Goal: Contribute content: Add original content to the website for others to see

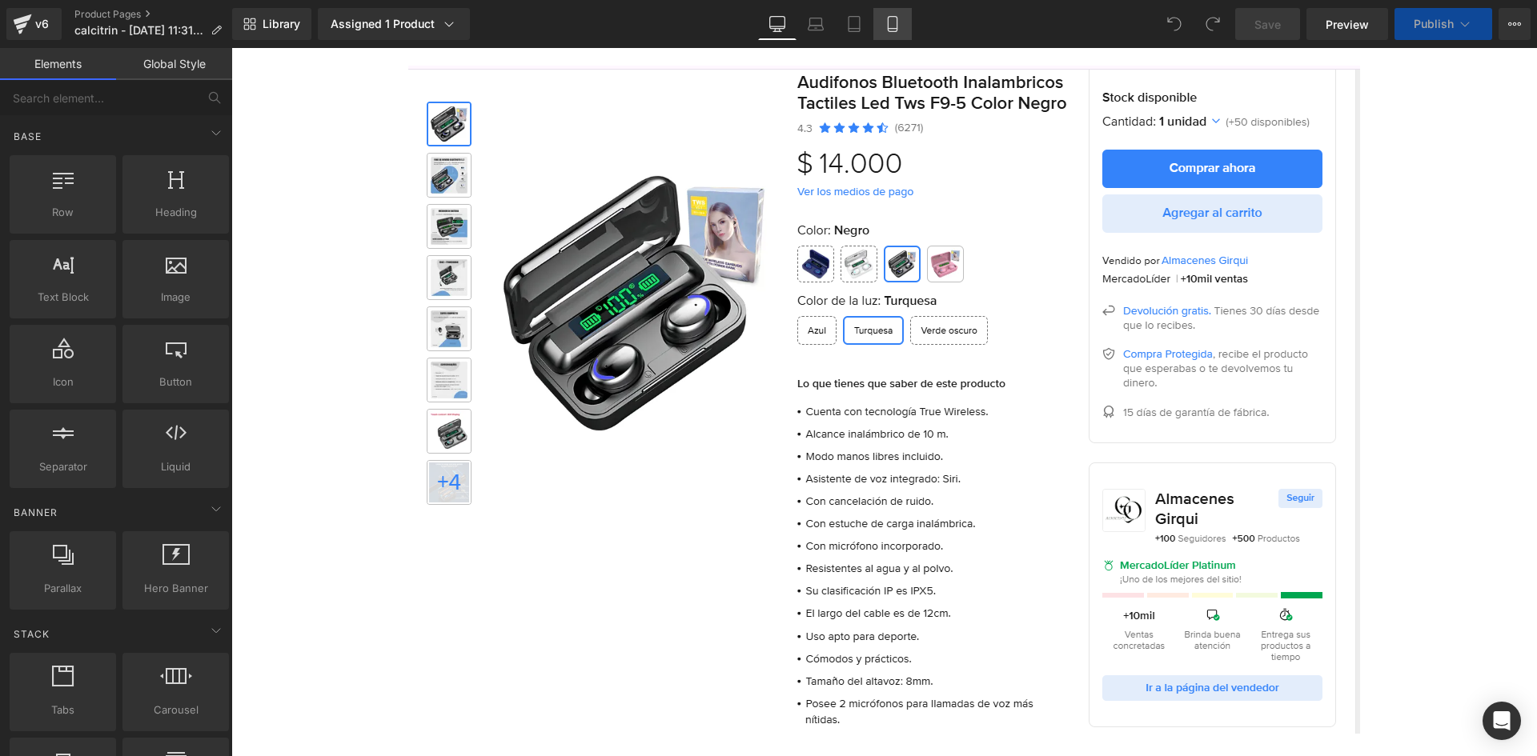
click at [890, 29] on icon at bounding box center [892, 29] width 9 height 0
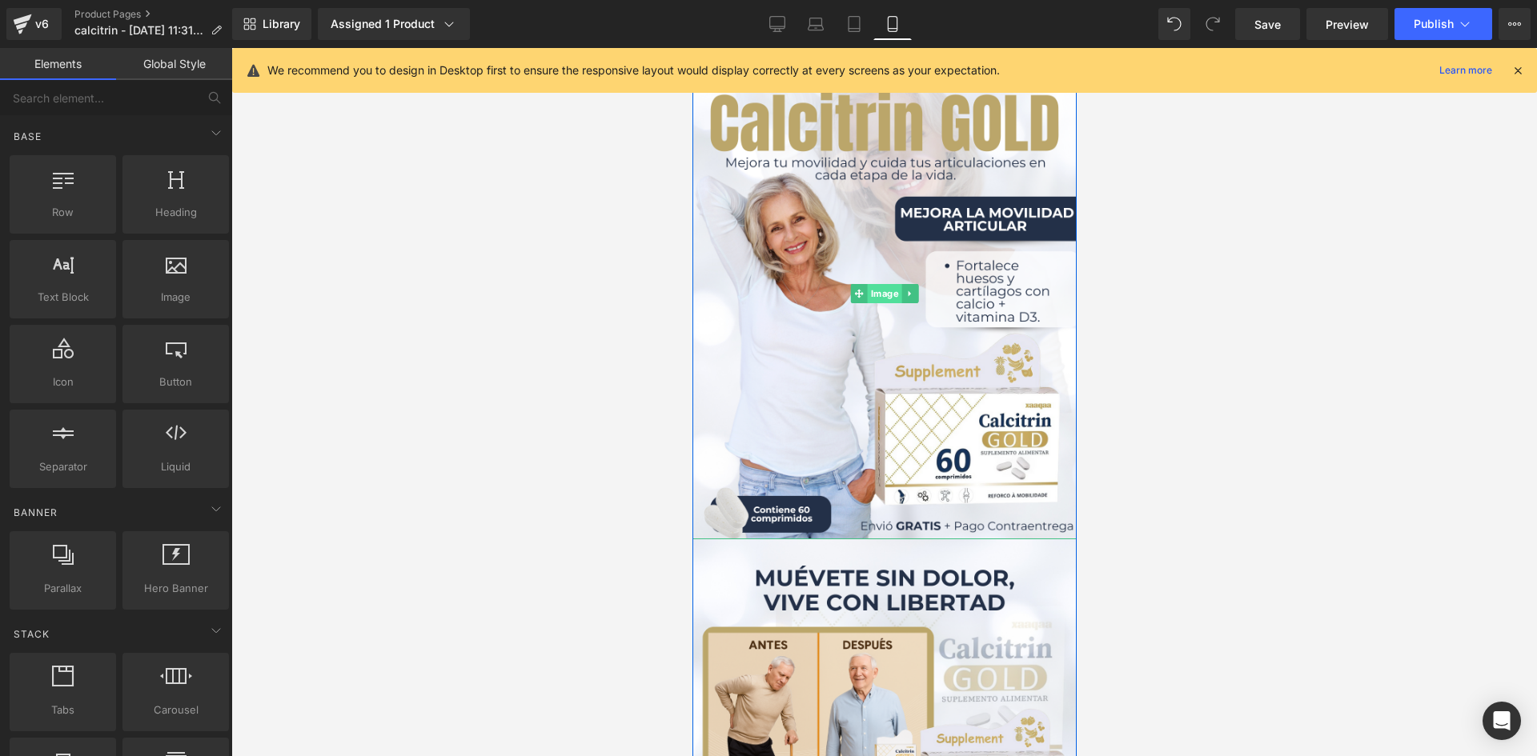
click at [885, 297] on span "Image" at bounding box center [884, 293] width 34 height 19
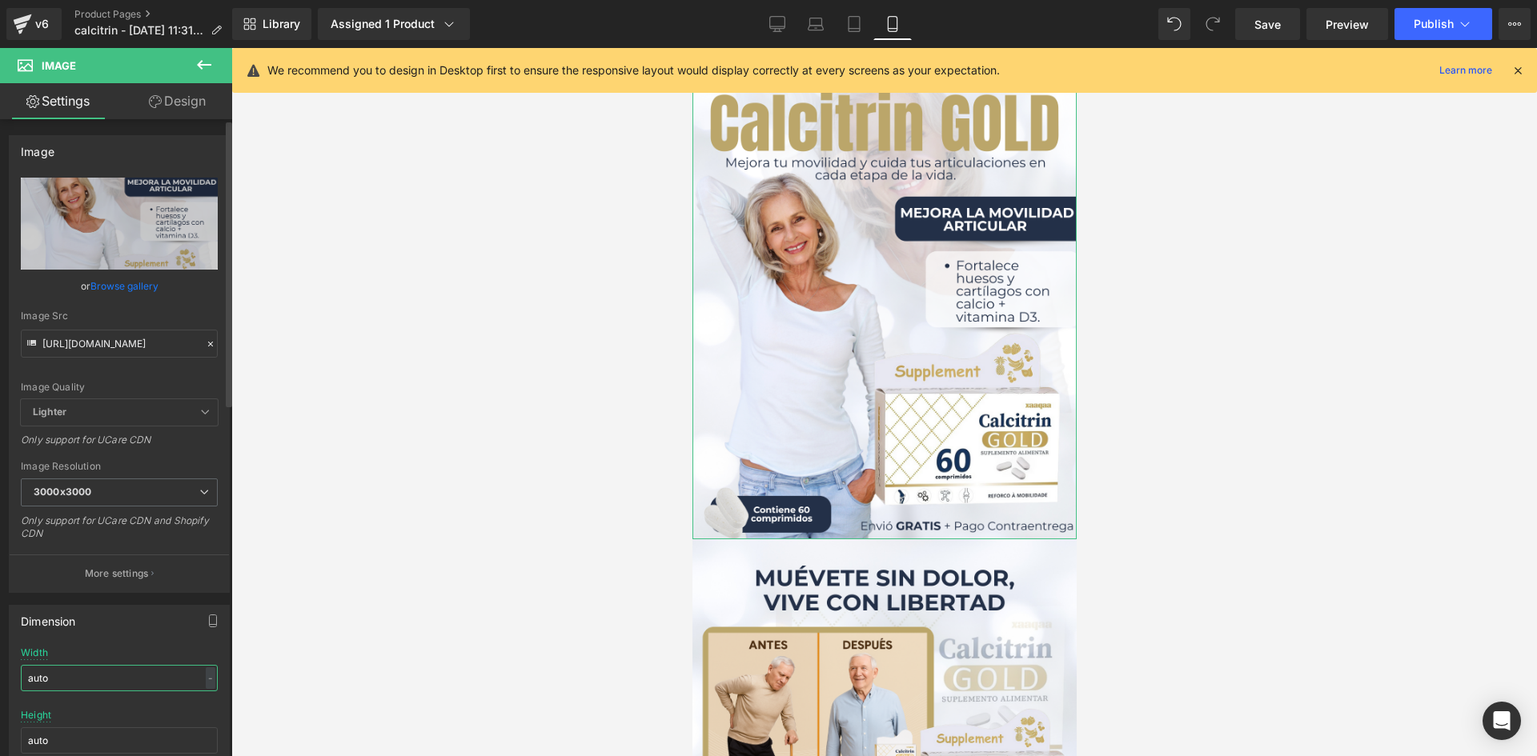
click at [90, 682] on input "auto" at bounding box center [119, 678] width 197 height 26
click at [178, 102] on link "Design" at bounding box center [177, 101] width 116 height 36
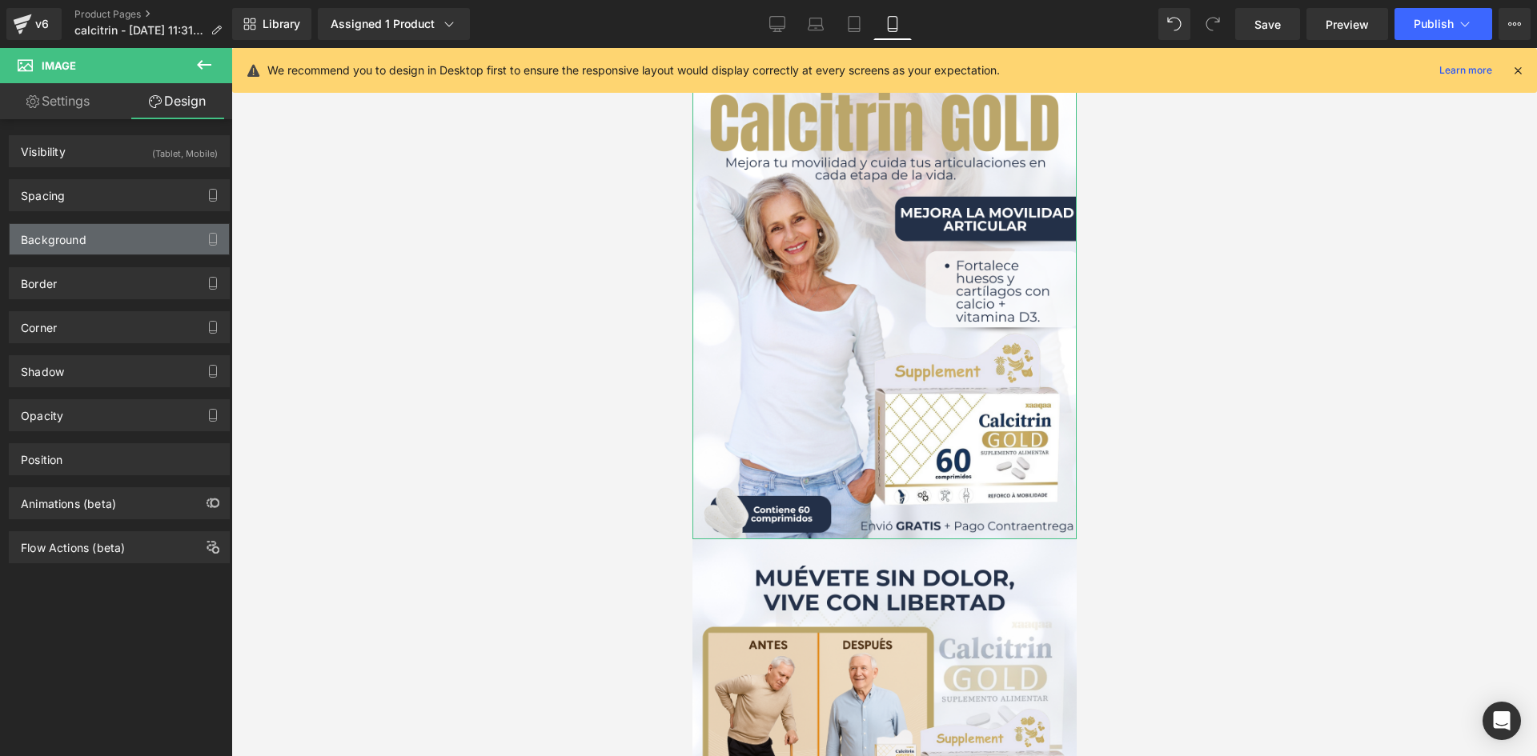
type input "0"
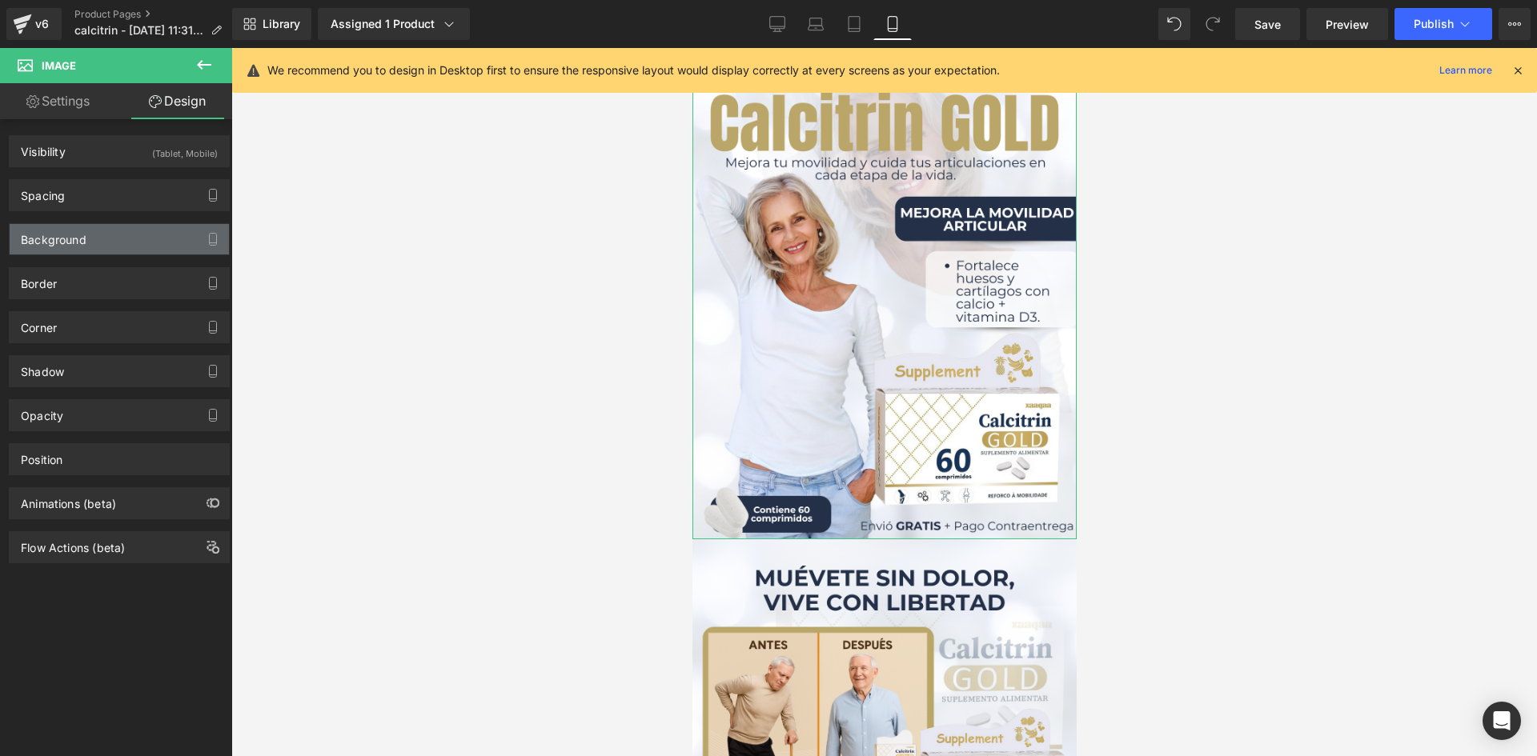
type input "0"
click at [169, 207] on div "Spacing" at bounding box center [119, 195] width 219 height 30
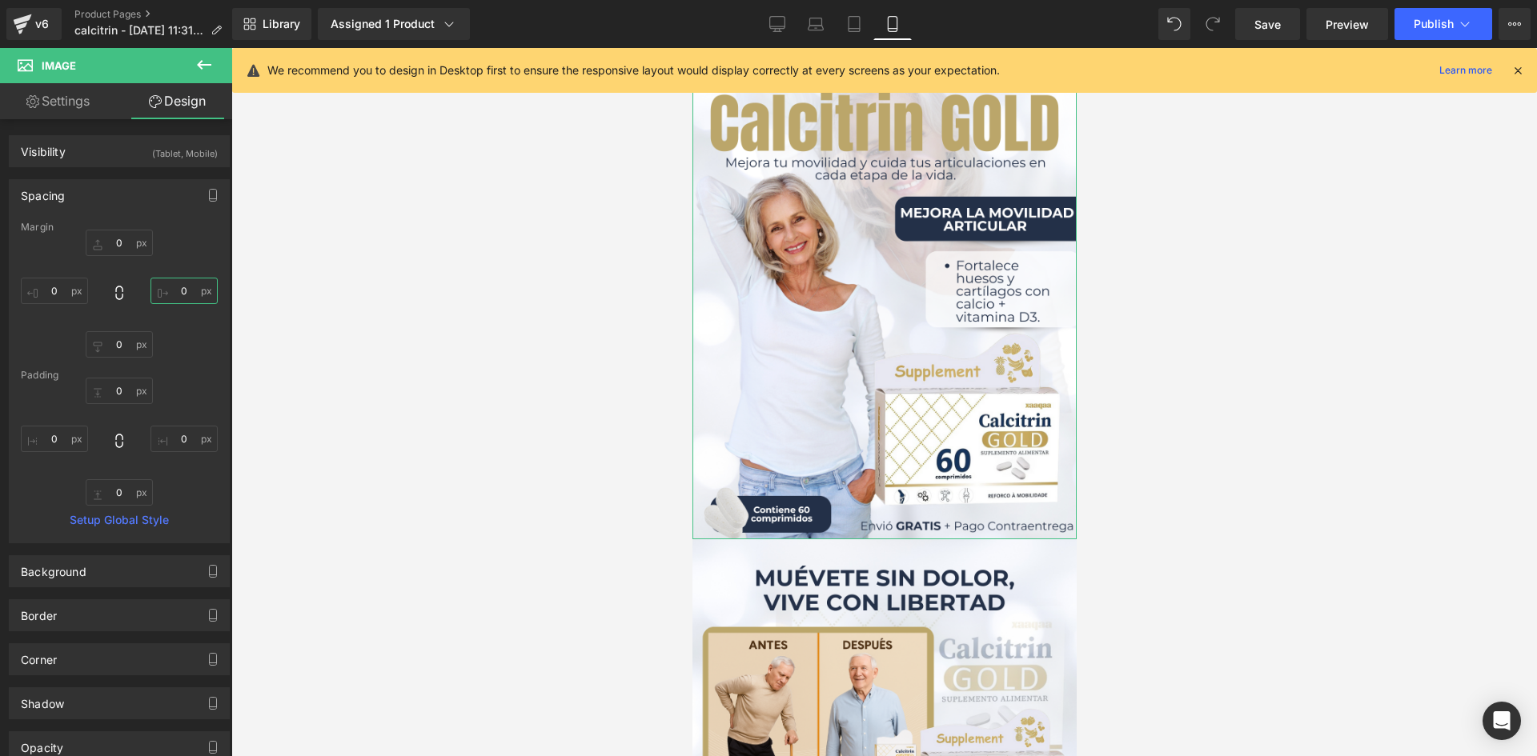
click at [178, 291] on input "0" at bounding box center [183, 291] width 67 height 26
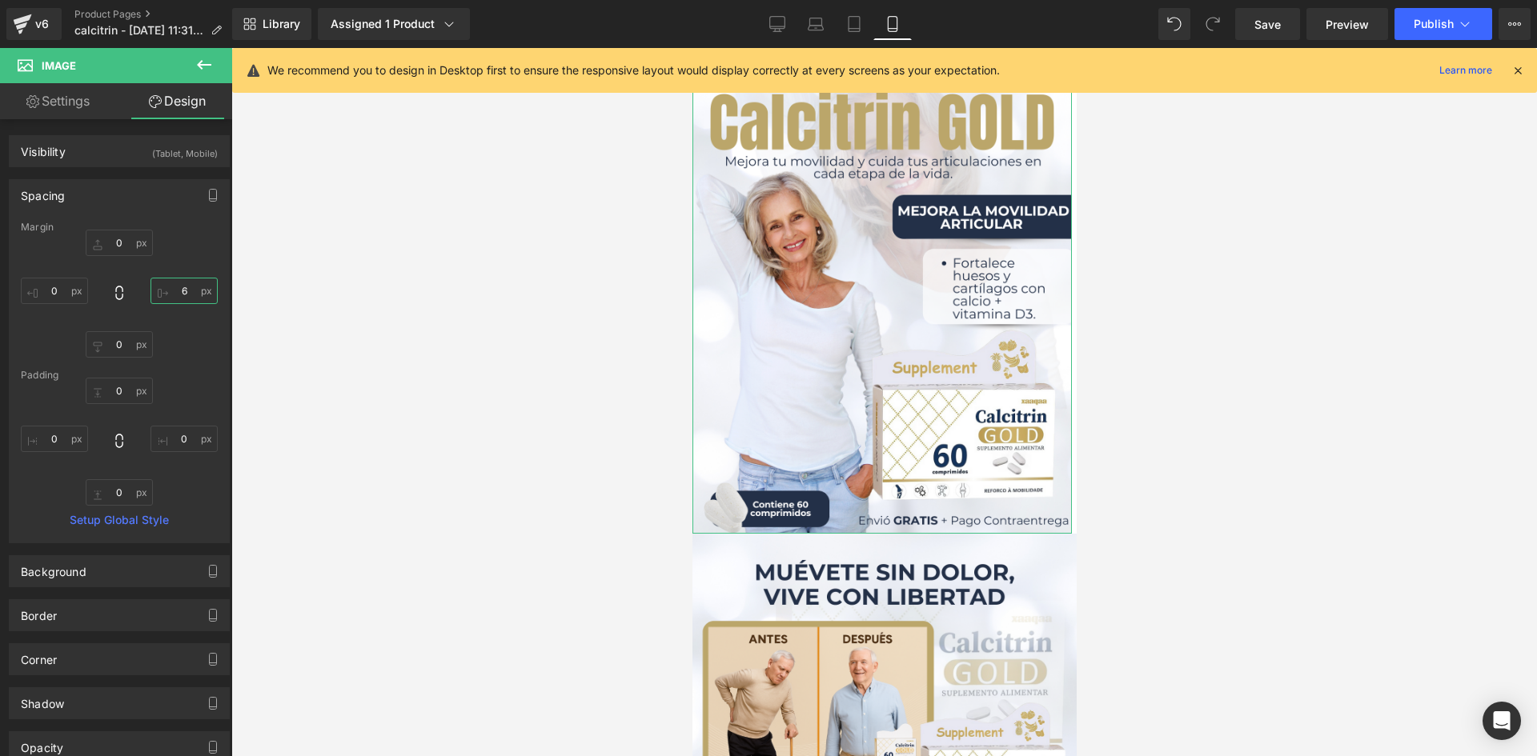
type input "5"
click at [54, 296] on input "0" at bounding box center [54, 291] width 67 height 26
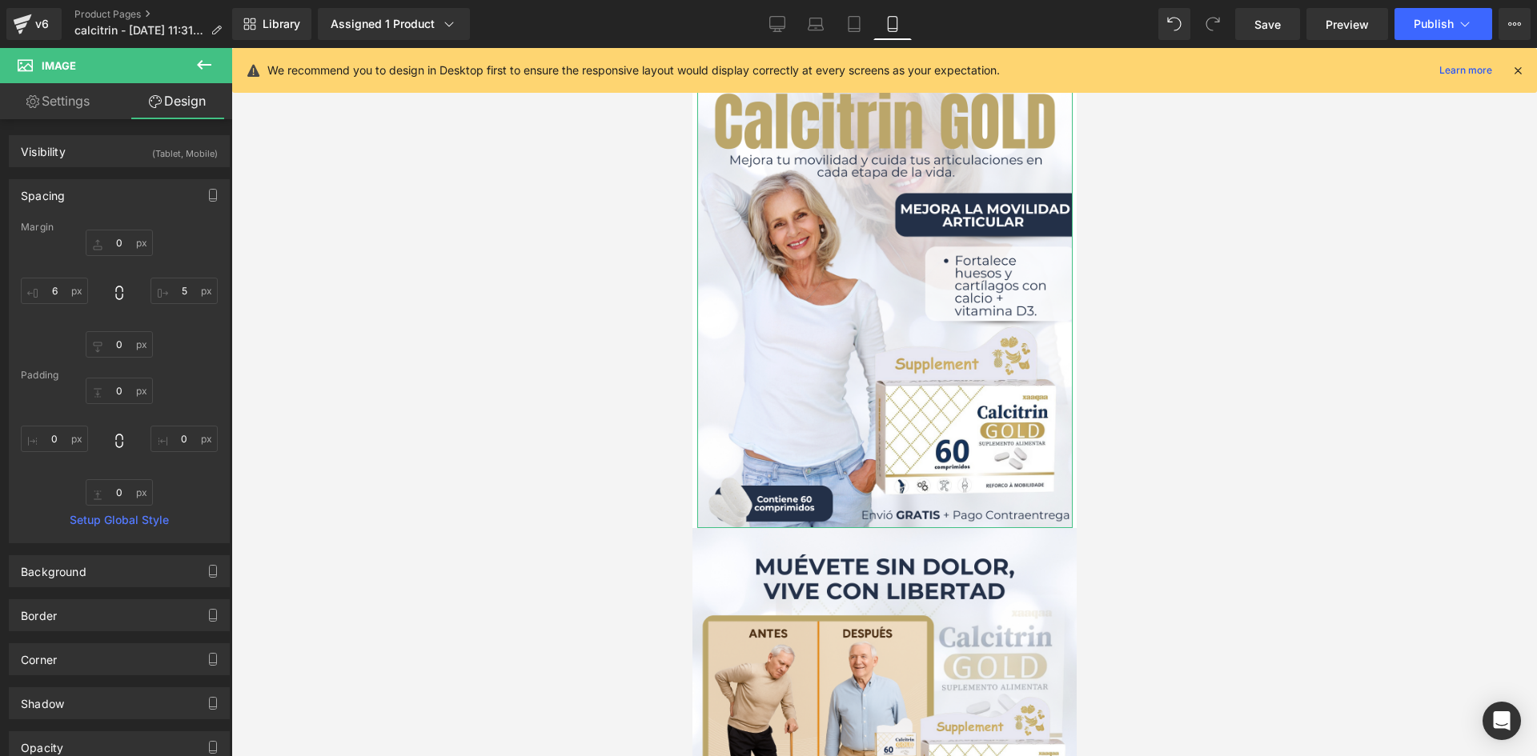
click at [180, 114] on link "Design" at bounding box center [177, 101] width 116 height 36
click at [68, 295] on input "6" at bounding box center [54, 291] width 67 height 26
type input "5"
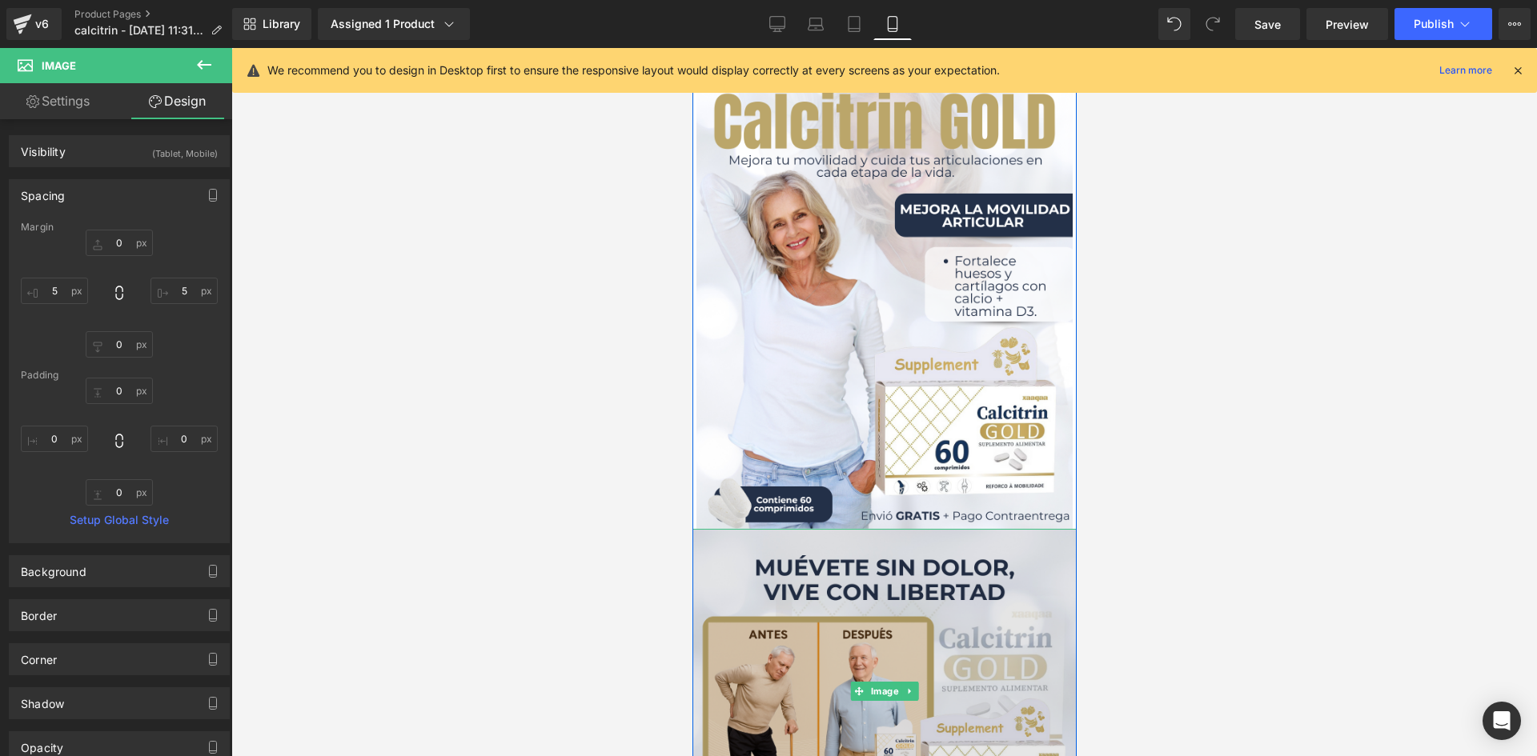
click at [893, 660] on img at bounding box center [884, 691] width 384 height 324
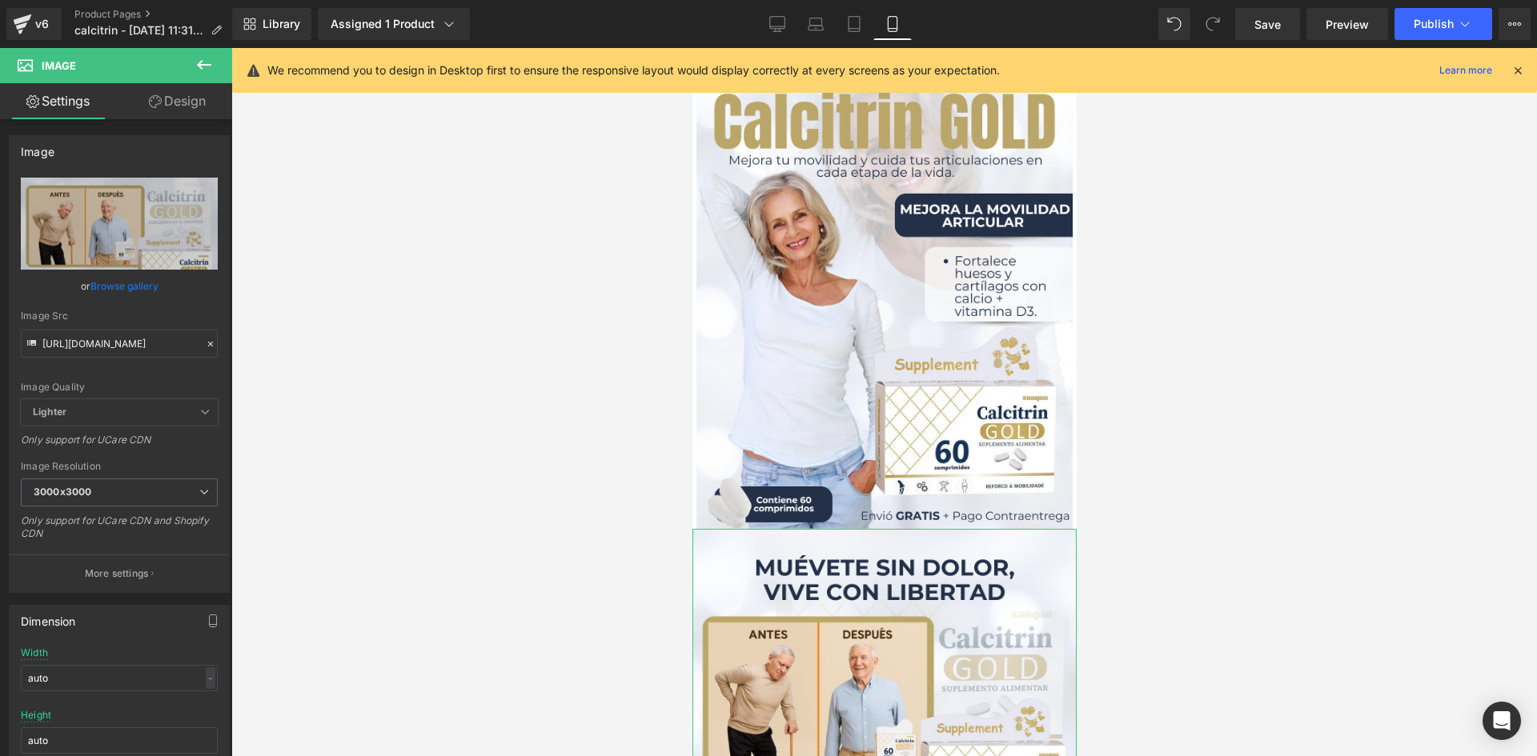
click at [170, 105] on link "Design" at bounding box center [177, 101] width 116 height 36
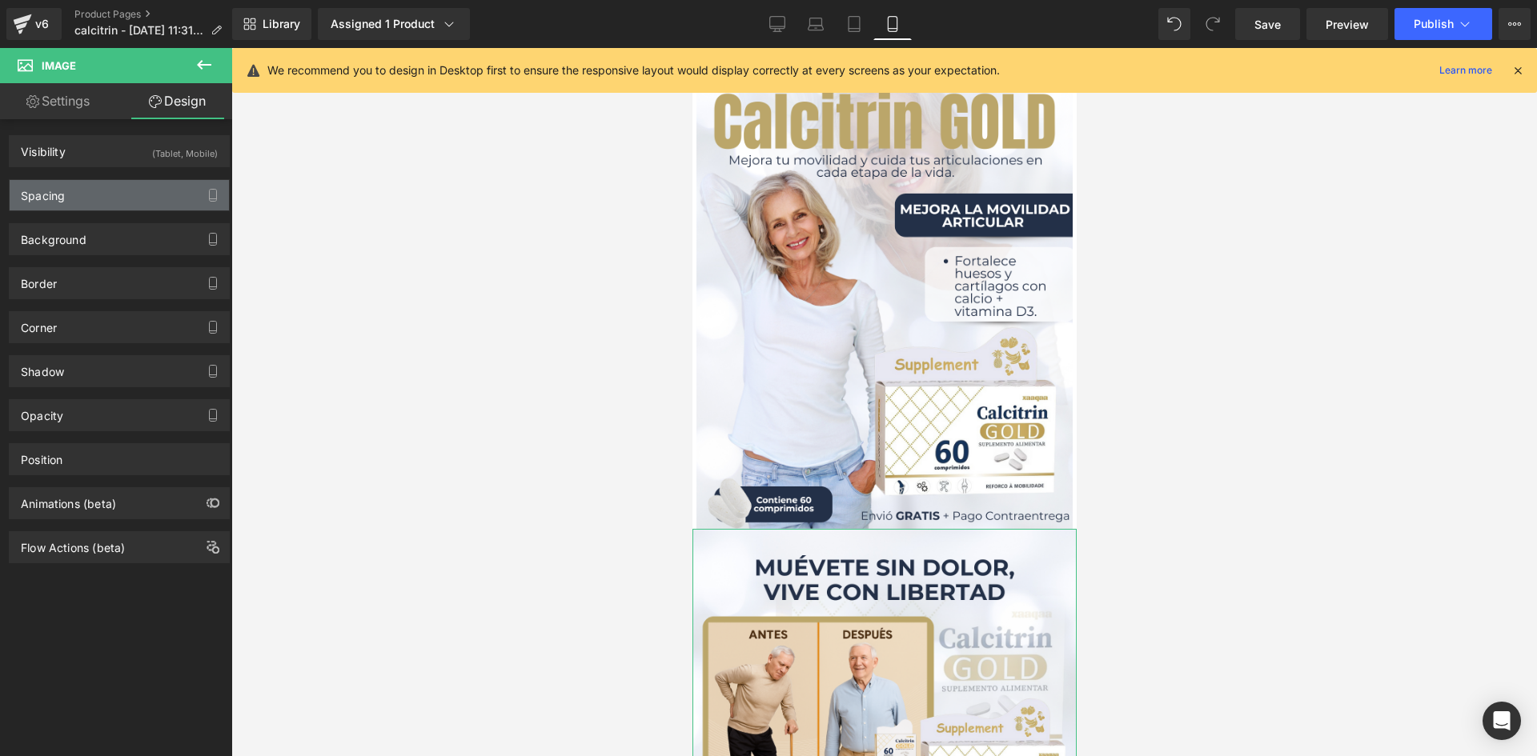
type input "0"
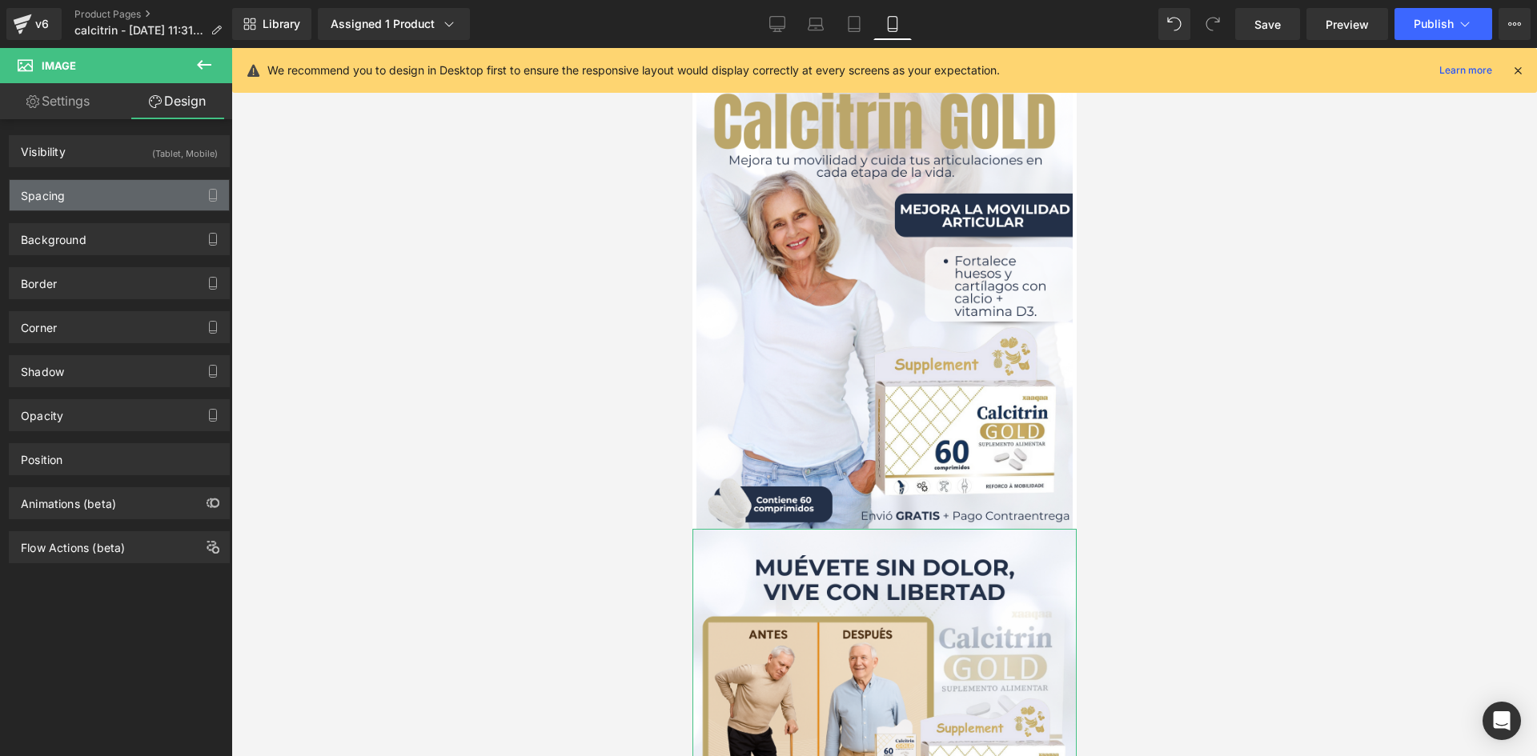
type input "0"
click at [169, 196] on div "Spacing" at bounding box center [119, 195] width 219 height 30
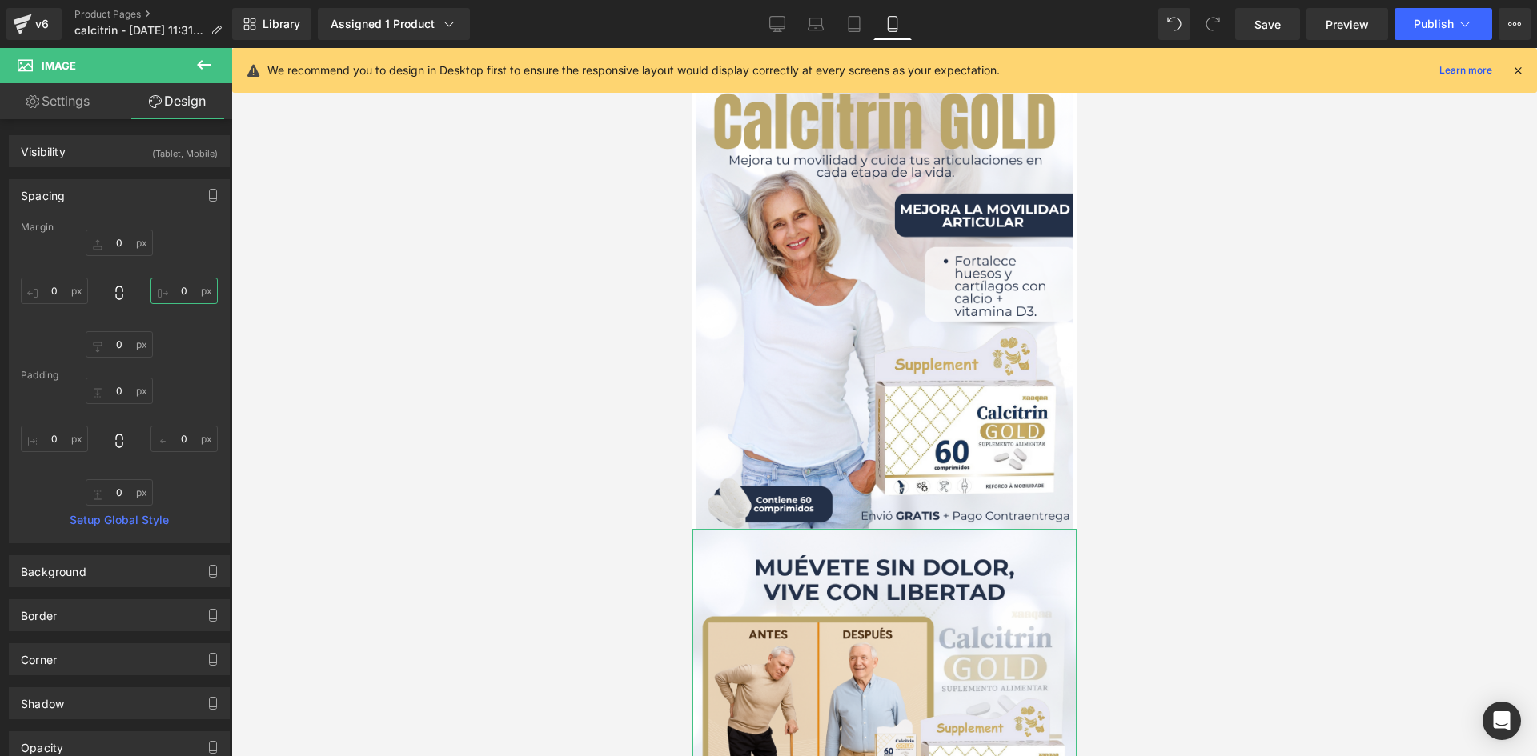
click at [178, 293] on input "0" at bounding box center [183, 291] width 67 height 26
type input "5"
click at [57, 287] on input "0" at bounding box center [54, 291] width 67 height 26
type input "5"
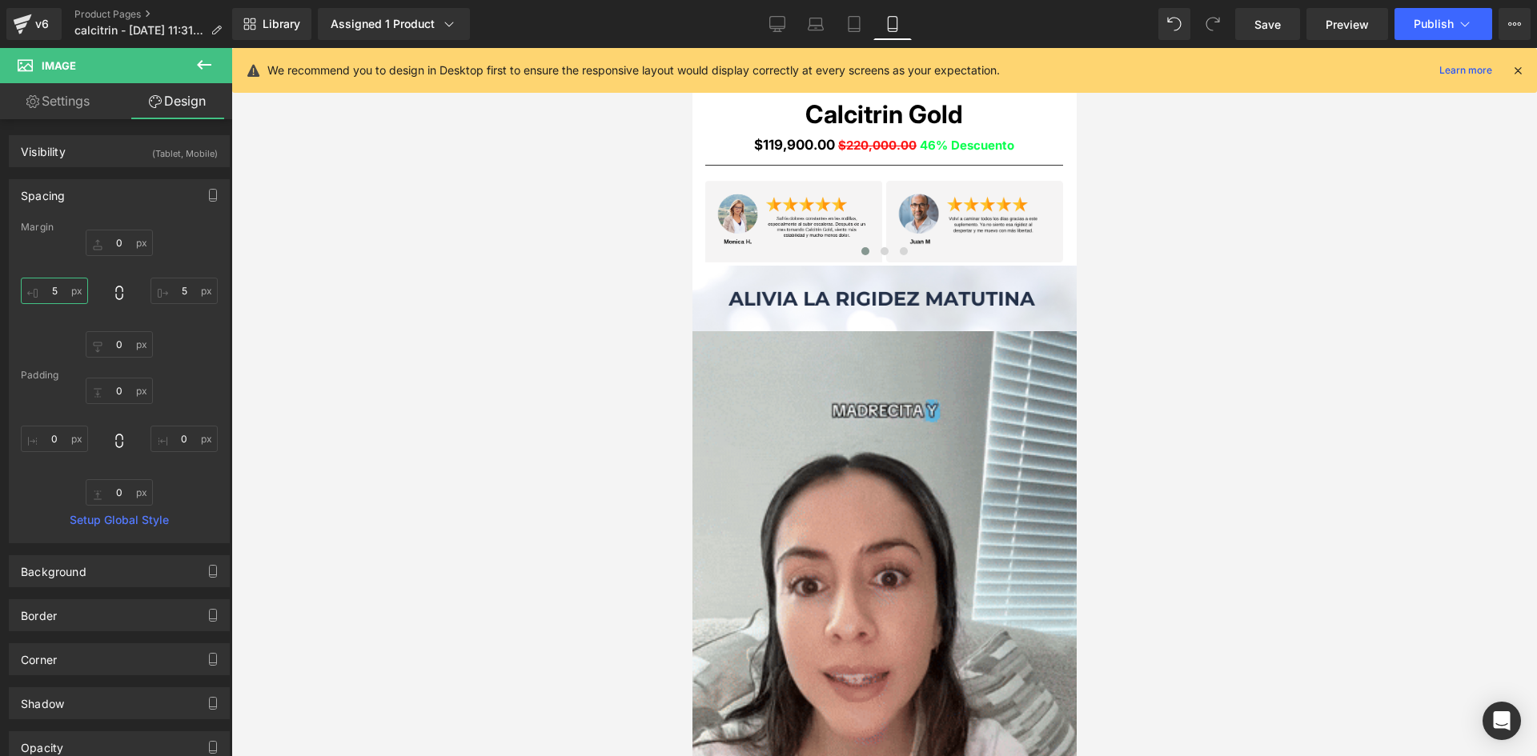
scroll to position [1157, 0]
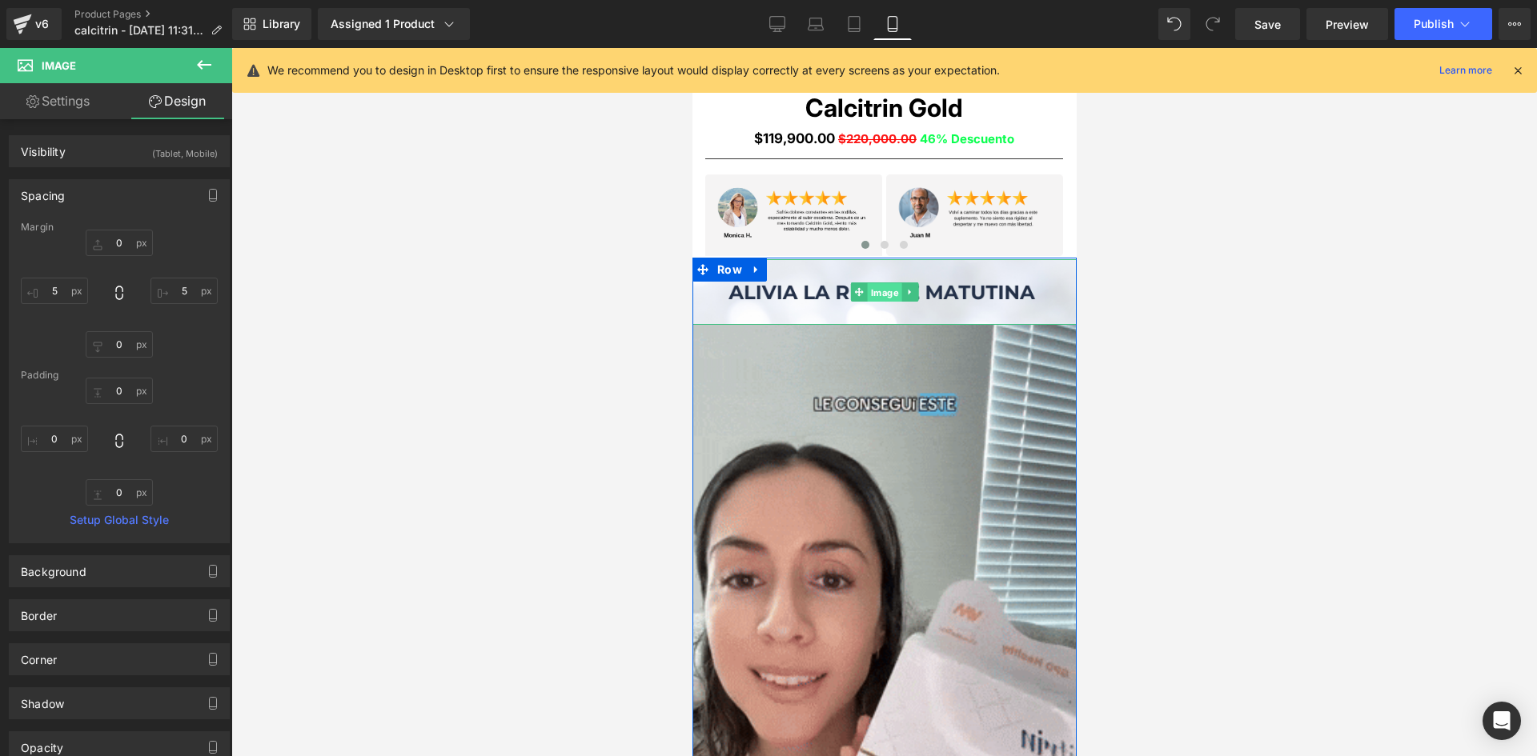
click at [873, 292] on span "Image" at bounding box center [884, 292] width 34 height 19
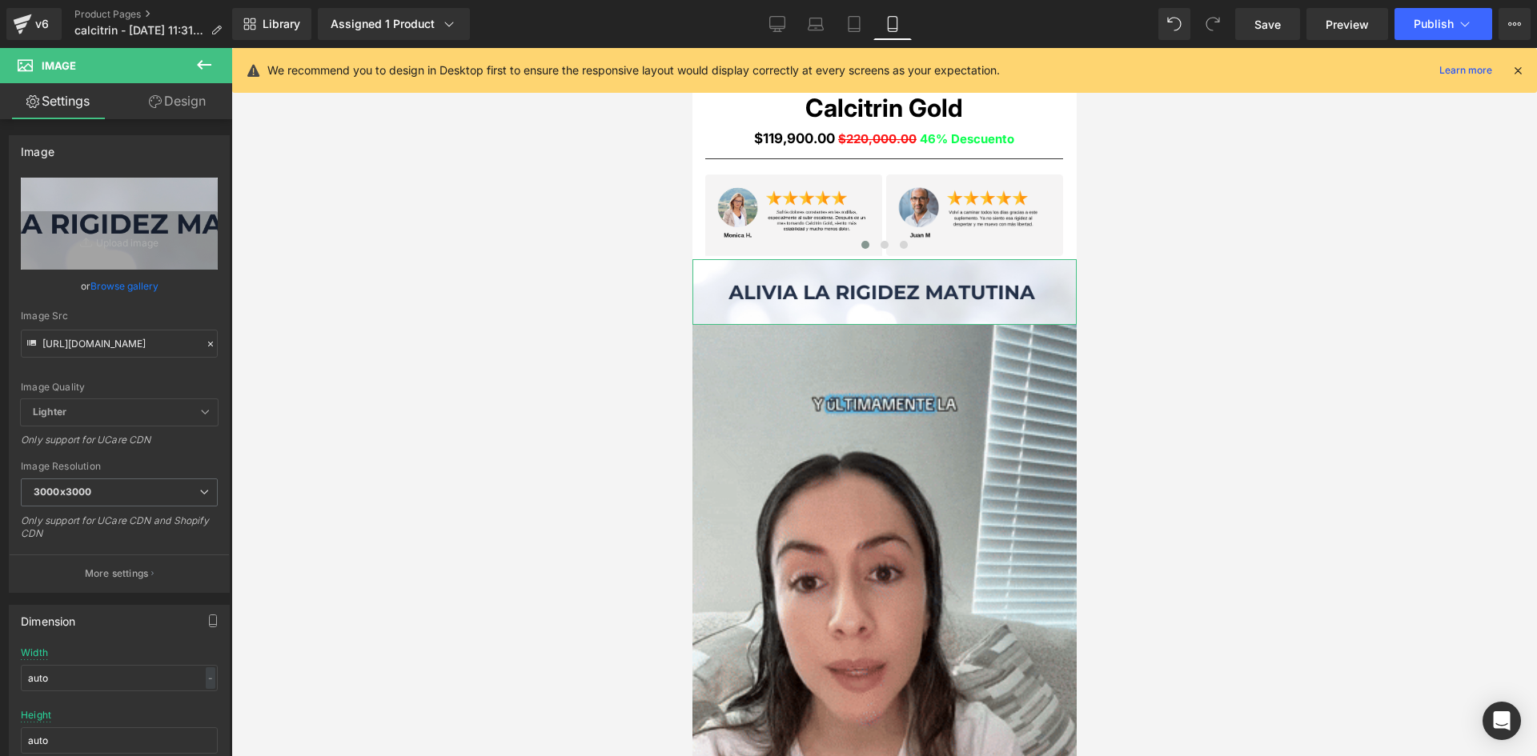
click at [182, 106] on link "Design" at bounding box center [177, 101] width 116 height 36
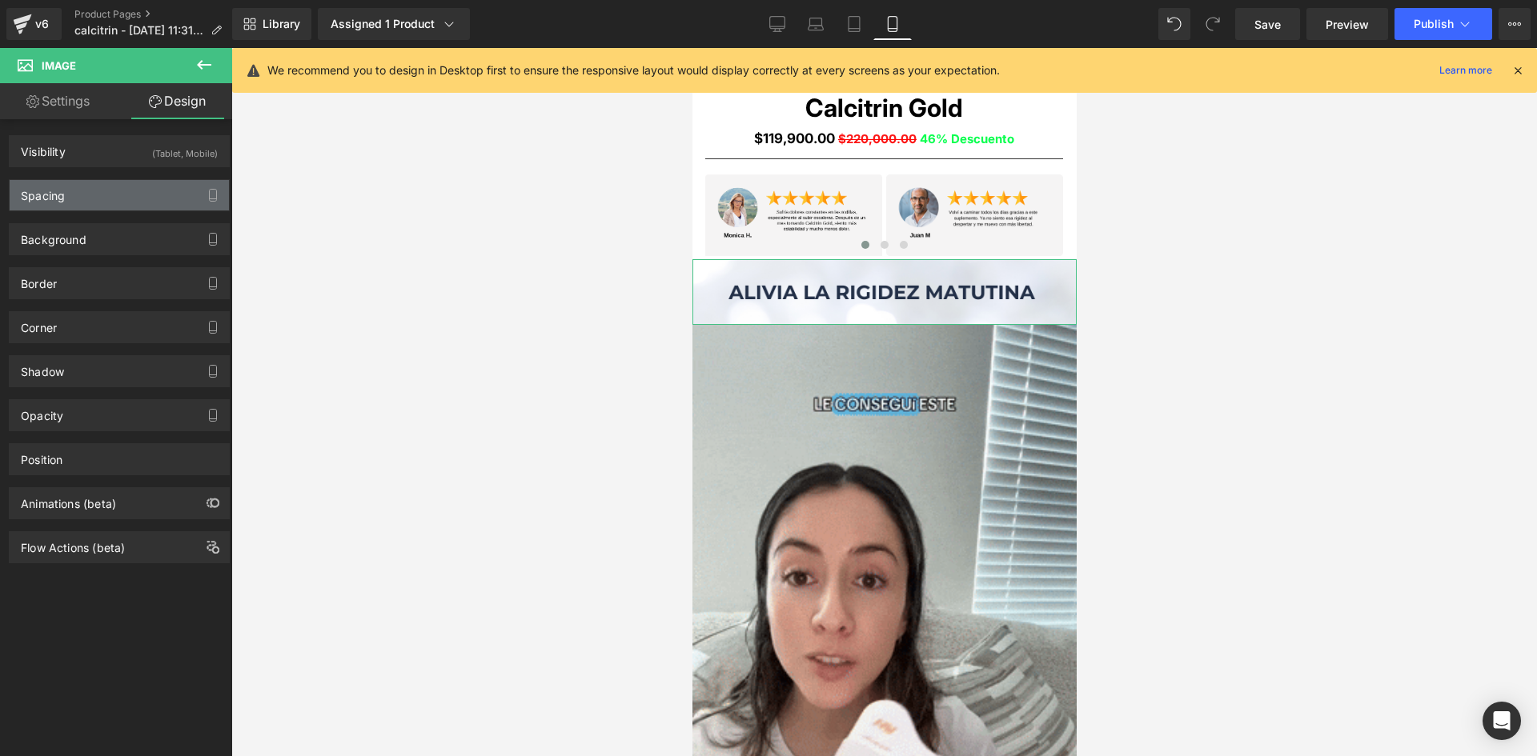
click at [182, 194] on div "Spacing" at bounding box center [119, 195] width 219 height 30
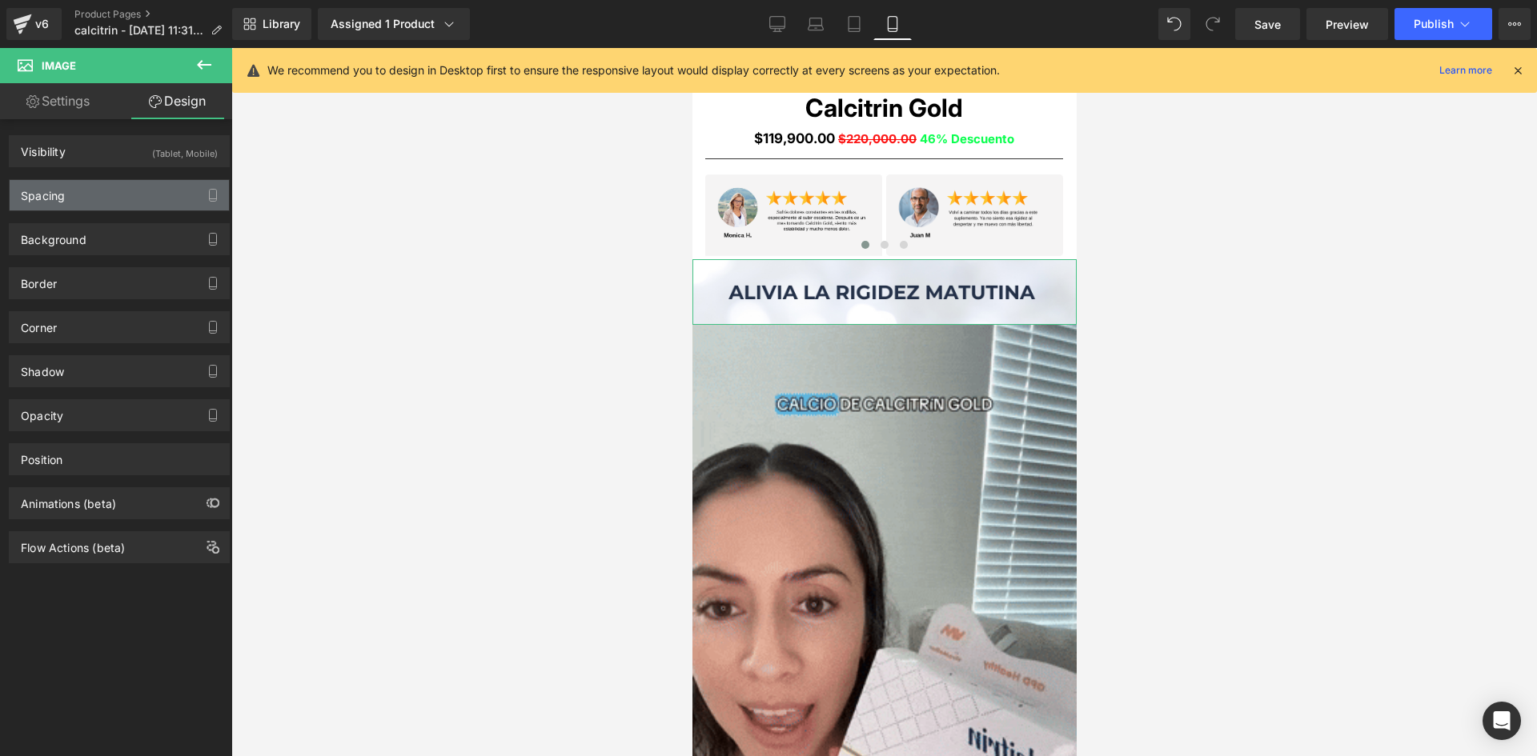
type input "0"
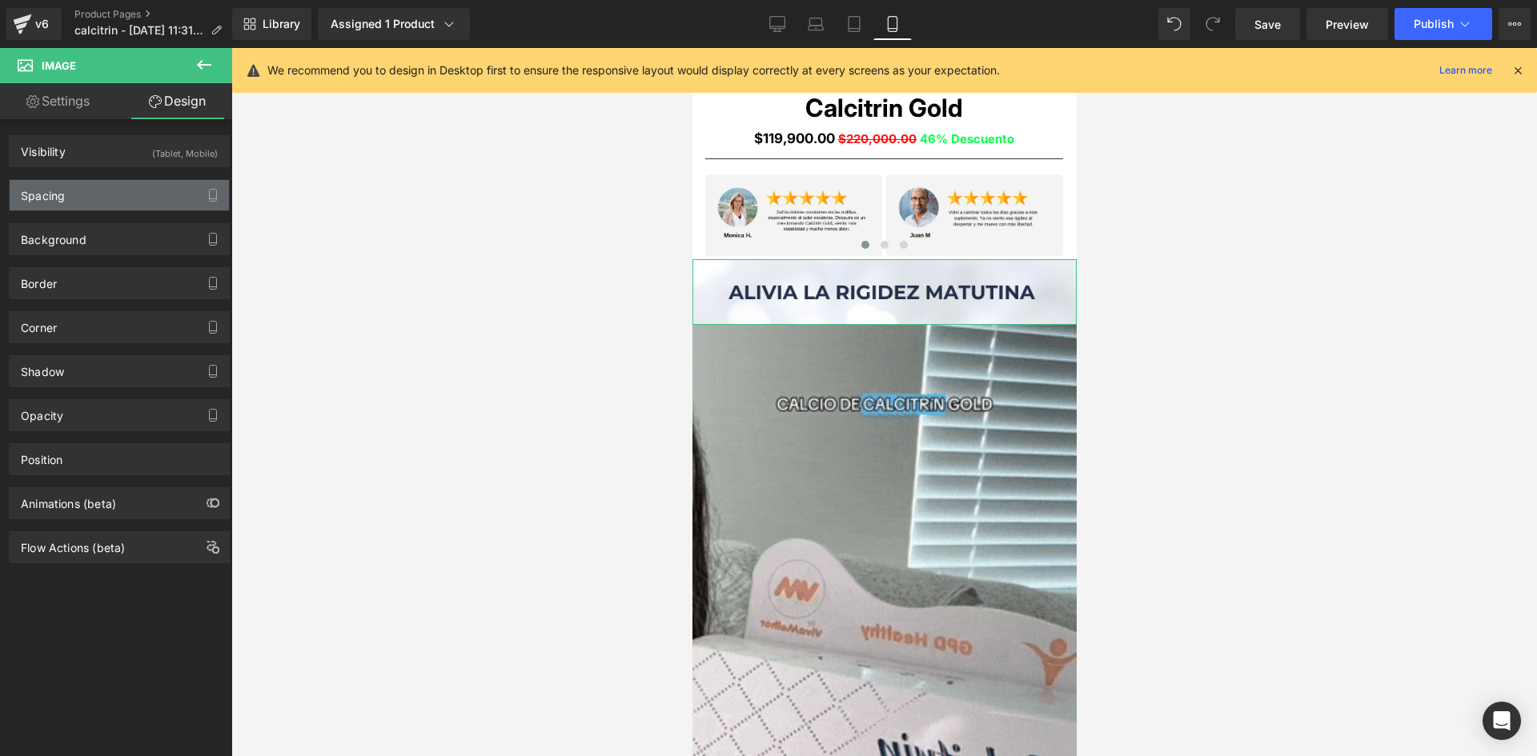
type input "0"
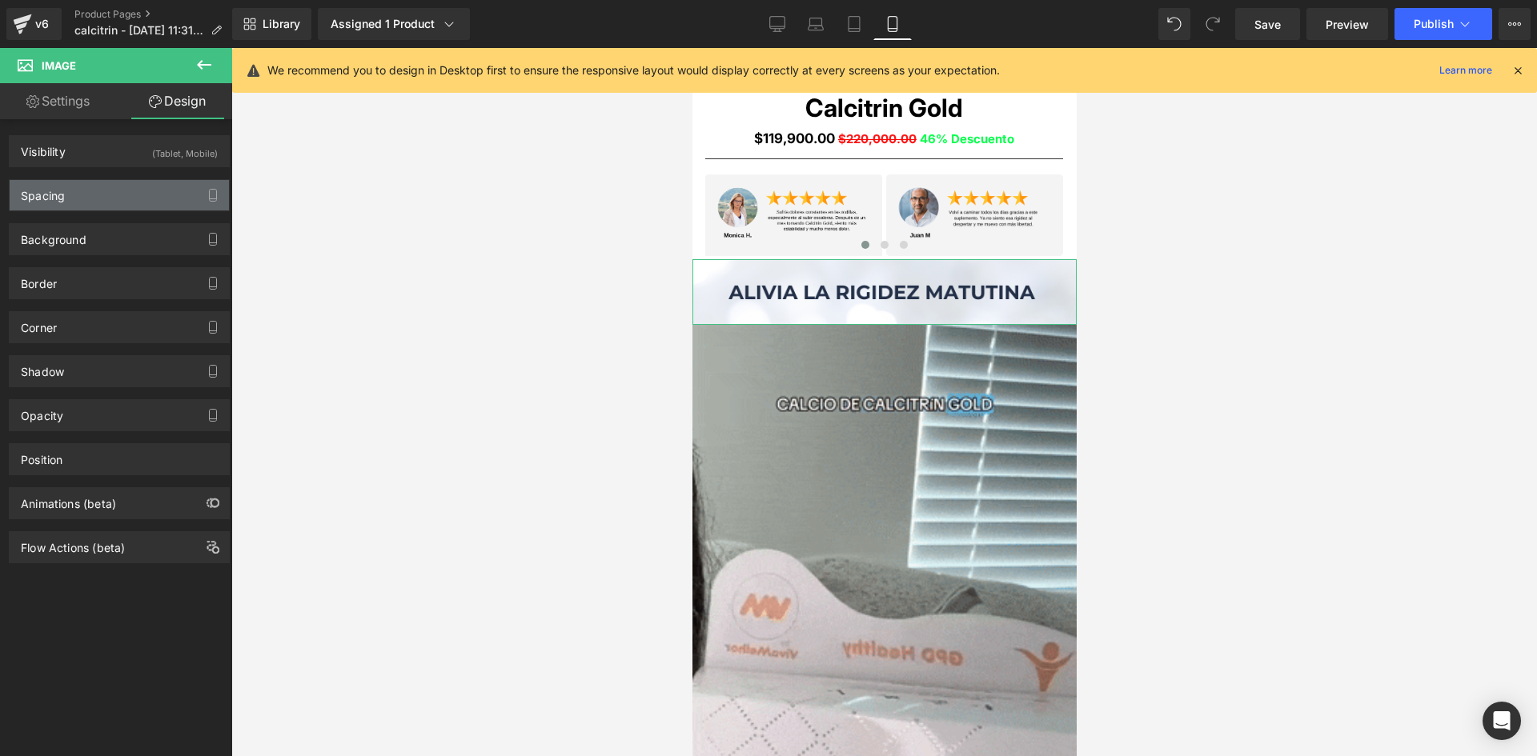
type input "0"
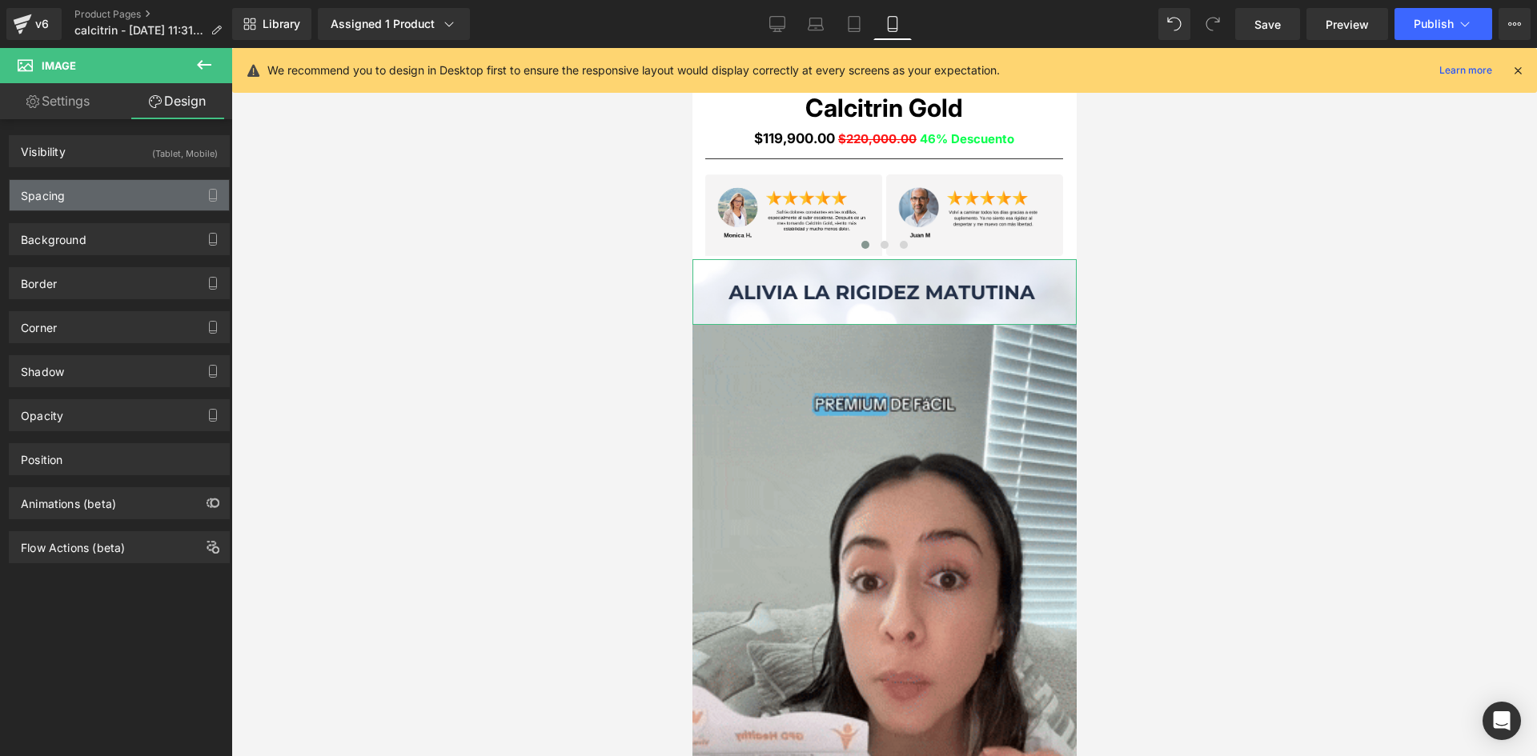
type input "0"
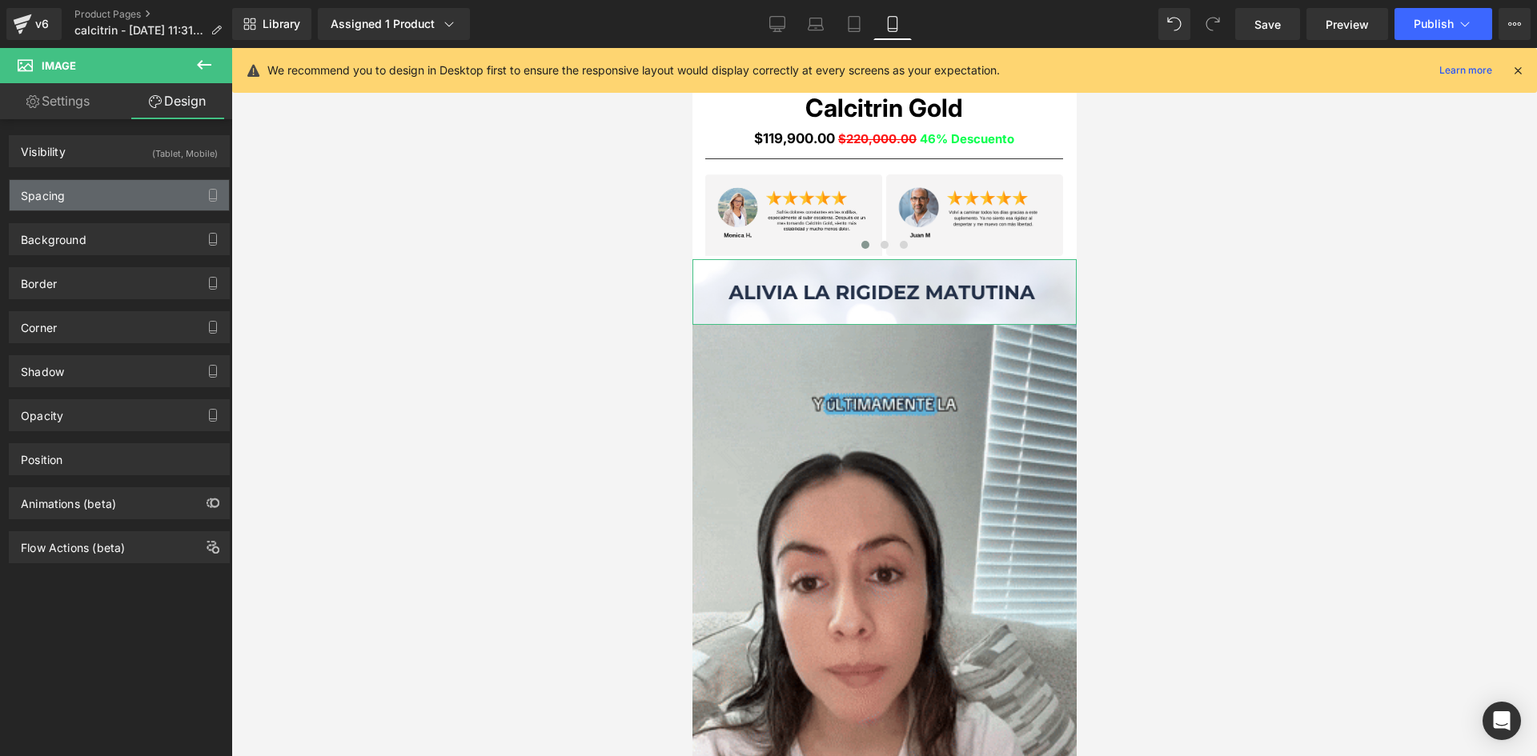
type input "0"
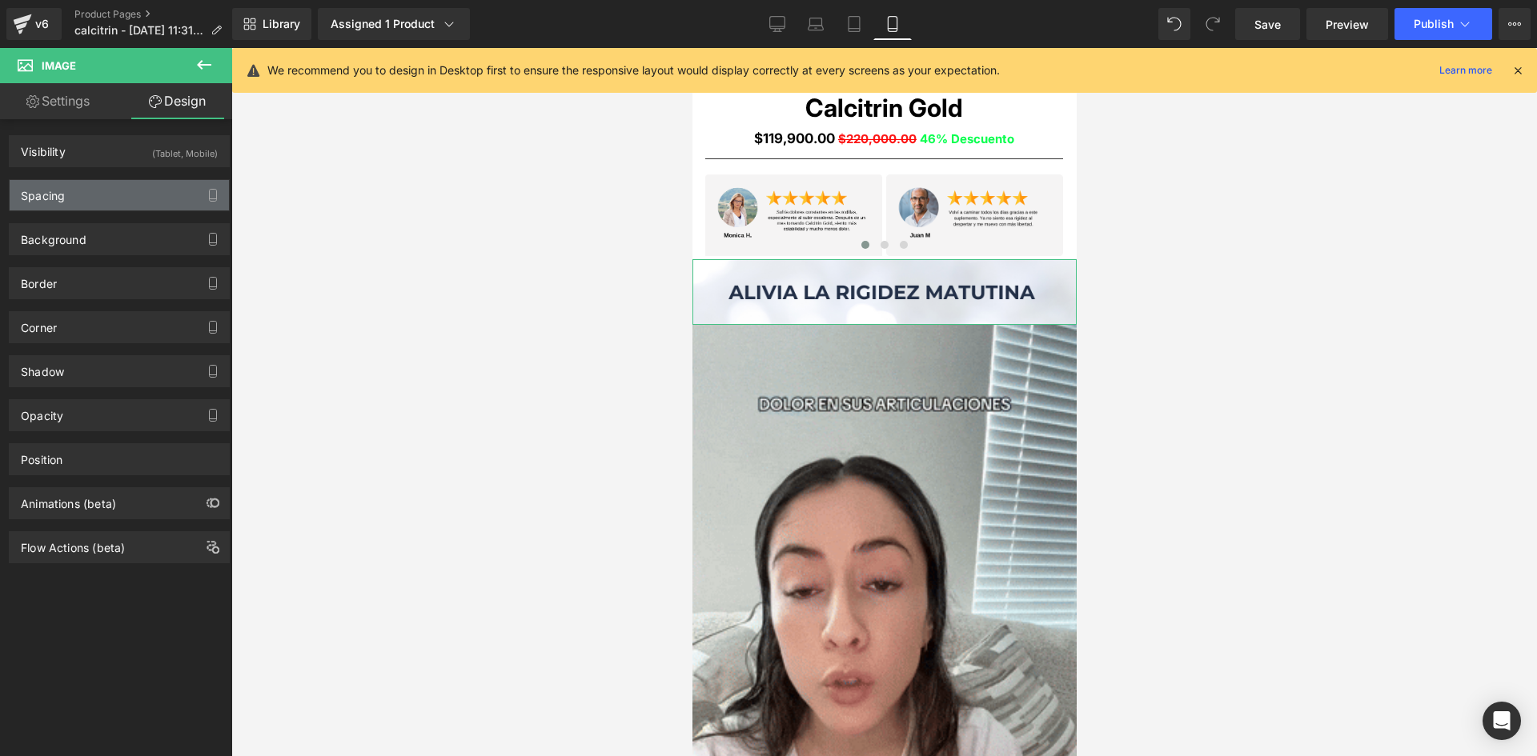
type input "0"
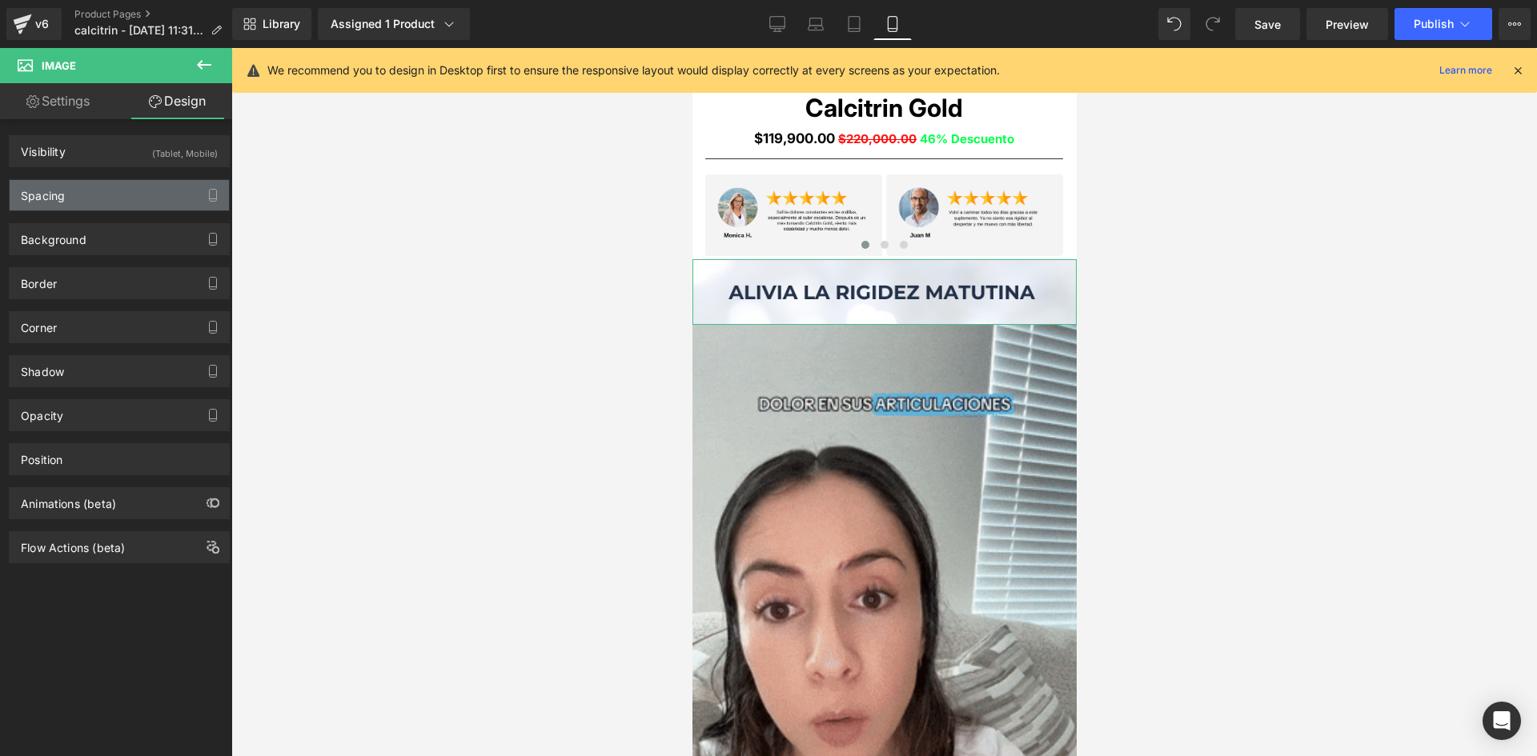
type input "0"
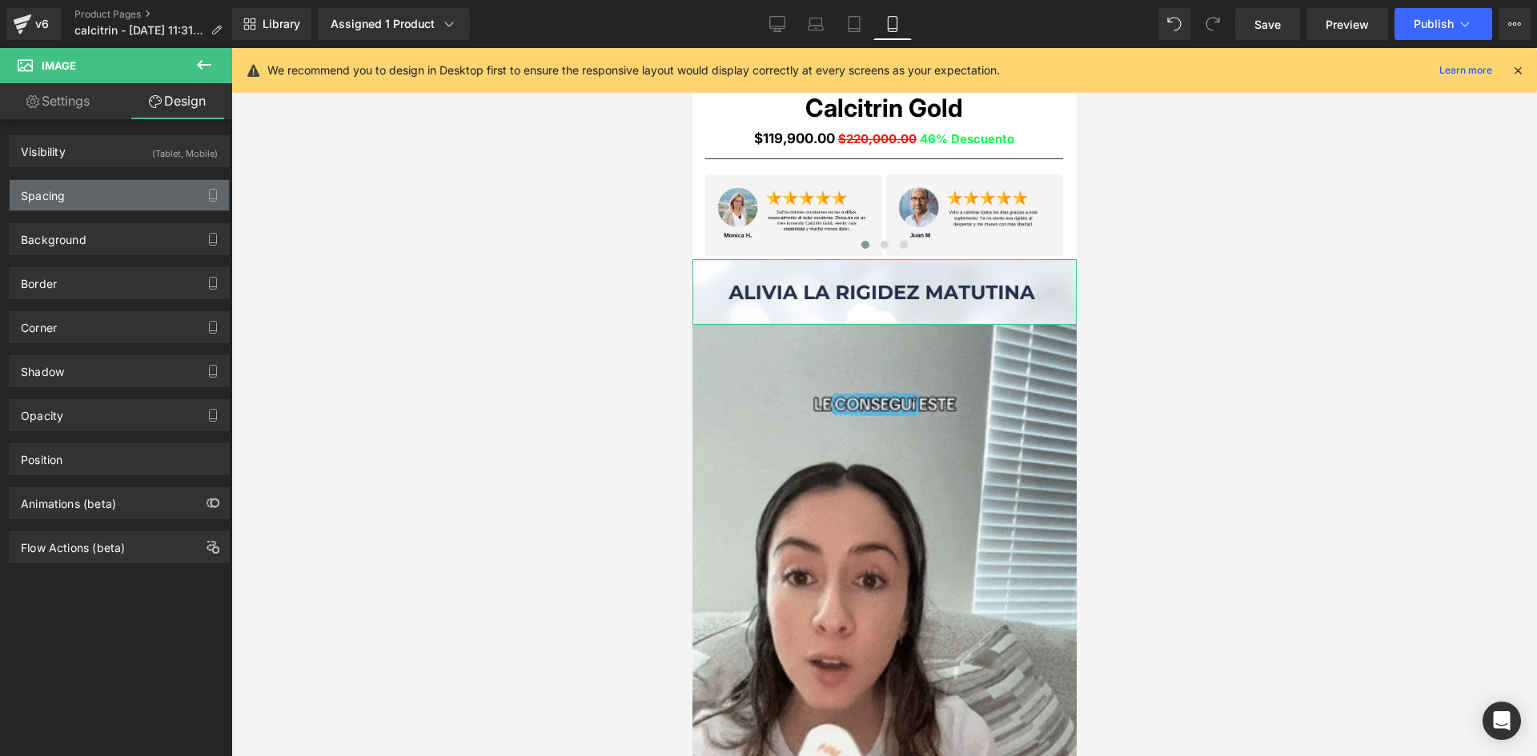
type input "0"
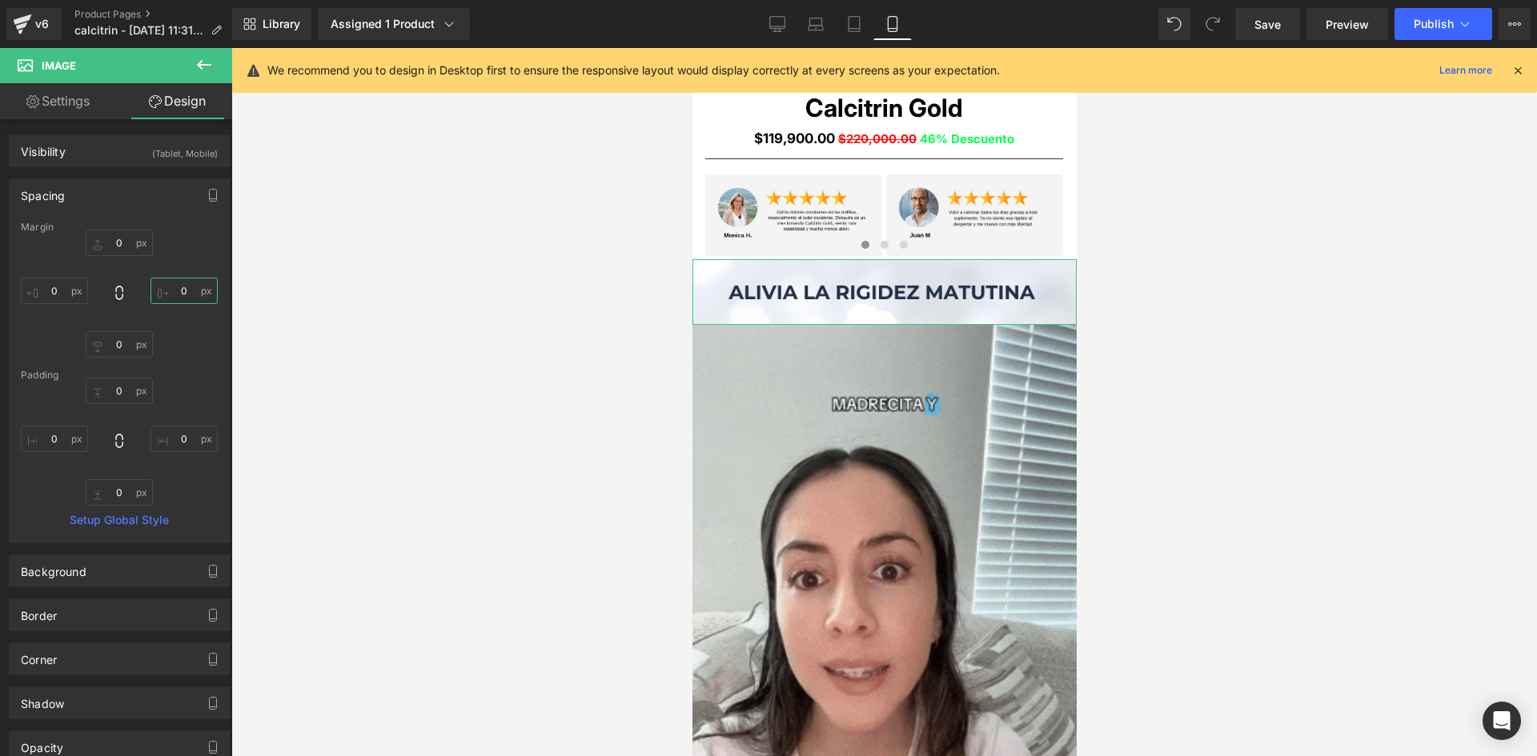
click at [179, 287] on input "0" at bounding box center [183, 291] width 67 height 26
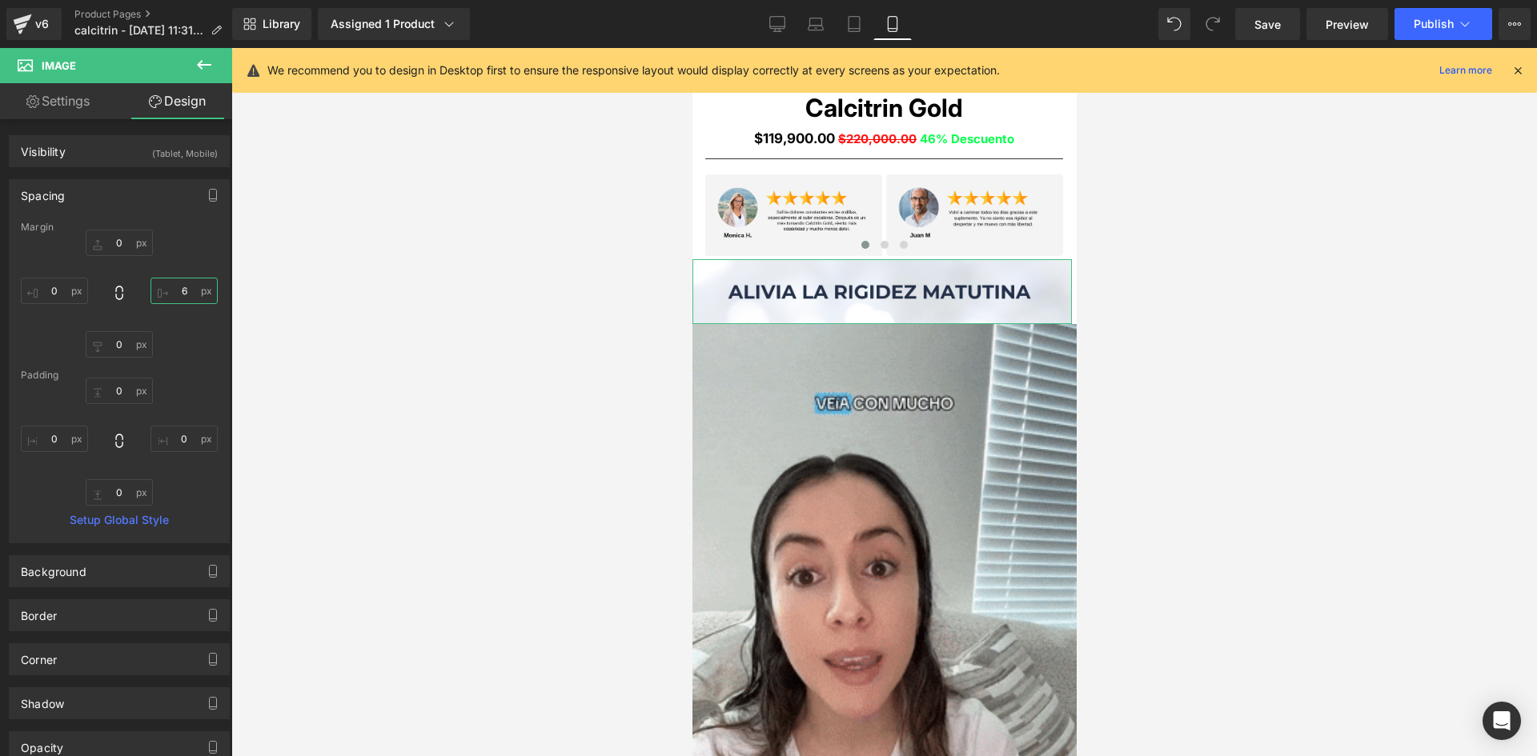
type input "5"
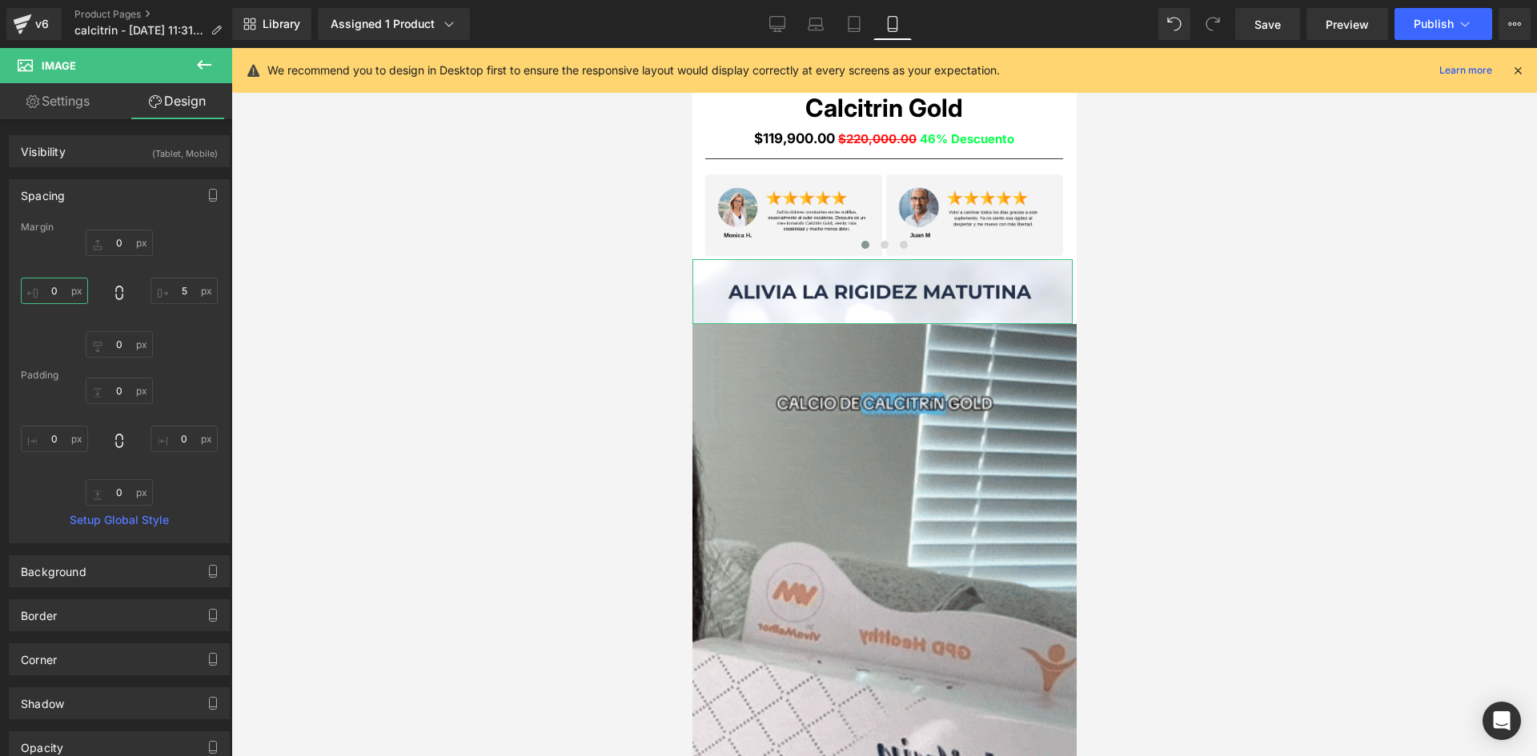
click at [59, 292] on input "0" at bounding box center [54, 291] width 67 height 26
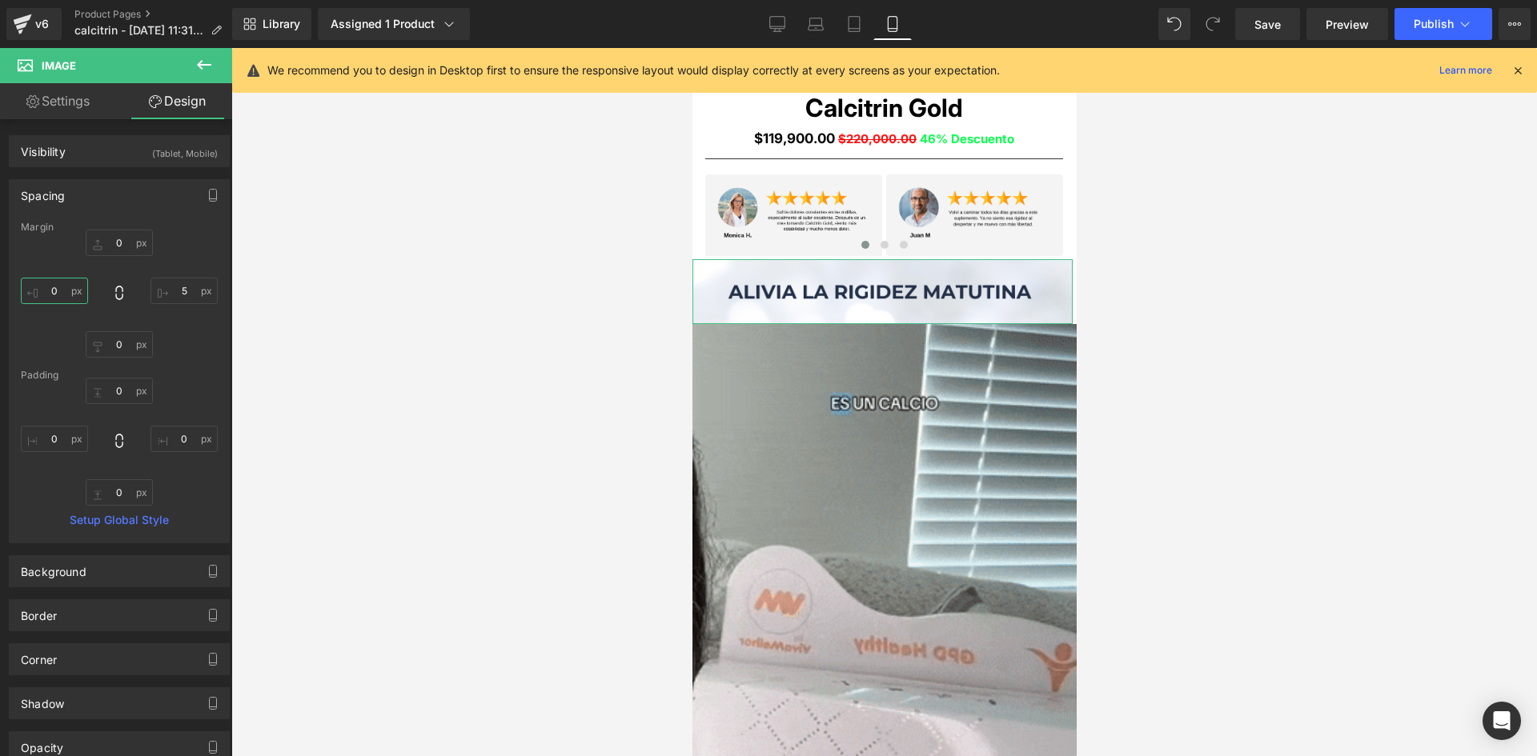
type input "5"
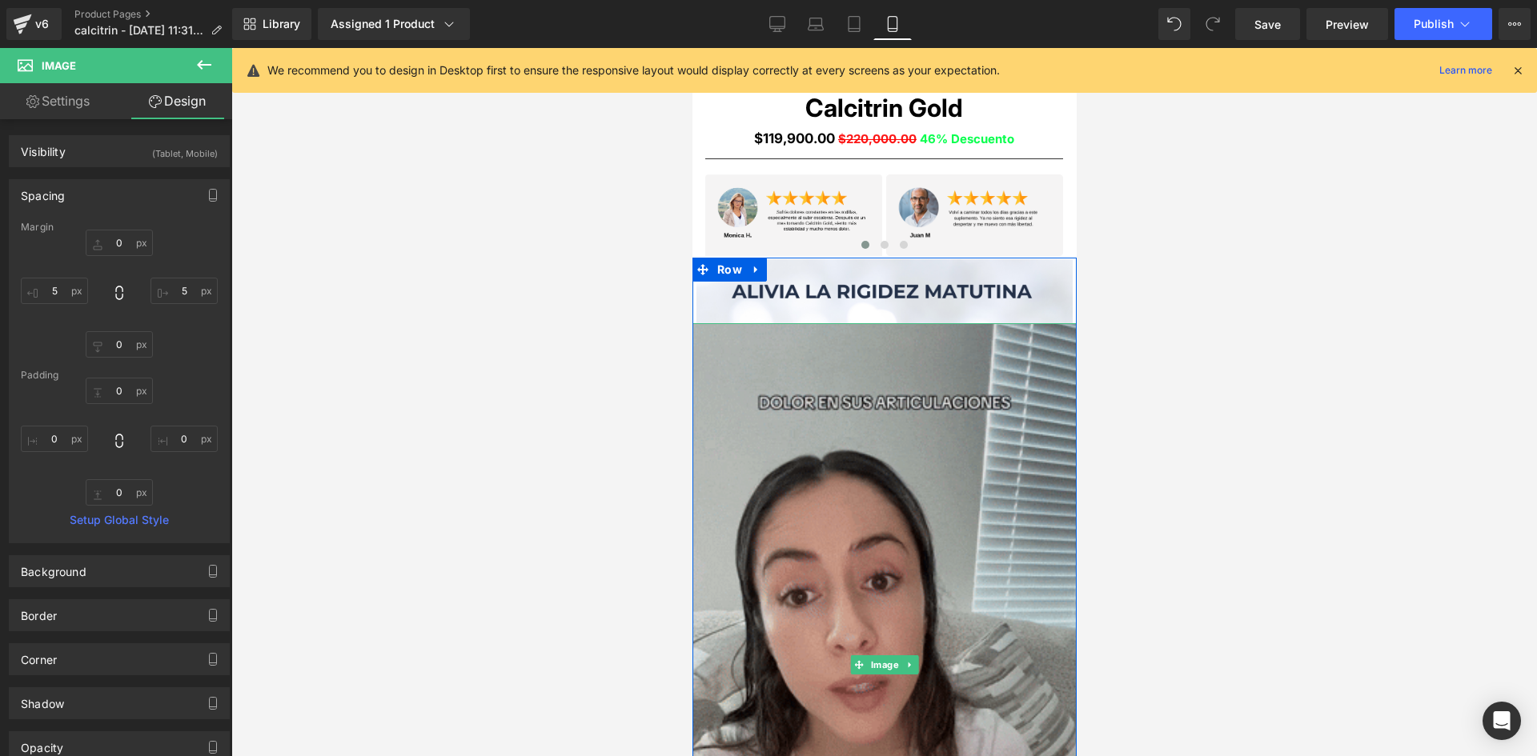
click at [847, 513] on img at bounding box center [884, 664] width 384 height 683
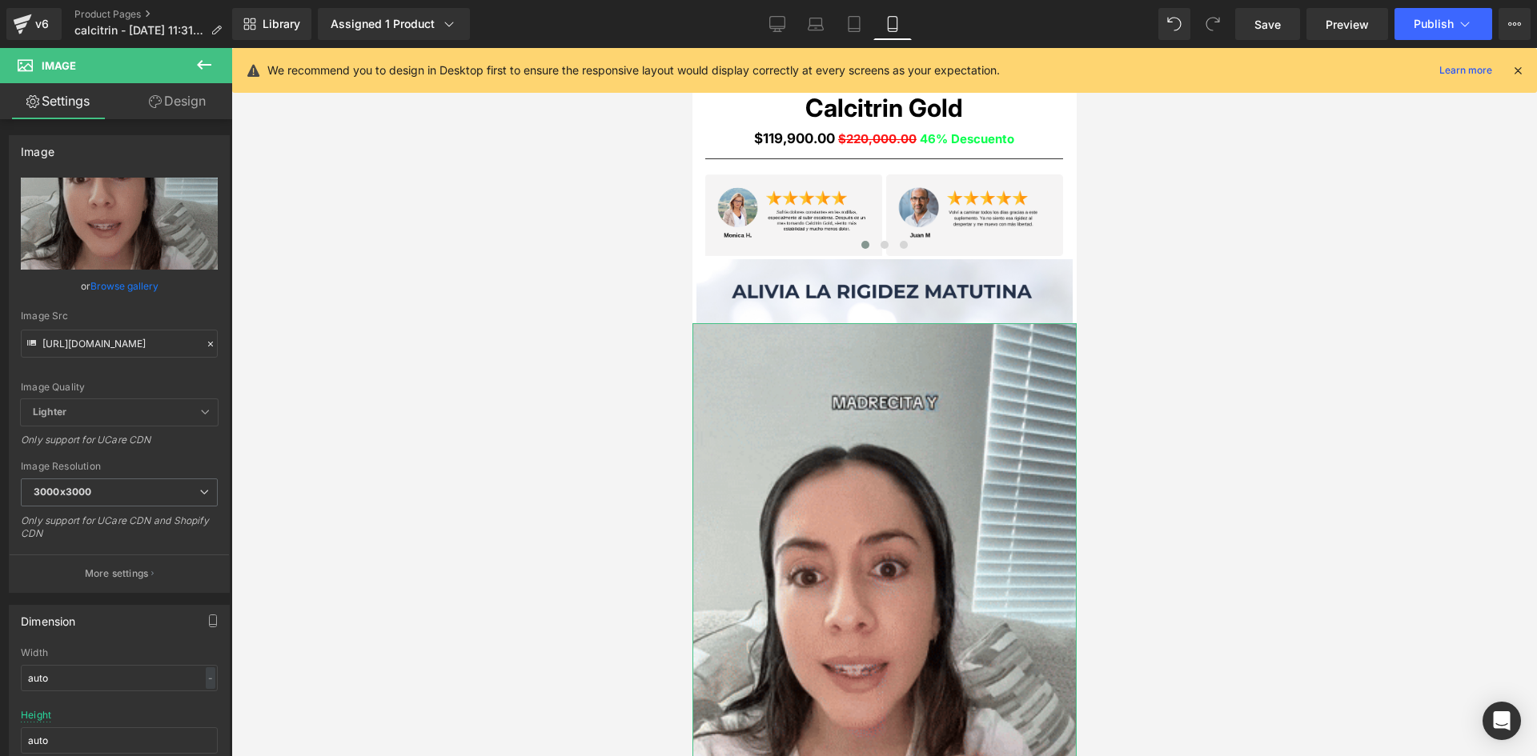
click at [181, 103] on link "Design" at bounding box center [177, 101] width 116 height 36
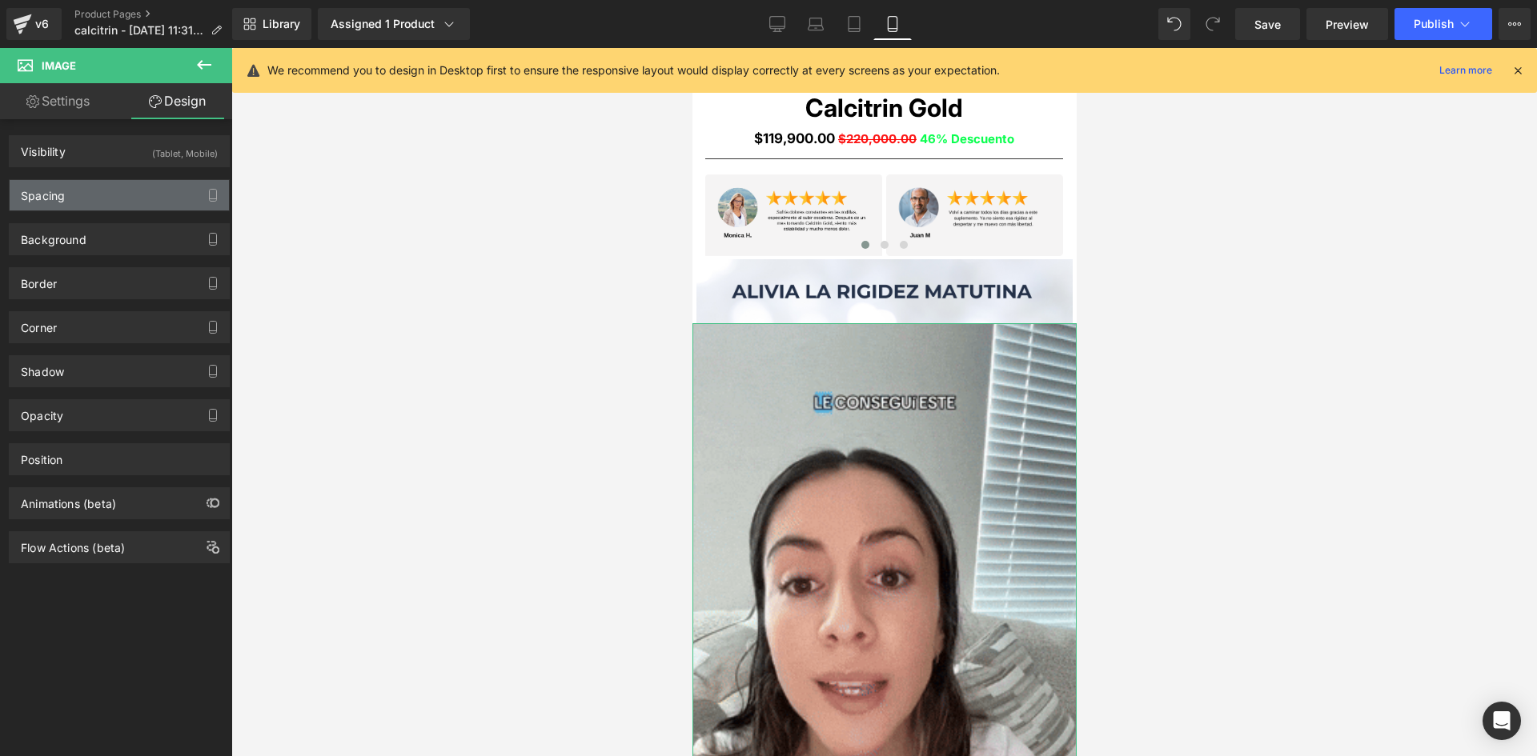
click at [166, 201] on div "Spacing" at bounding box center [119, 195] width 219 height 30
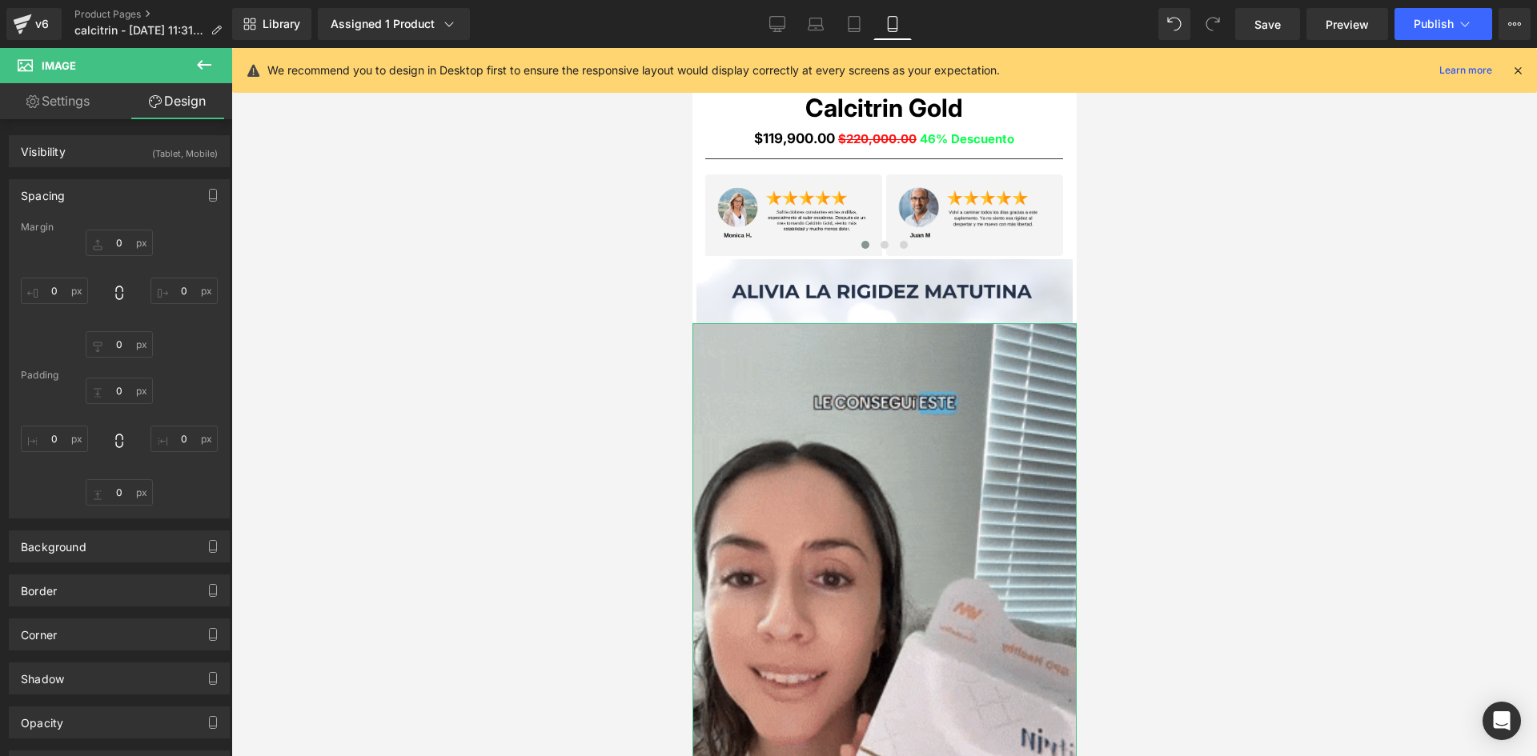
type input "0"
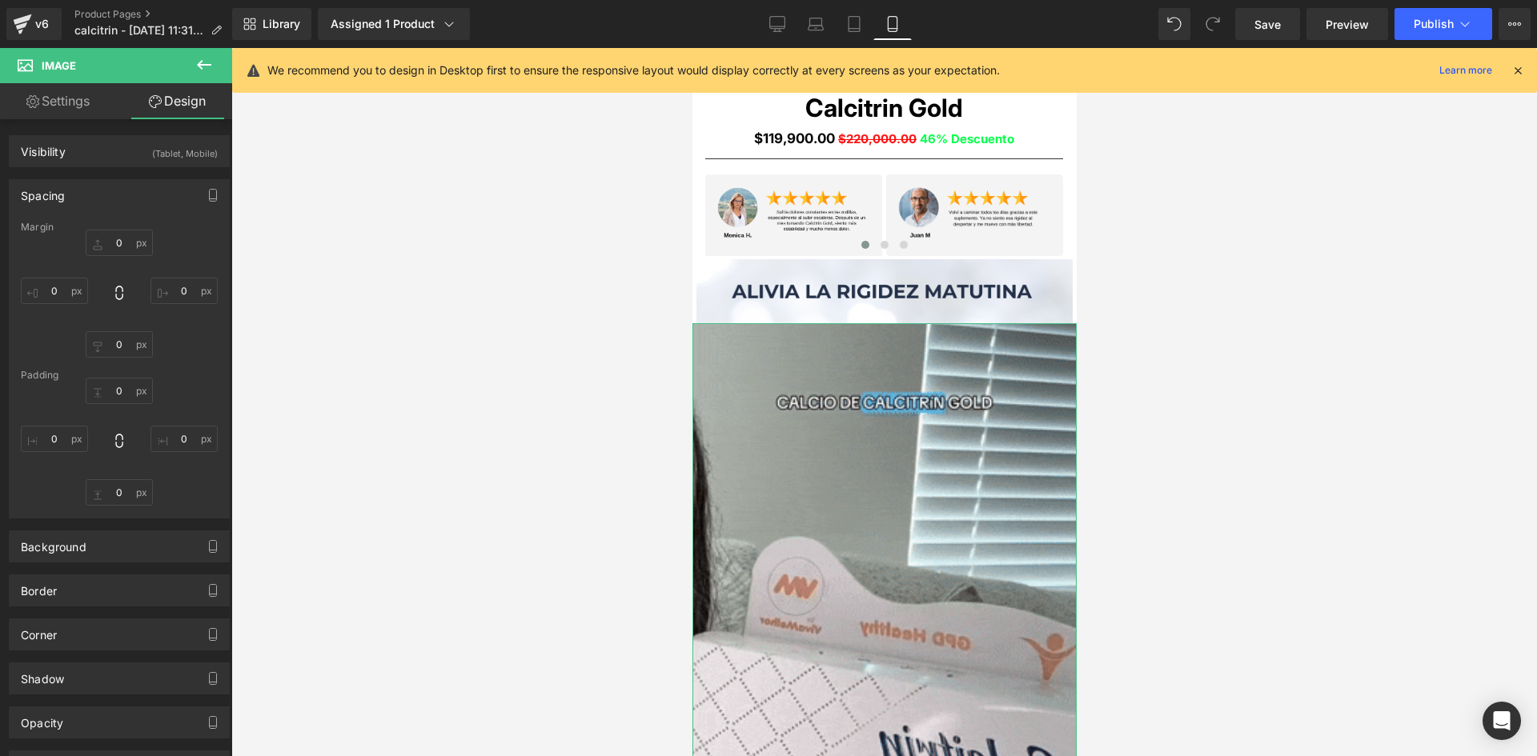
type input "0"
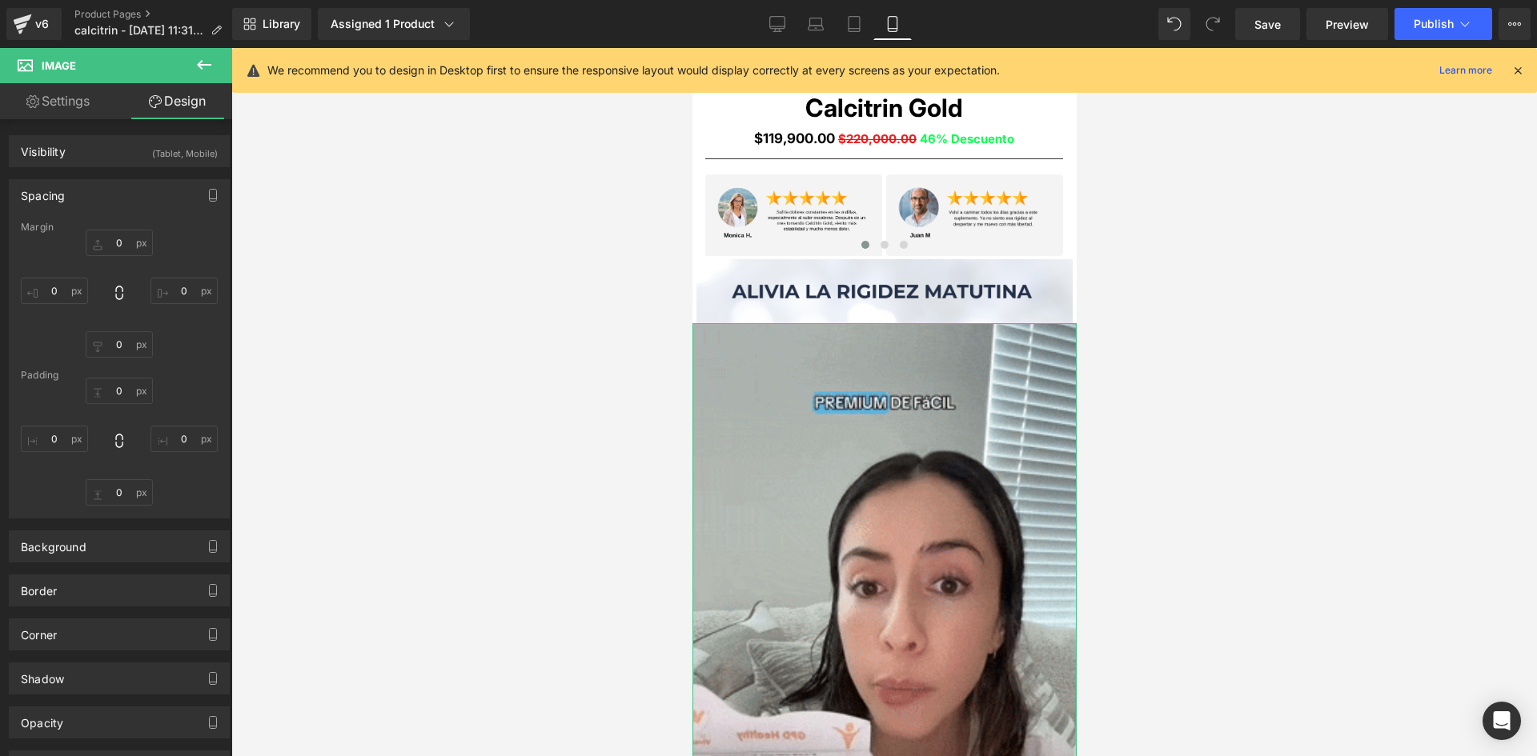
type input "0"
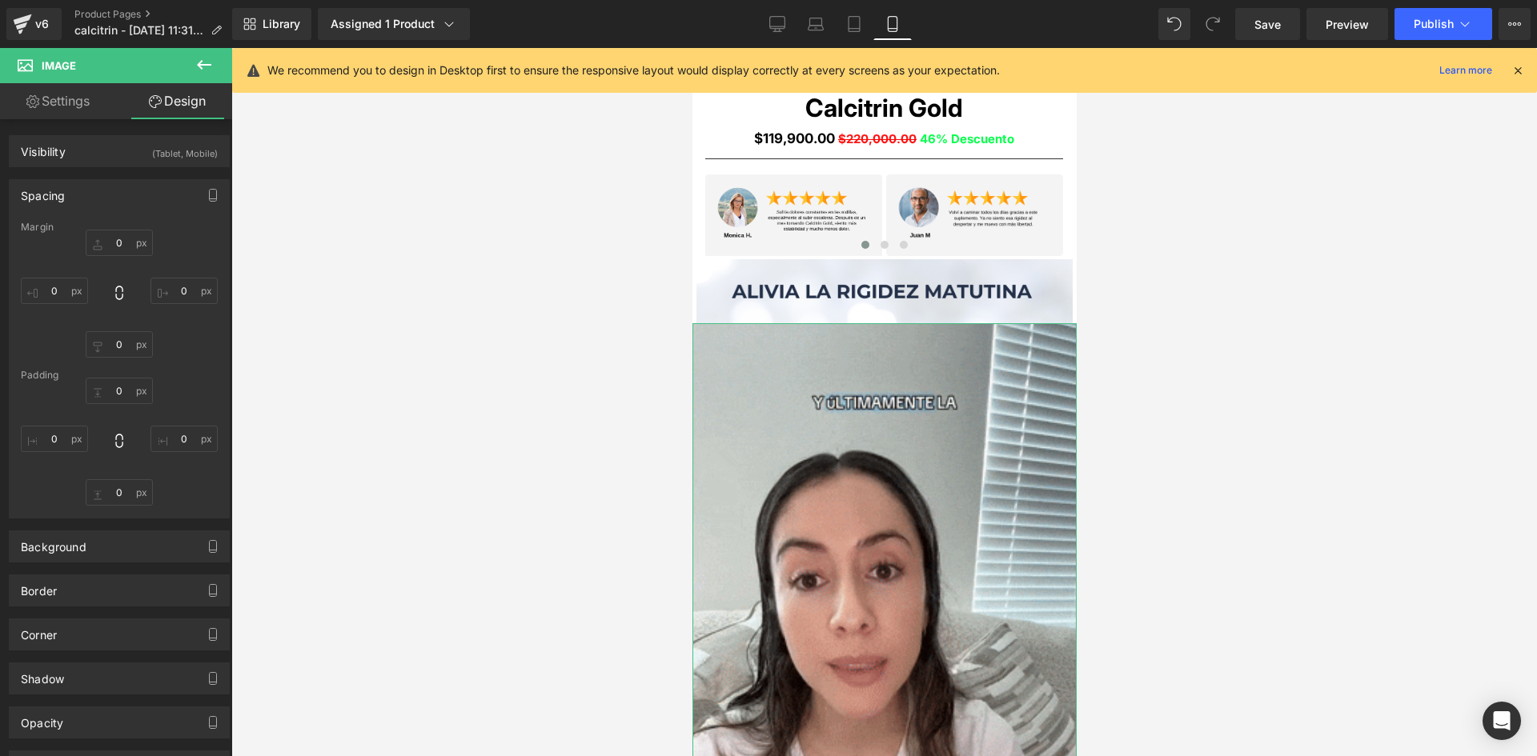
type input "0"
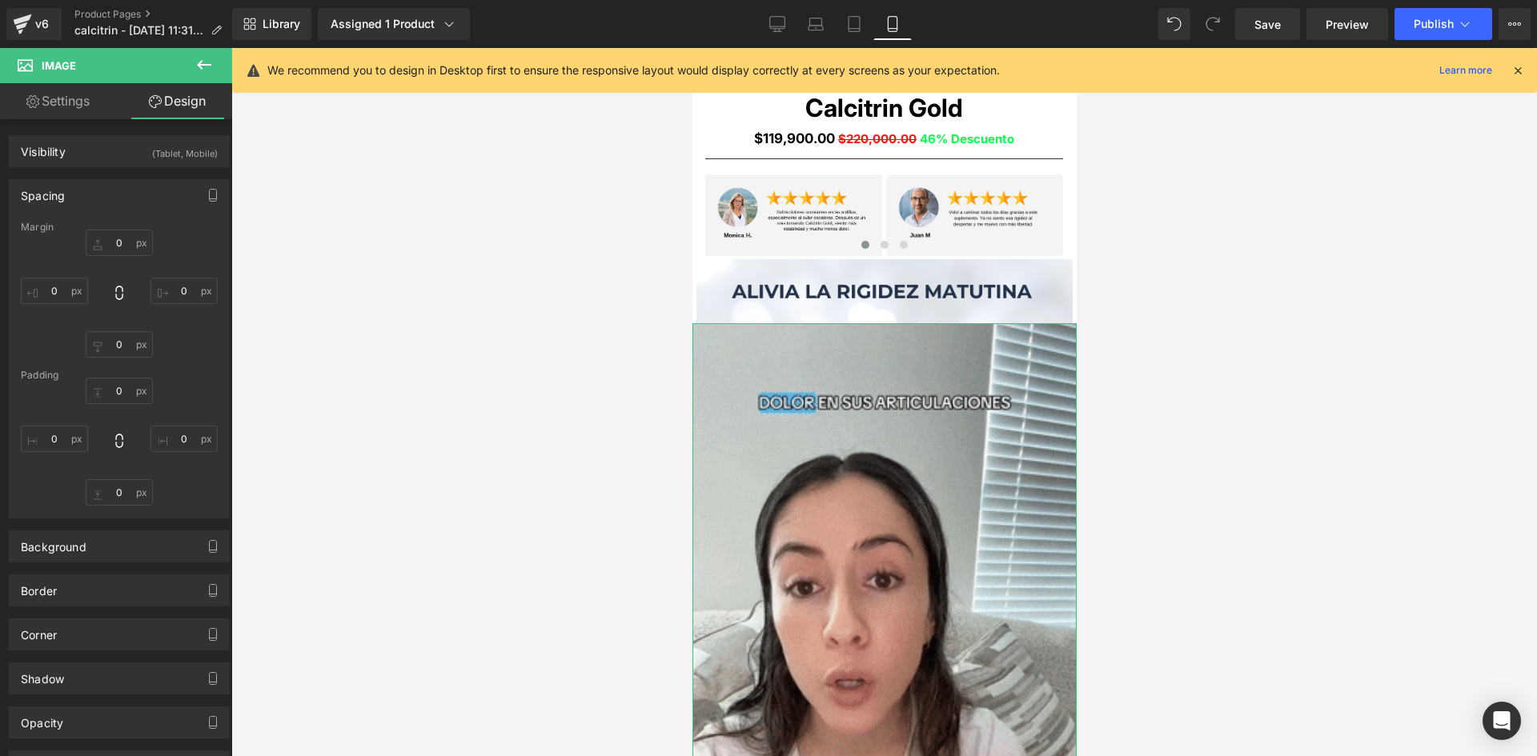
type input "0"
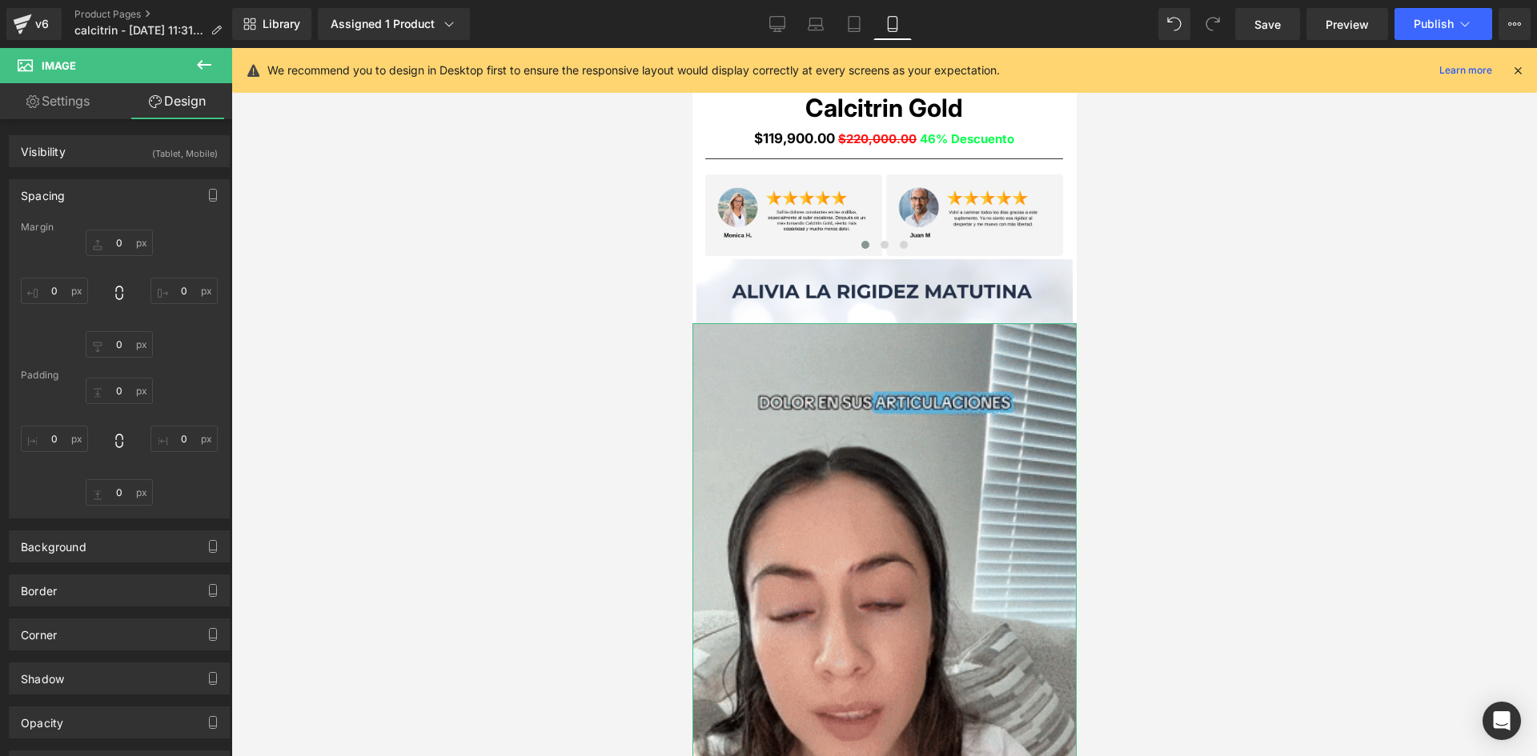
type input "0"
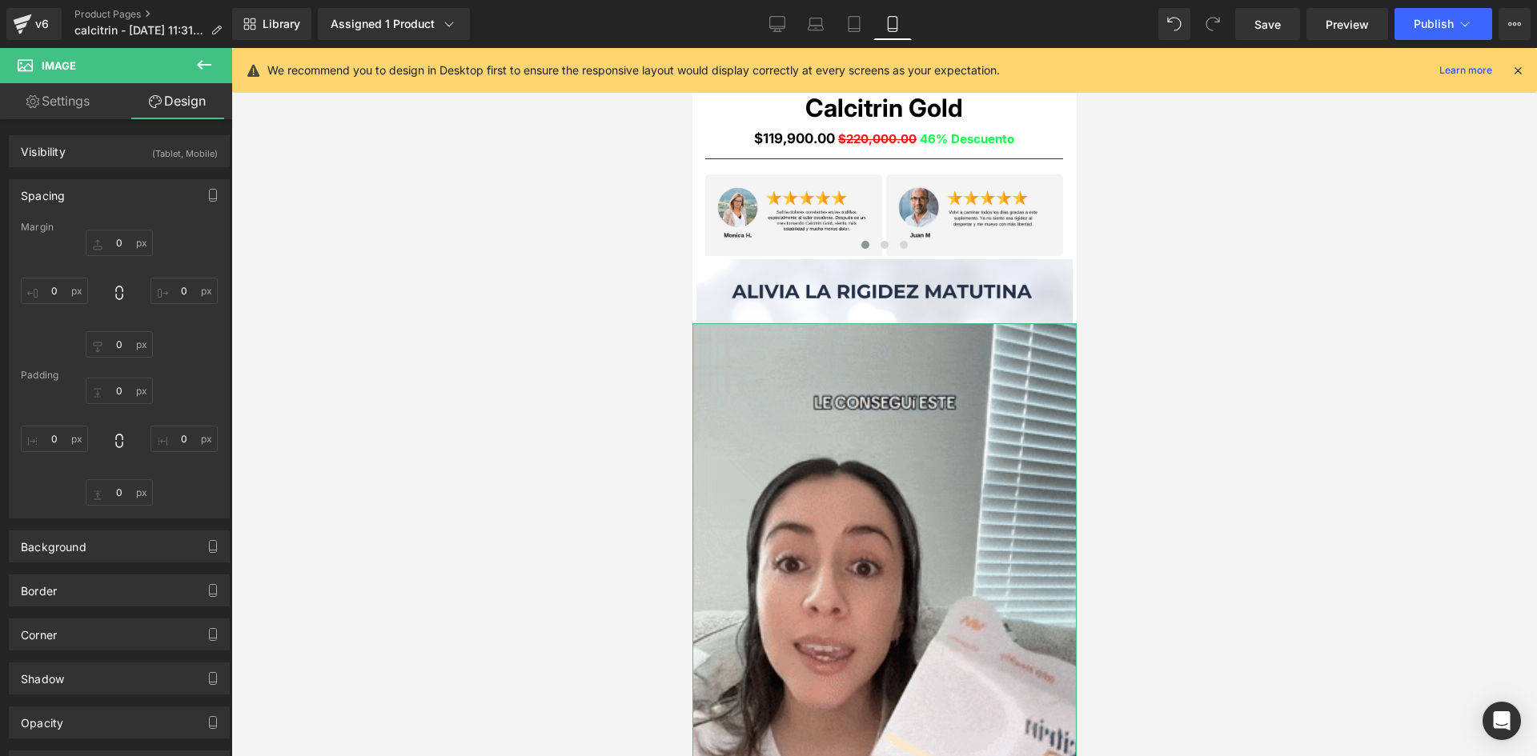
type input "0"
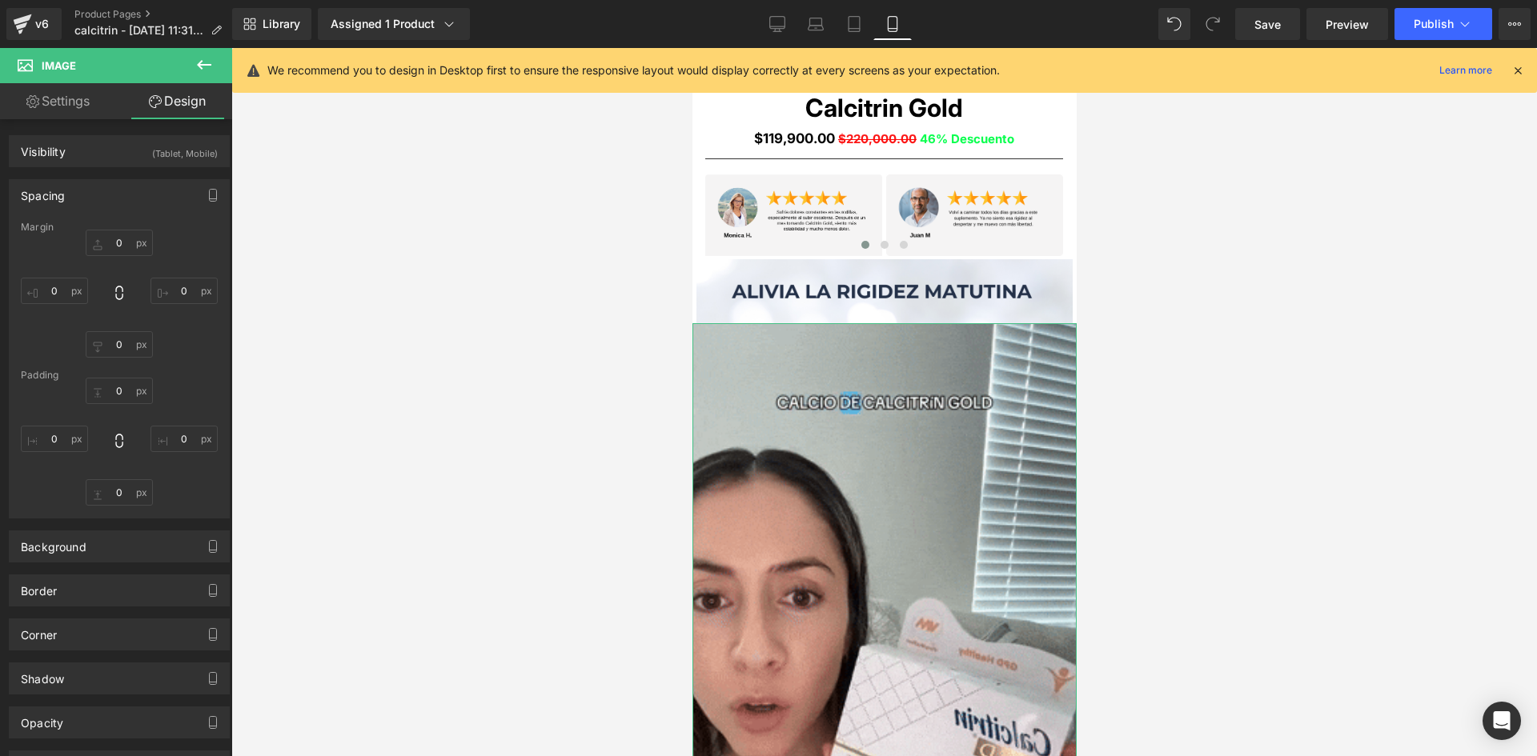
type input "0"
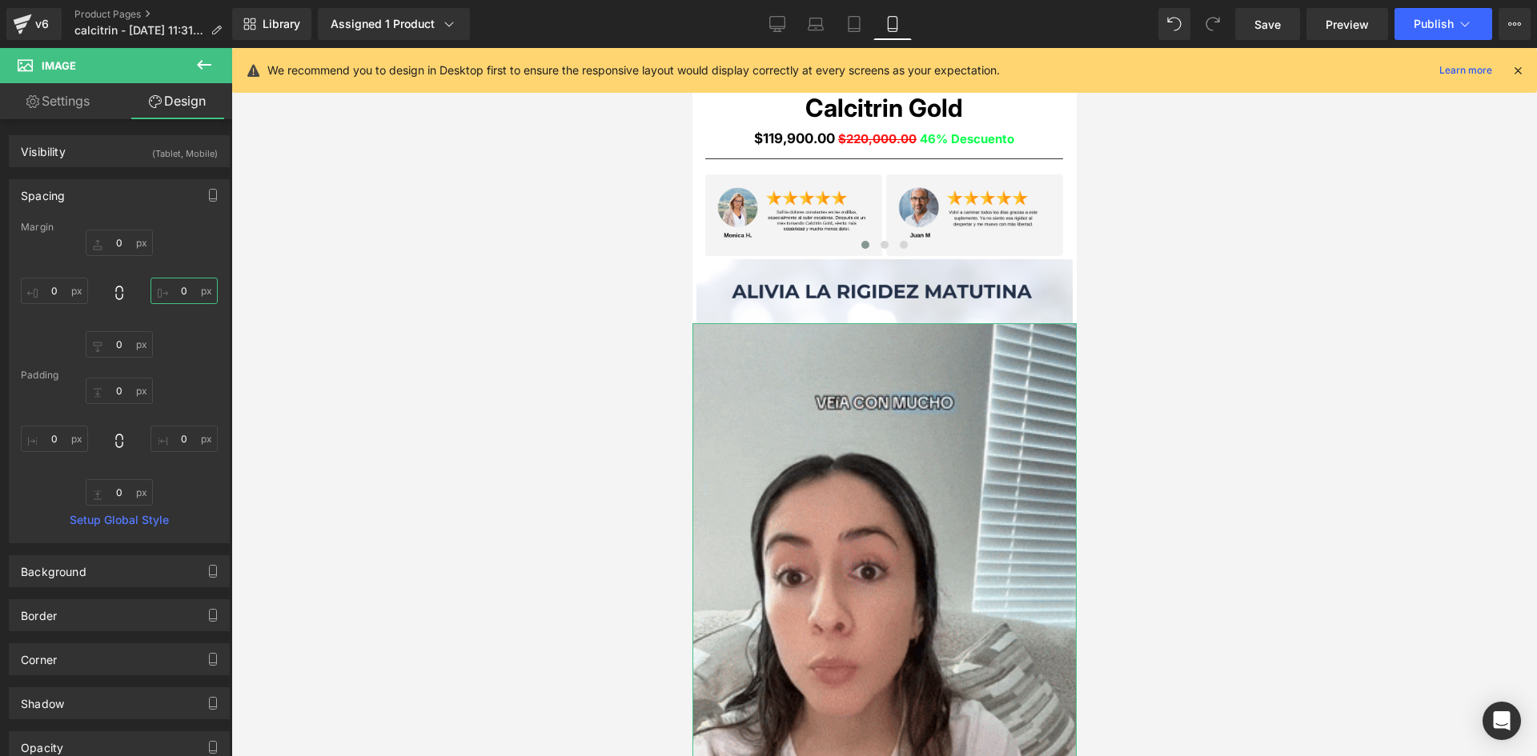
click at [178, 290] on input "0" at bounding box center [183, 291] width 67 height 26
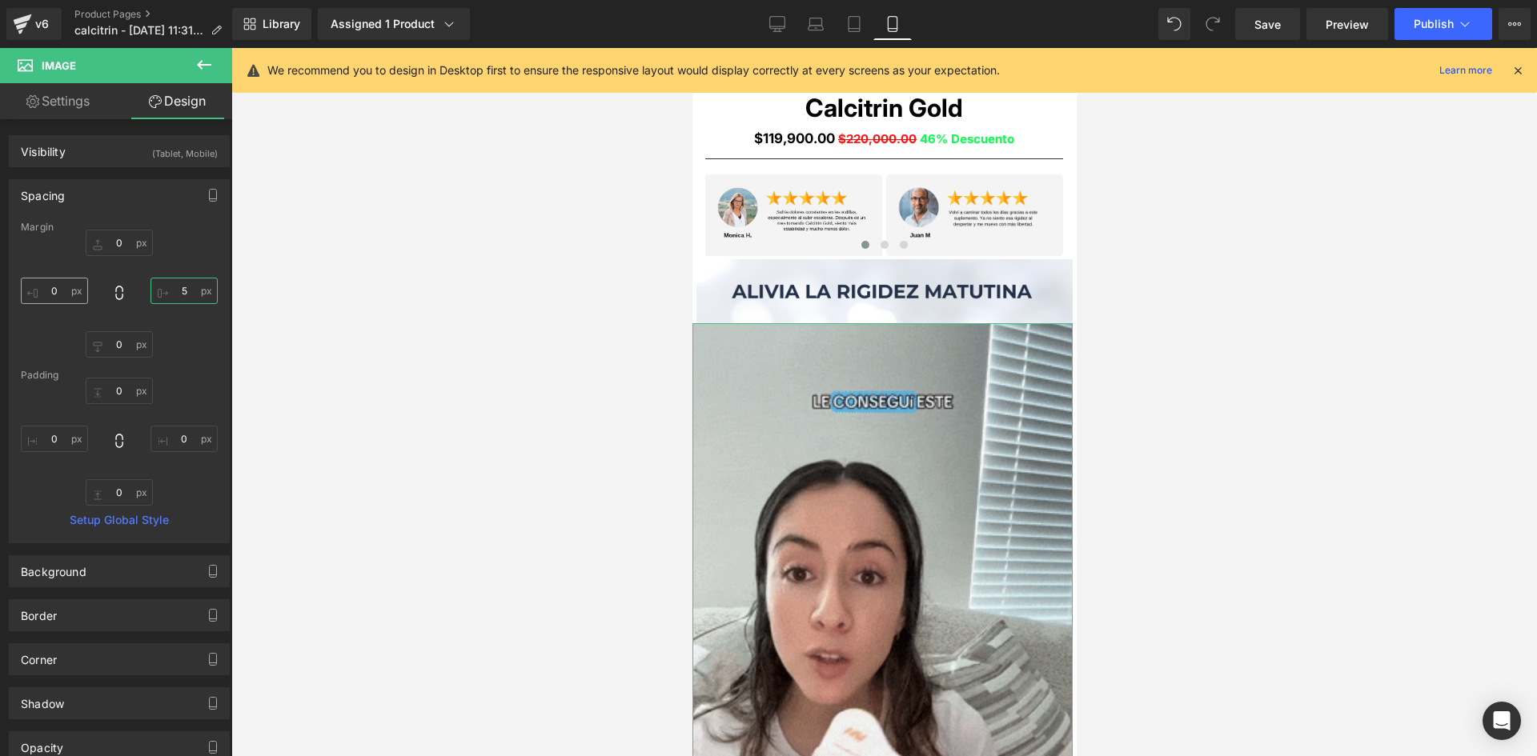
type input "5"
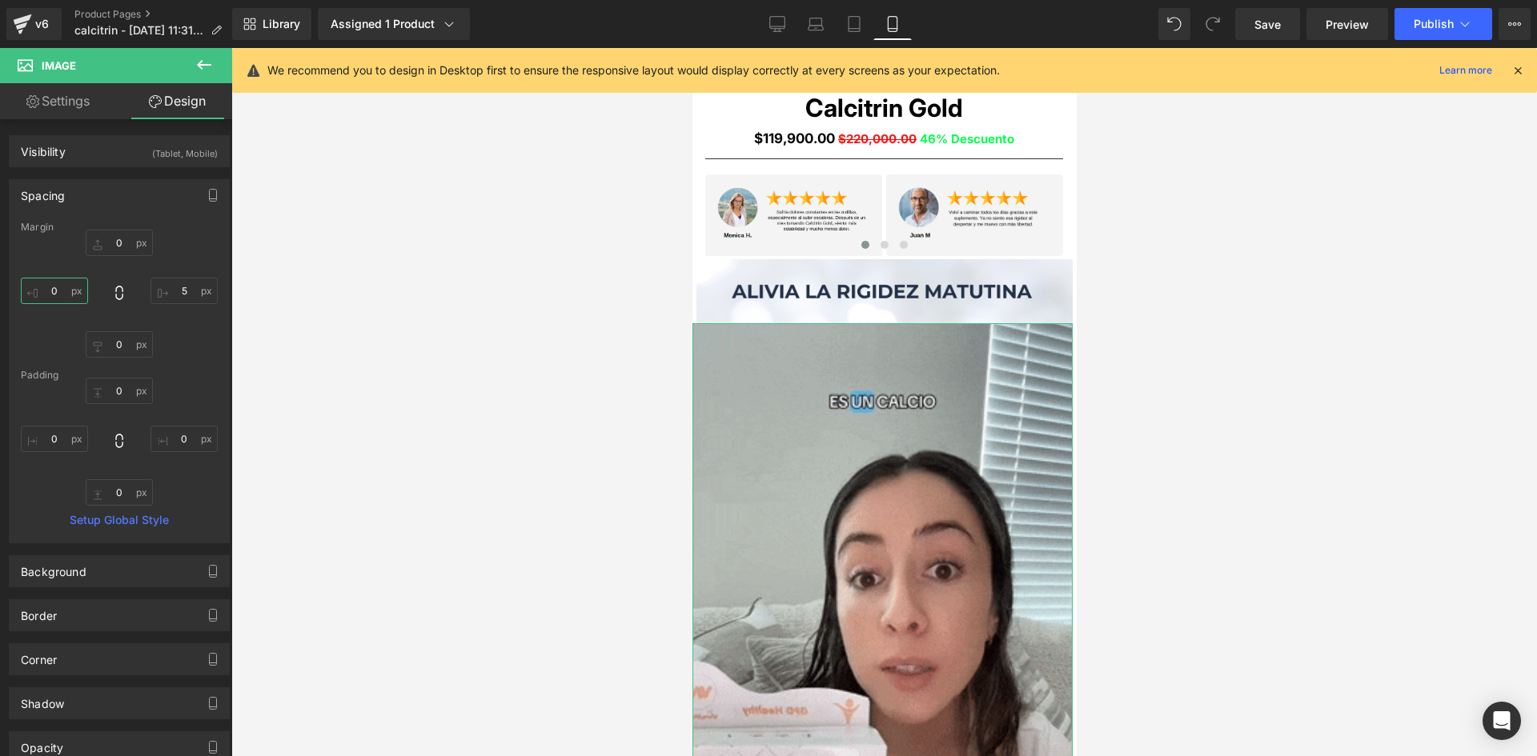
click at [48, 289] on input "0" at bounding box center [54, 291] width 67 height 26
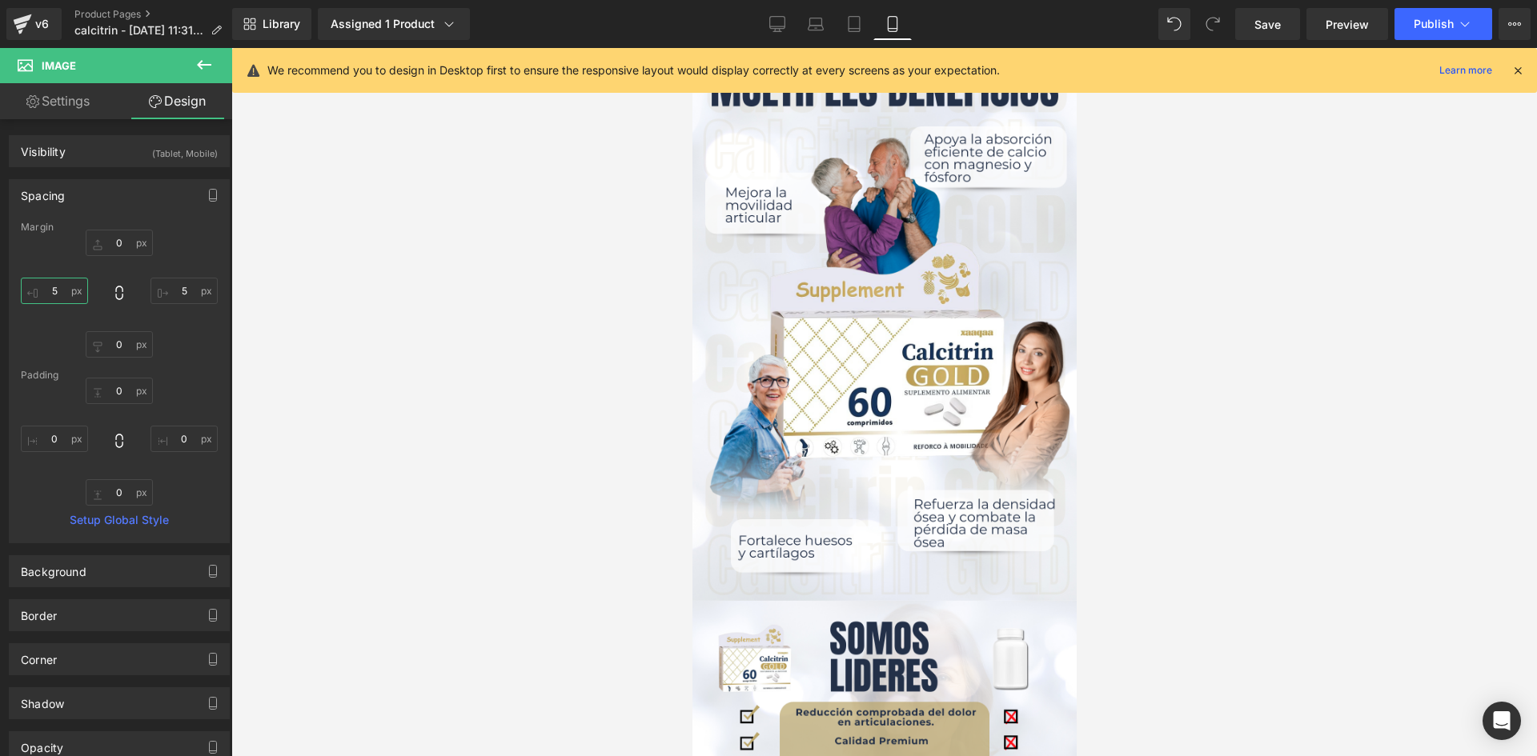
scroll to position [2105, 0]
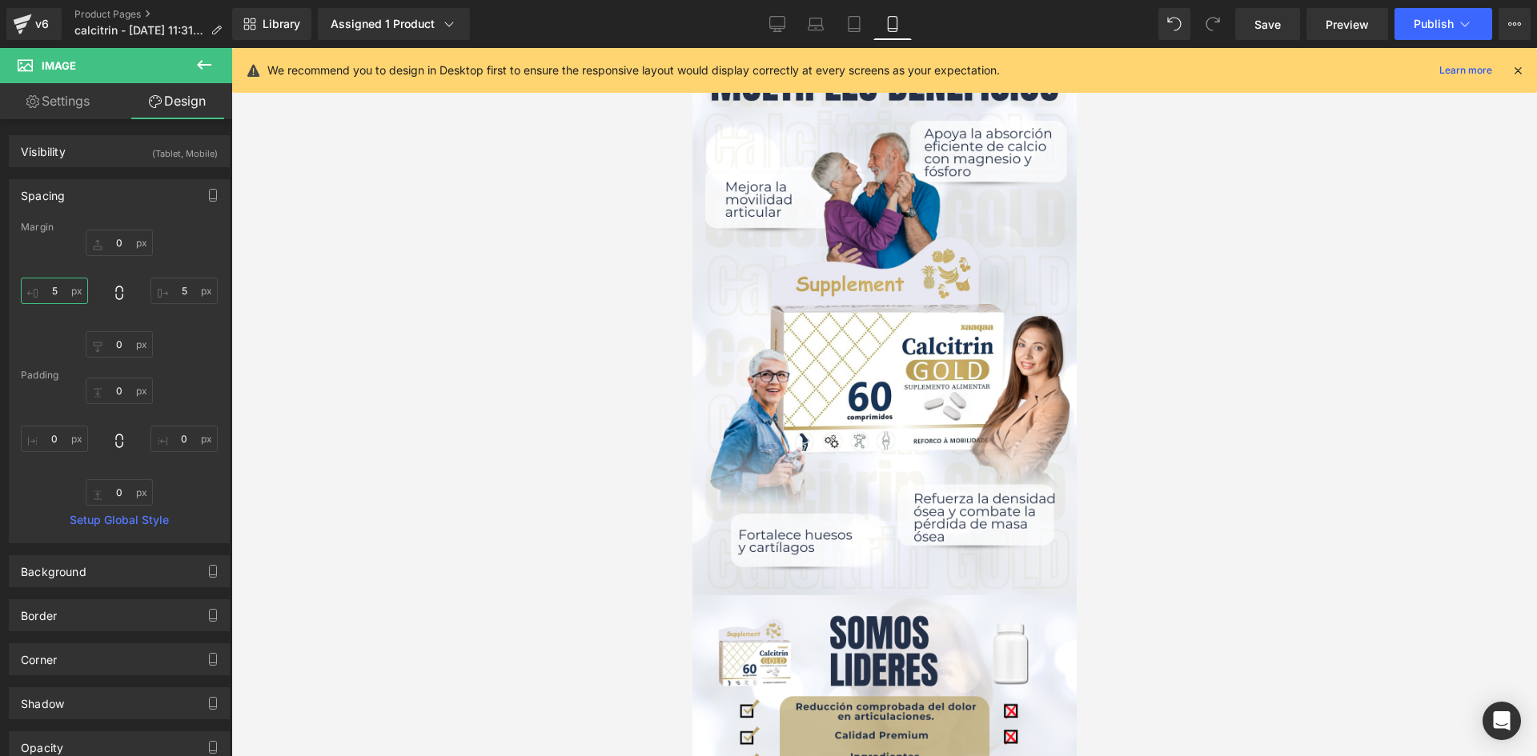
type input "5"
click at [1522, 68] on icon at bounding box center [1517, 70] width 14 height 14
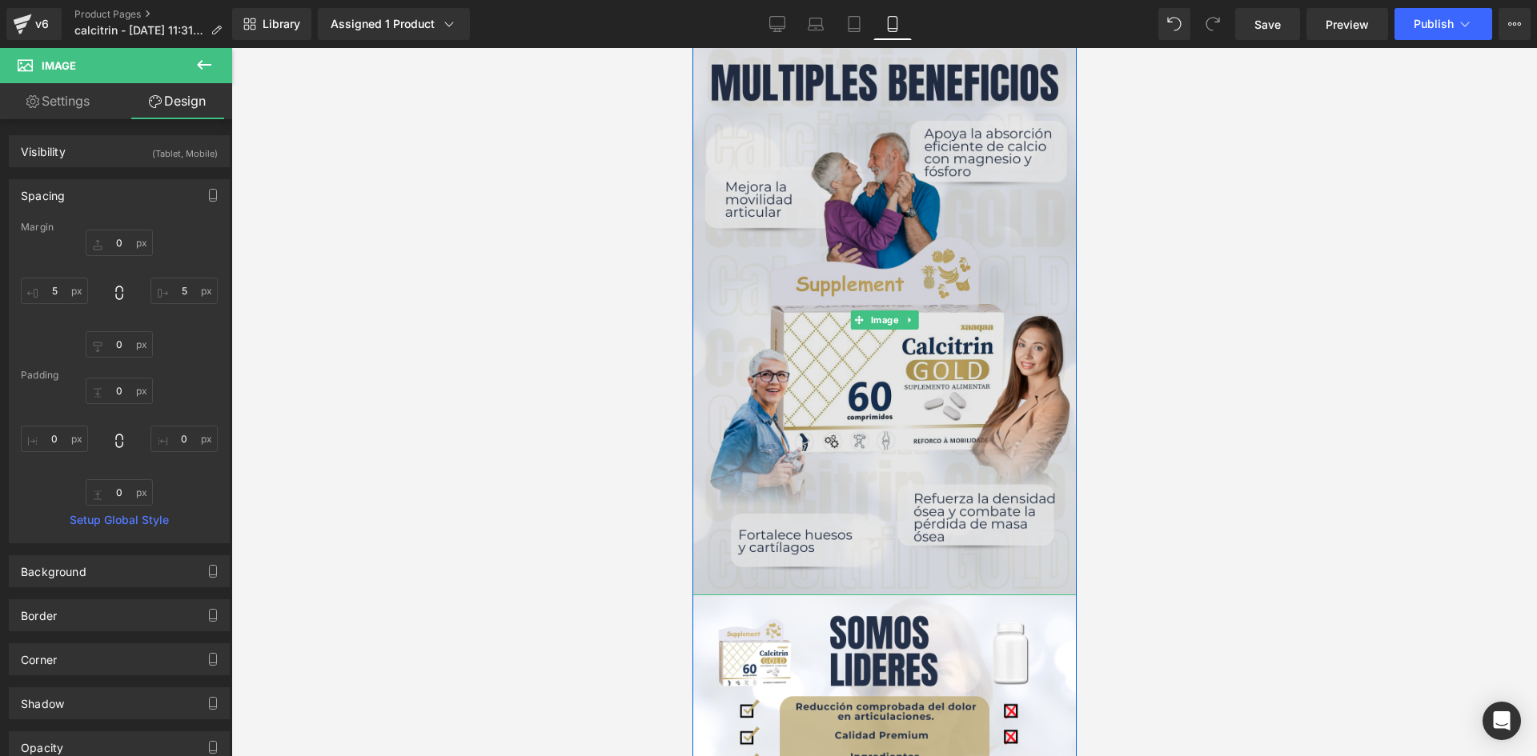
click at [898, 283] on img at bounding box center [884, 321] width 384 height 552
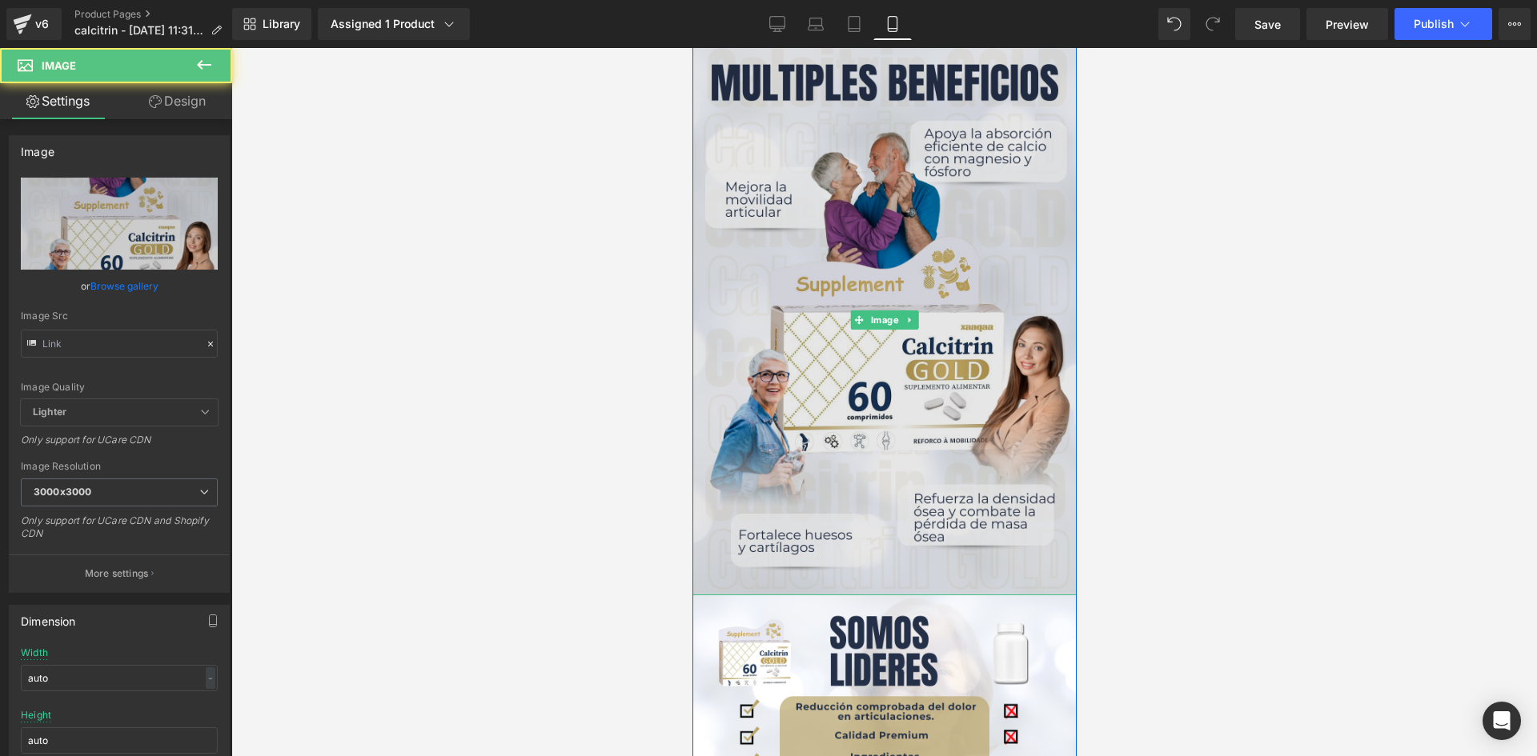
type input "[URL][DOMAIN_NAME]"
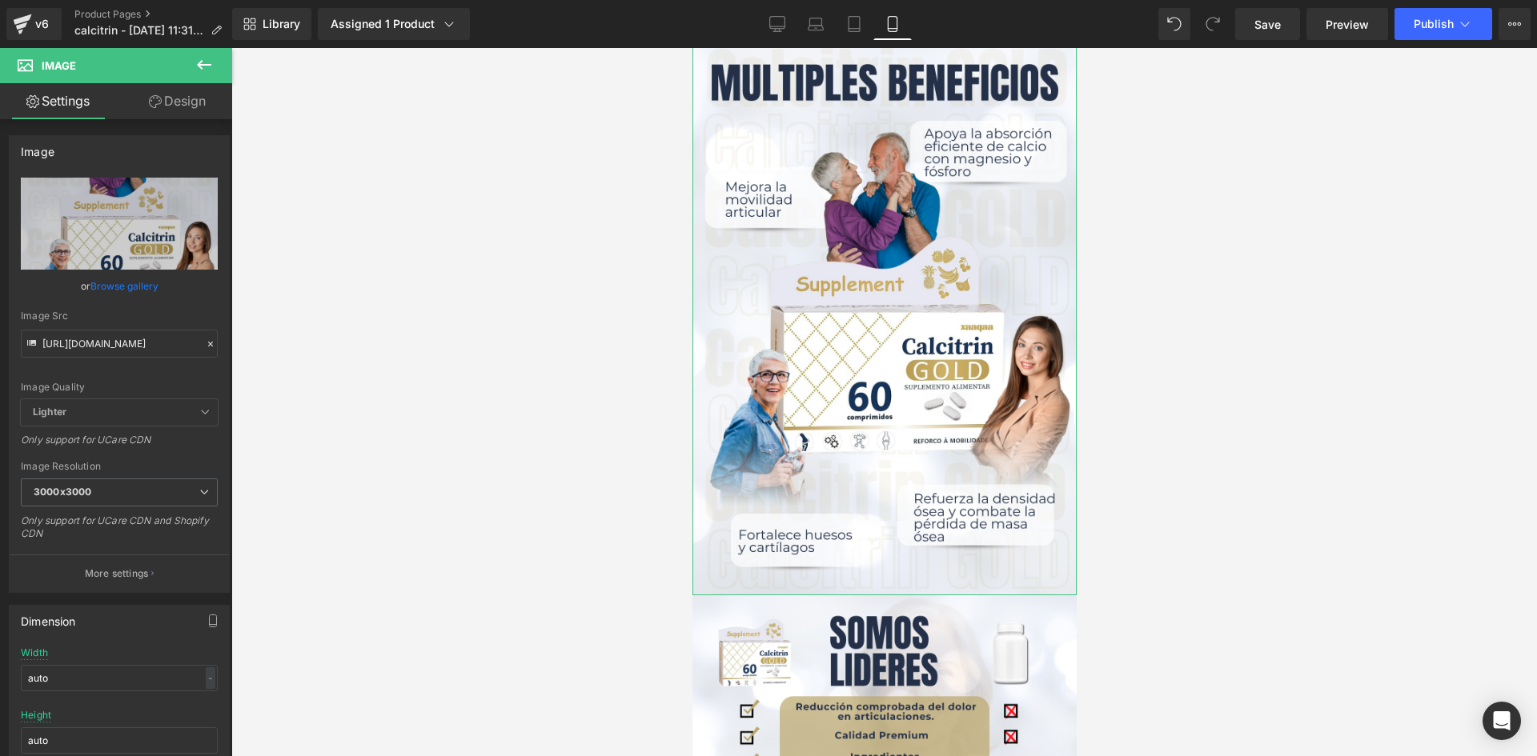
click at [156, 102] on icon at bounding box center [155, 101] width 13 height 13
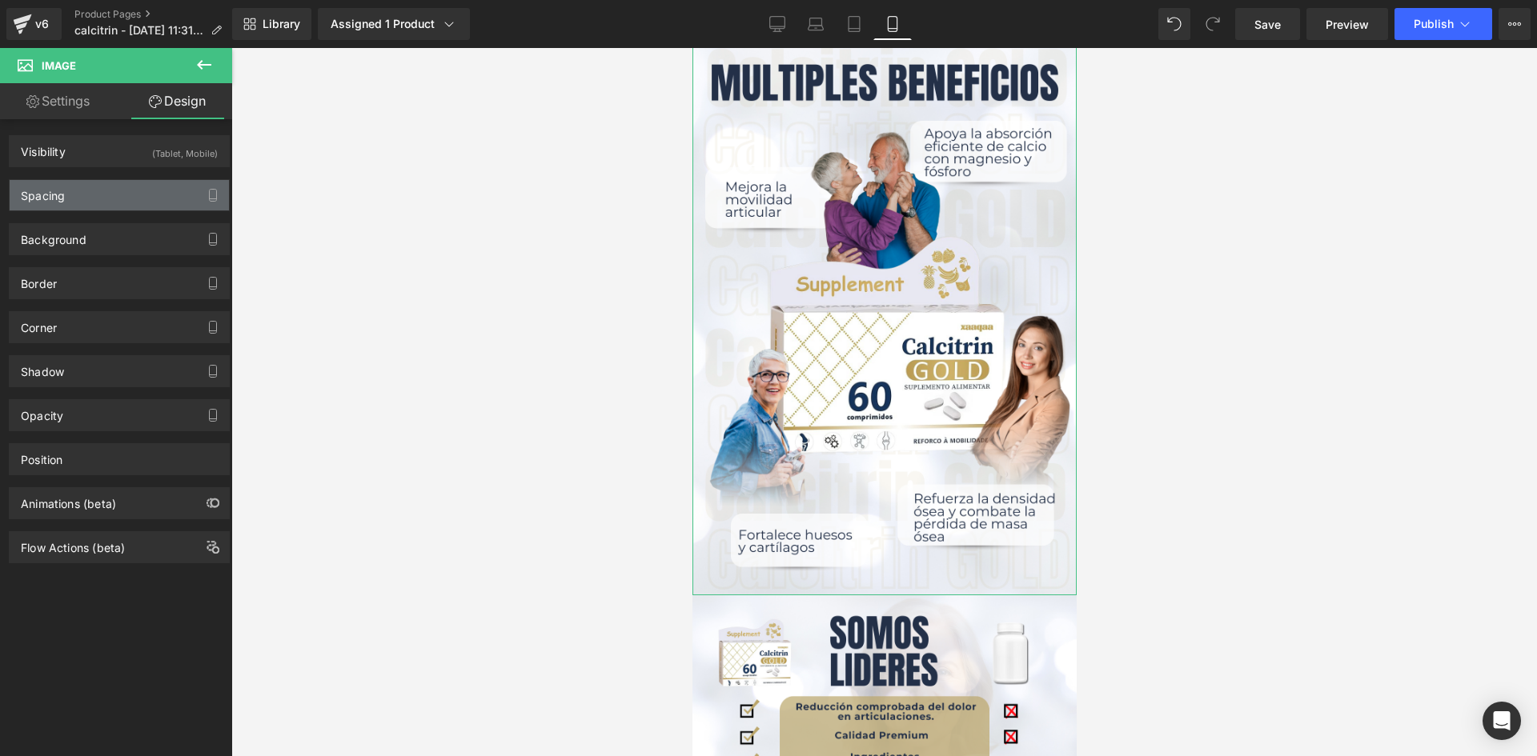
type input "0"
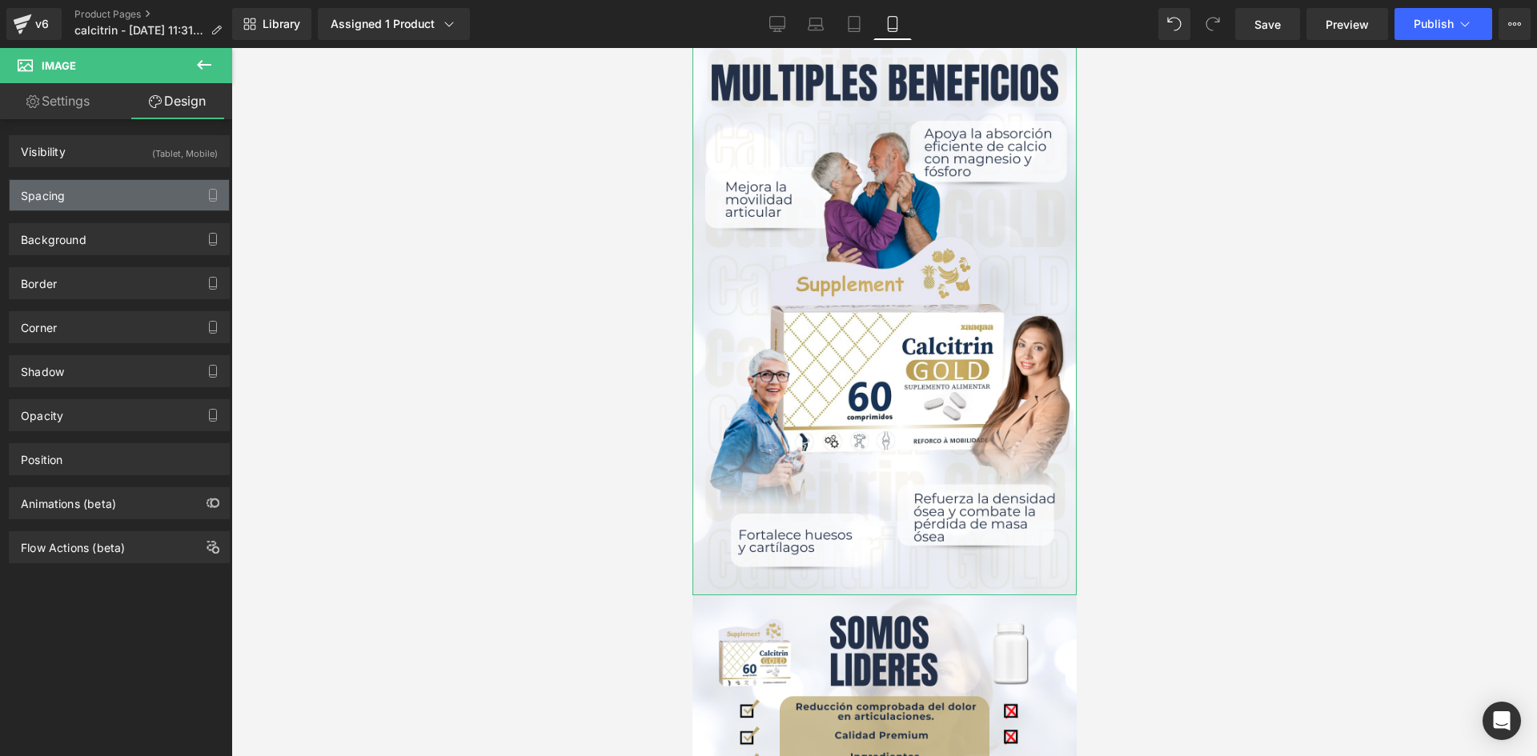
type input "0"
click at [170, 193] on div "Spacing" at bounding box center [119, 195] width 219 height 30
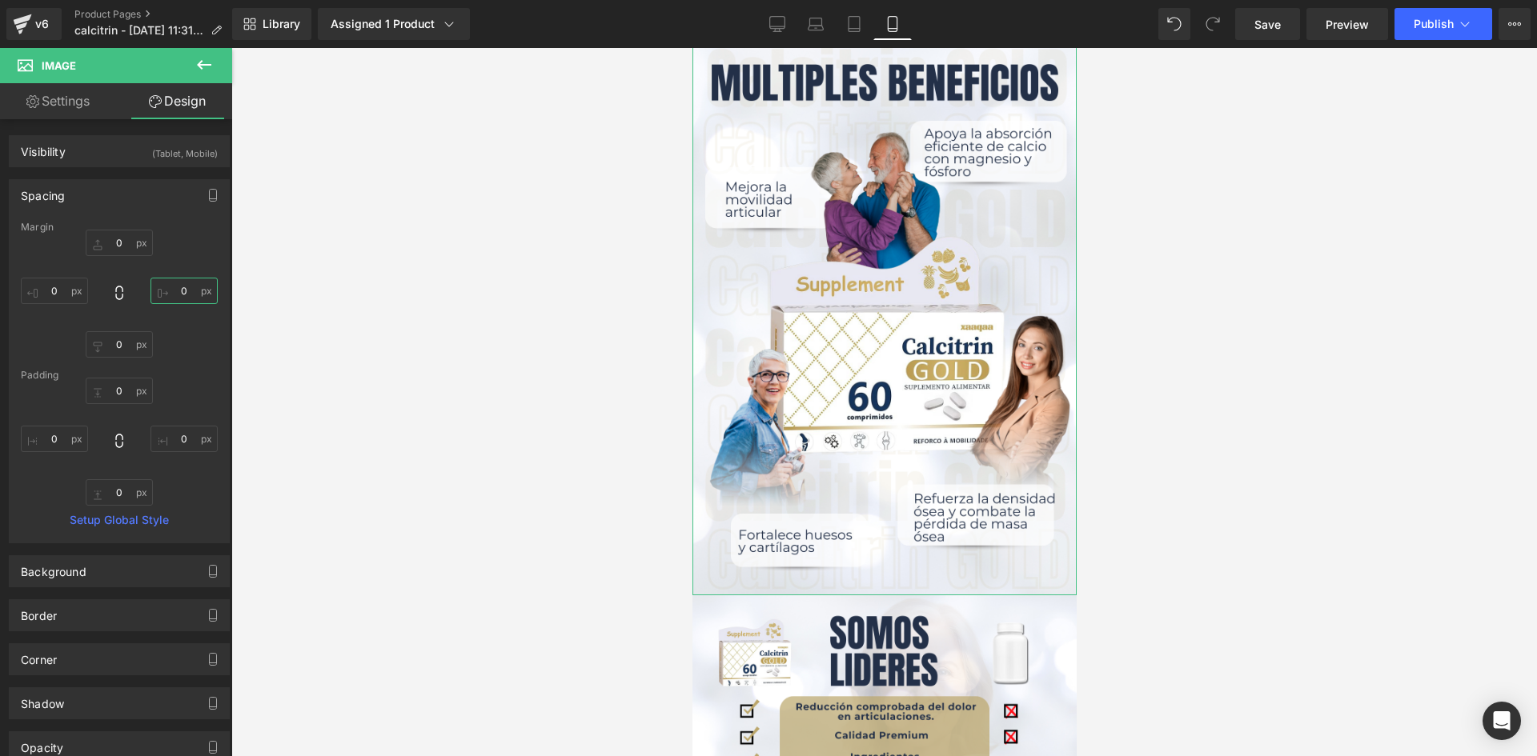
click at [175, 289] on input "0" at bounding box center [183, 291] width 67 height 26
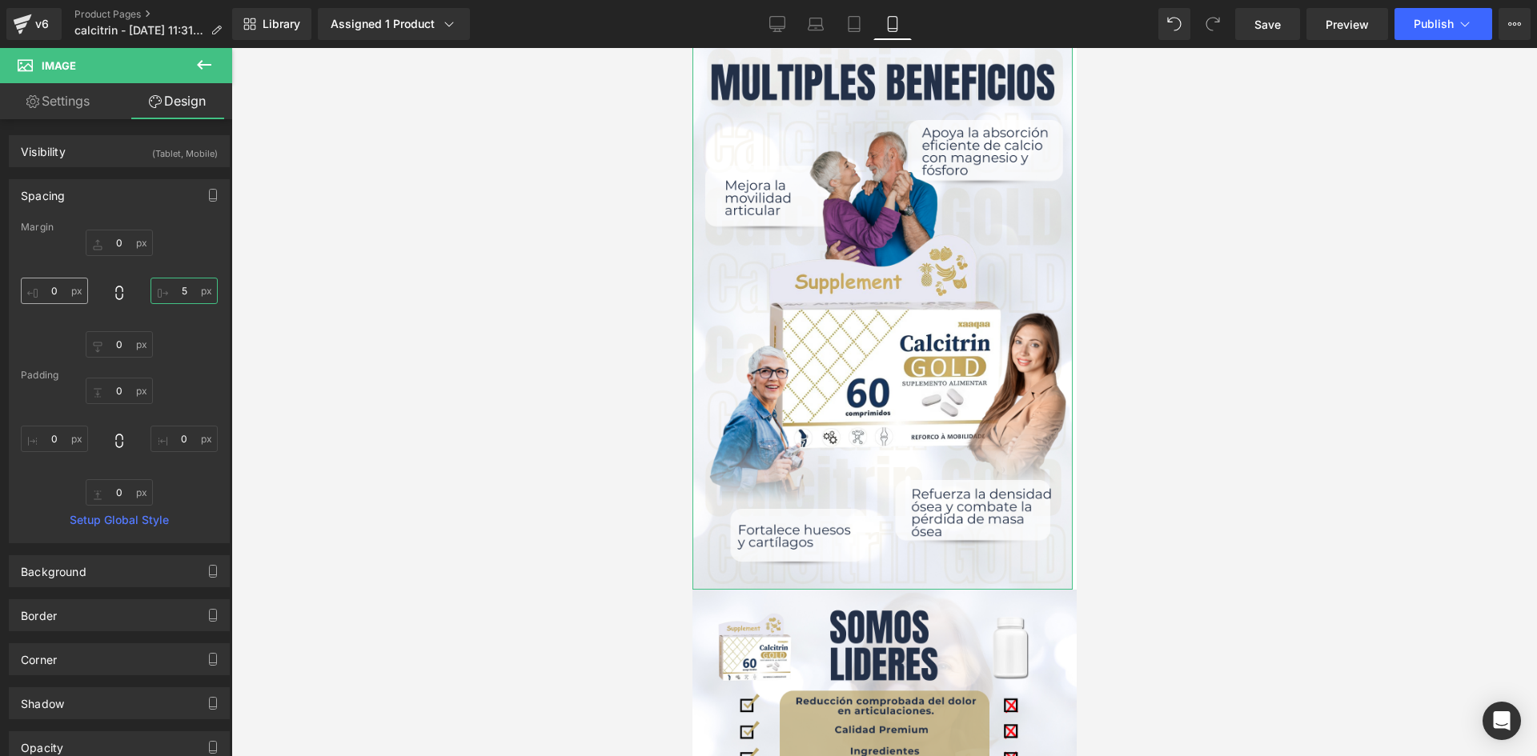
type input "5"
click at [58, 287] on input "0" at bounding box center [54, 291] width 67 height 26
type input "5"
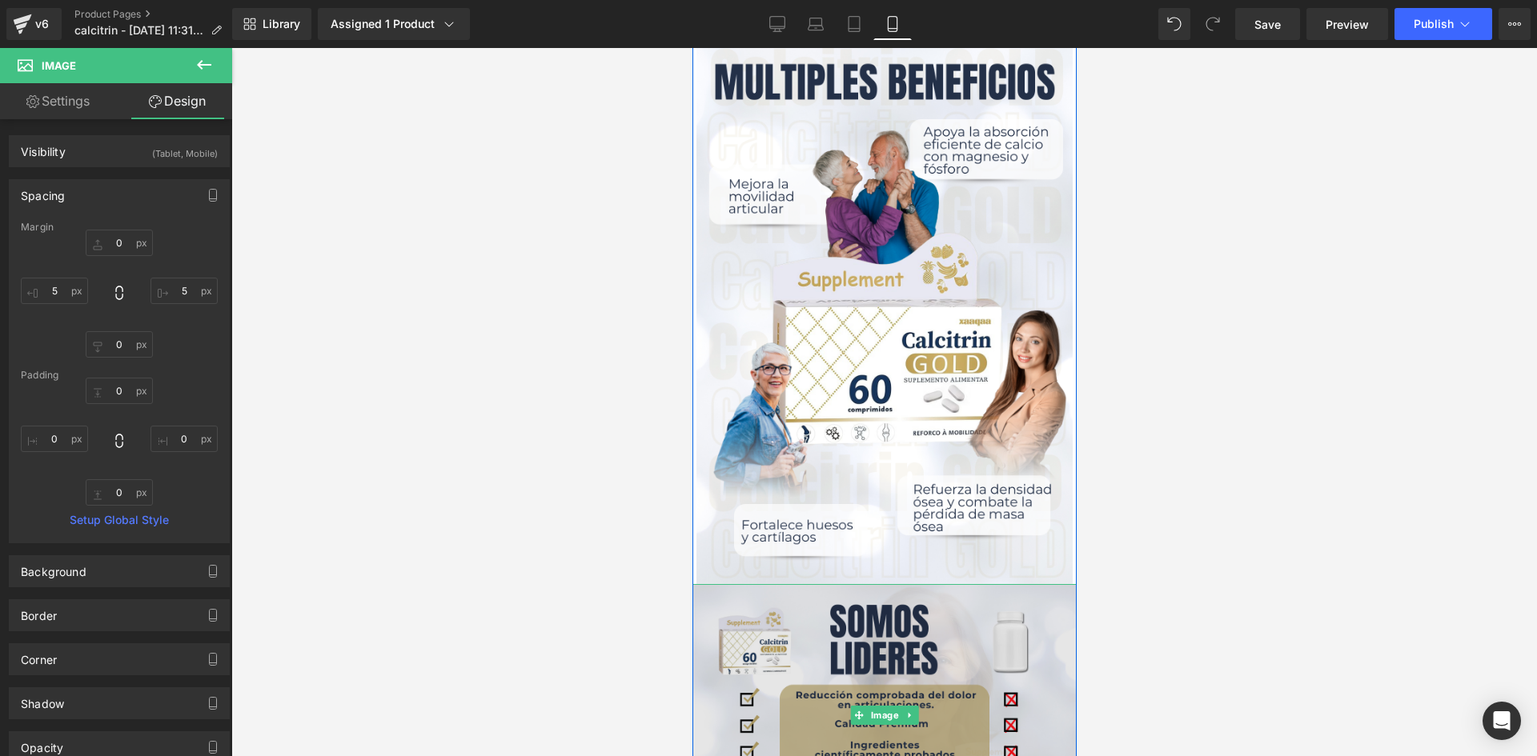
click at [884, 656] on img at bounding box center [884, 715] width 384 height 262
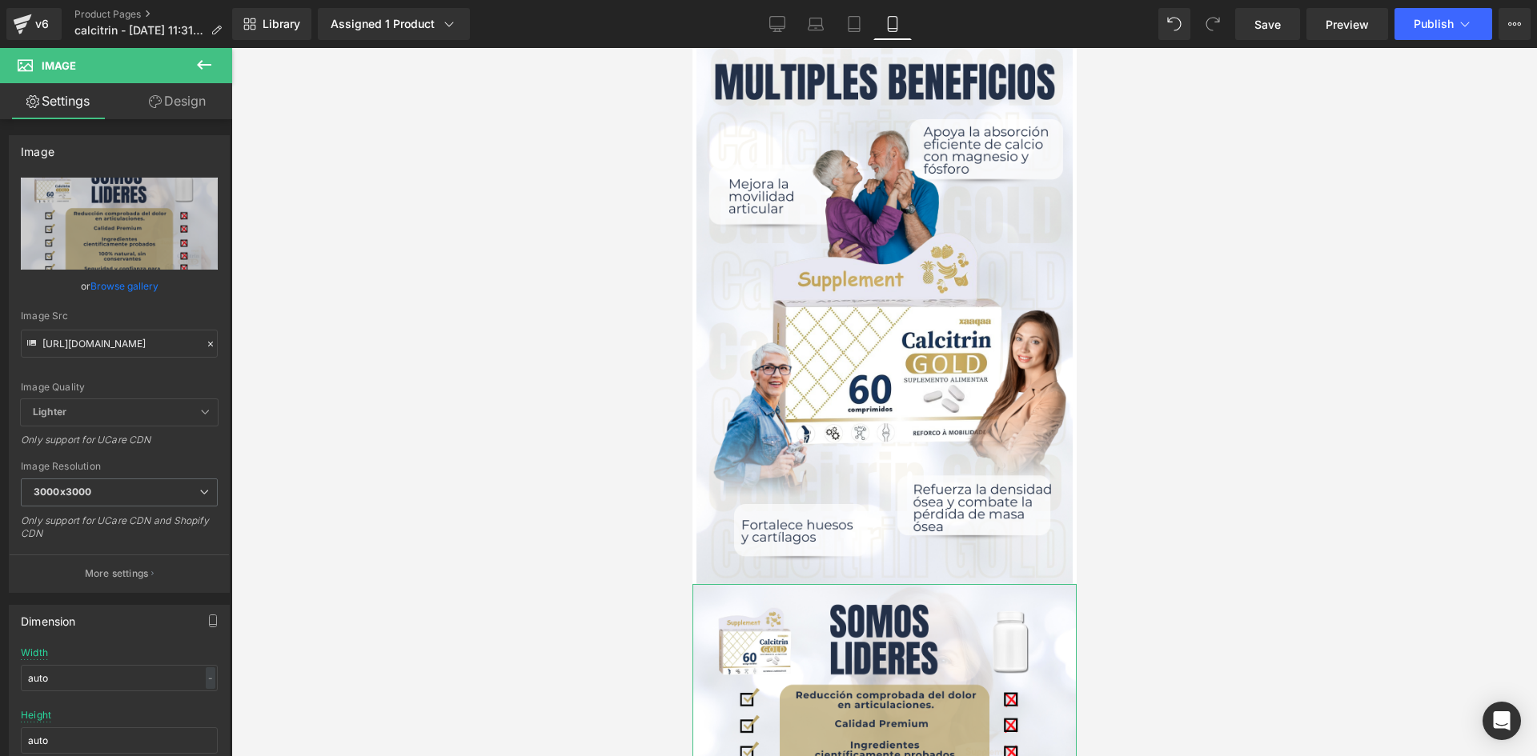
click at [187, 98] on link "Design" at bounding box center [177, 101] width 116 height 36
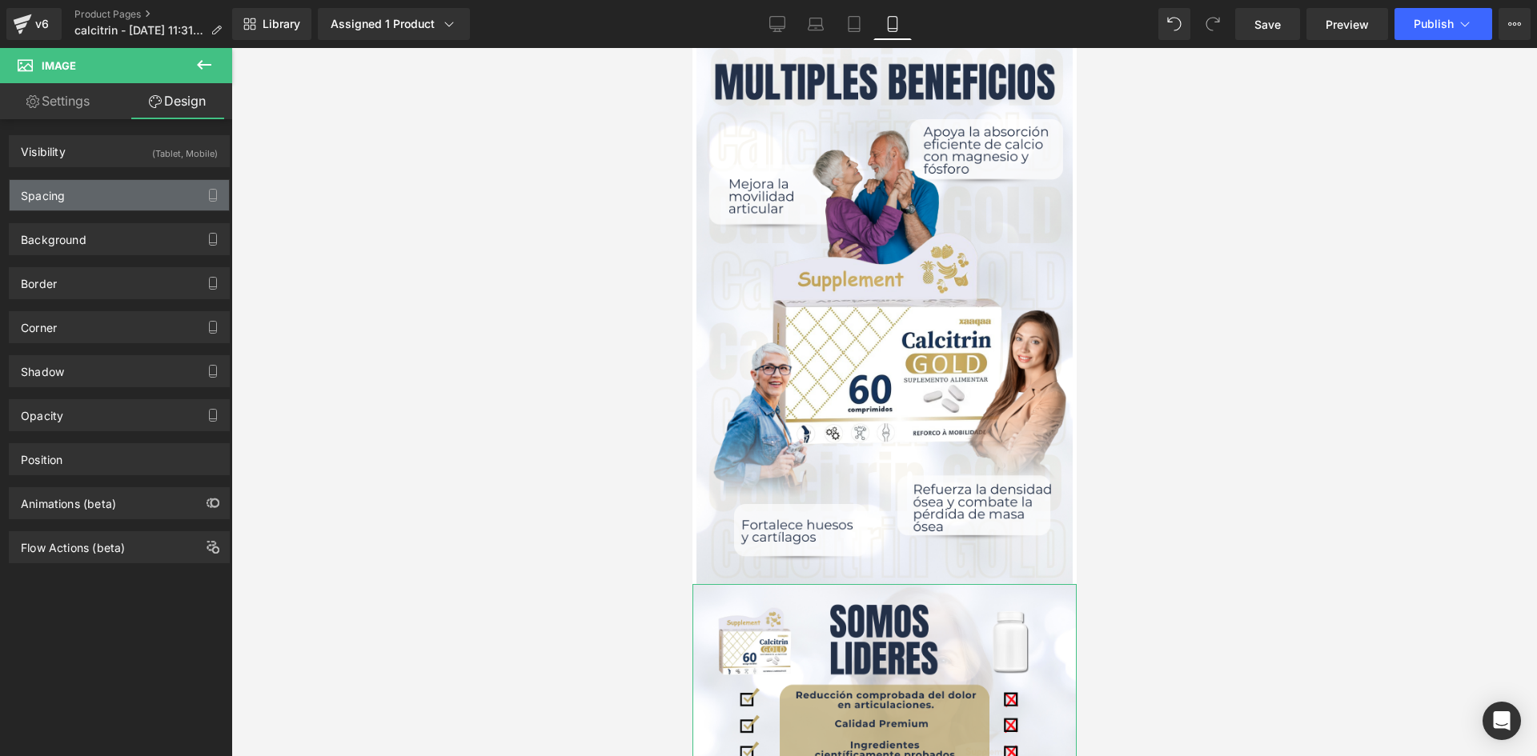
type input "0"
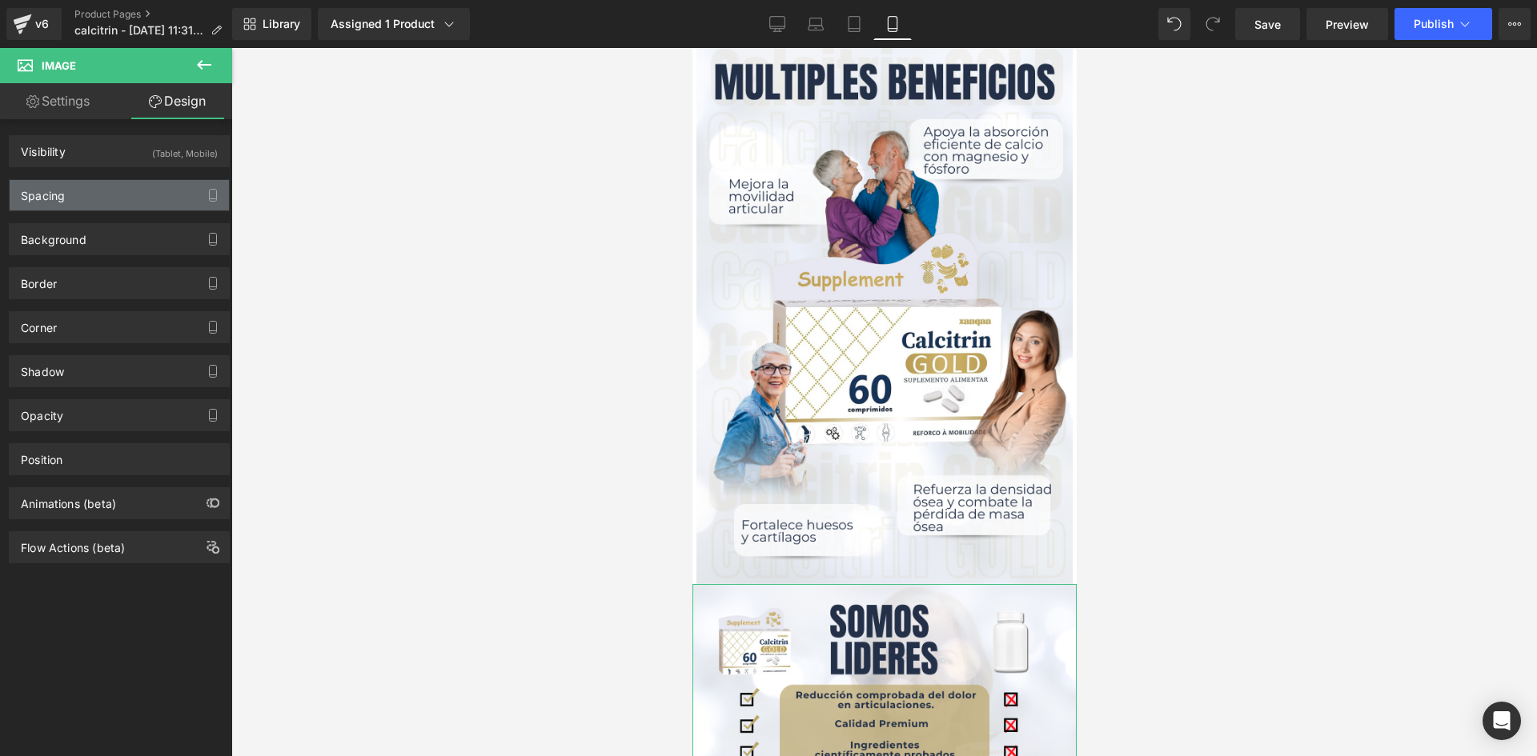
type input "0"
click at [146, 195] on div "Spacing" at bounding box center [119, 195] width 219 height 30
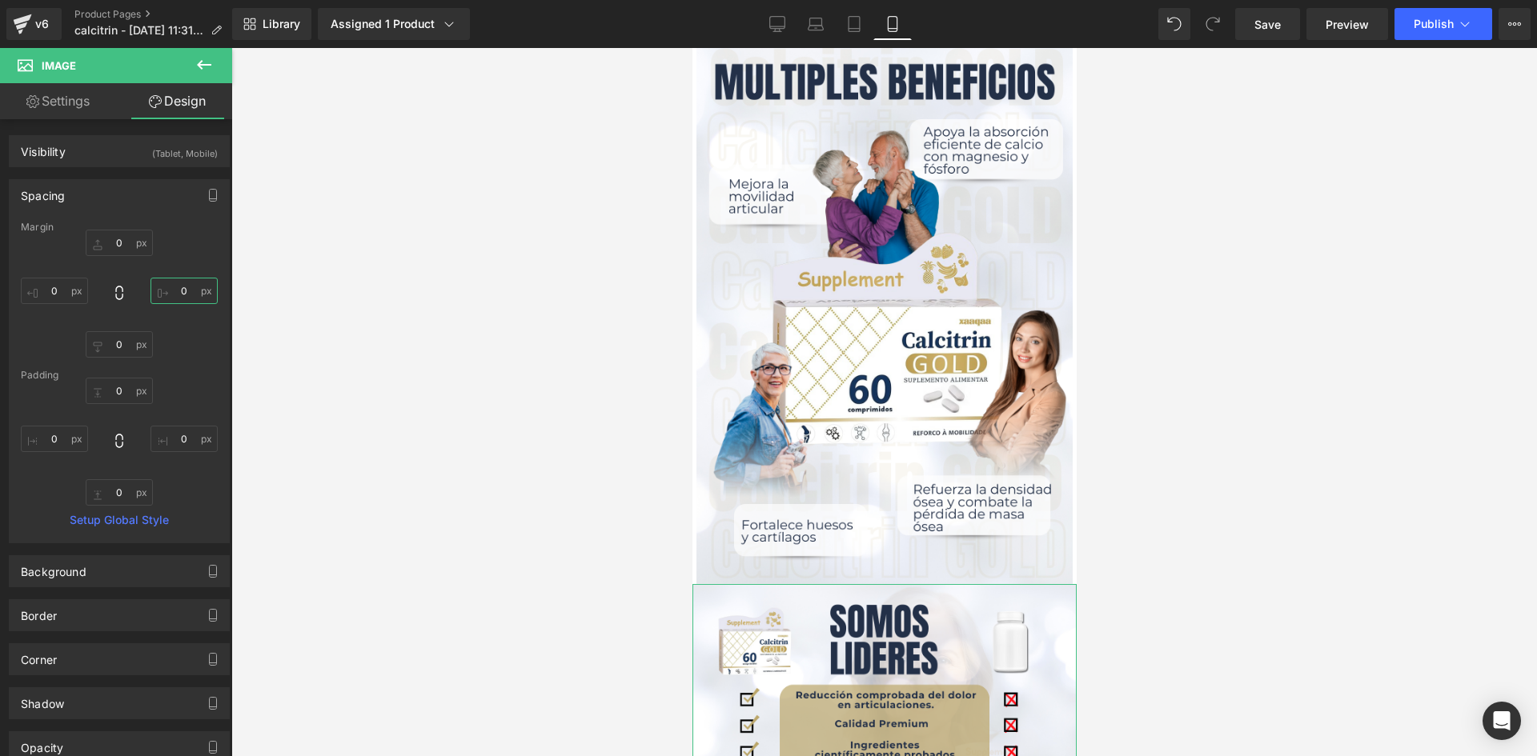
click at [181, 292] on input "0" at bounding box center [183, 291] width 67 height 26
type input "5"
click at [57, 293] on input "0" at bounding box center [54, 291] width 67 height 26
type input "5"
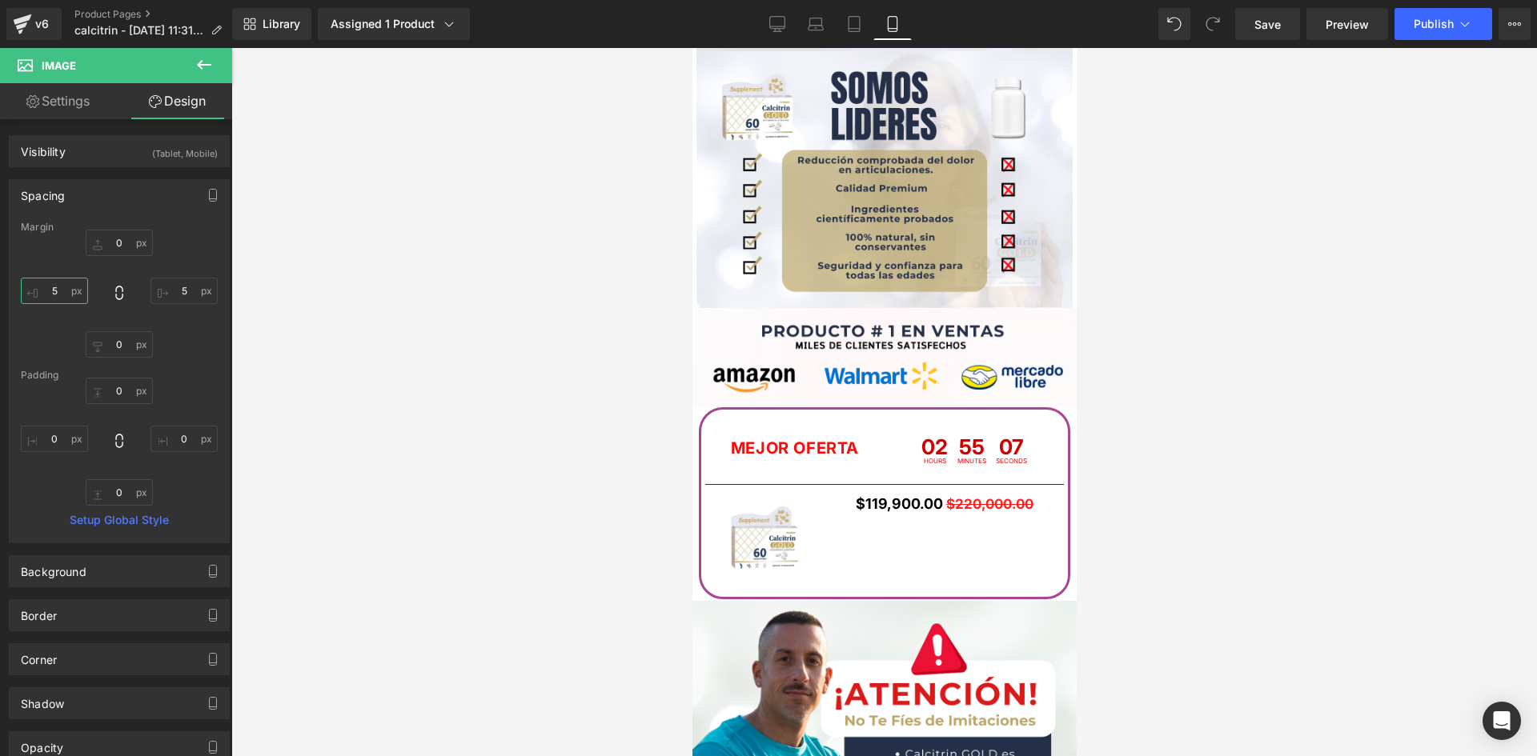
scroll to position [2650, 0]
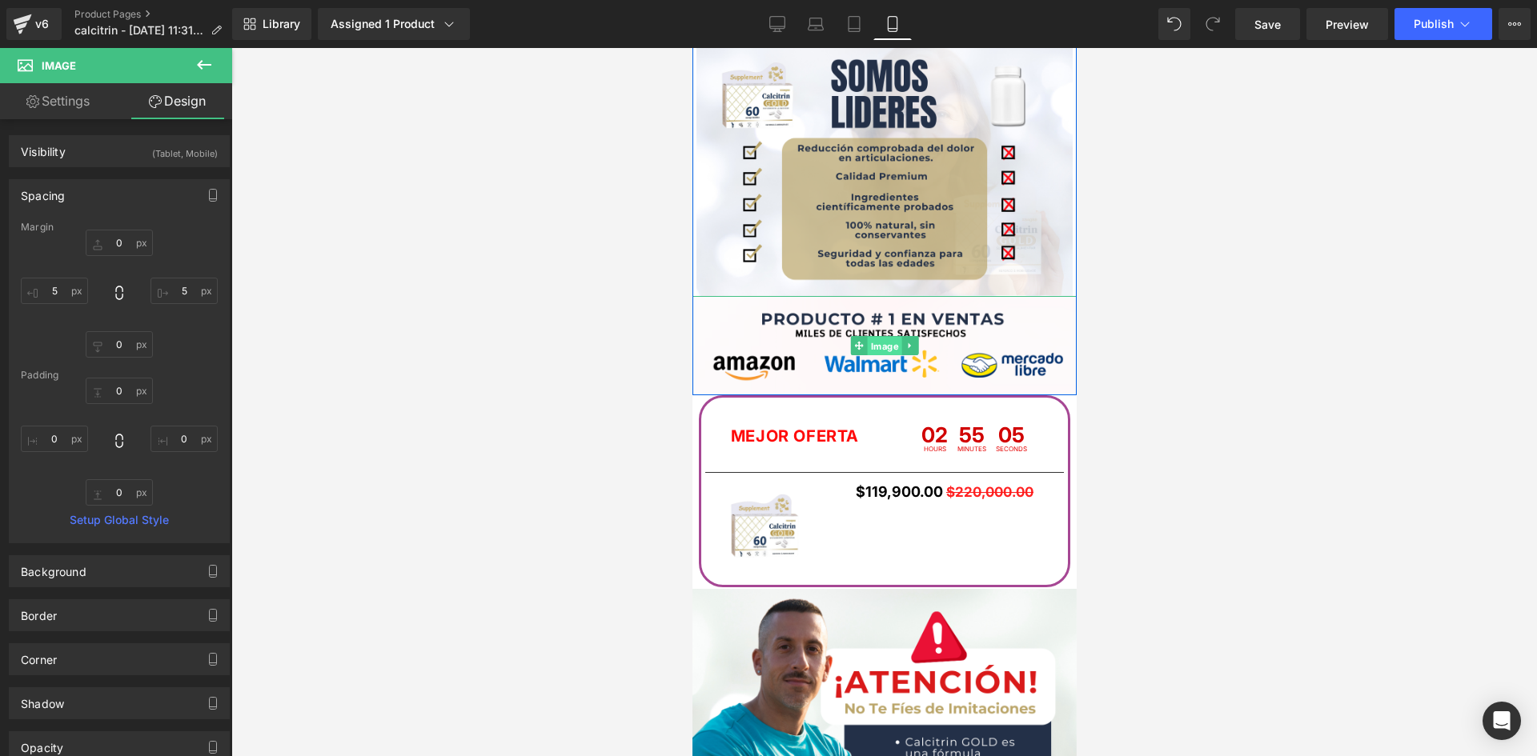
click at [878, 343] on span "Image" at bounding box center [884, 346] width 34 height 19
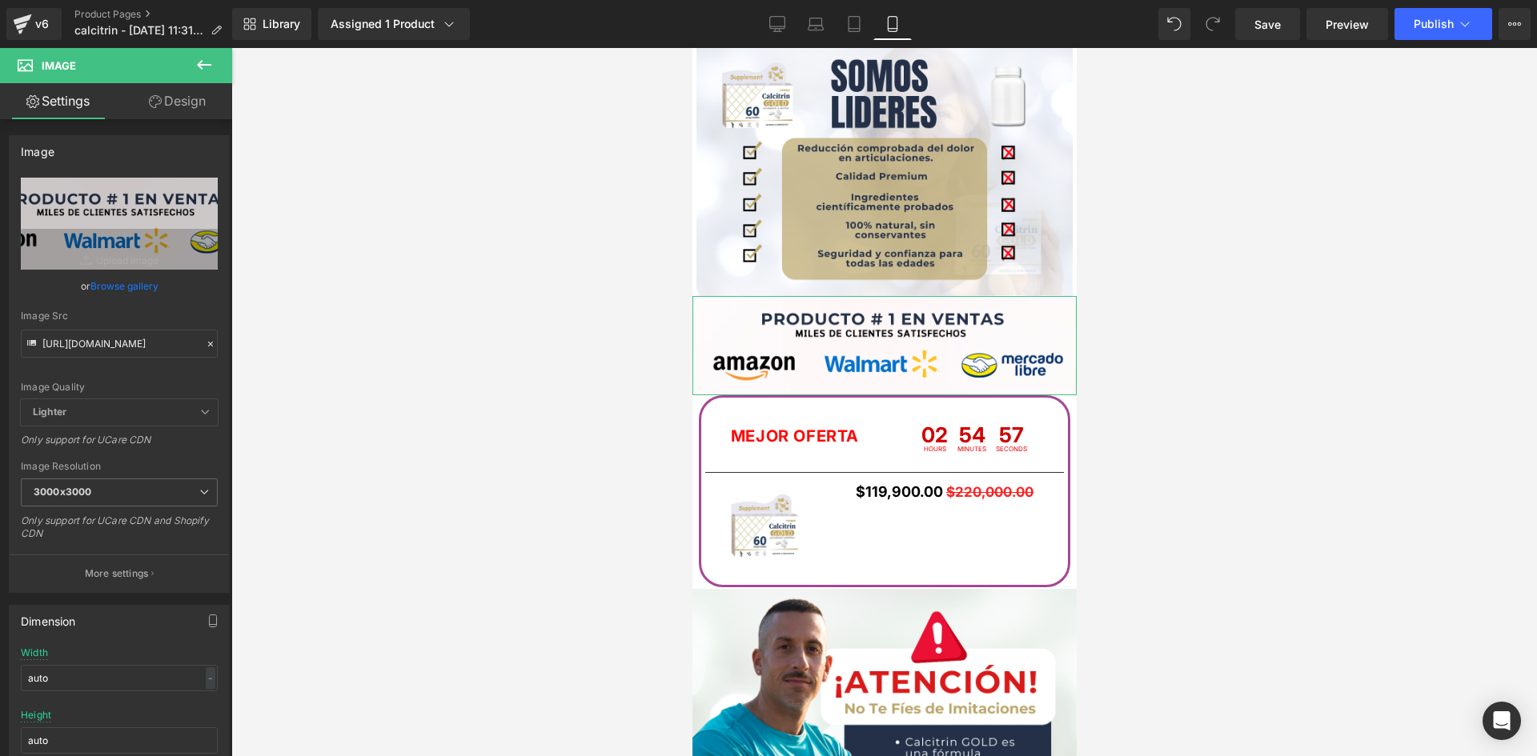
click at [191, 106] on link "Design" at bounding box center [177, 101] width 116 height 36
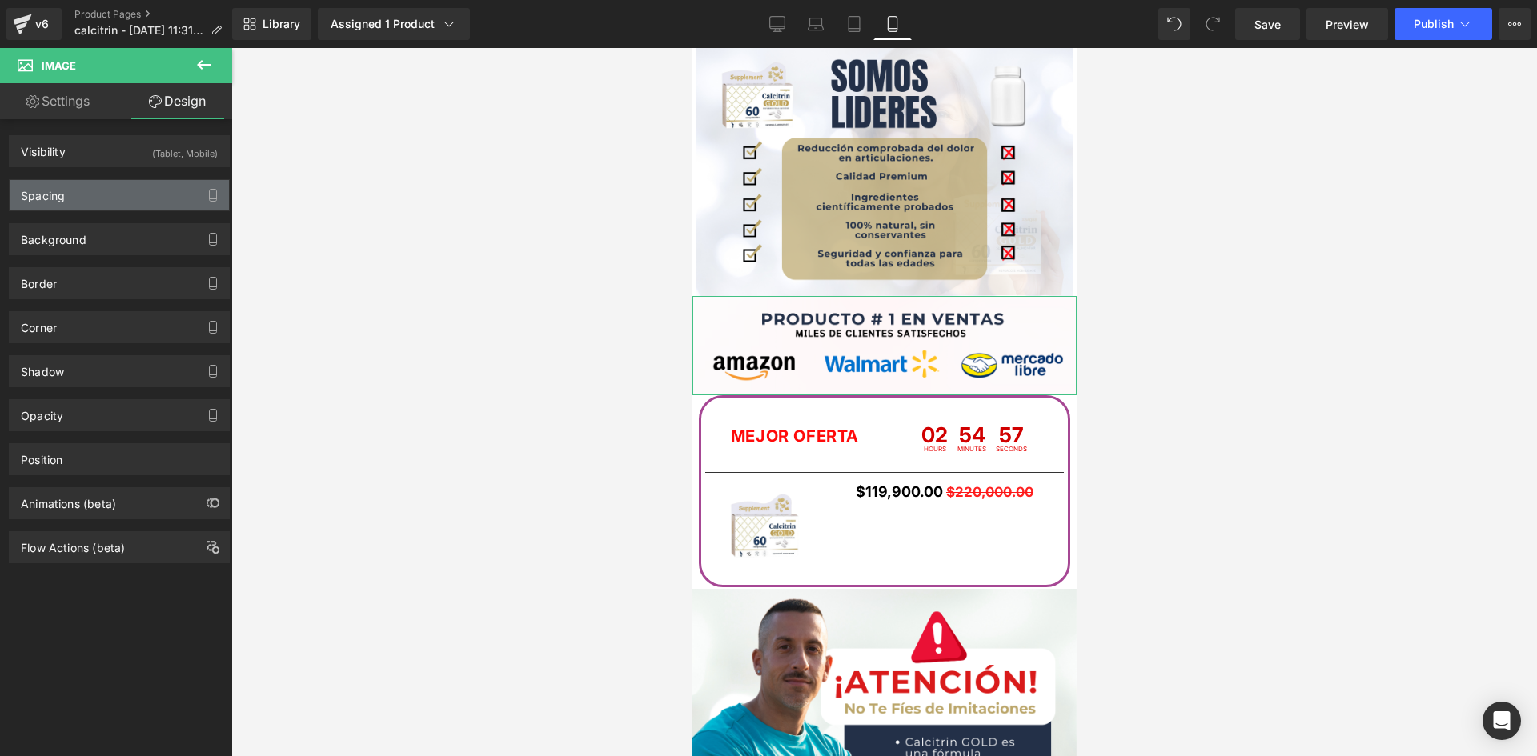
type input "0"
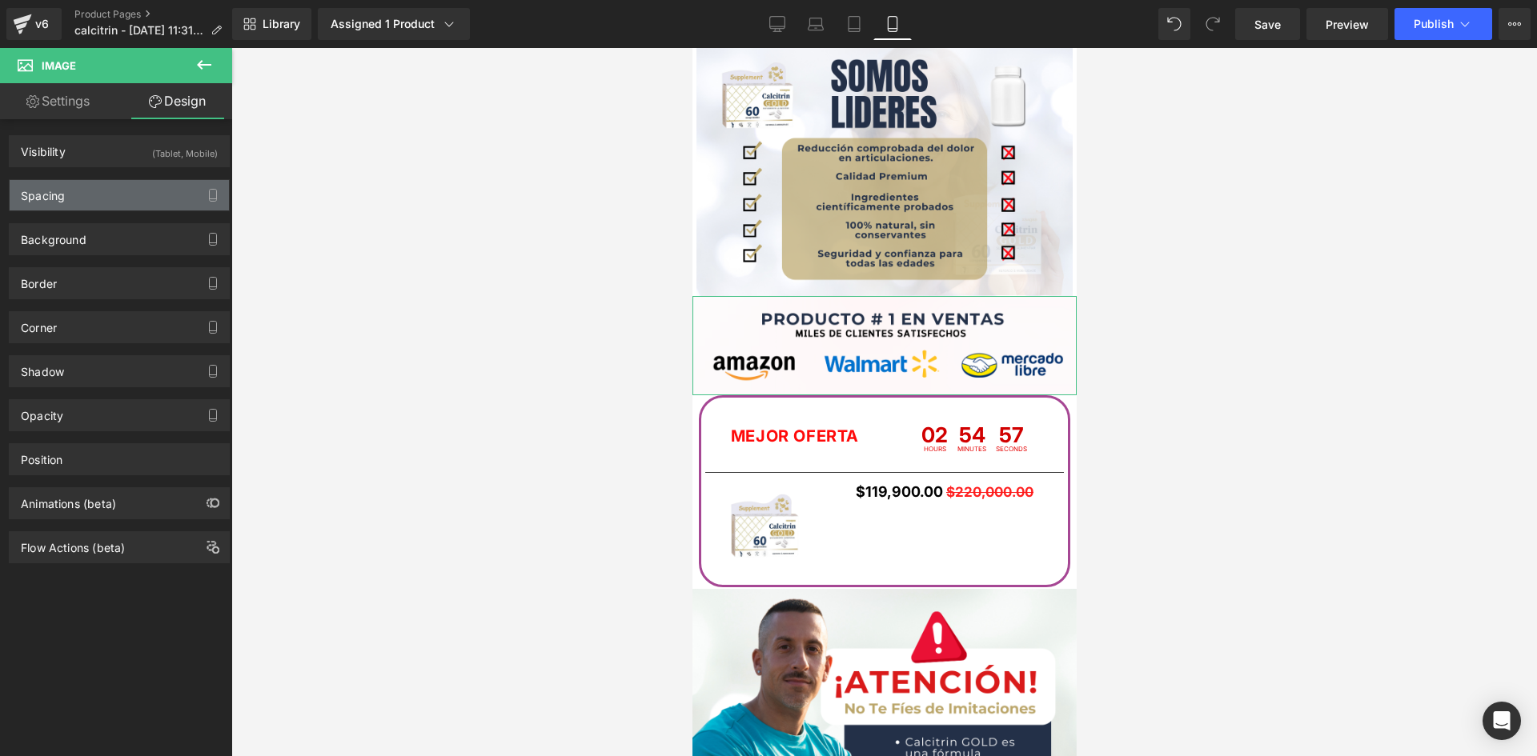
type input "0"
click at [144, 191] on div "Spacing" at bounding box center [119, 195] width 219 height 30
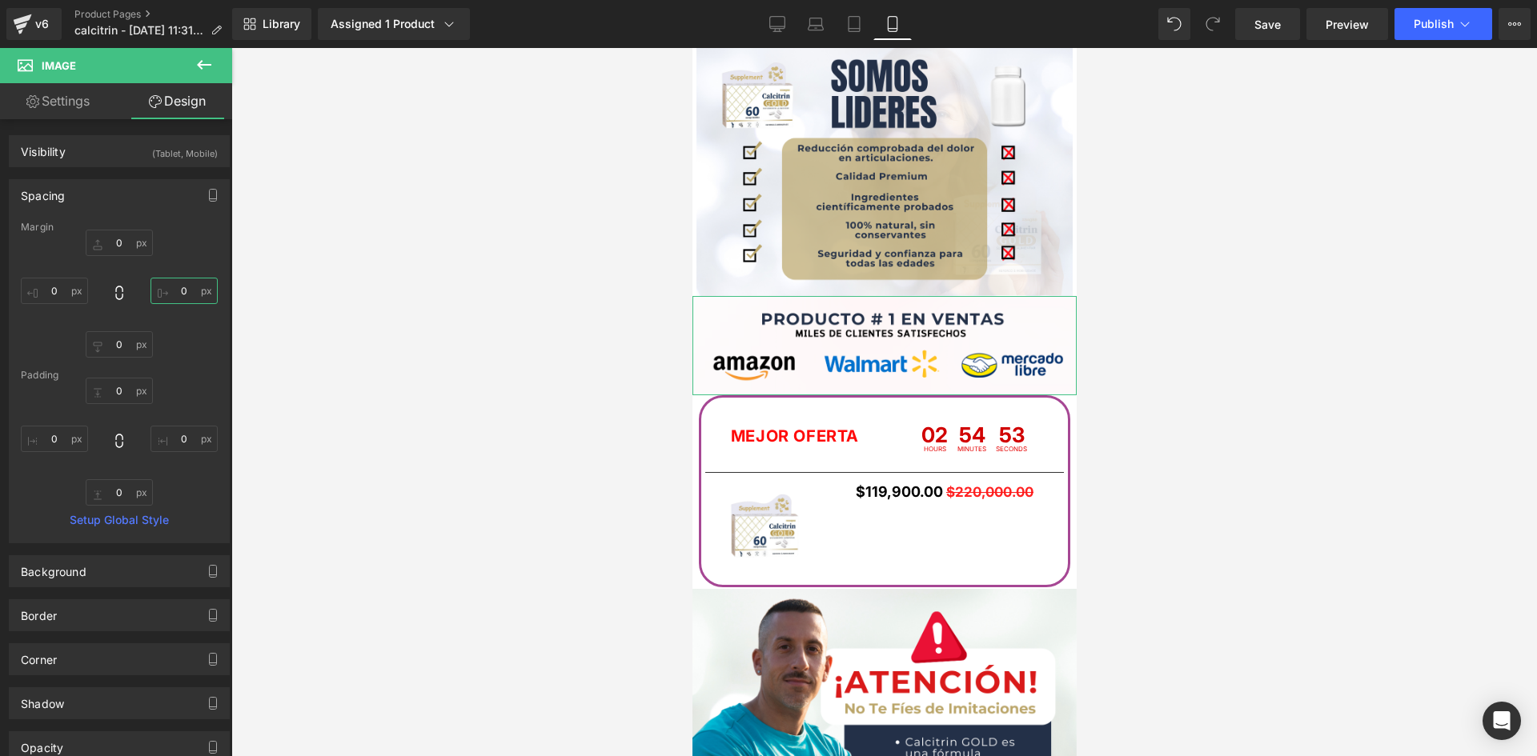
click at [177, 294] on input "0" at bounding box center [183, 291] width 67 height 26
type input "5"
click at [53, 288] on input "0" at bounding box center [54, 291] width 67 height 26
type input "5"
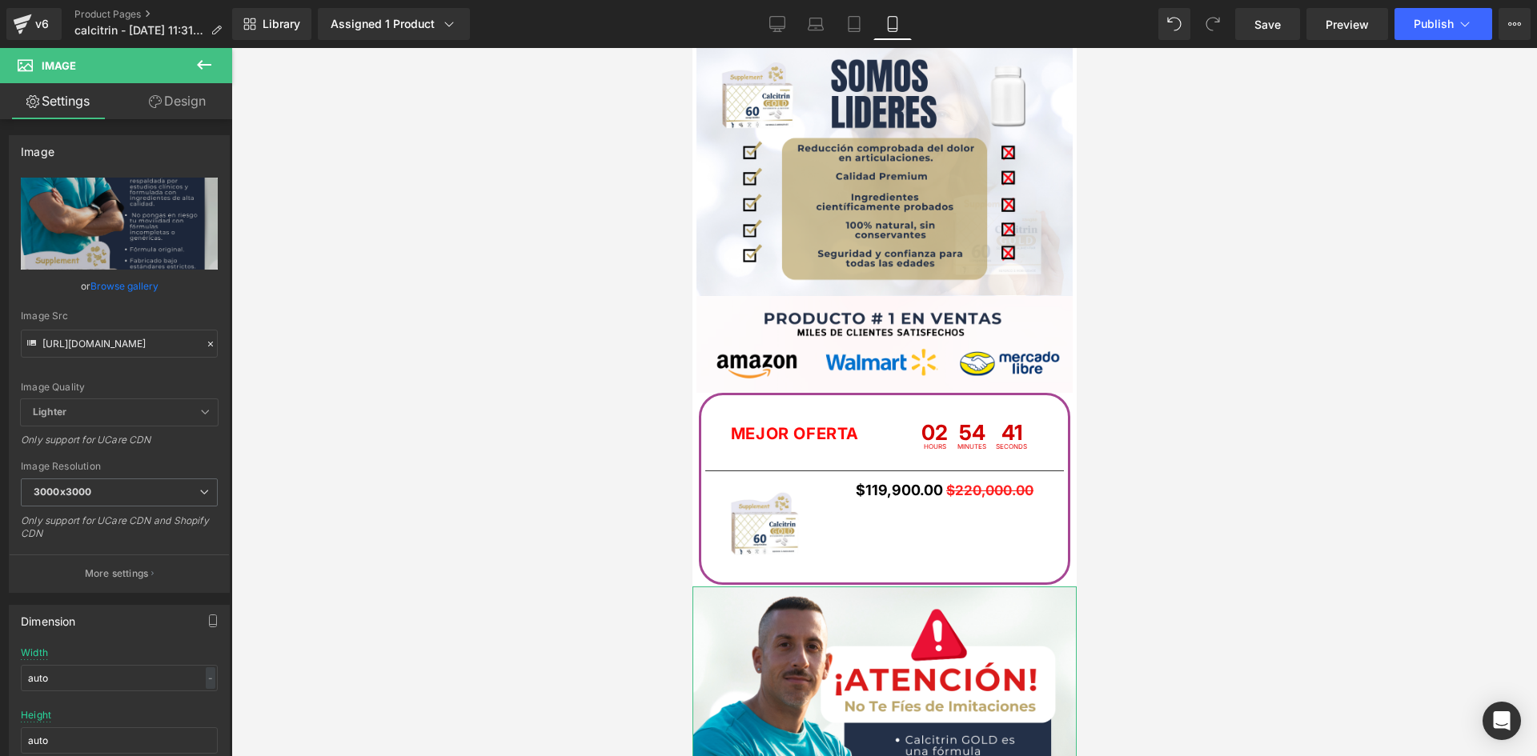
click at [174, 99] on link "Design" at bounding box center [177, 101] width 116 height 36
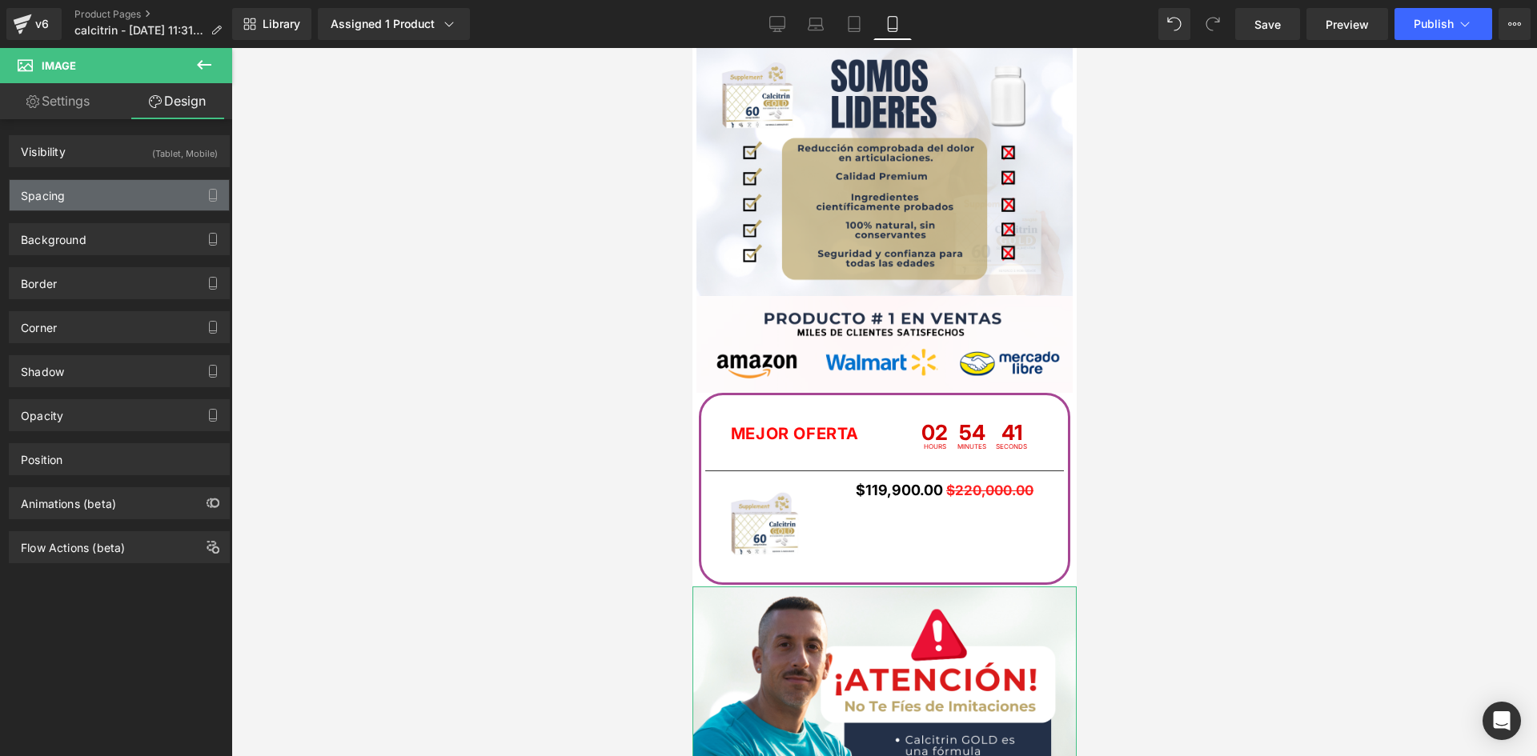
type input "0"
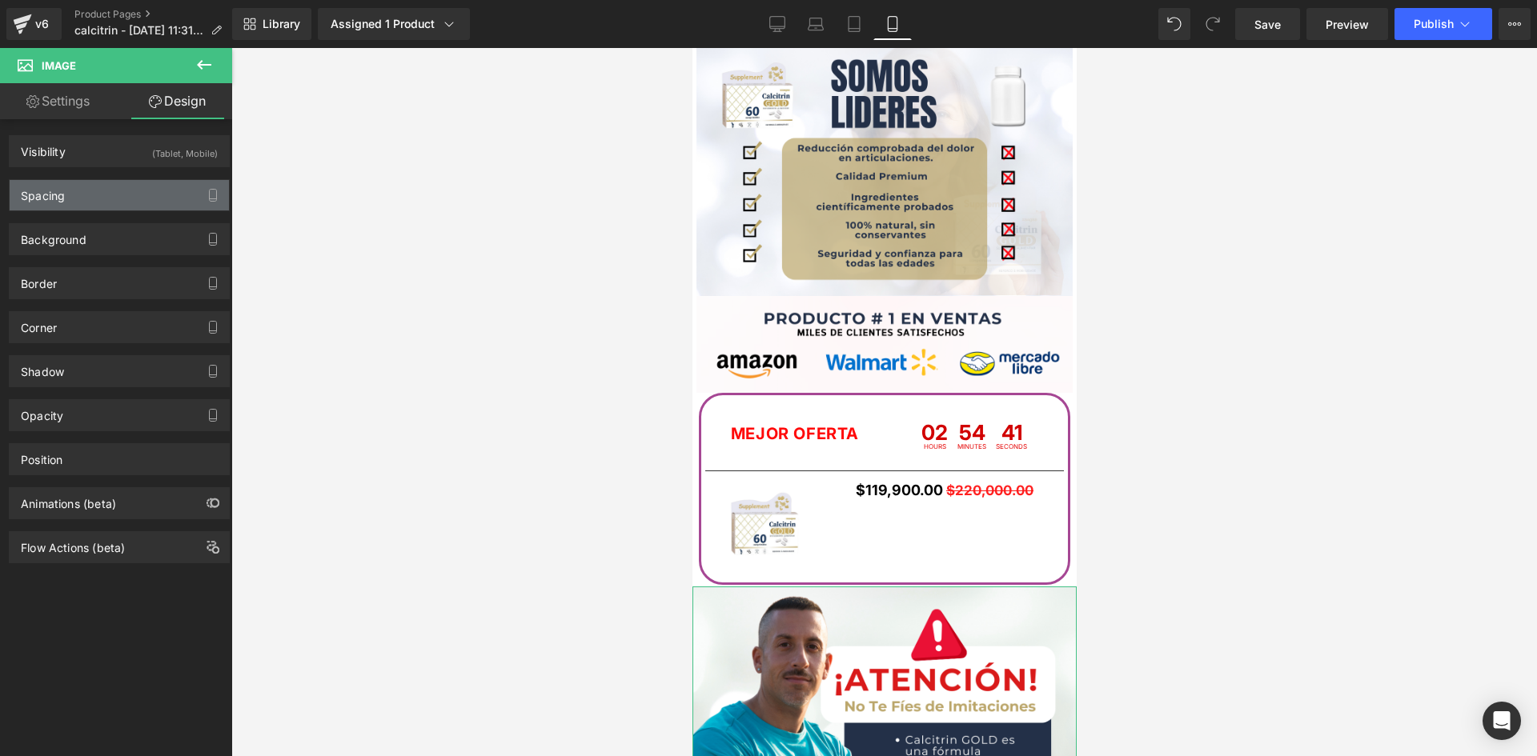
type input "0"
click at [133, 199] on div "Spacing" at bounding box center [119, 195] width 219 height 30
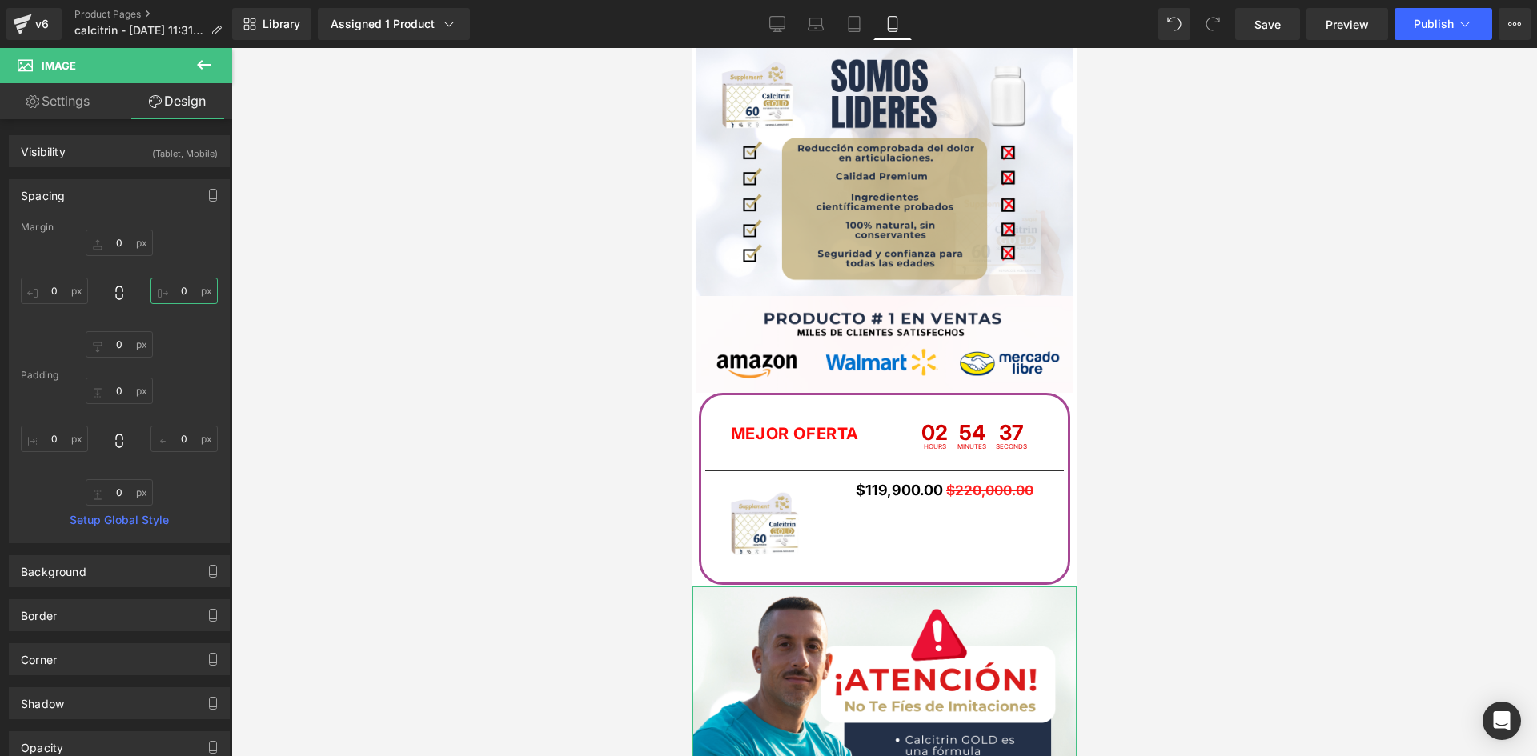
click at [178, 290] on input "0" at bounding box center [183, 291] width 67 height 26
type input "5"
click at [54, 291] on input "0" at bounding box center [54, 291] width 67 height 26
type input "5"
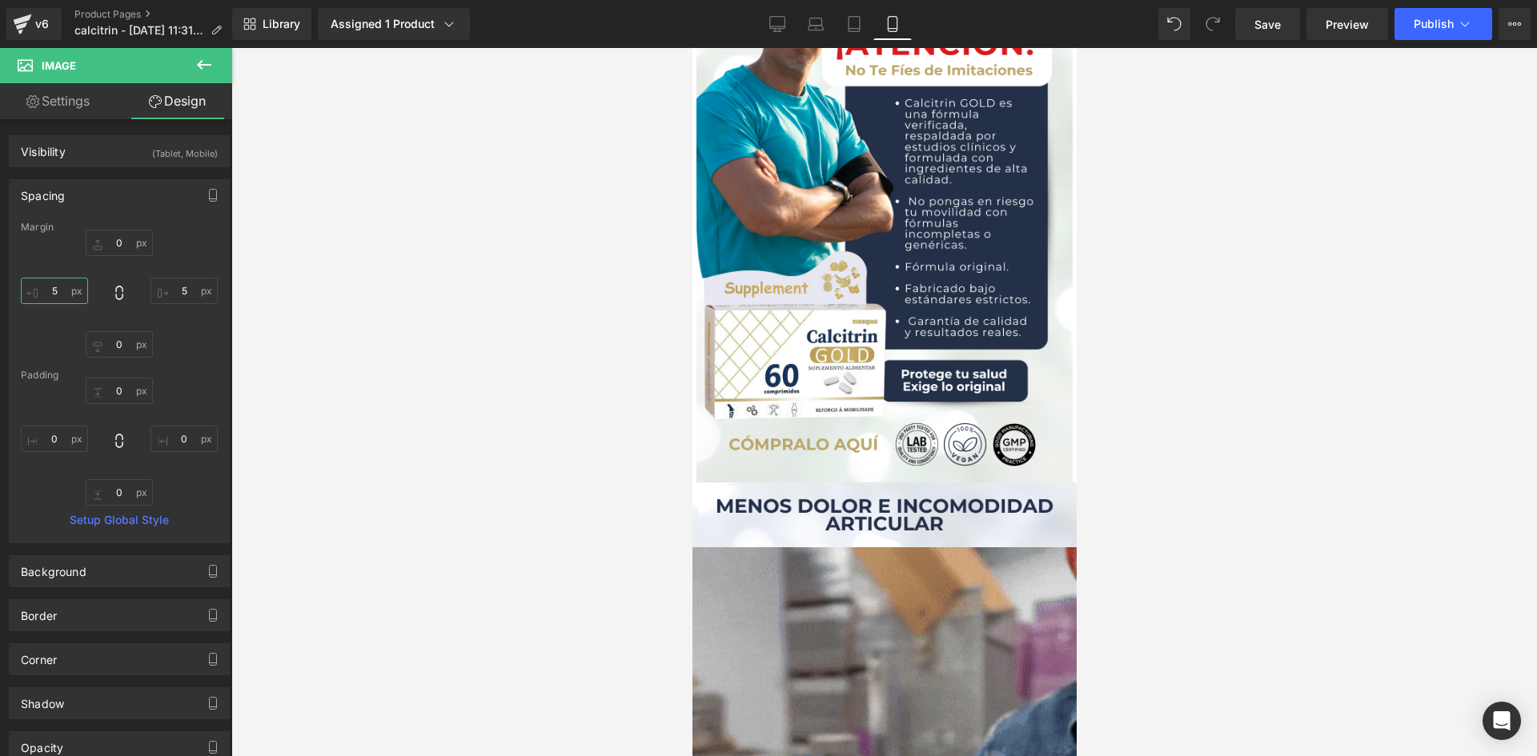
scroll to position [3369, 0]
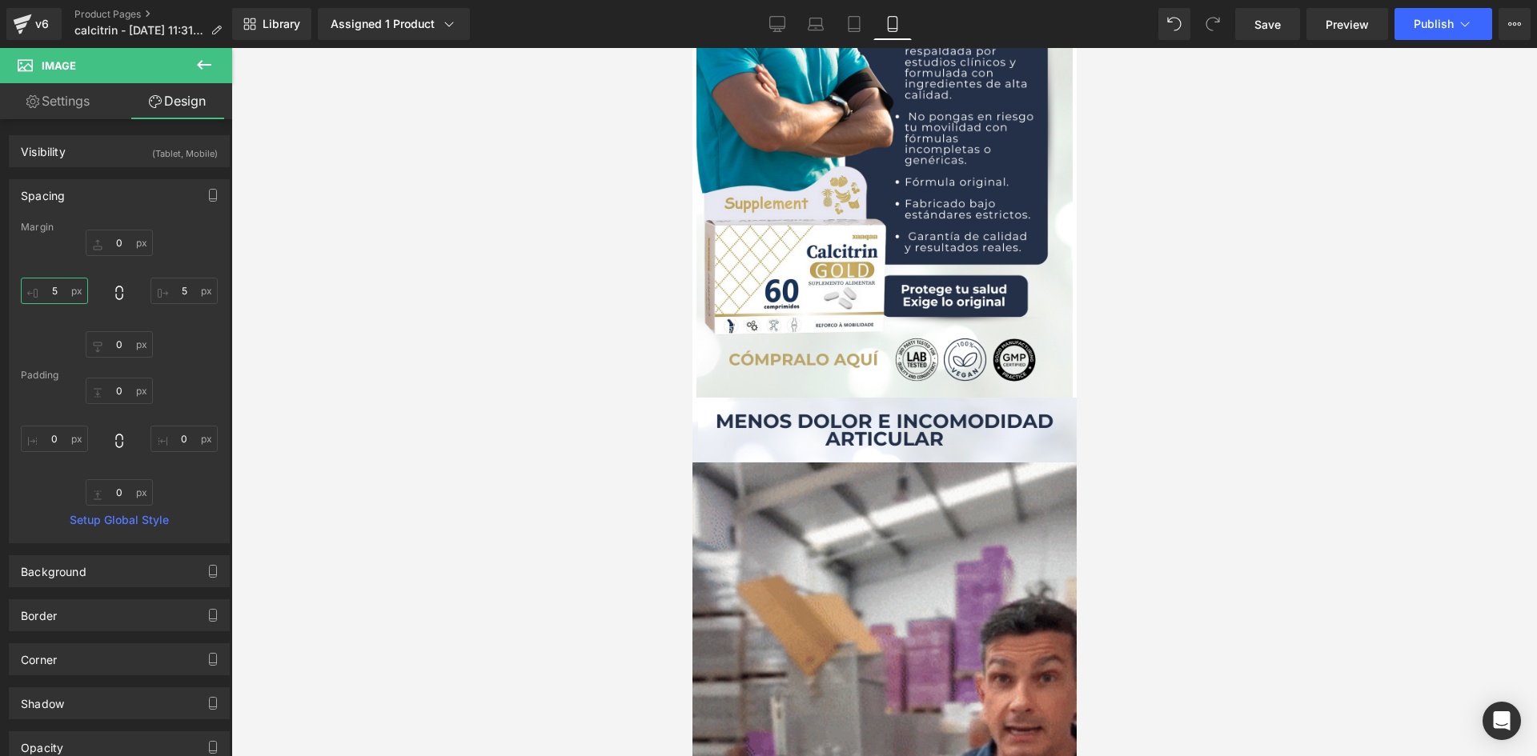
drag, startPoint x: 1069, startPoint y: 452, endPoint x: 1775, endPoint y: 593, distance: 719.1
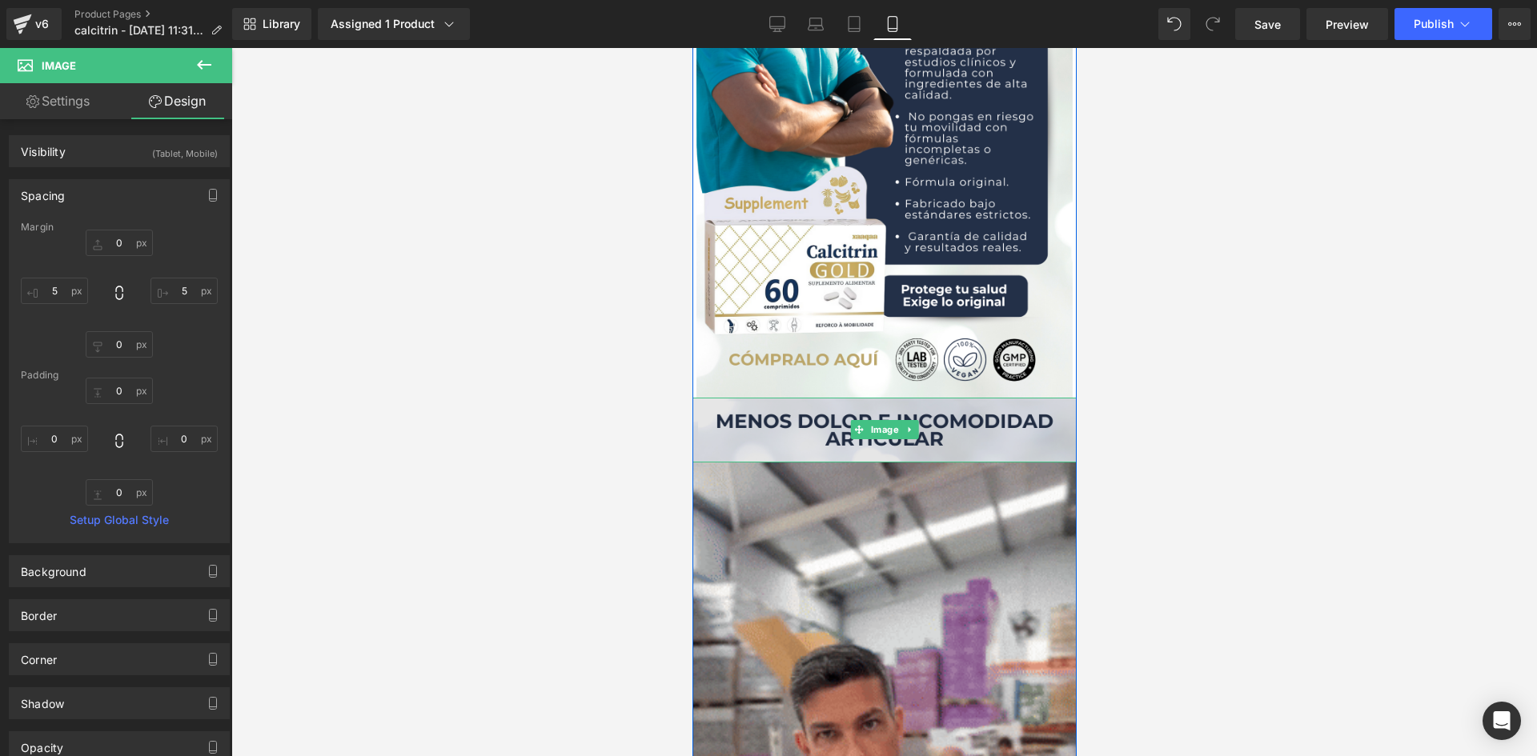
click at [901, 443] on img at bounding box center [884, 431] width 384 height 66
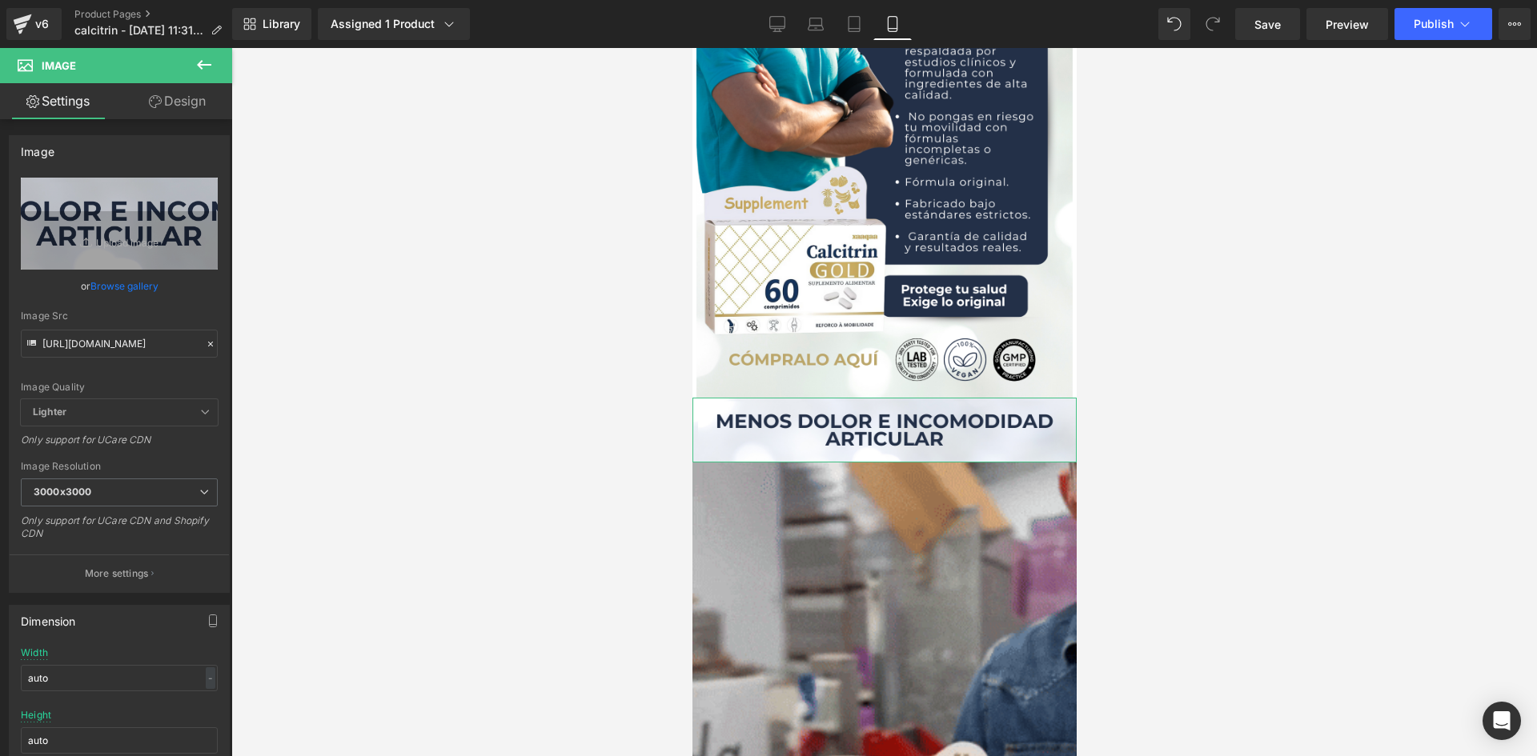
click at [191, 103] on link "Design" at bounding box center [177, 101] width 116 height 36
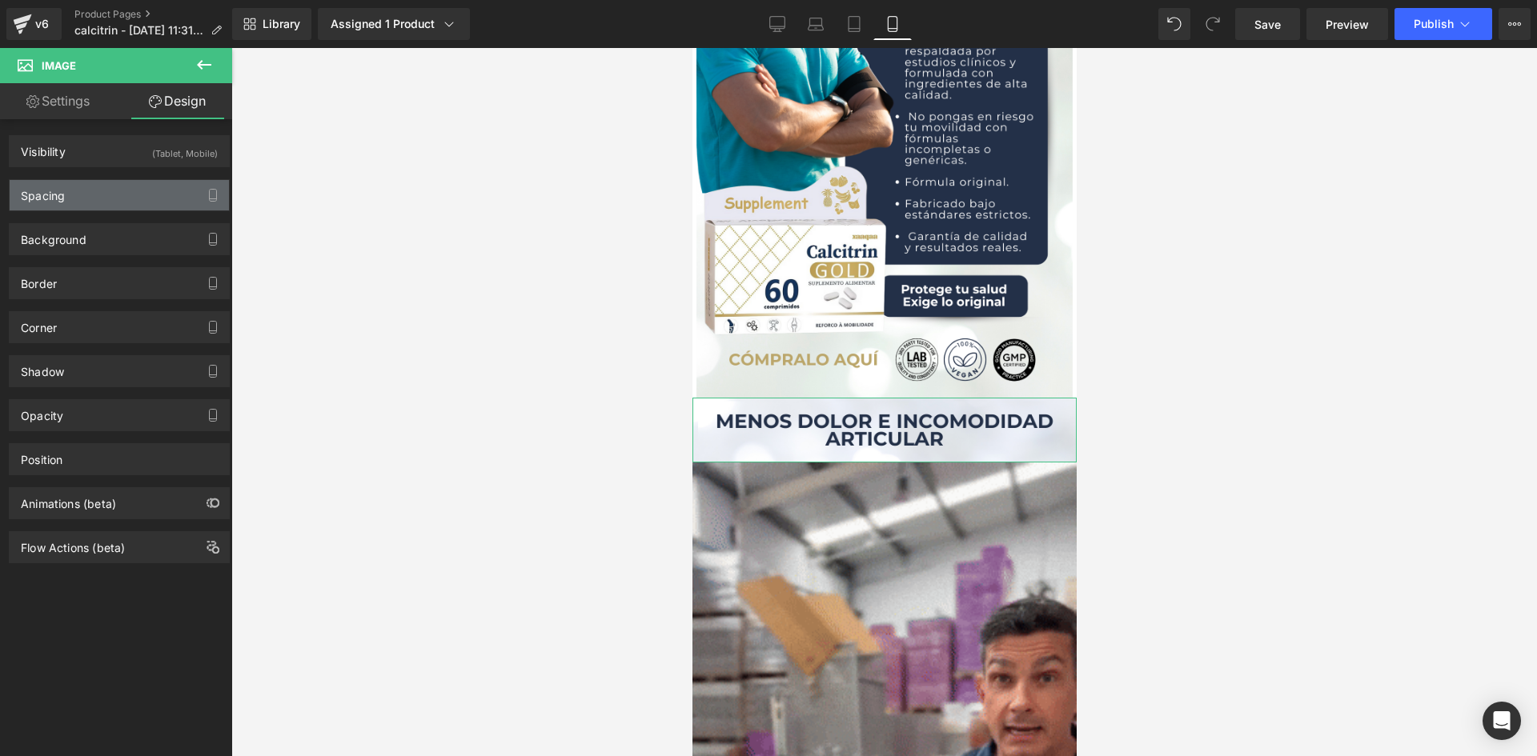
click at [157, 188] on div "Spacing" at bounding box center [119, 195] width 219 height 30
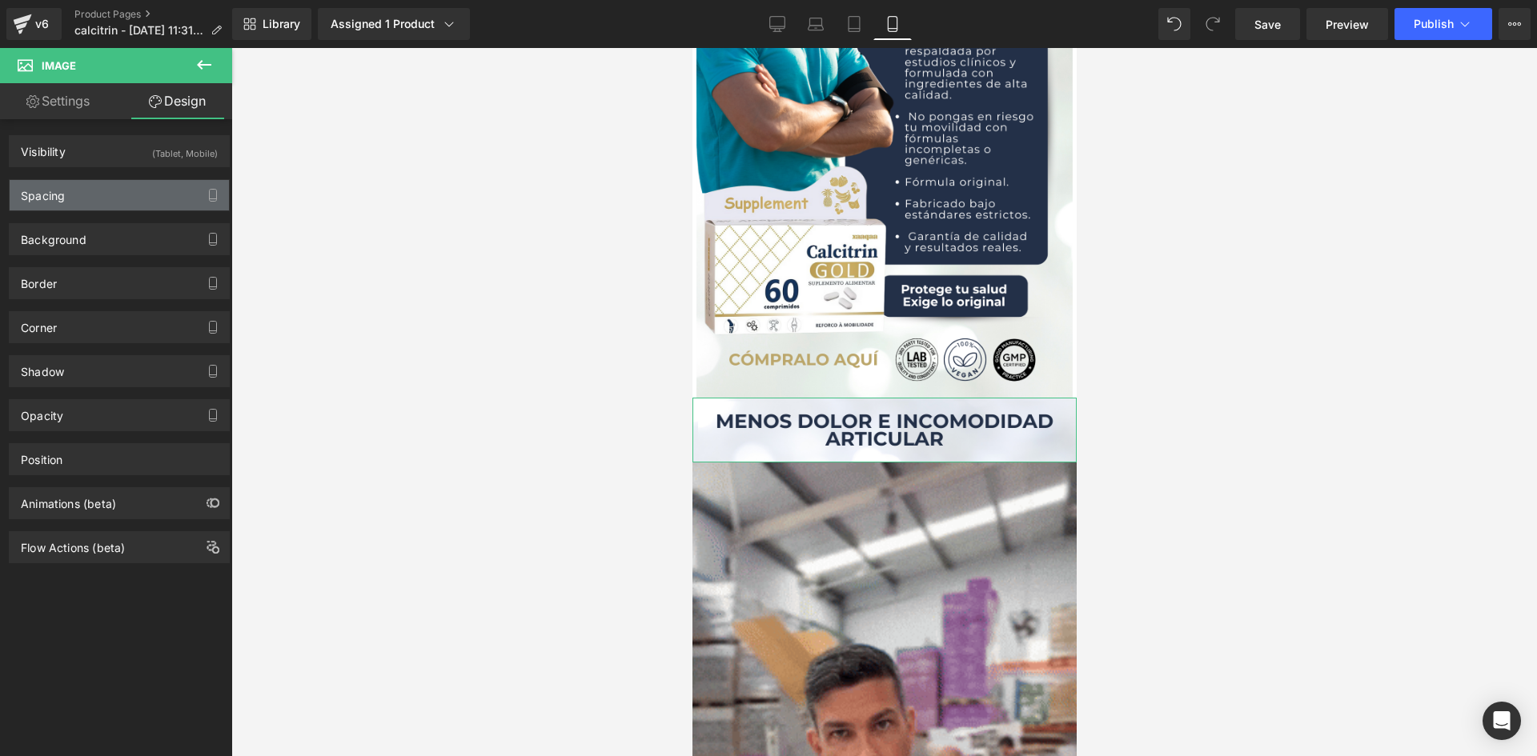
type input "0"
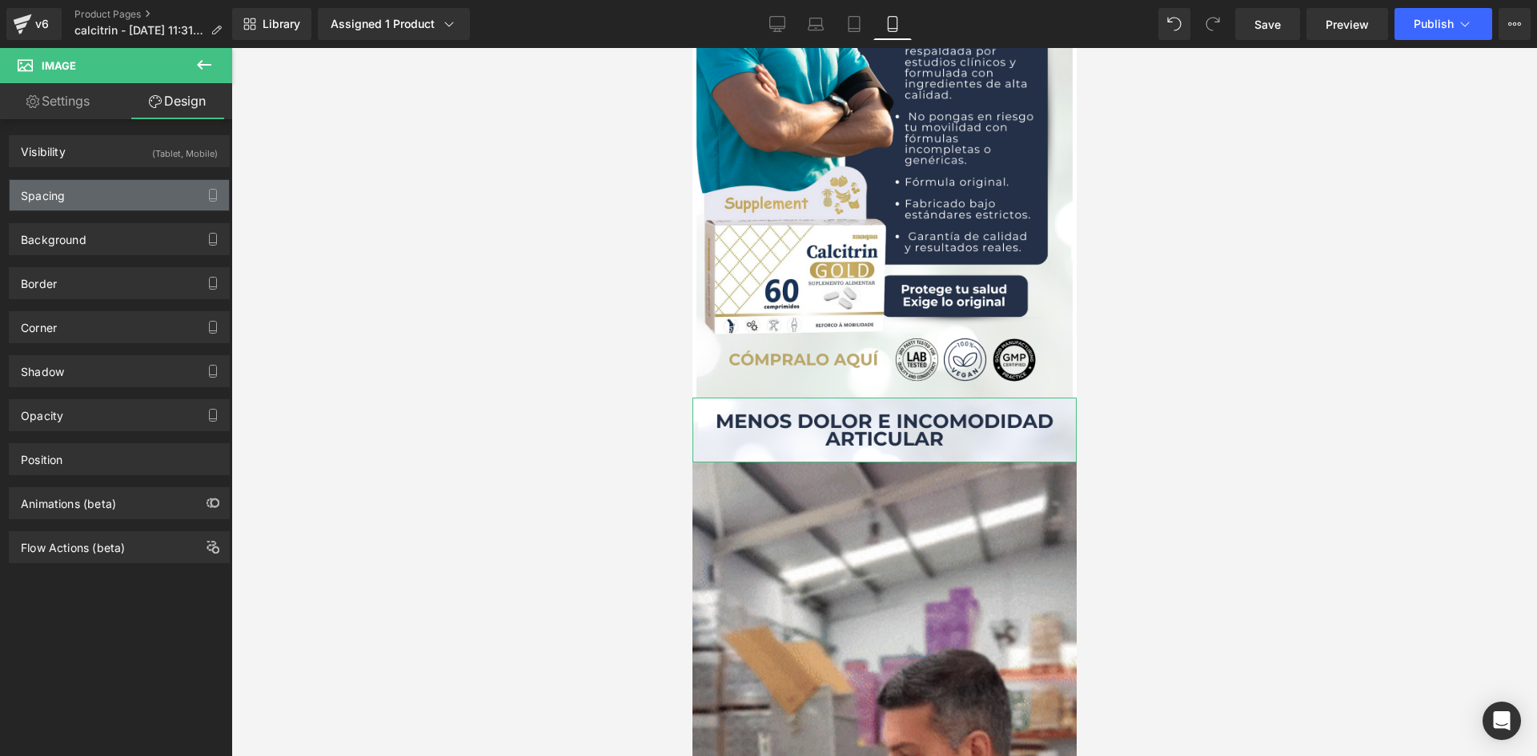
type input "0"
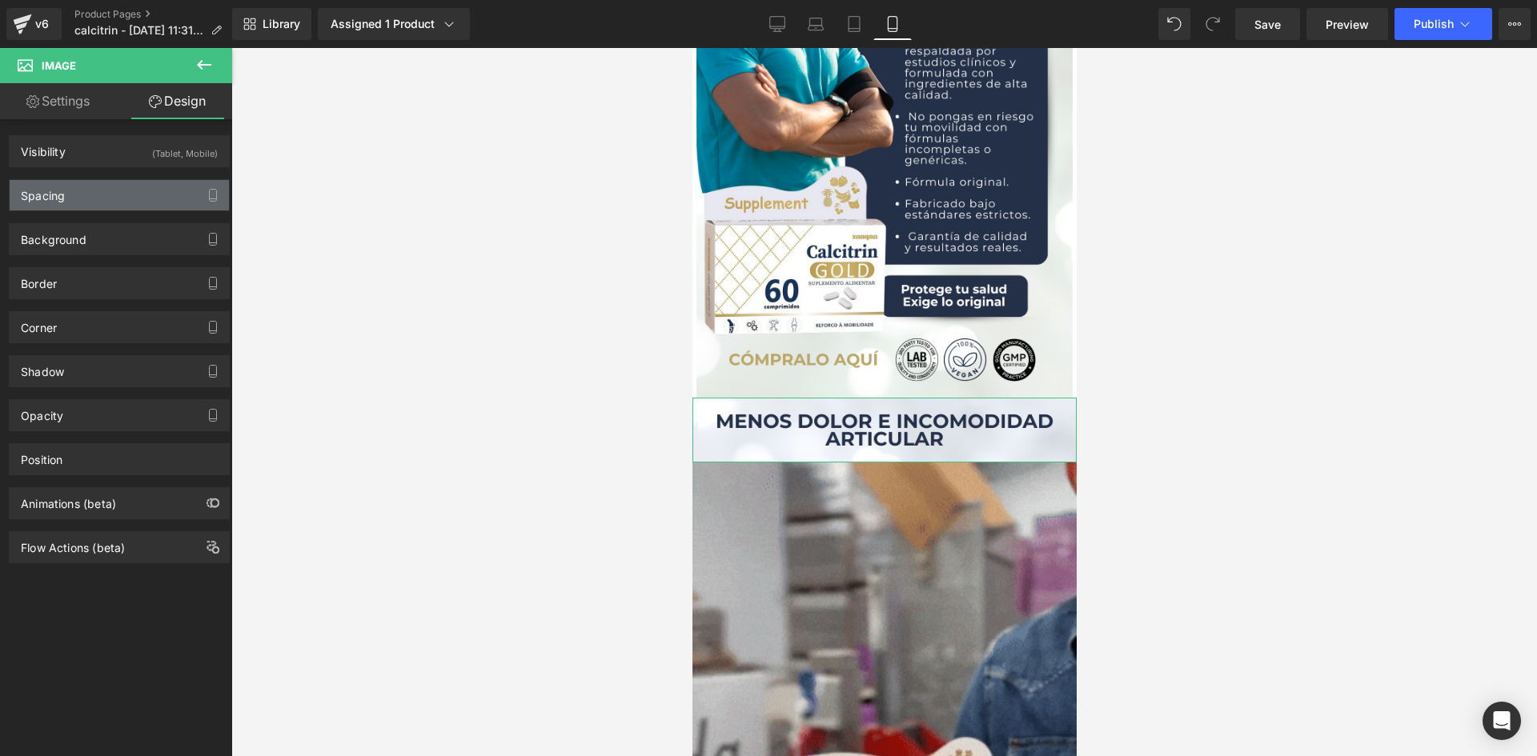
type input "0"
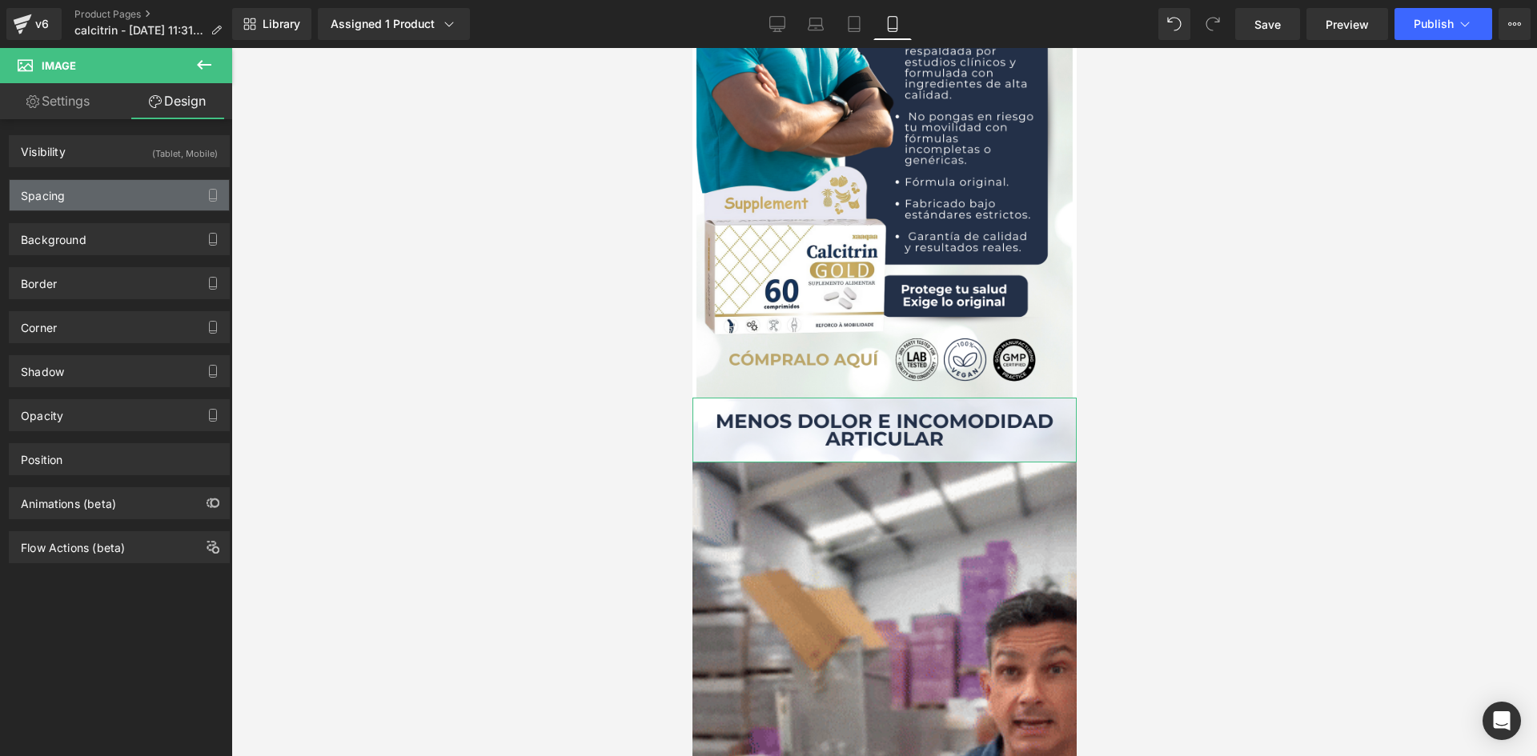
type input "0"
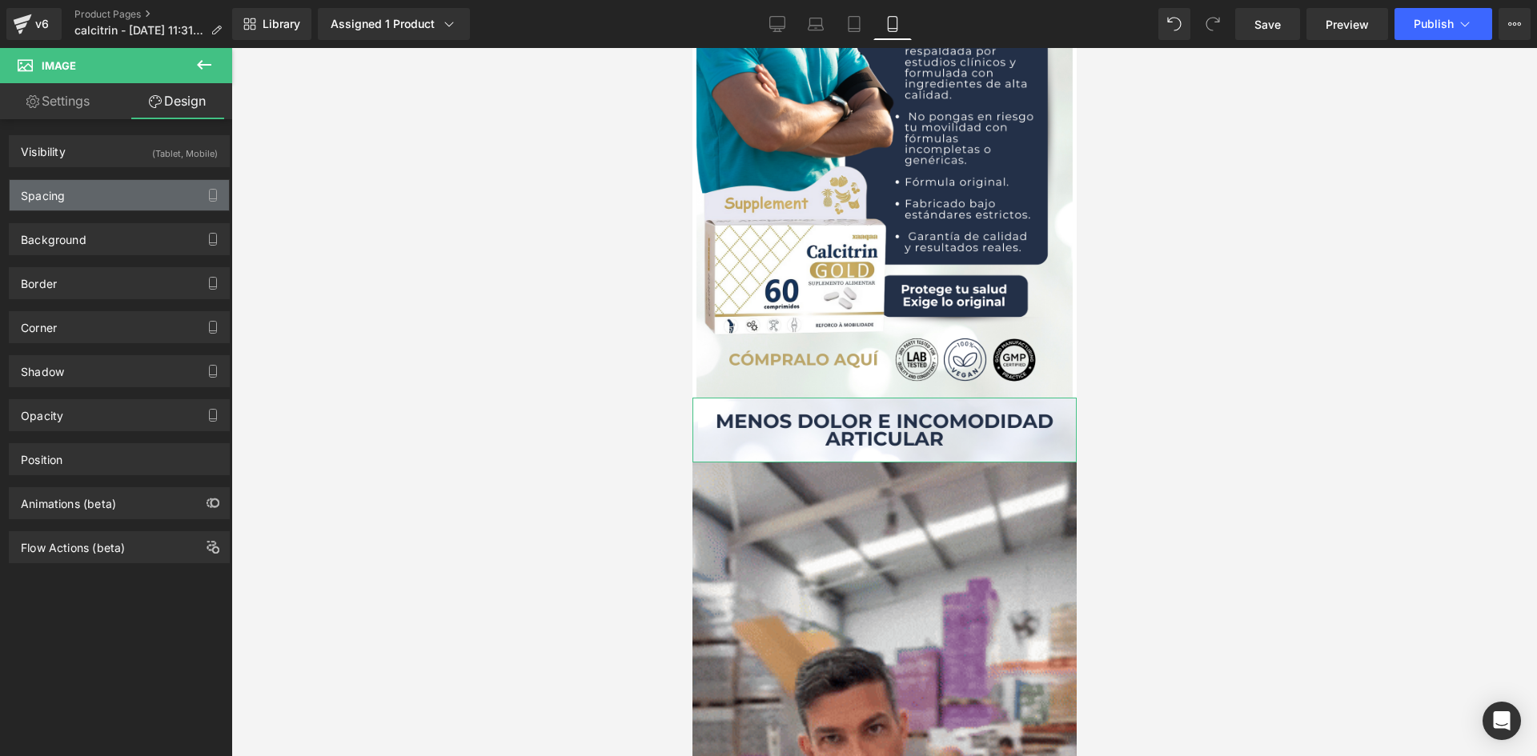
type input "0"
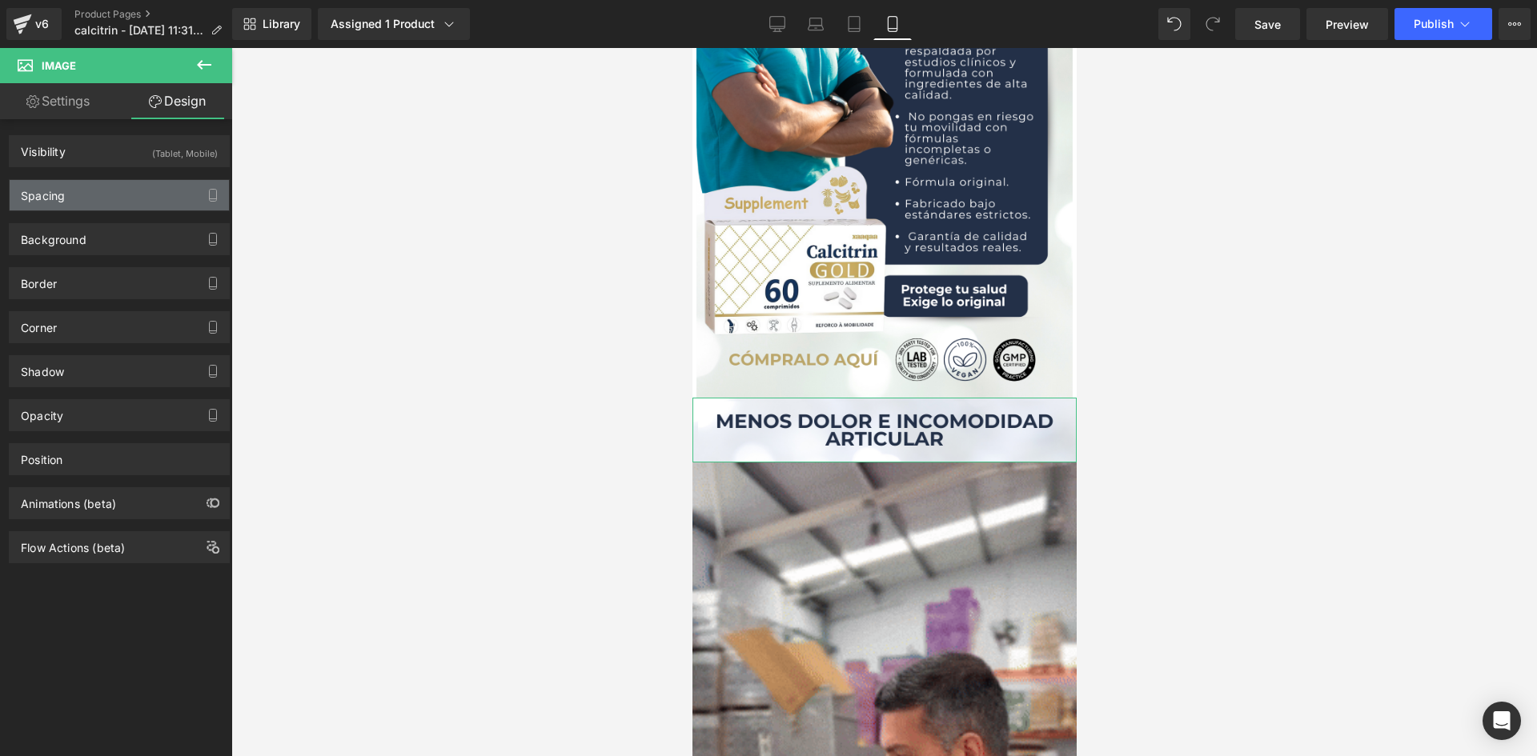
type input "0"
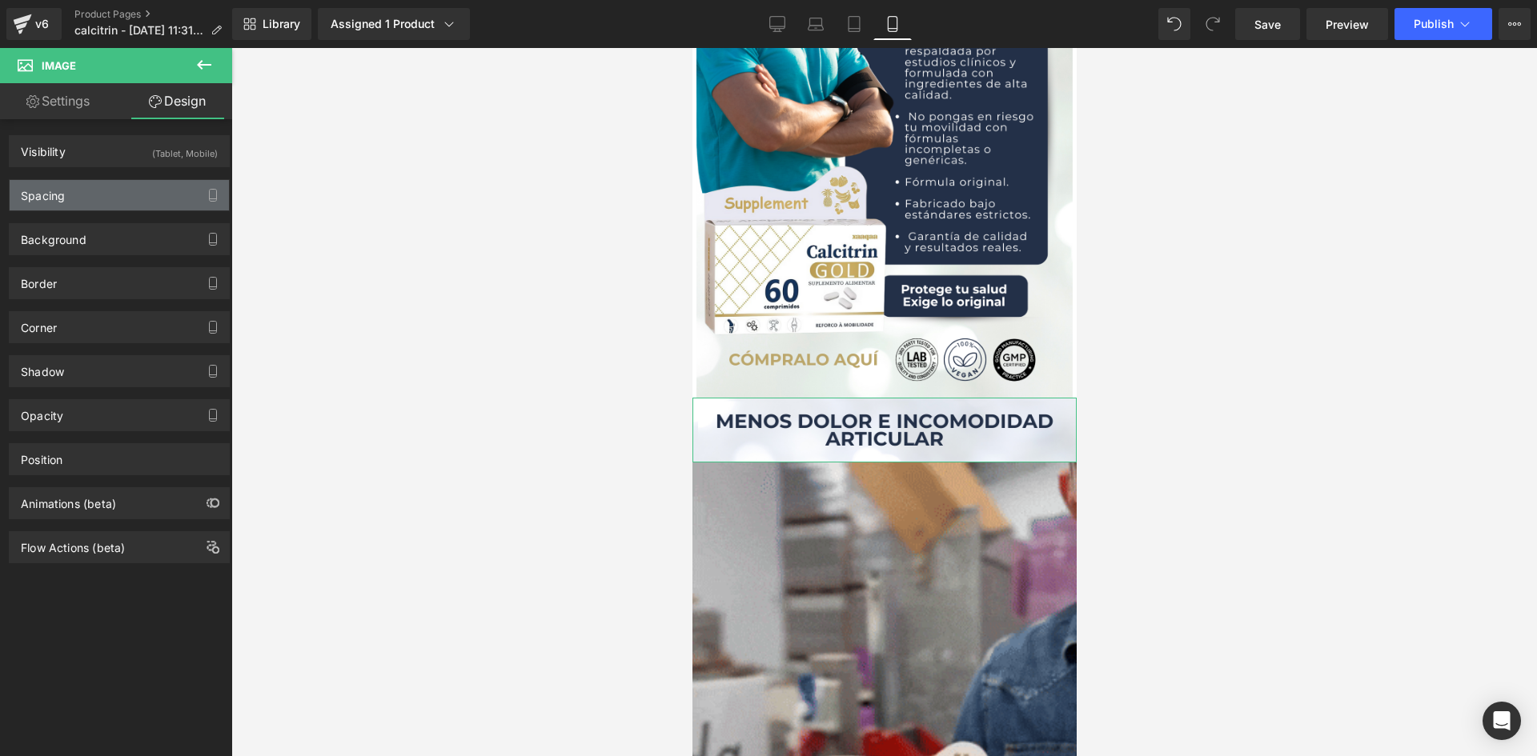
type input "0"
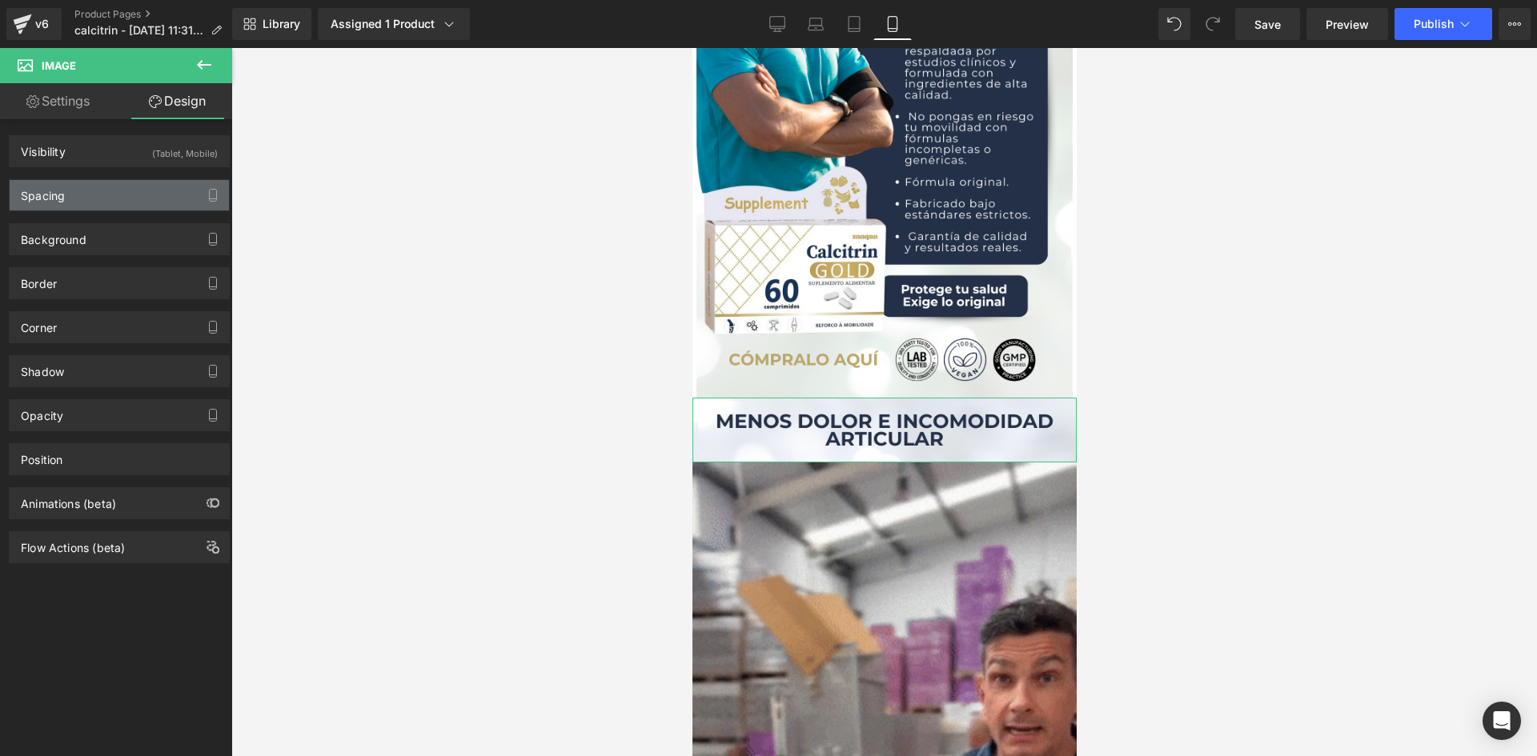
type input "0"
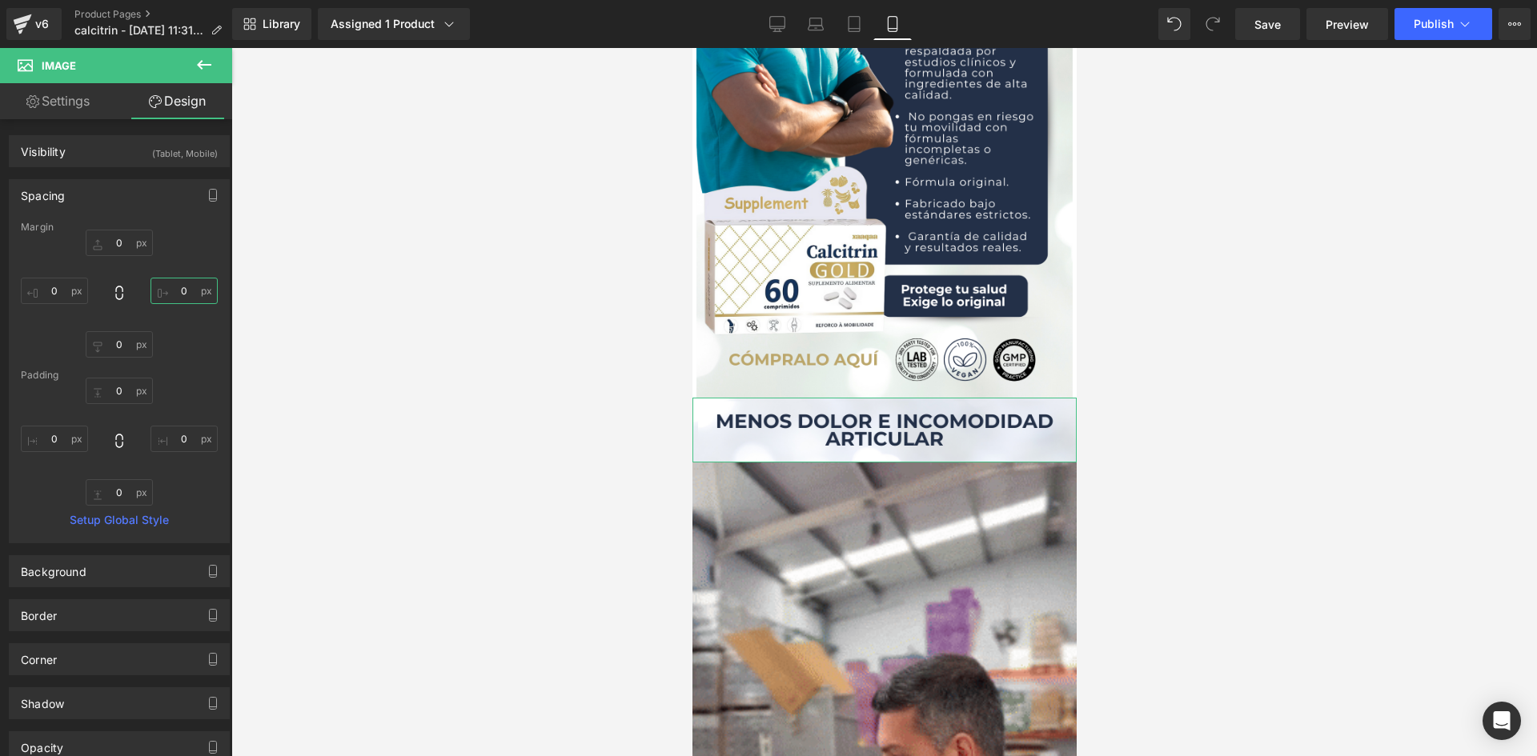
click at [178, 294] on input "0" at bounding box center [183, 291] width 67 height 26
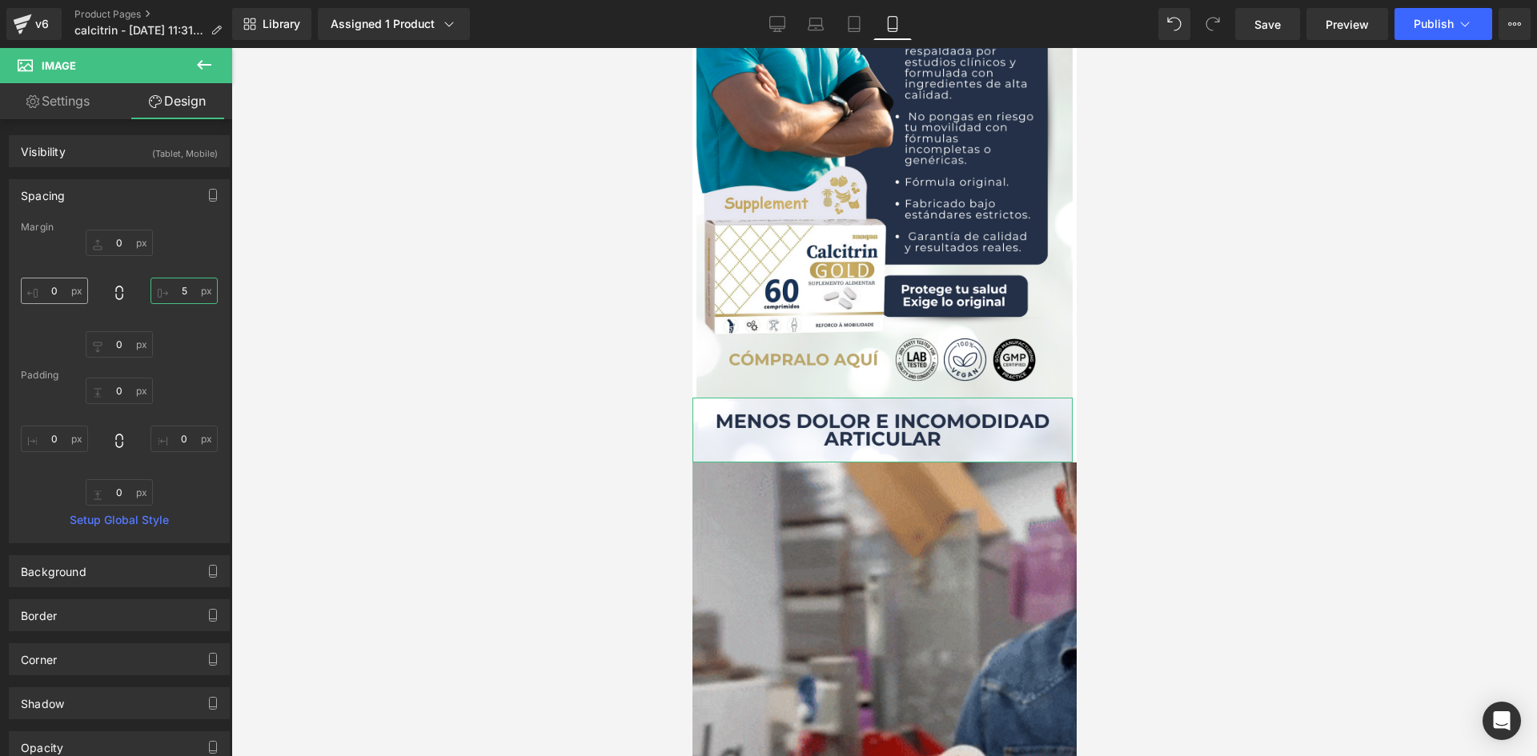
type input "5"
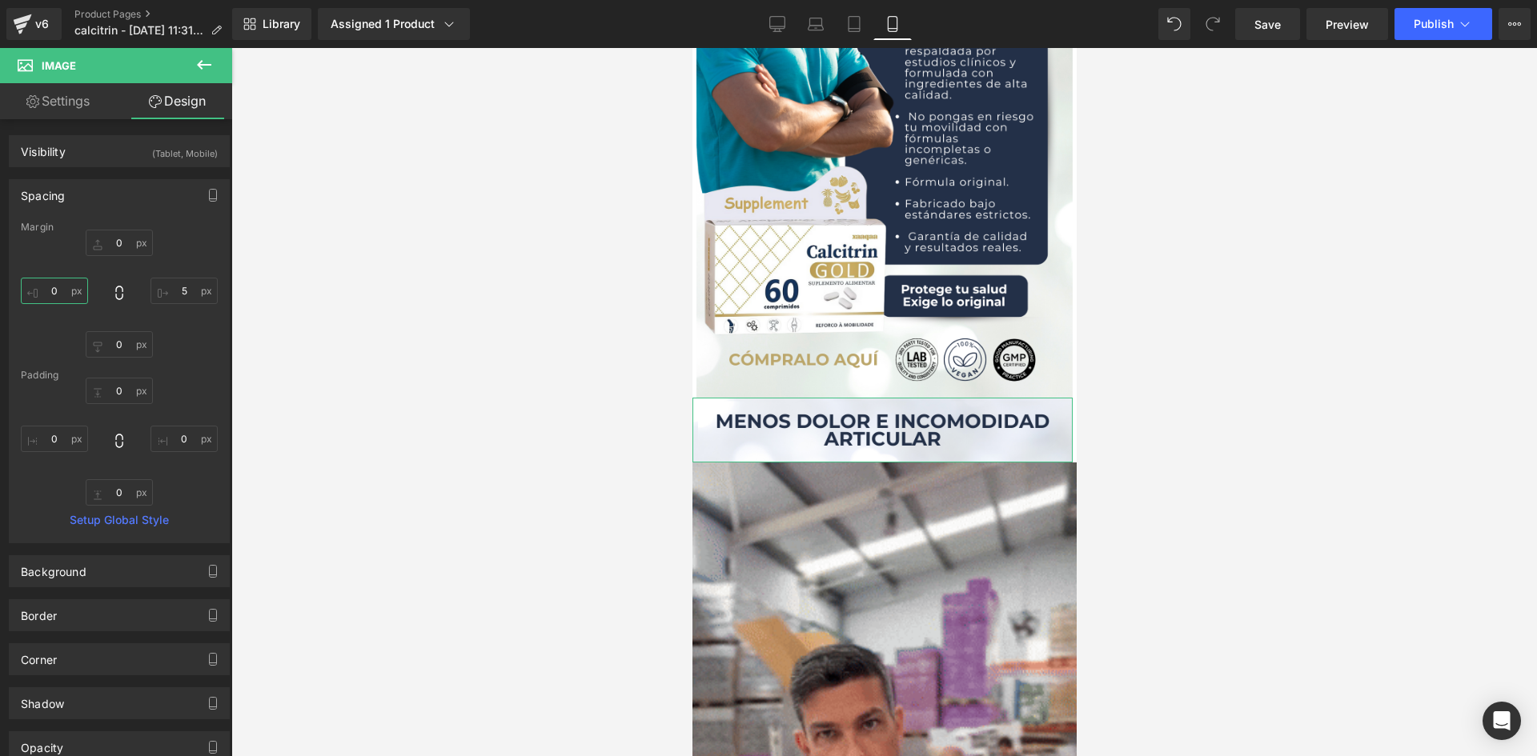
click at [52, 291] on input "0" at bounding box center [54, 291] width 67 height 26
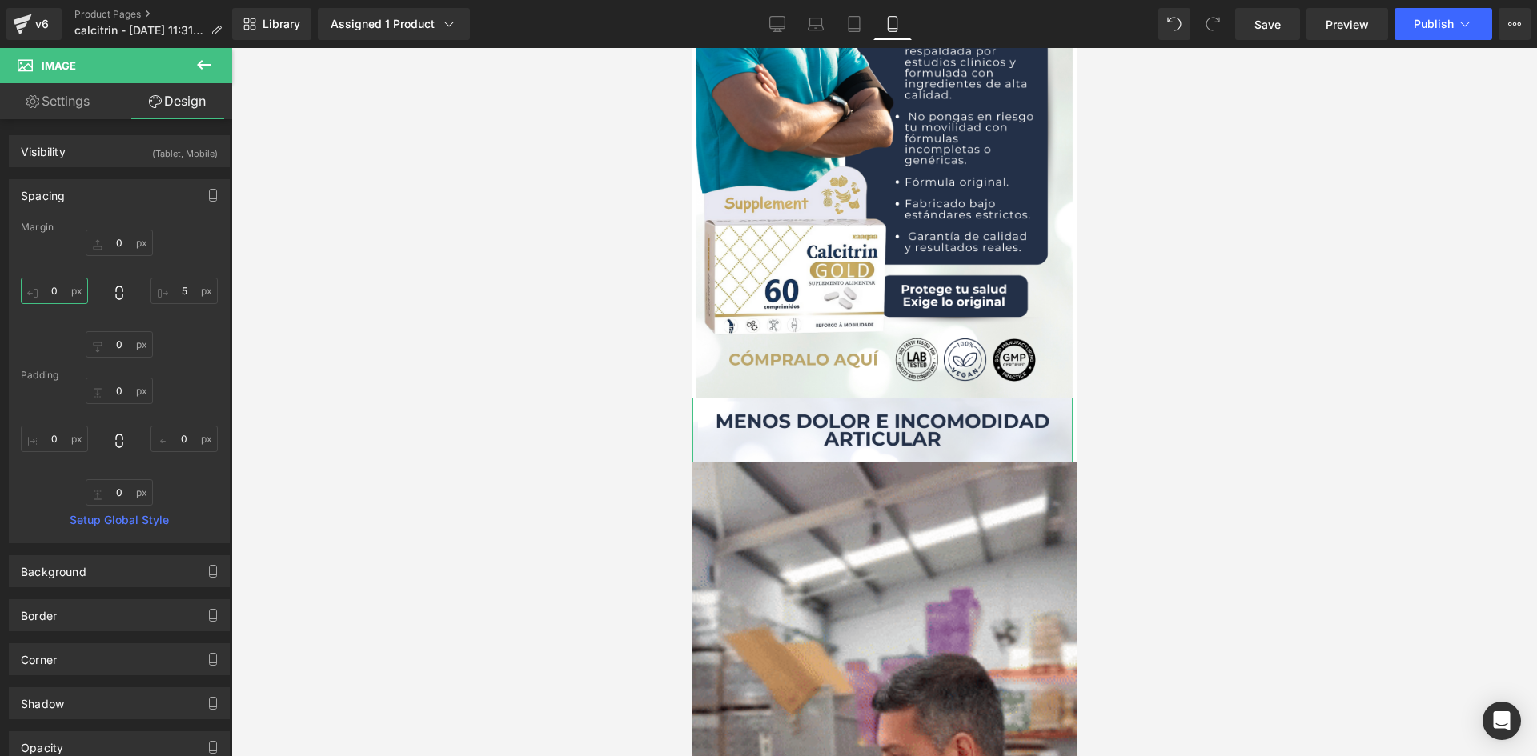
type input "5"
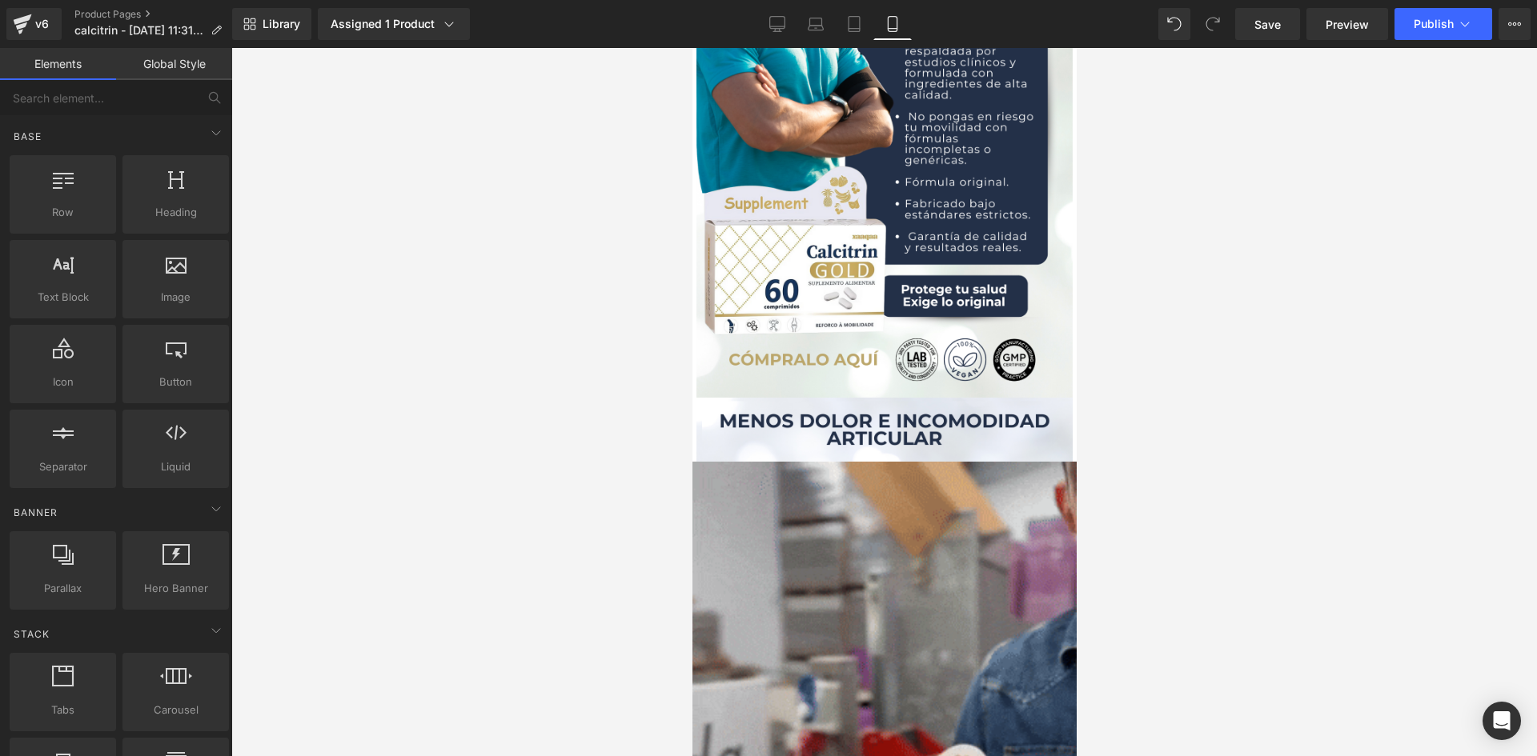
click at [363, 294] on div at bounding box center [884, 402] width 1306 height 708
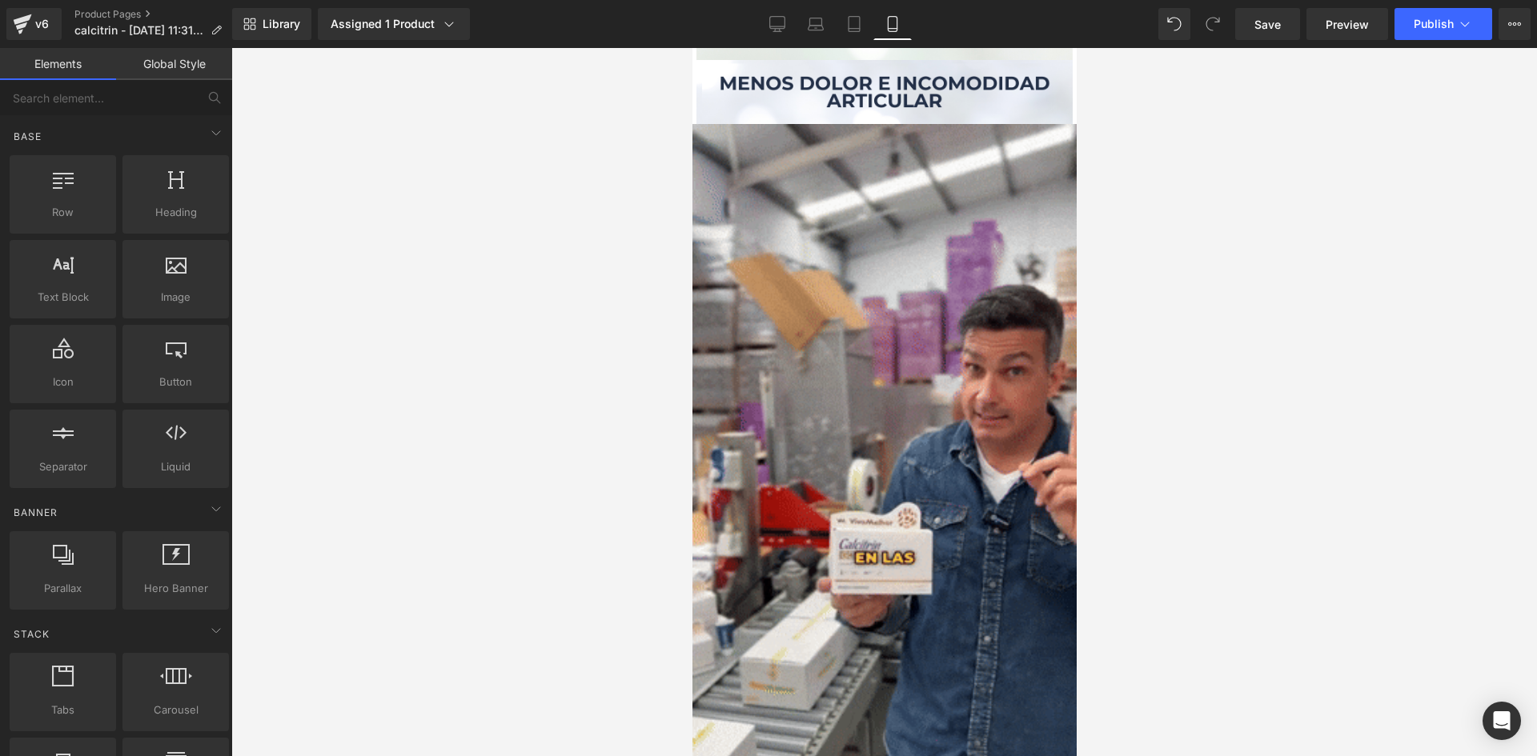
scroll to position [3744, 0]
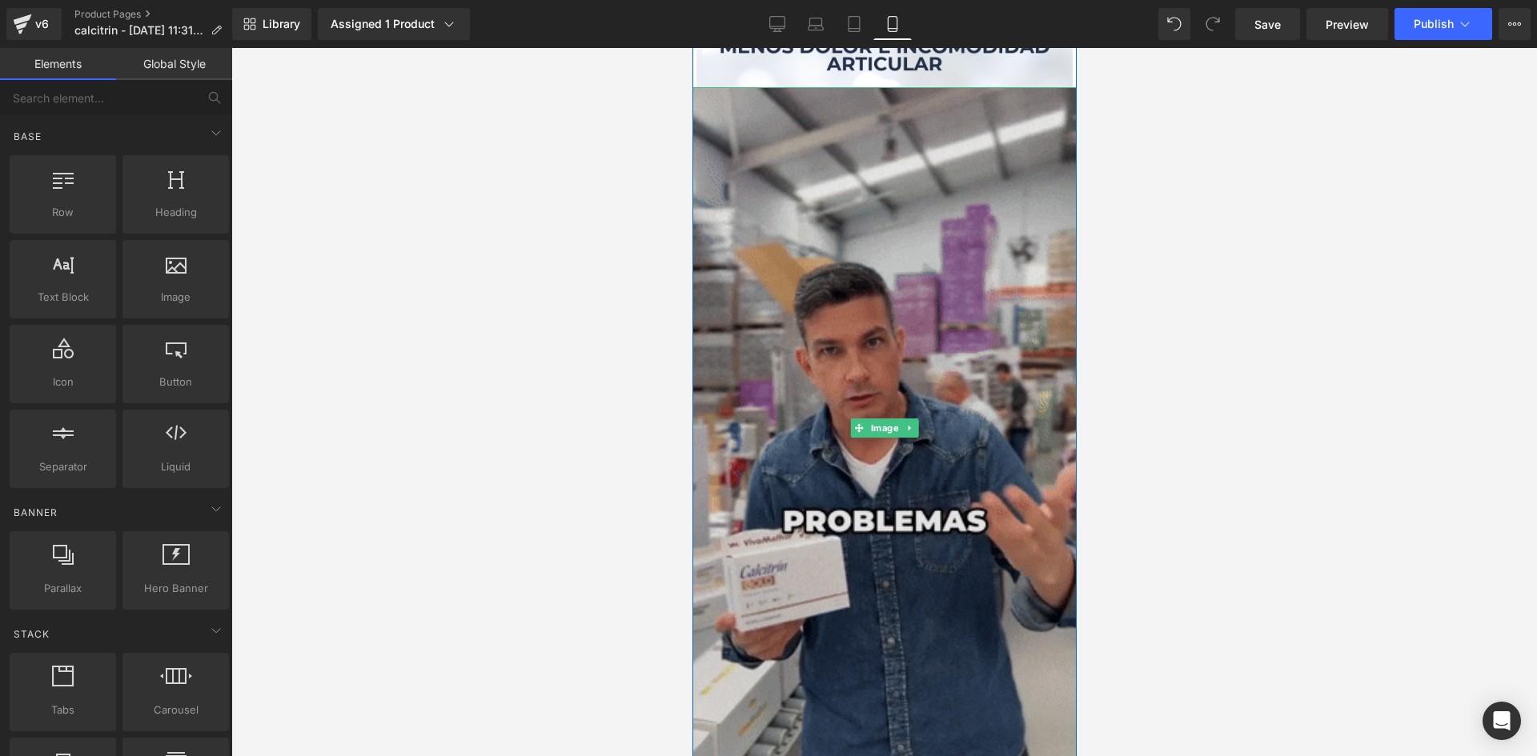
click at [907, 479] on img at bounding box center [884, 428] width 384 height 683
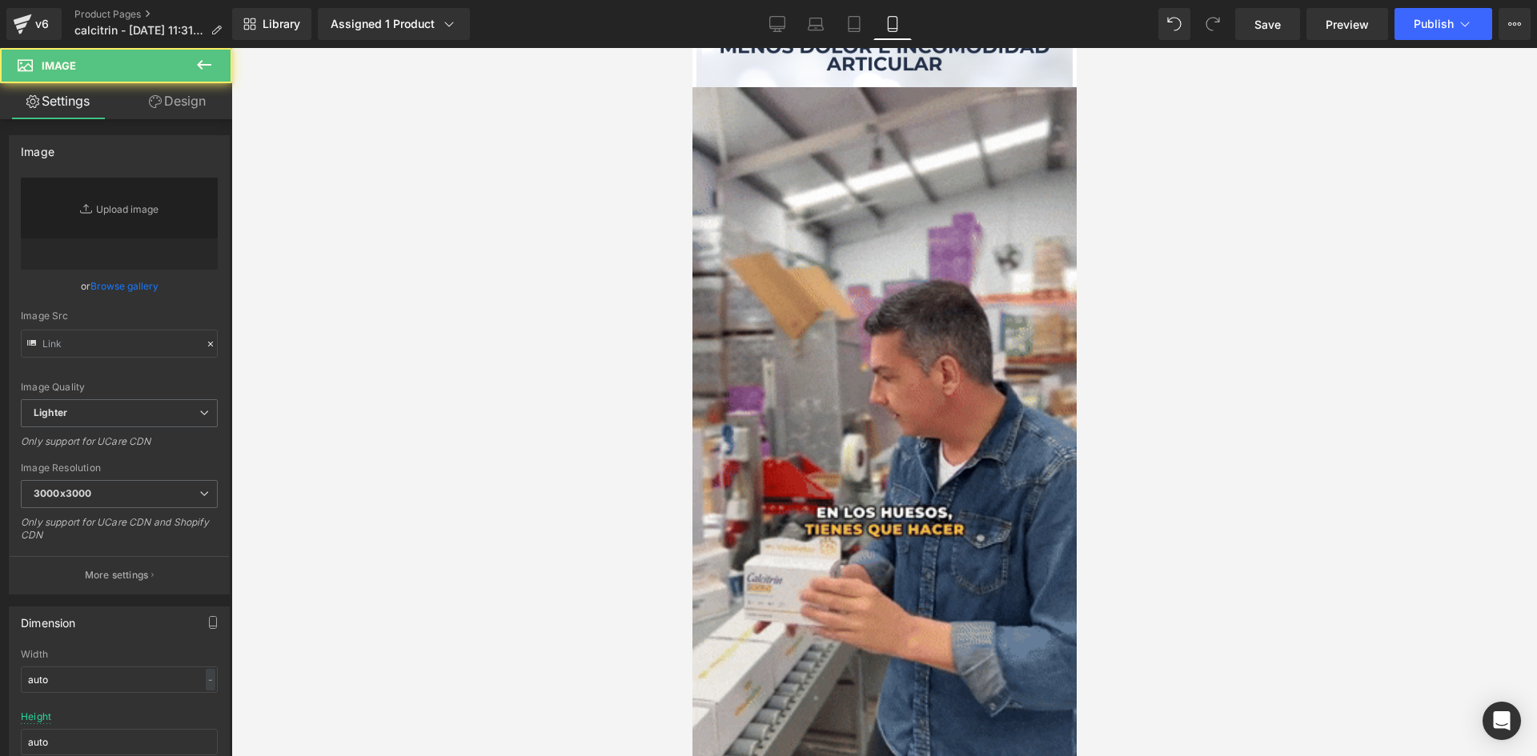
type input "[URL][DOMAIN_NAME]"
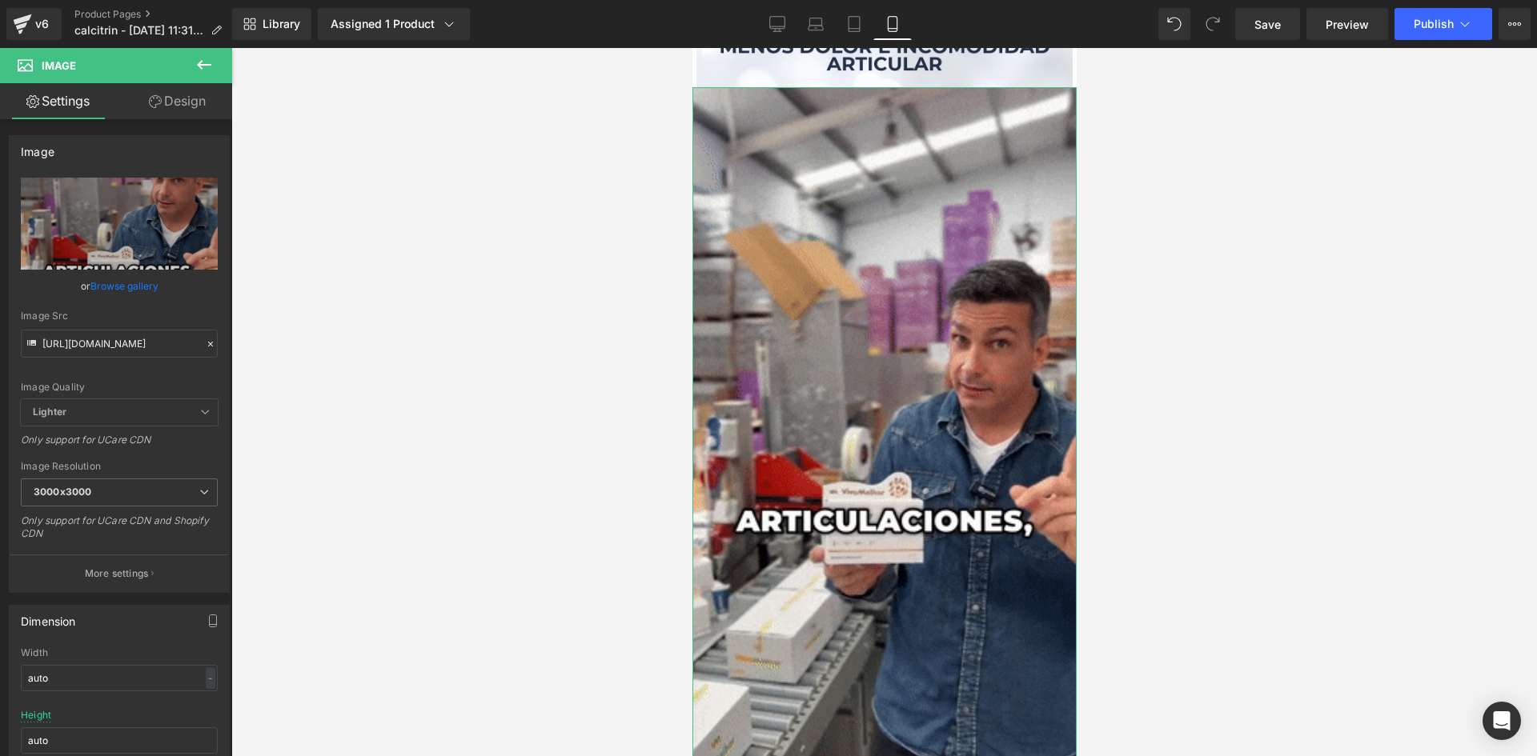
click at [180, 103] on link "Design" at bounding box center [177, 101] width 116 height 36
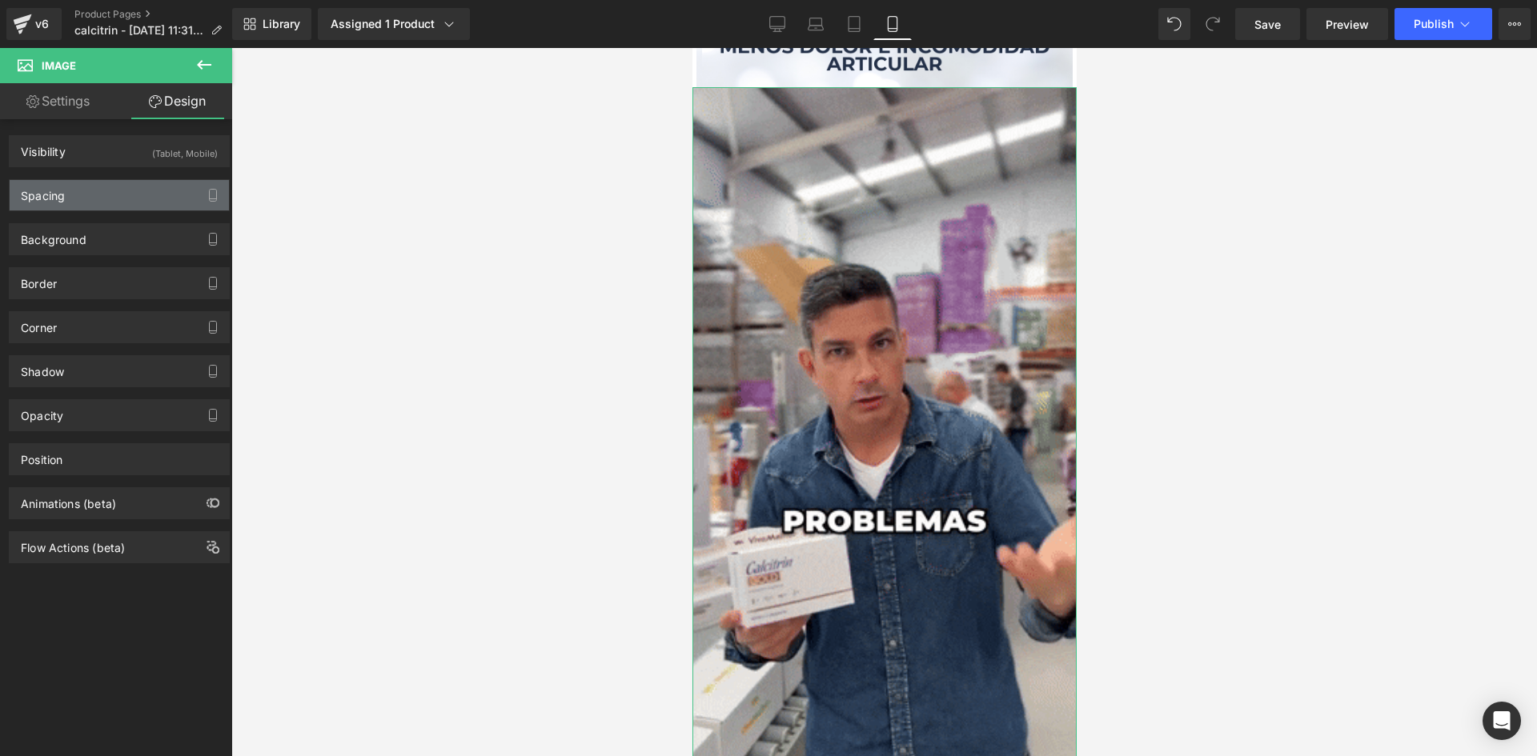
click at [170, 191] on div "Spacing" at bounding box center [119, 195] width 219 height 30
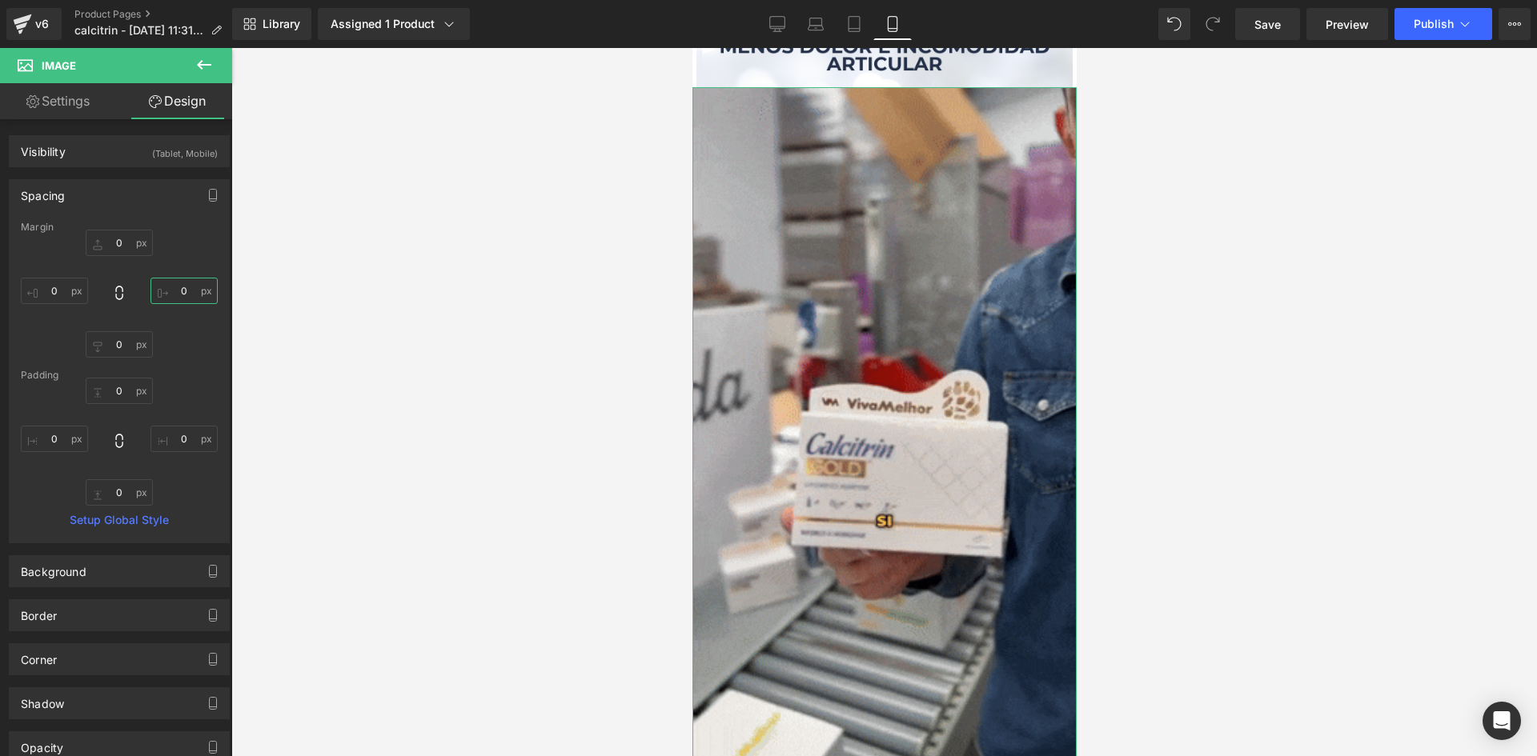
click at [182, 288] on input "0" at bounding box center [183, 291] width 67 height 26
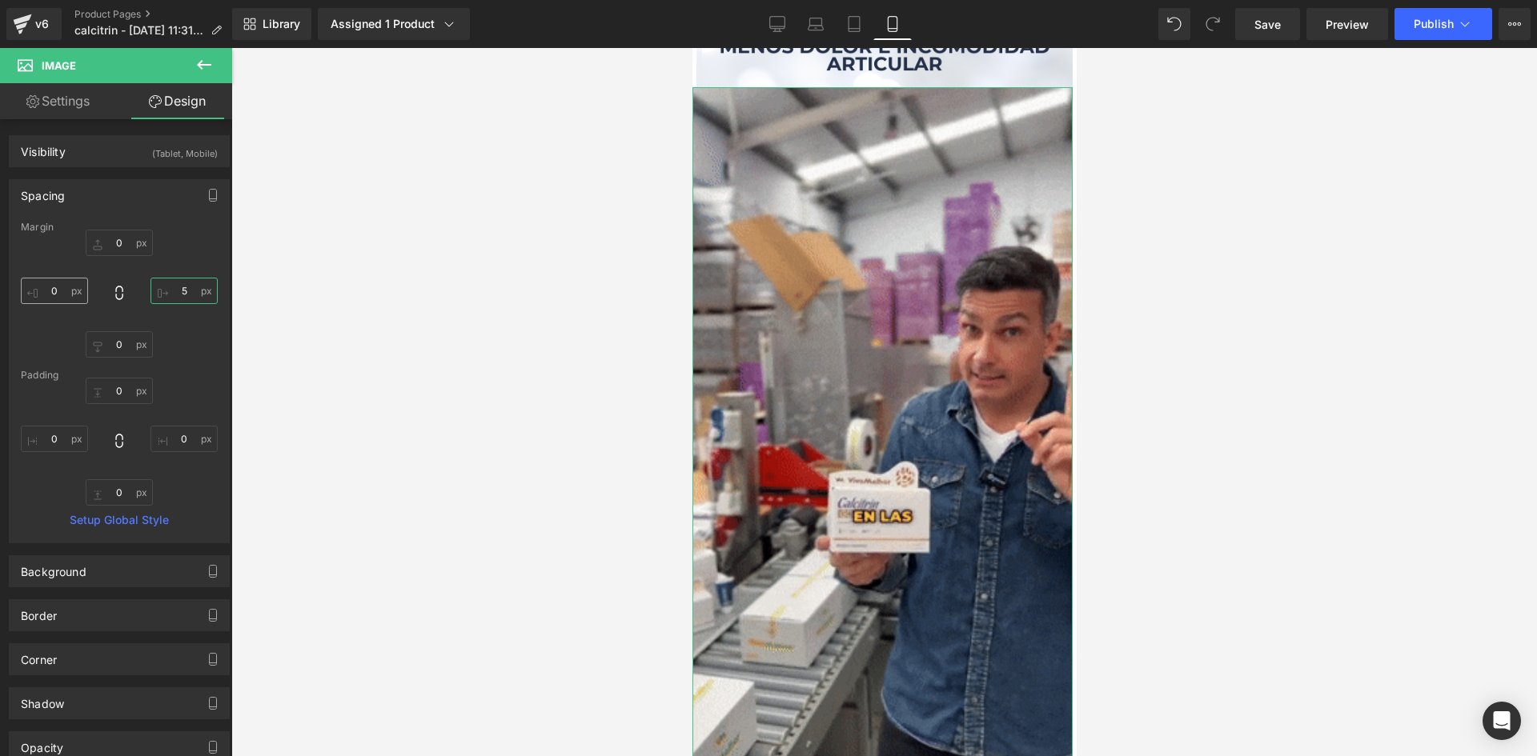
type input "5"
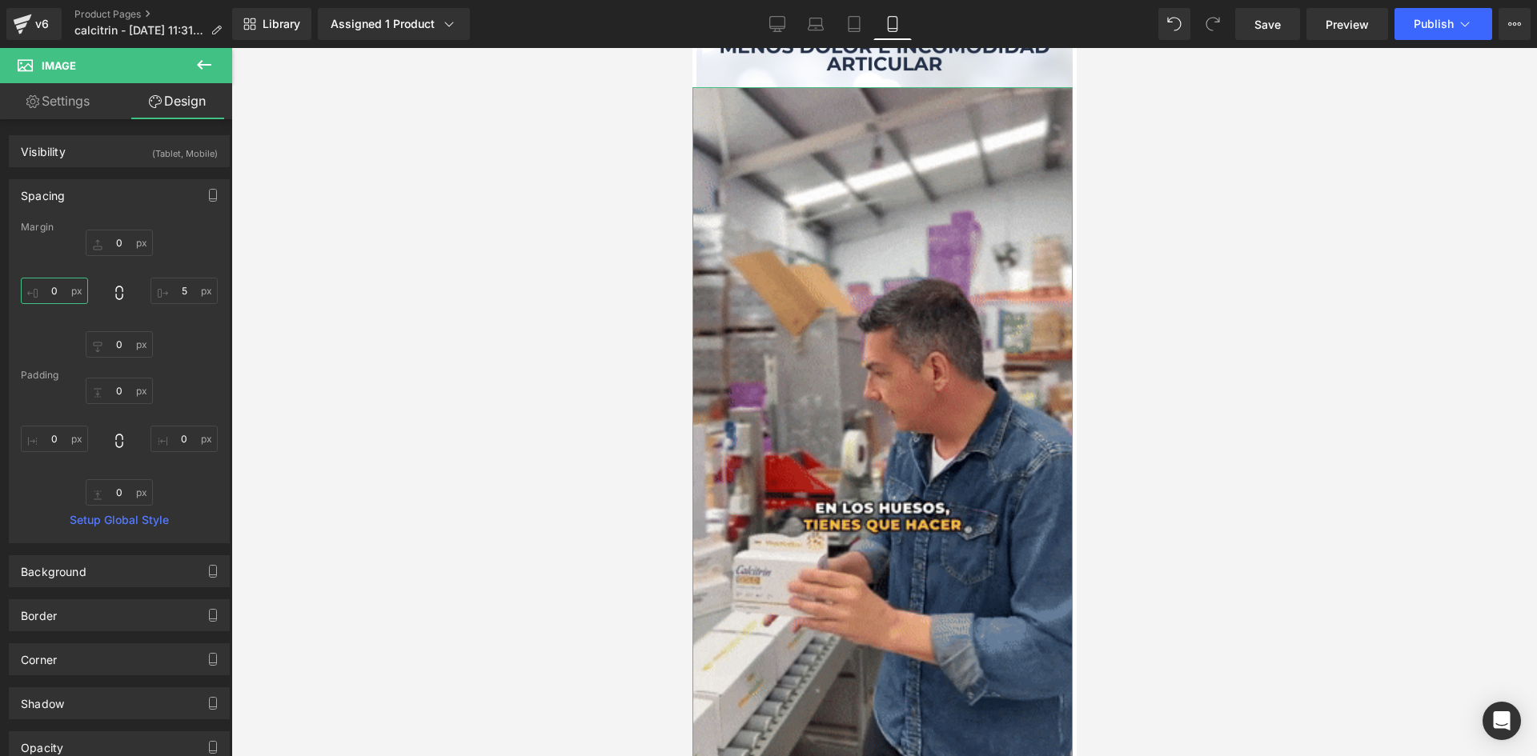
click at [56, 289] on input "0" at bounding box center [54, 291] width 67 height 26
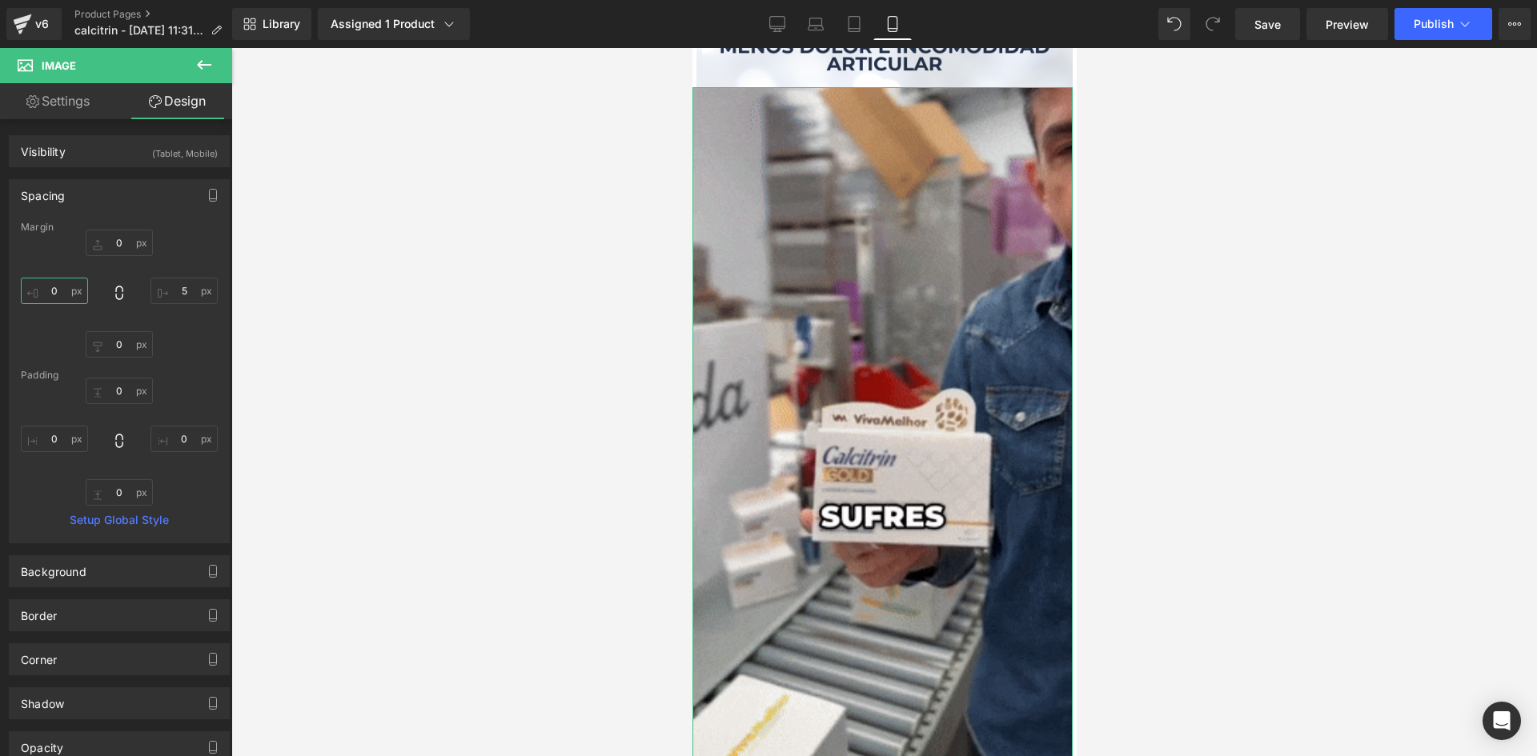
type input "5"
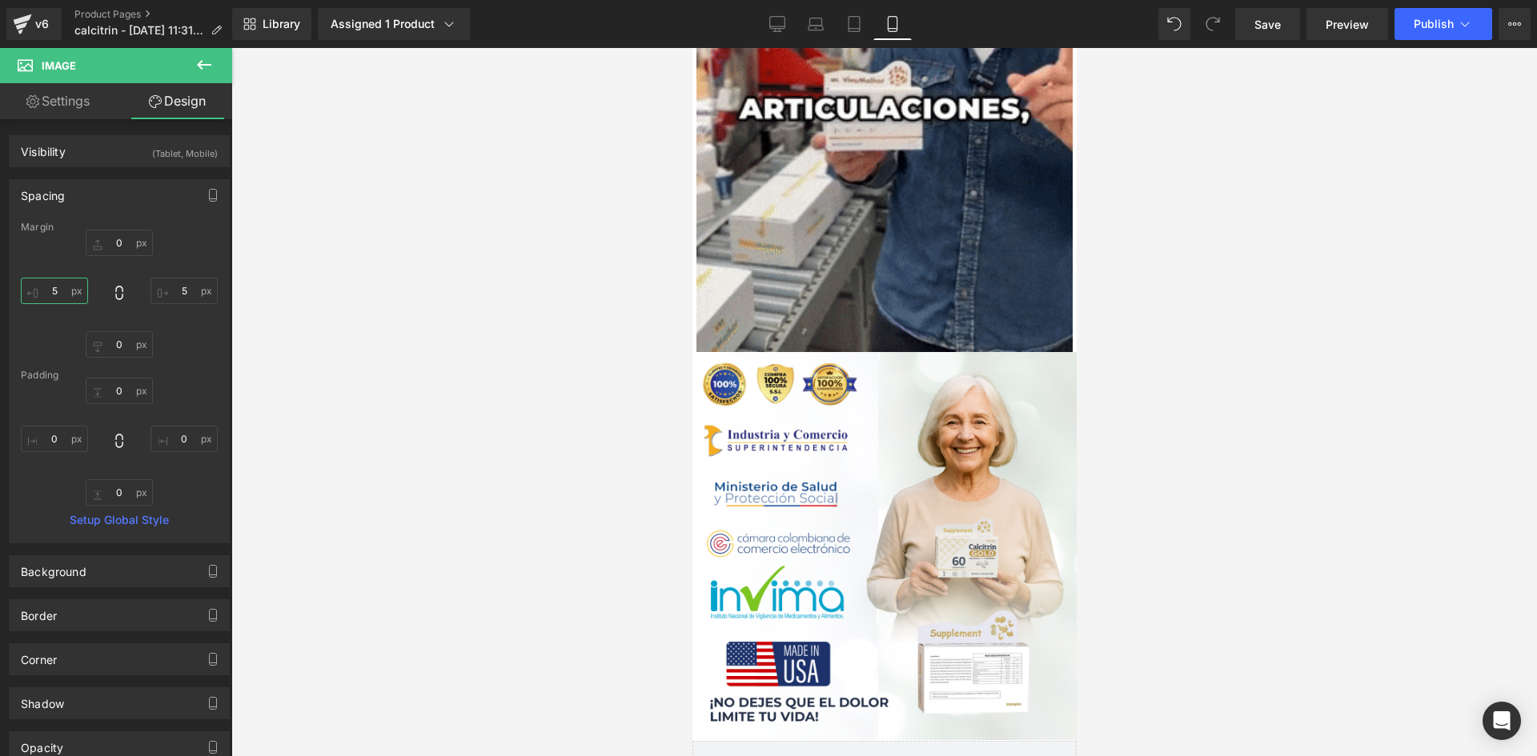
scroll to position [4177, 0]
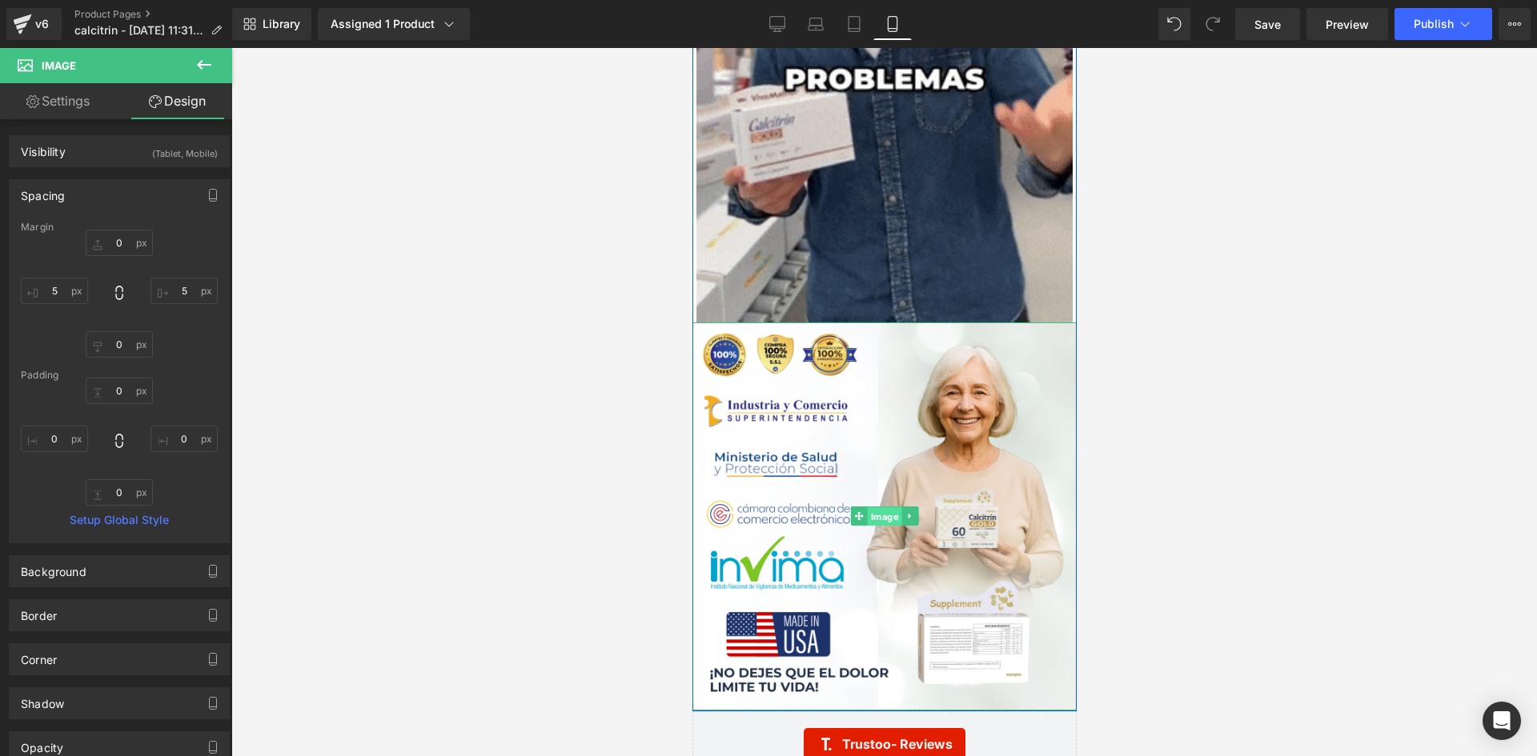
click at [872, 517] on span "Image" at bounding box center [884, 516] width 34 height 19
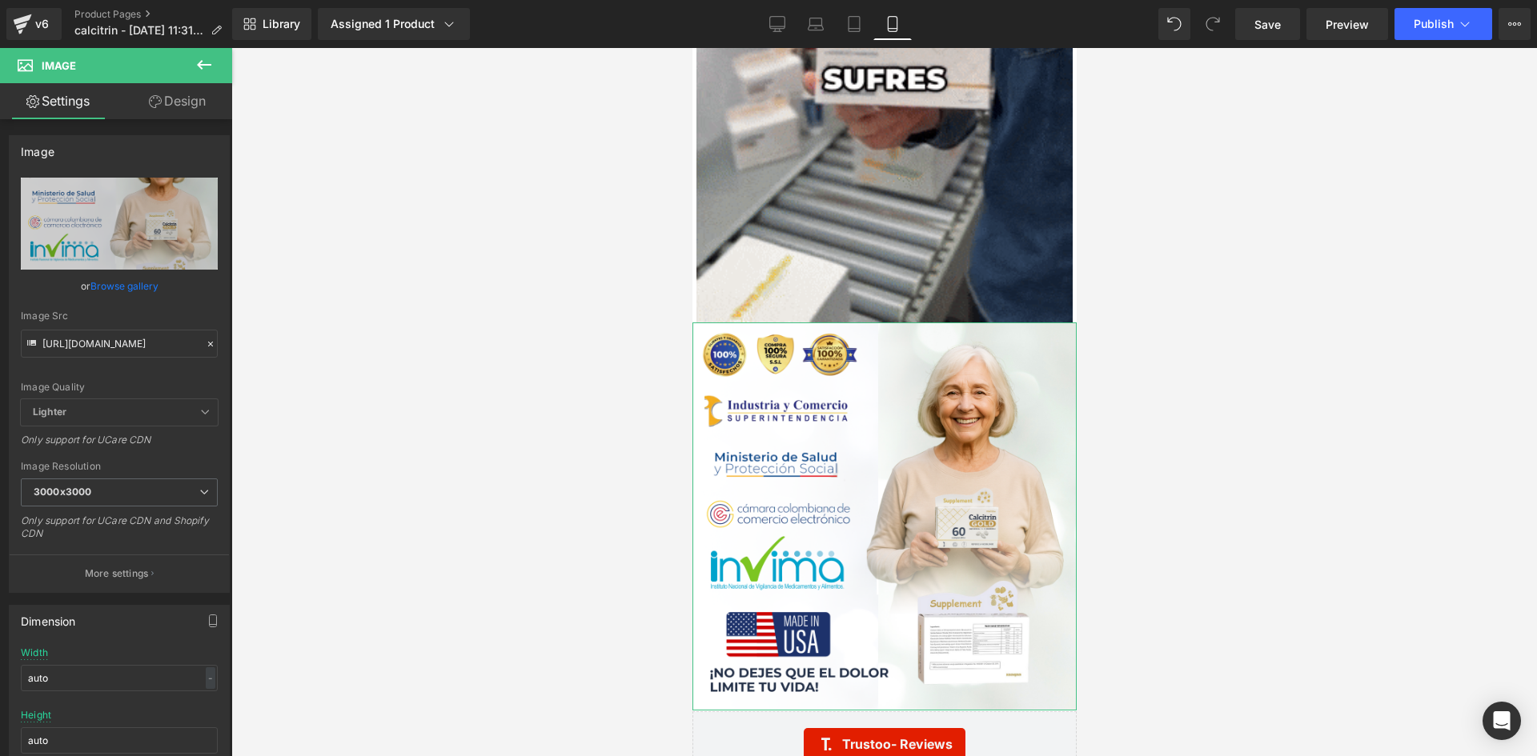
click at [165, 90] on link "Design" at bounding box center [177, 101] width 116 height 36
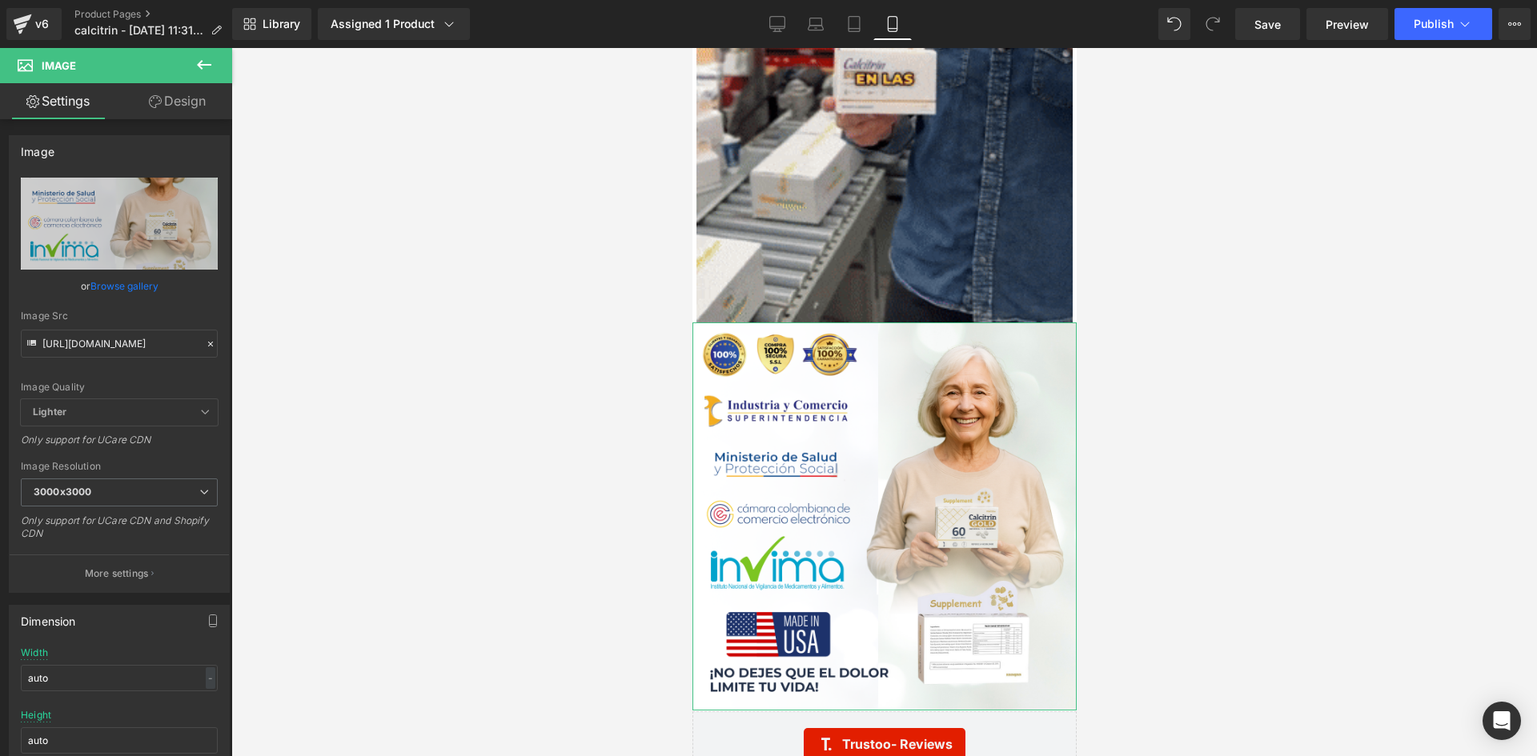
click at [165, 90] on link "Design" at bounding box center [177, 101] width 116 height 36
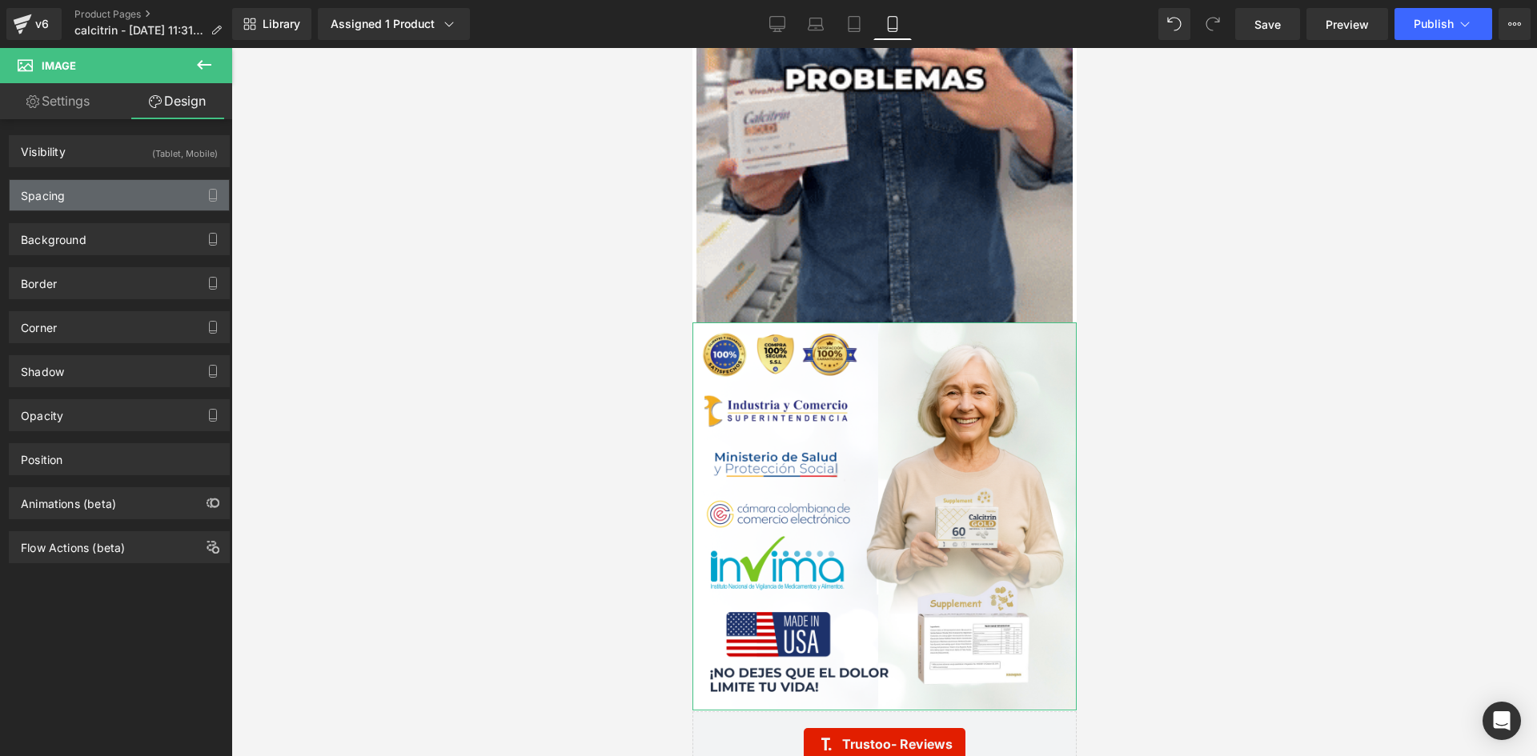
type input "0"
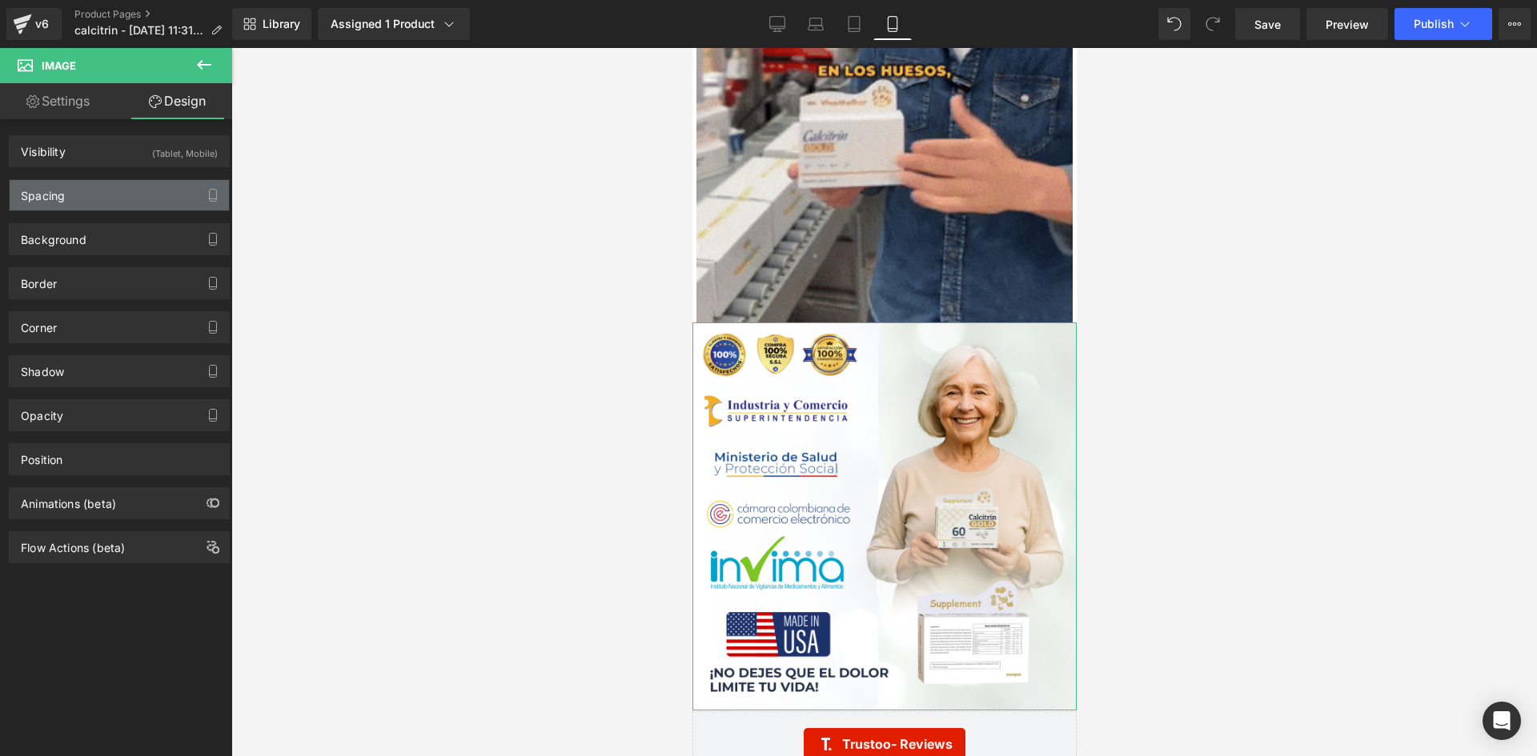
type input "0"
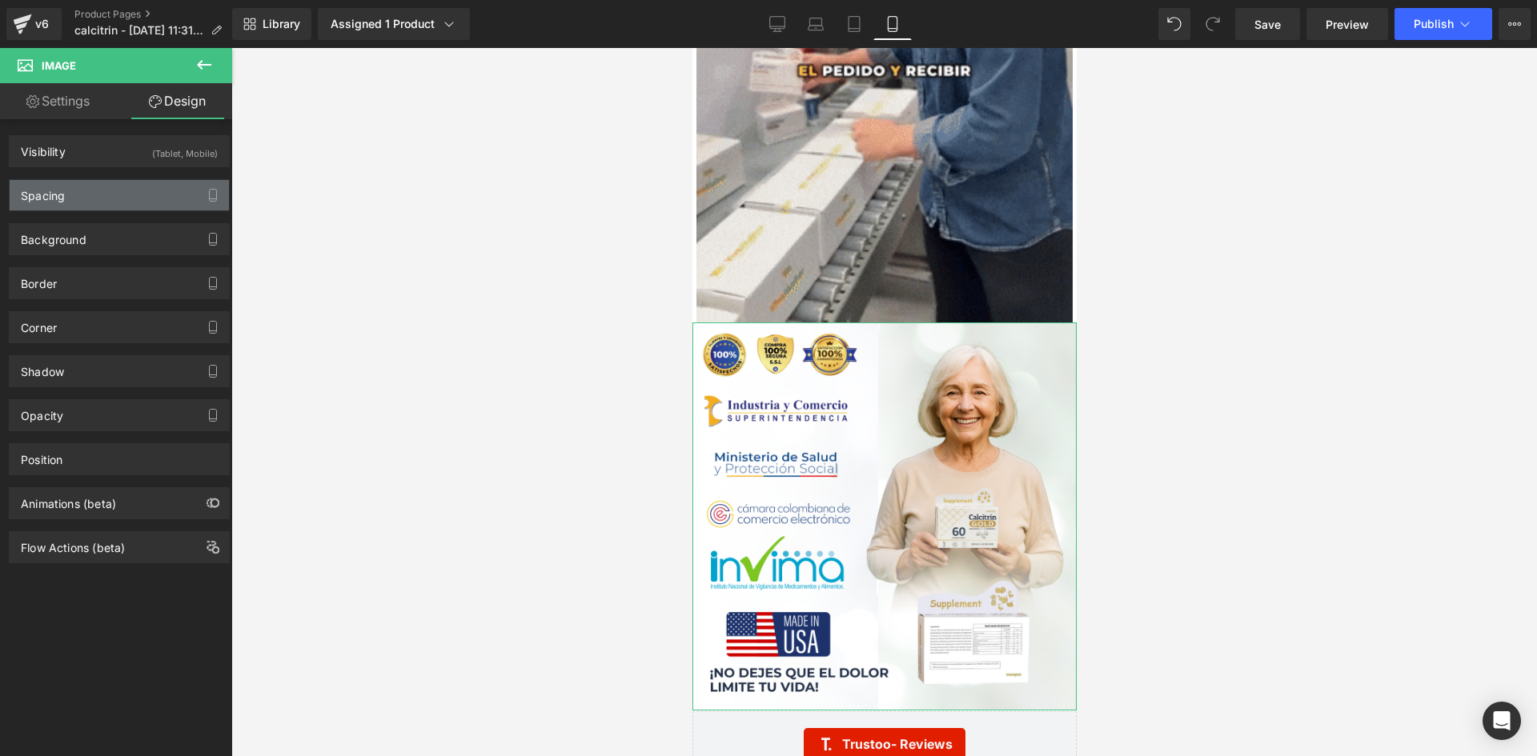
type input "0"
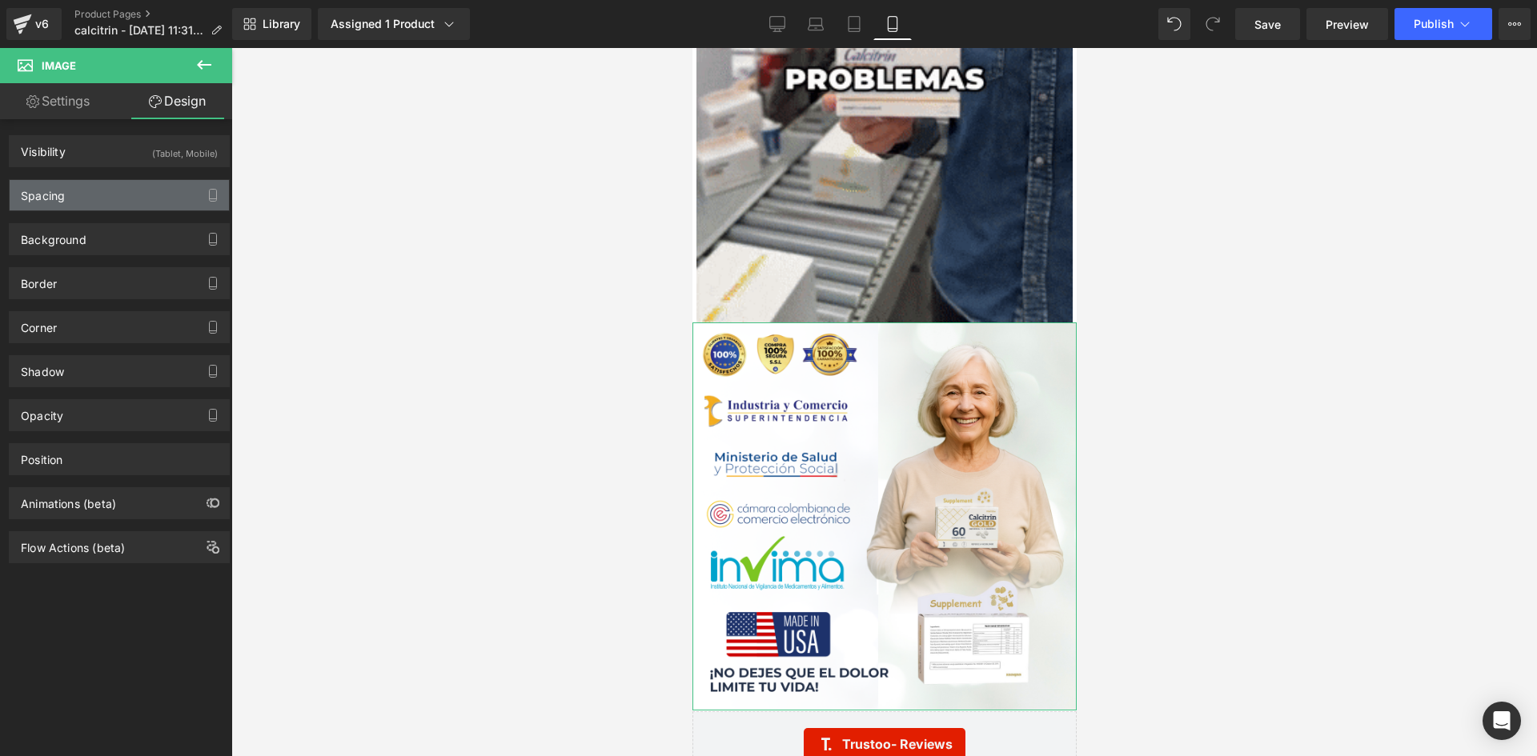
type input "0"
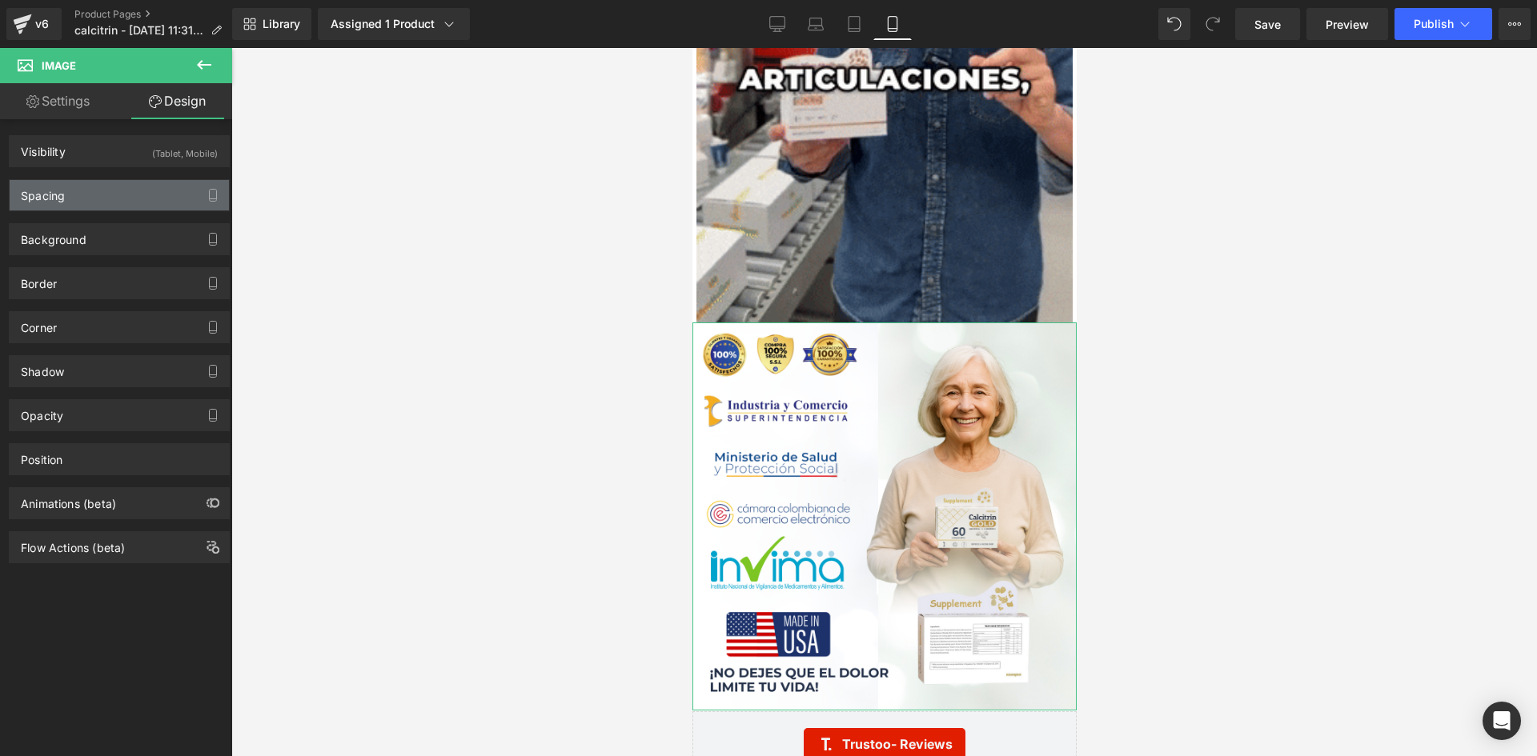
type input "0"
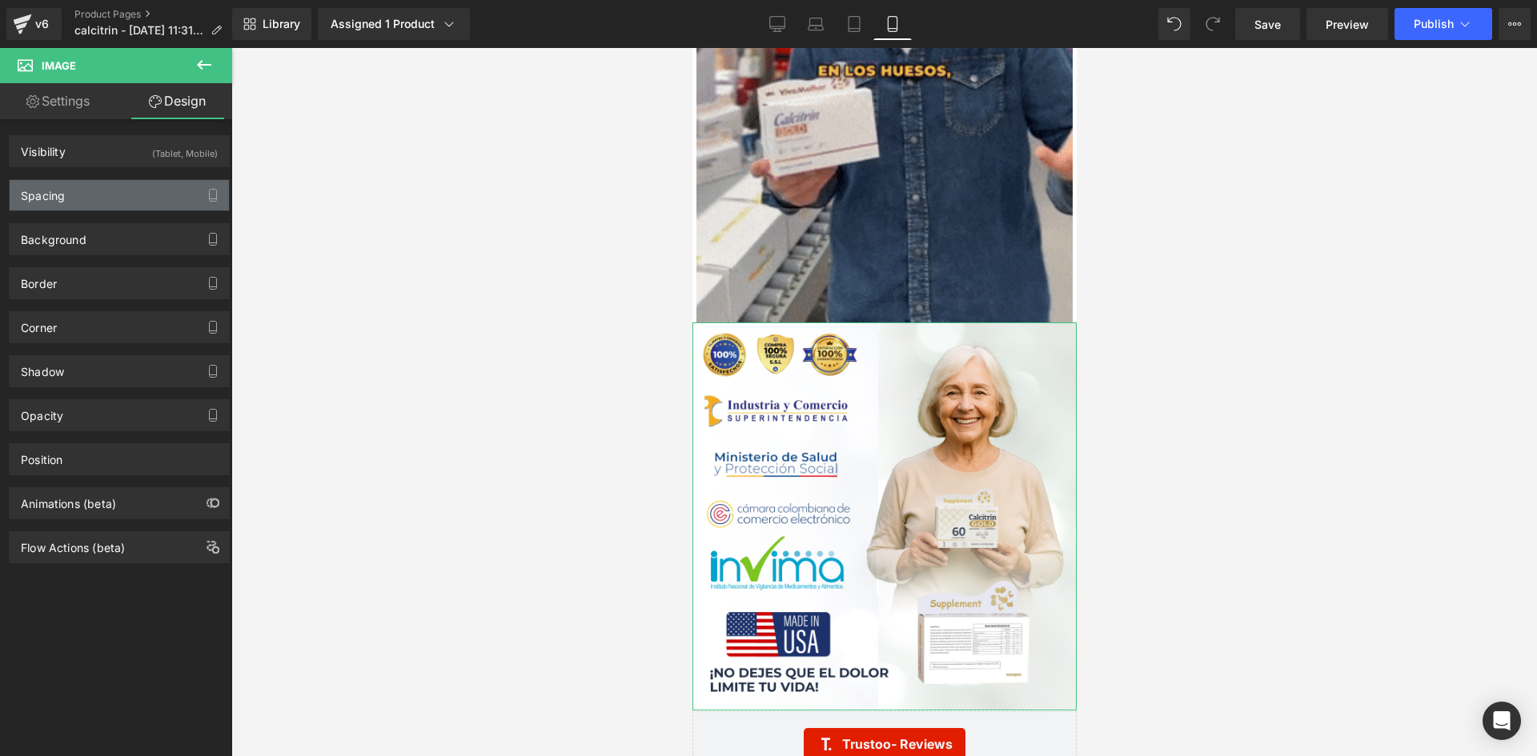
type input "0"
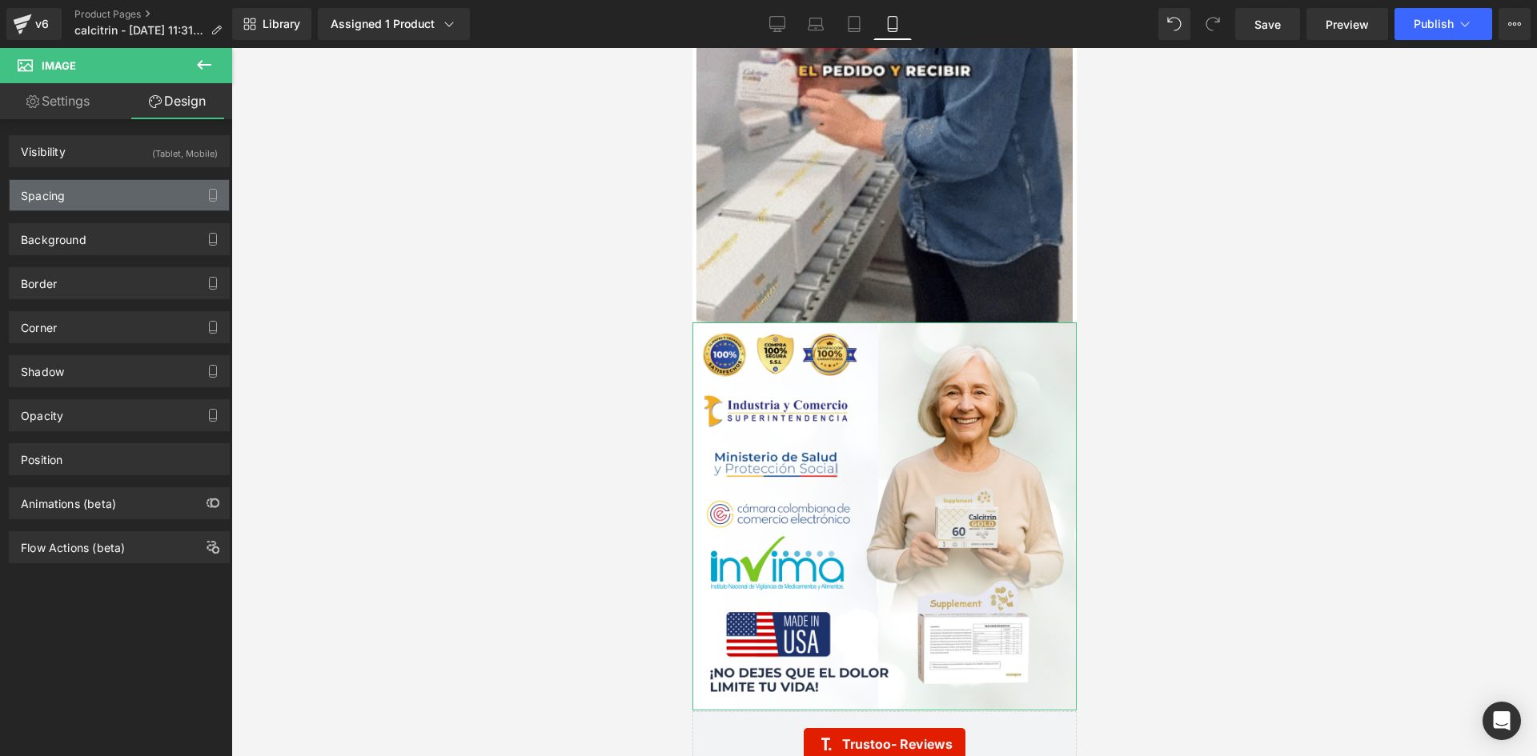
type input "0"
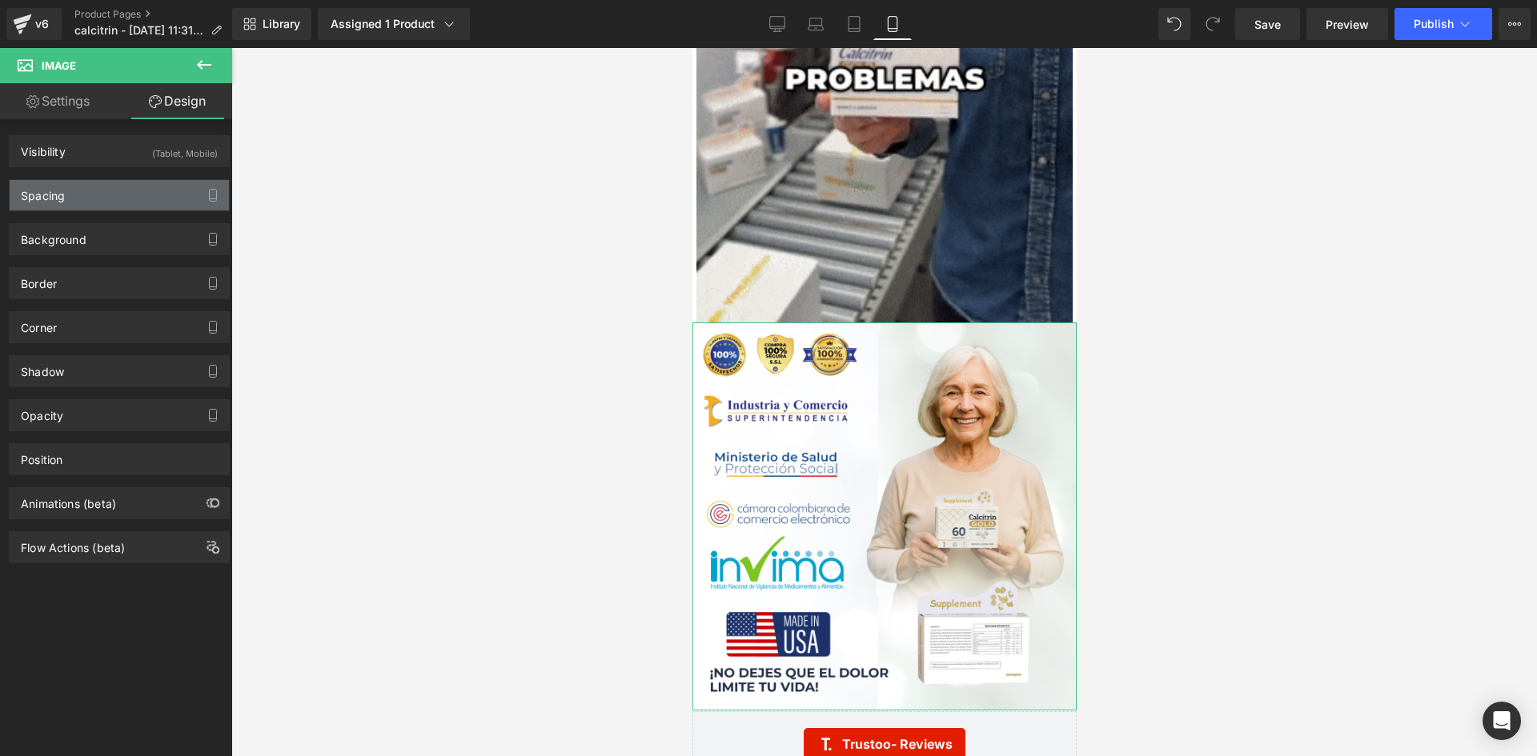
type input "0"
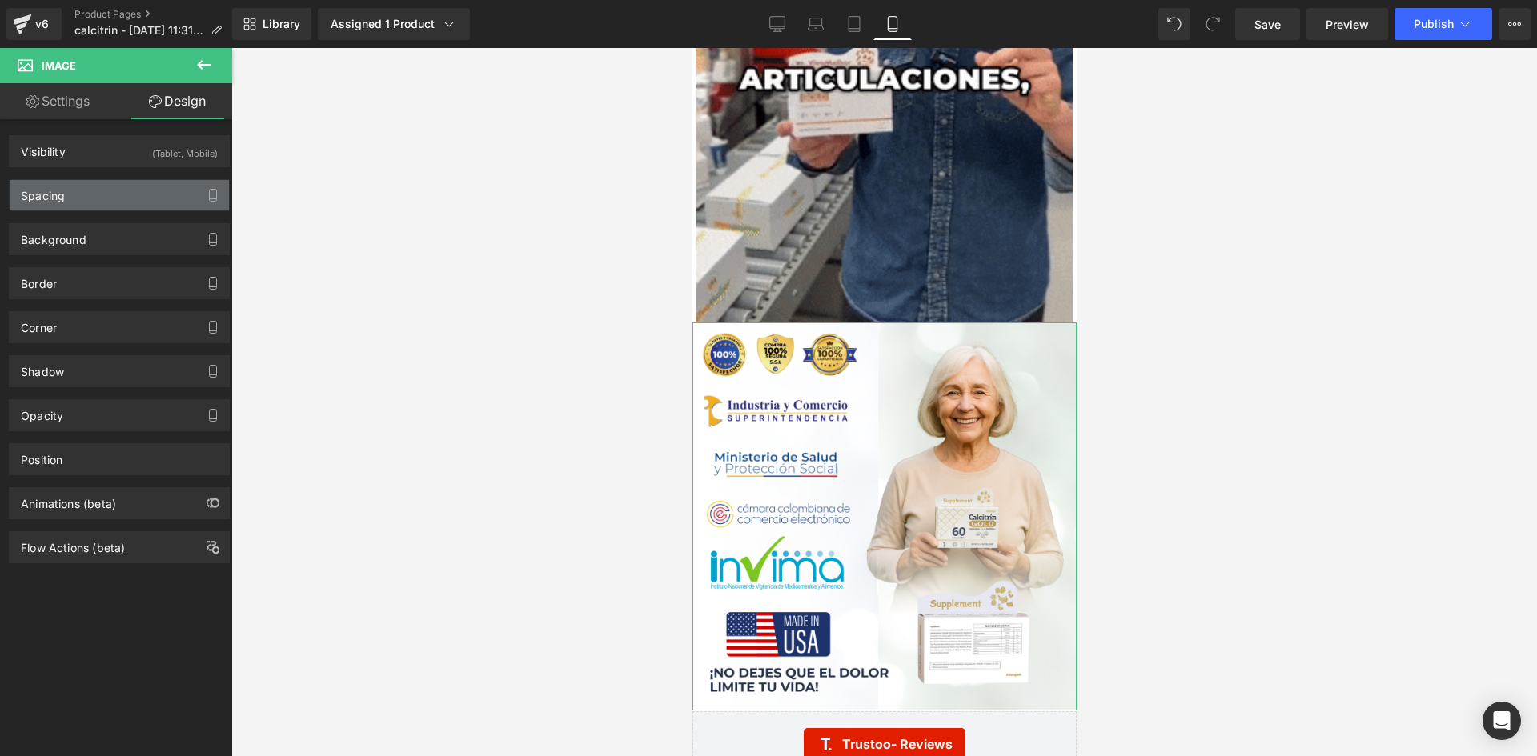
click at [153, 191] on div "Spacing" at bounding box center [119, 195] width 219 height 30
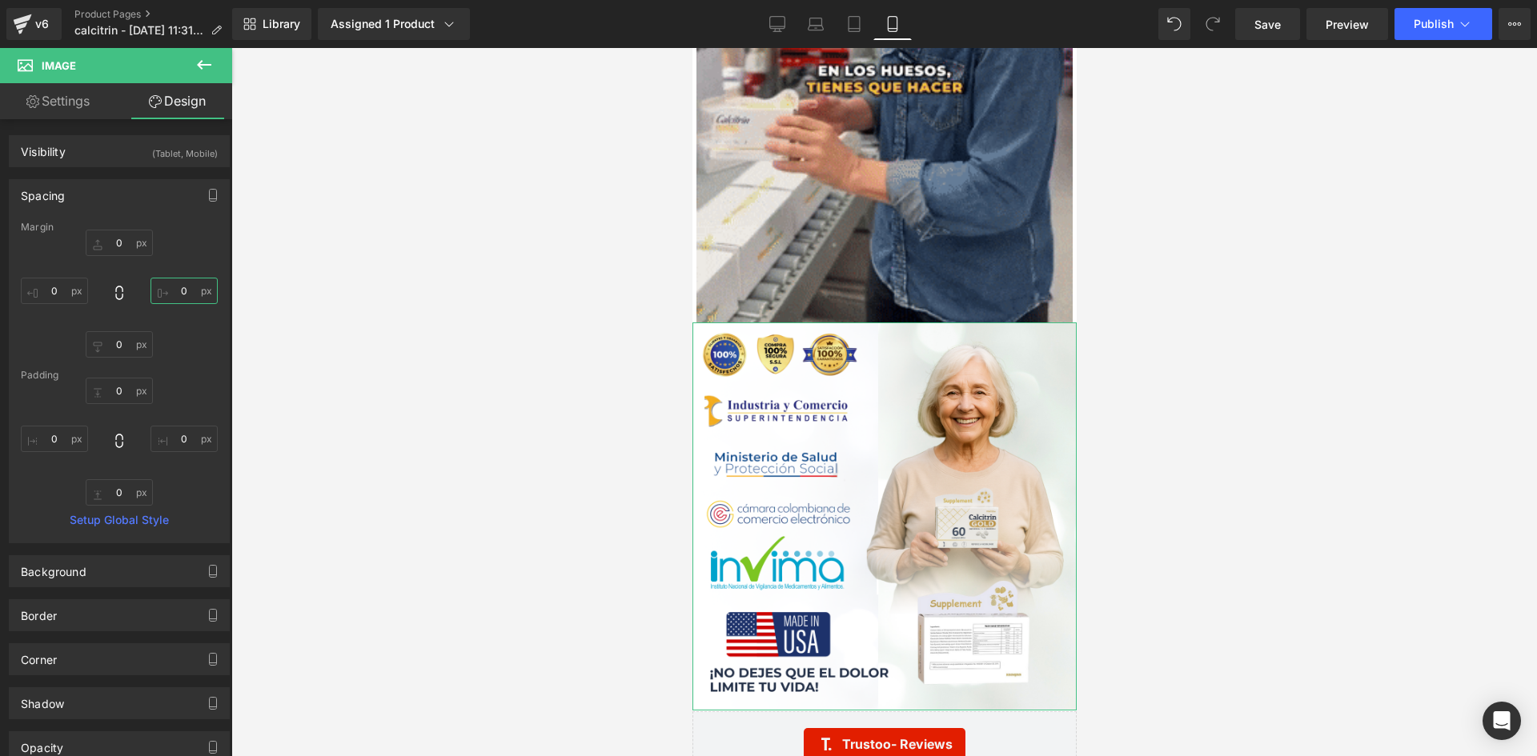
click at [186, 291] on input "0" at bounding box center [183, 291] width 67 height 26
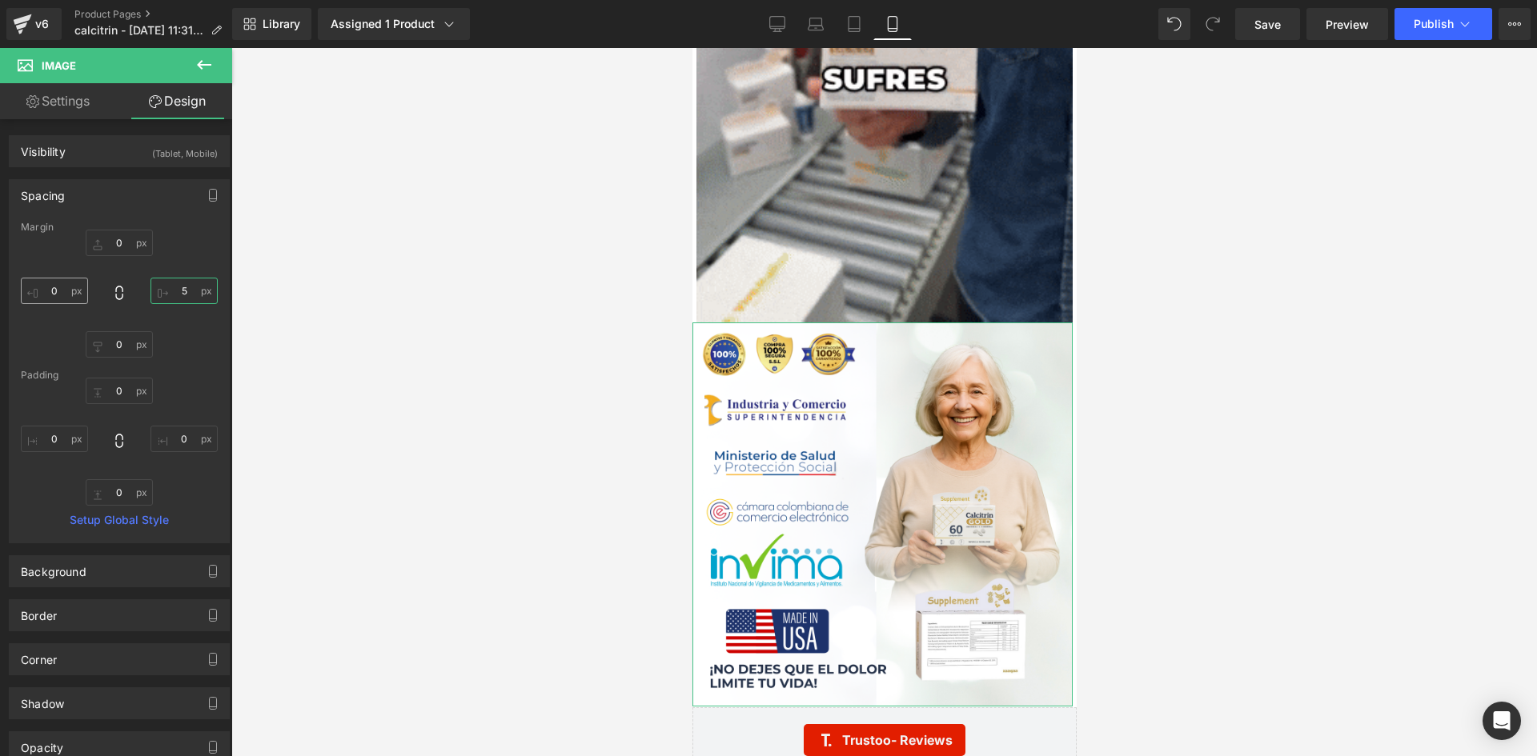
type input "5"
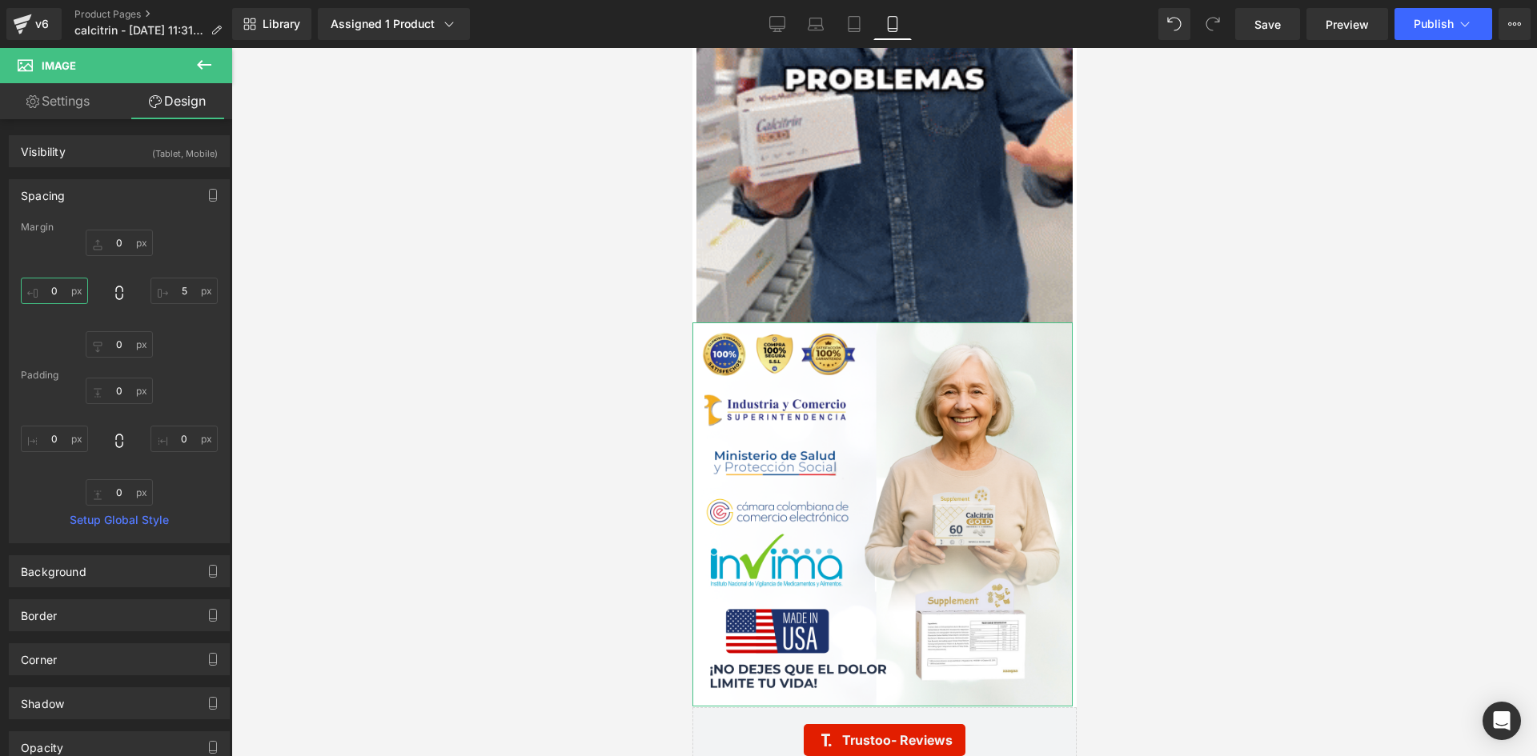
click at [55, 288] on input "0" at bounding box center [54, 291] width 67 height 26
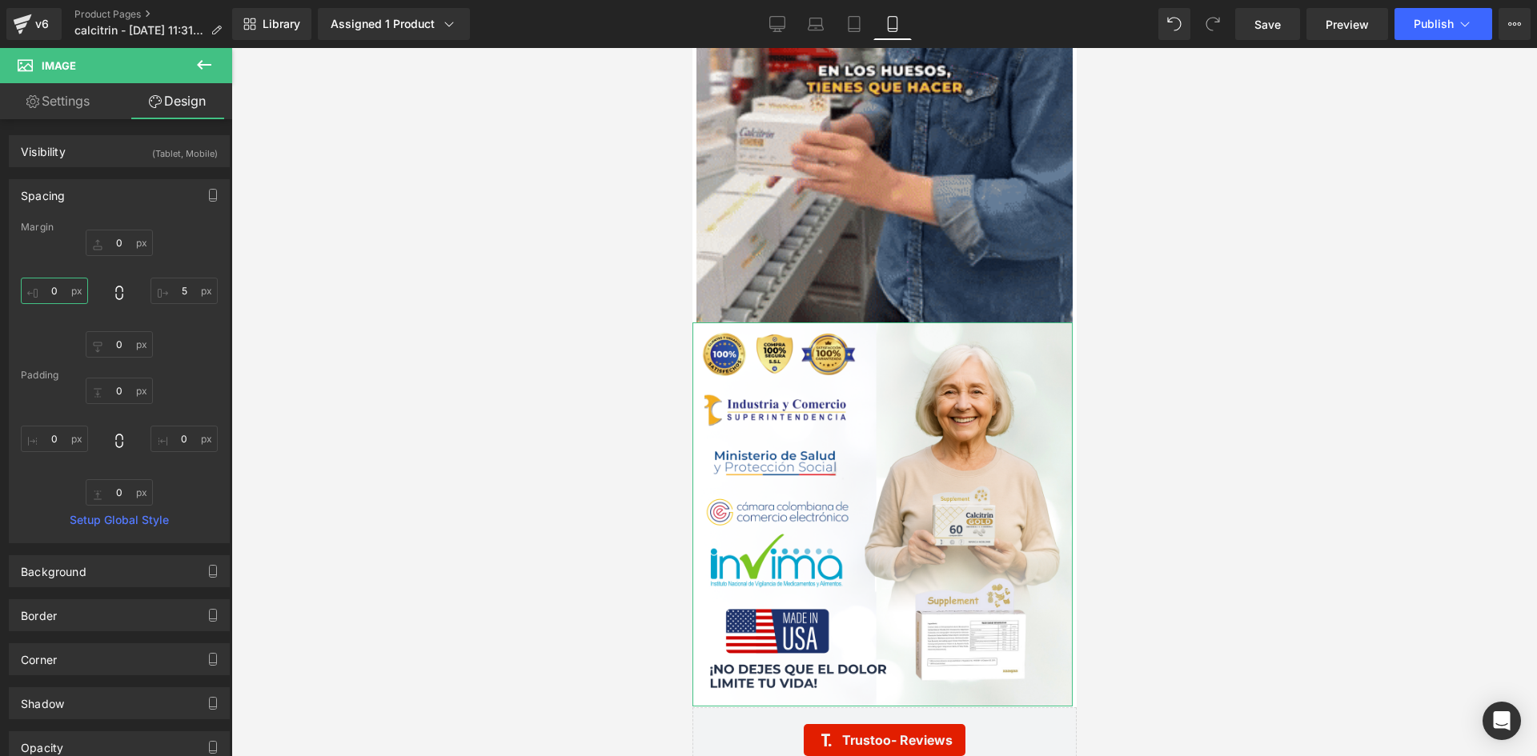
type input "5"
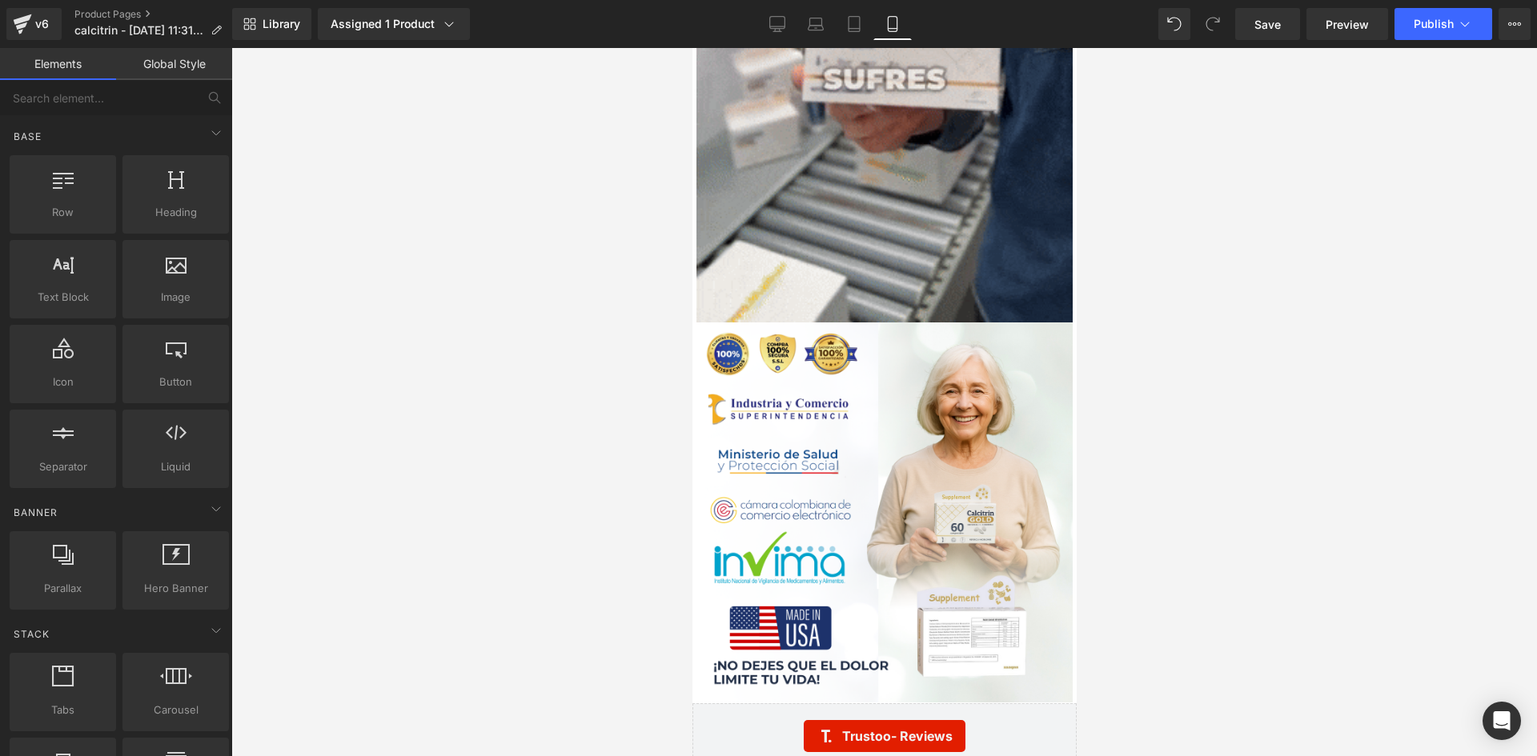
click at [387, 339] on div at bounding box center [884, 402] width 1306 height 708
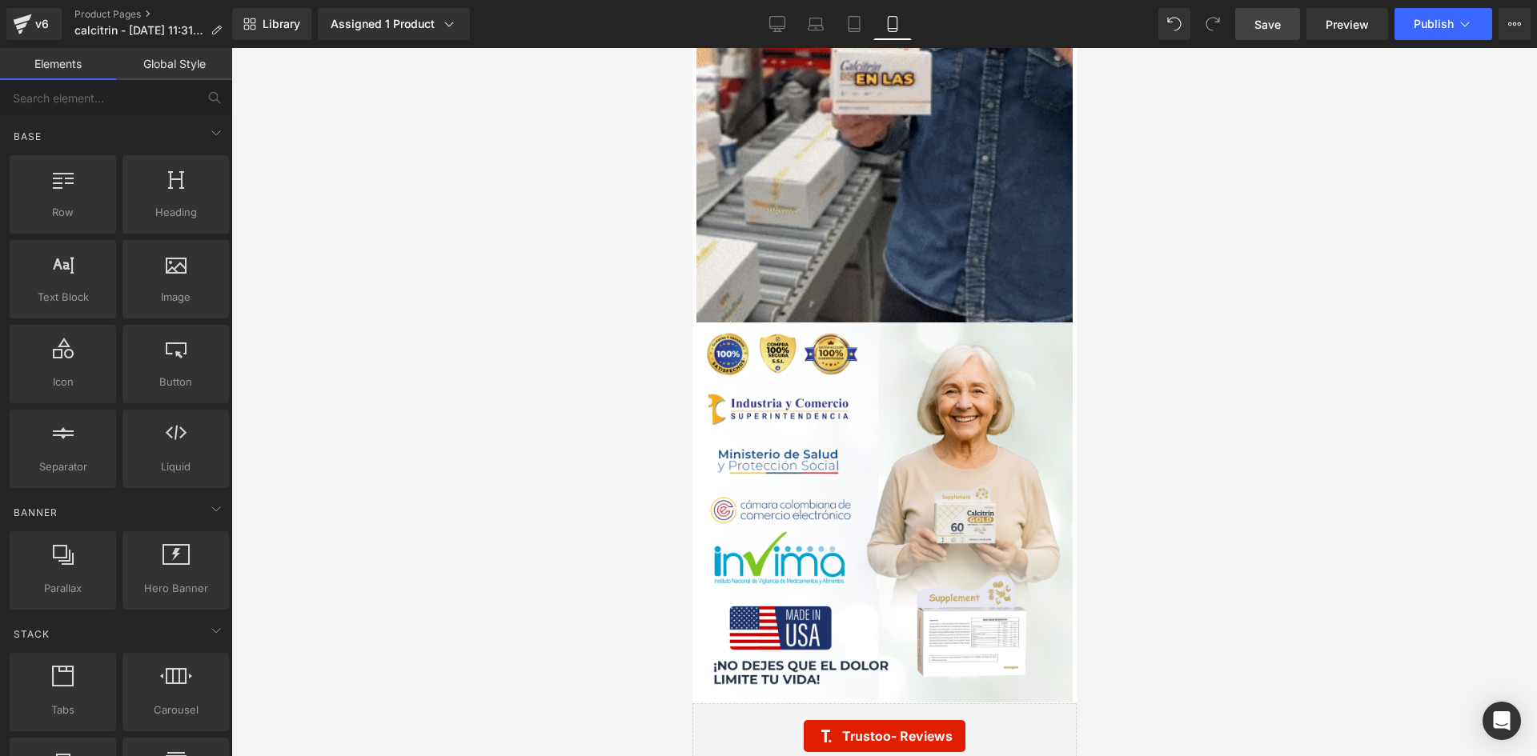
click at [1277, 26] on span "Save" at bounding box center [1267, 24] width 26 height 17
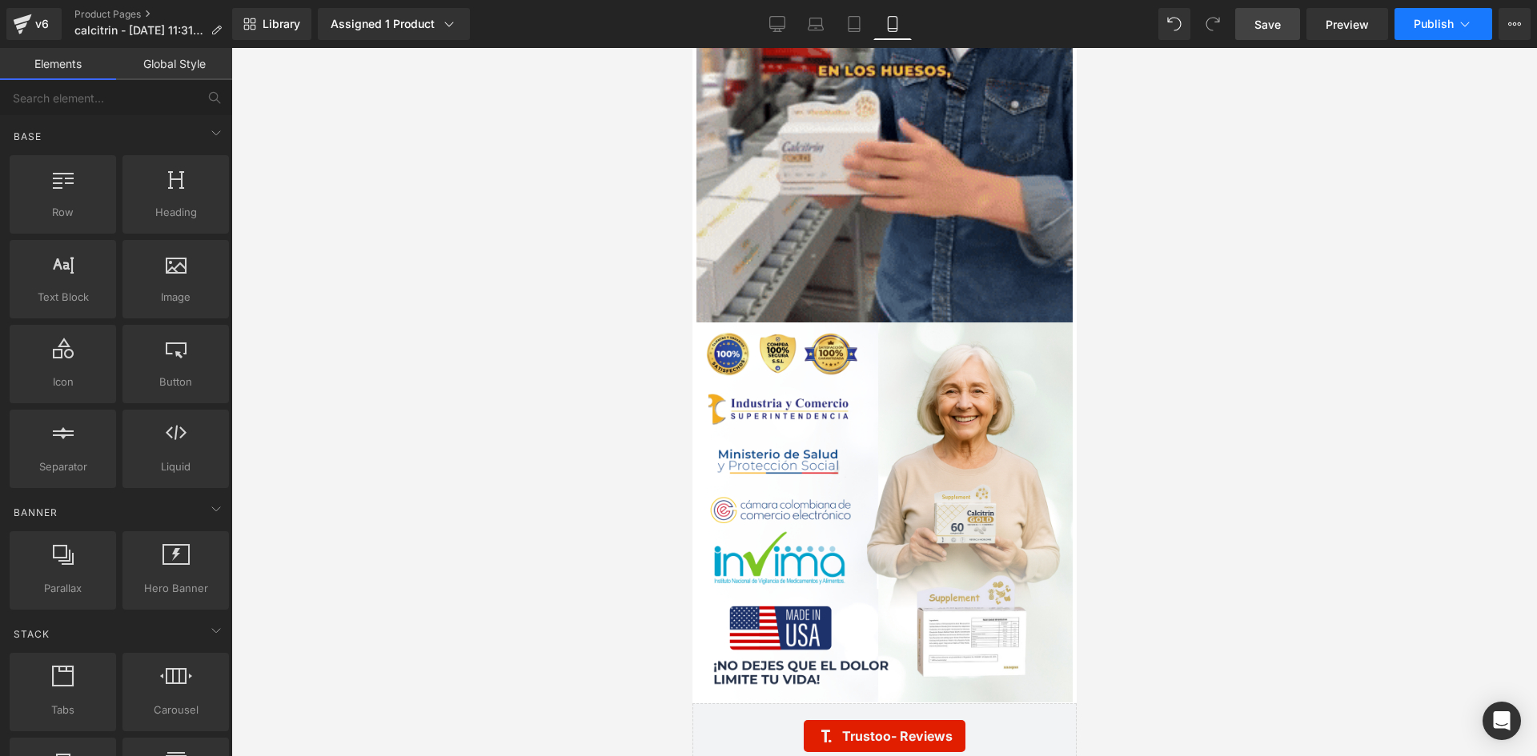
click at [1473, 23] on button "Publish" at bounding box center [1443, 24] width 98 height 32
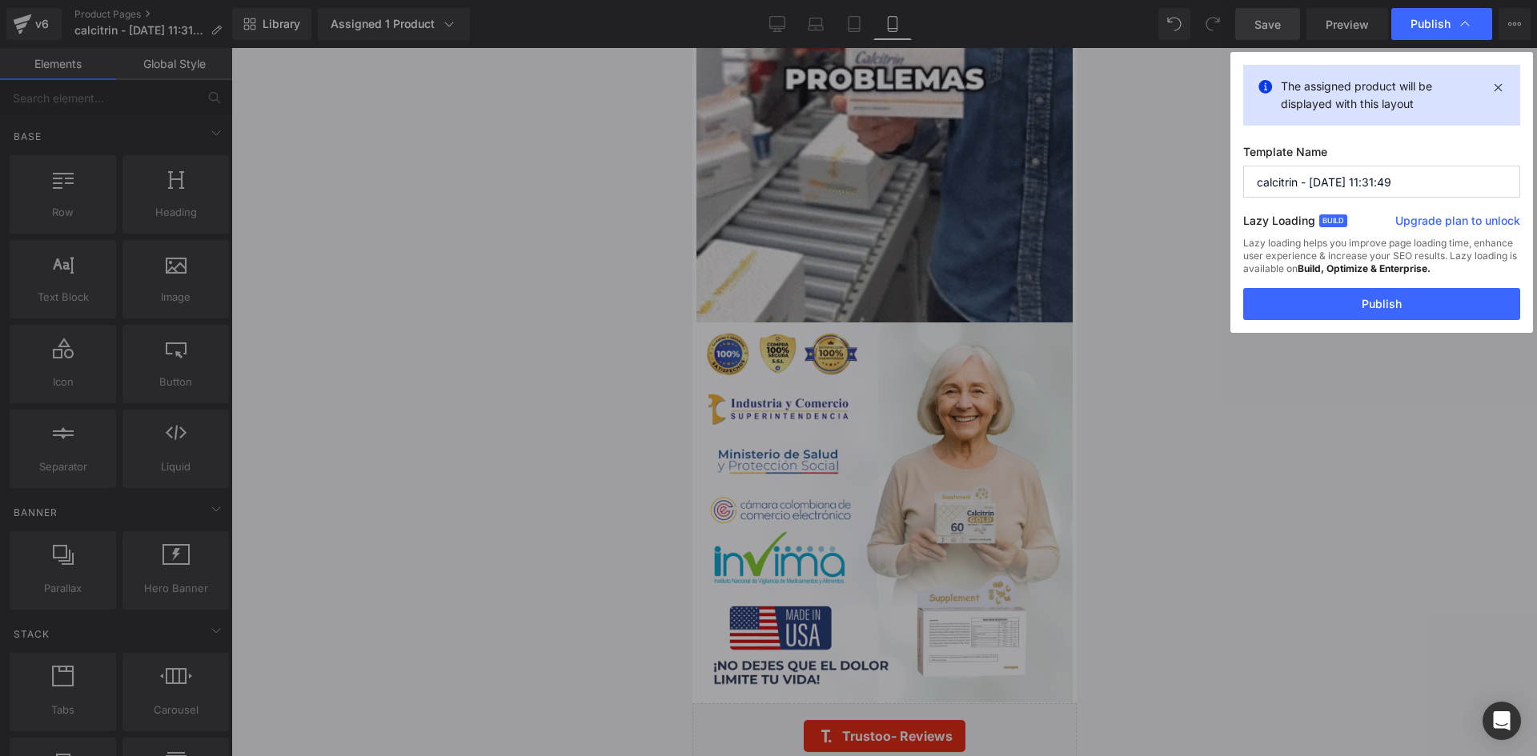
click at [1363, 263] on strong "Build, Optimize & Enterprise." at bounding box center [1364, 269] width 133 height 12
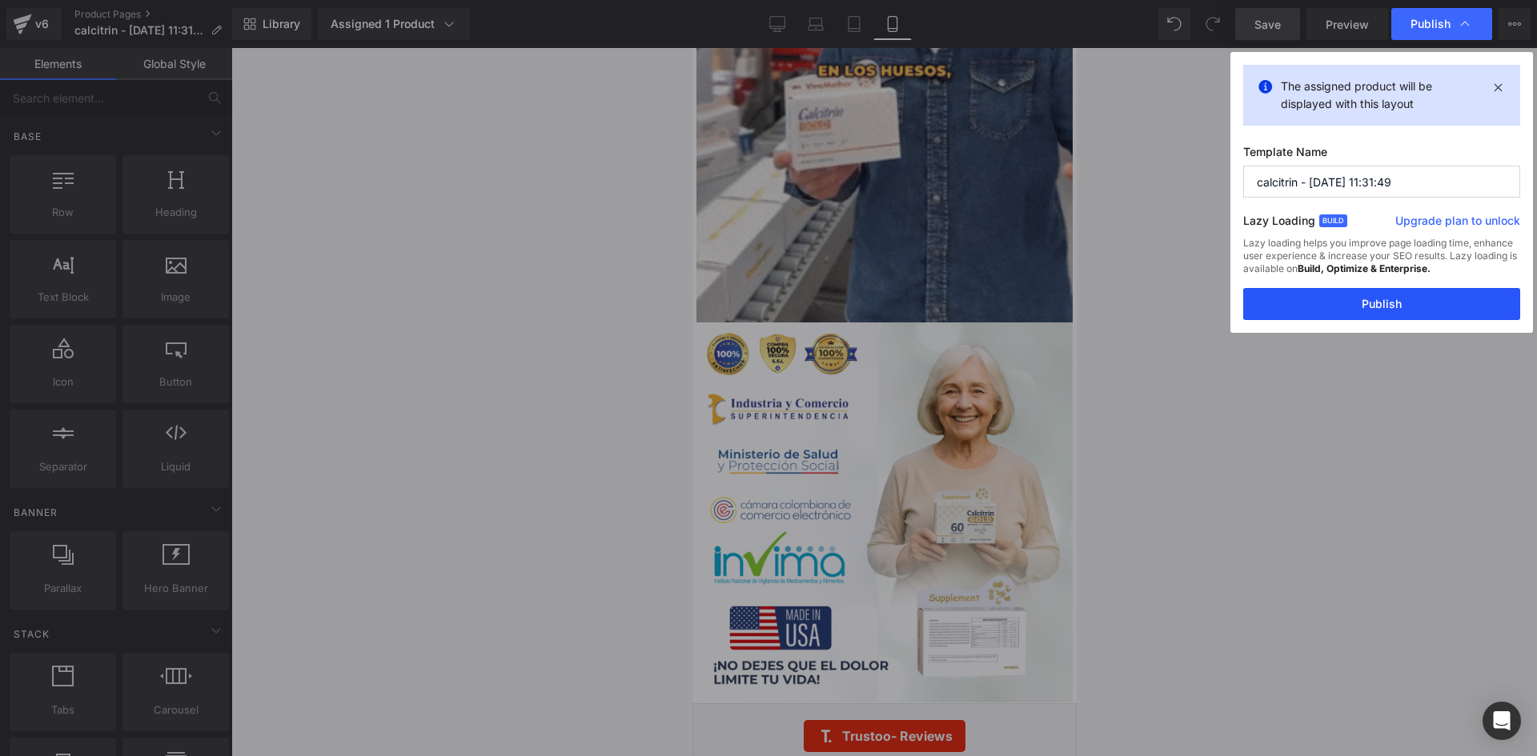
click at [1382, 314] on button "Publish" at bounding box center [1381, 304] width 277 height 32
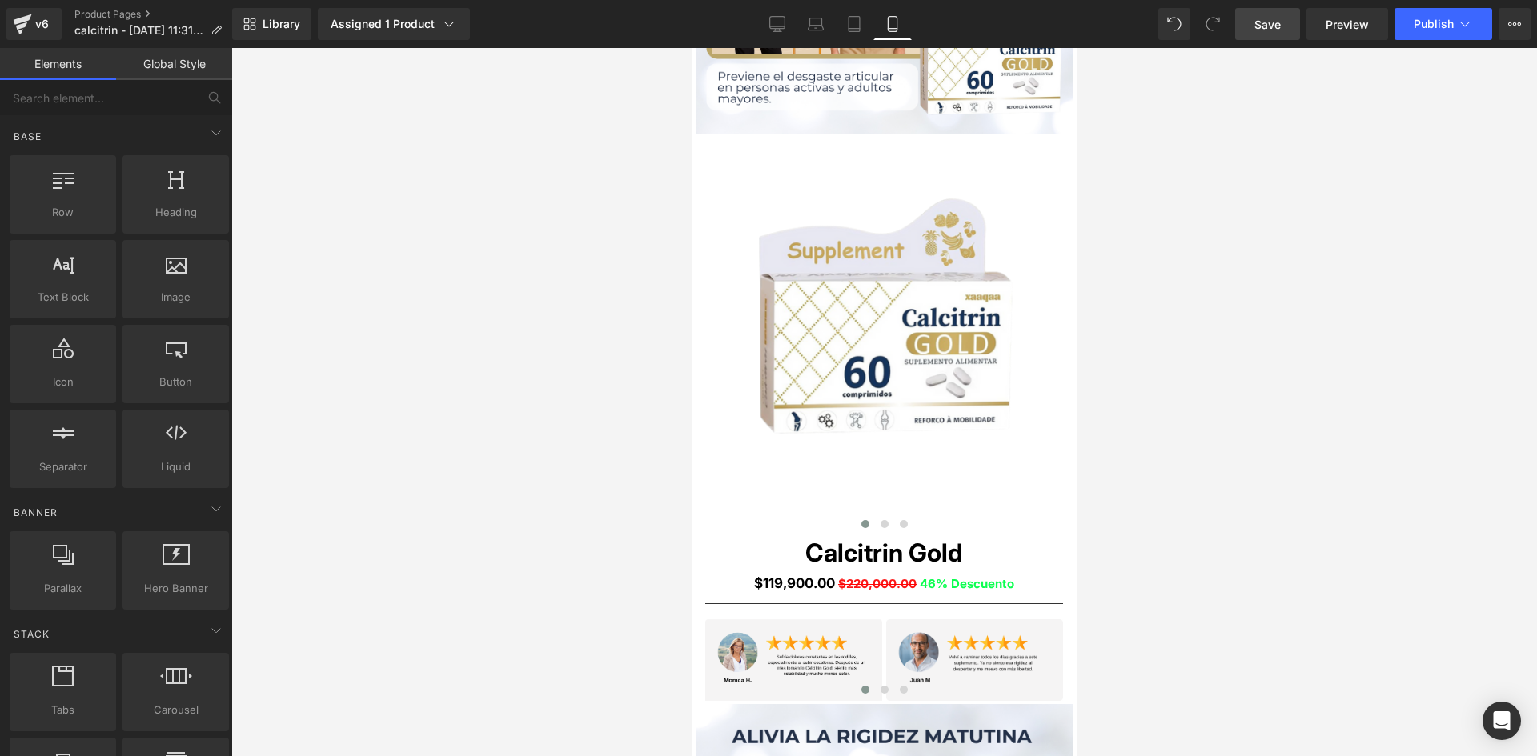
scroll to position [0, 0]
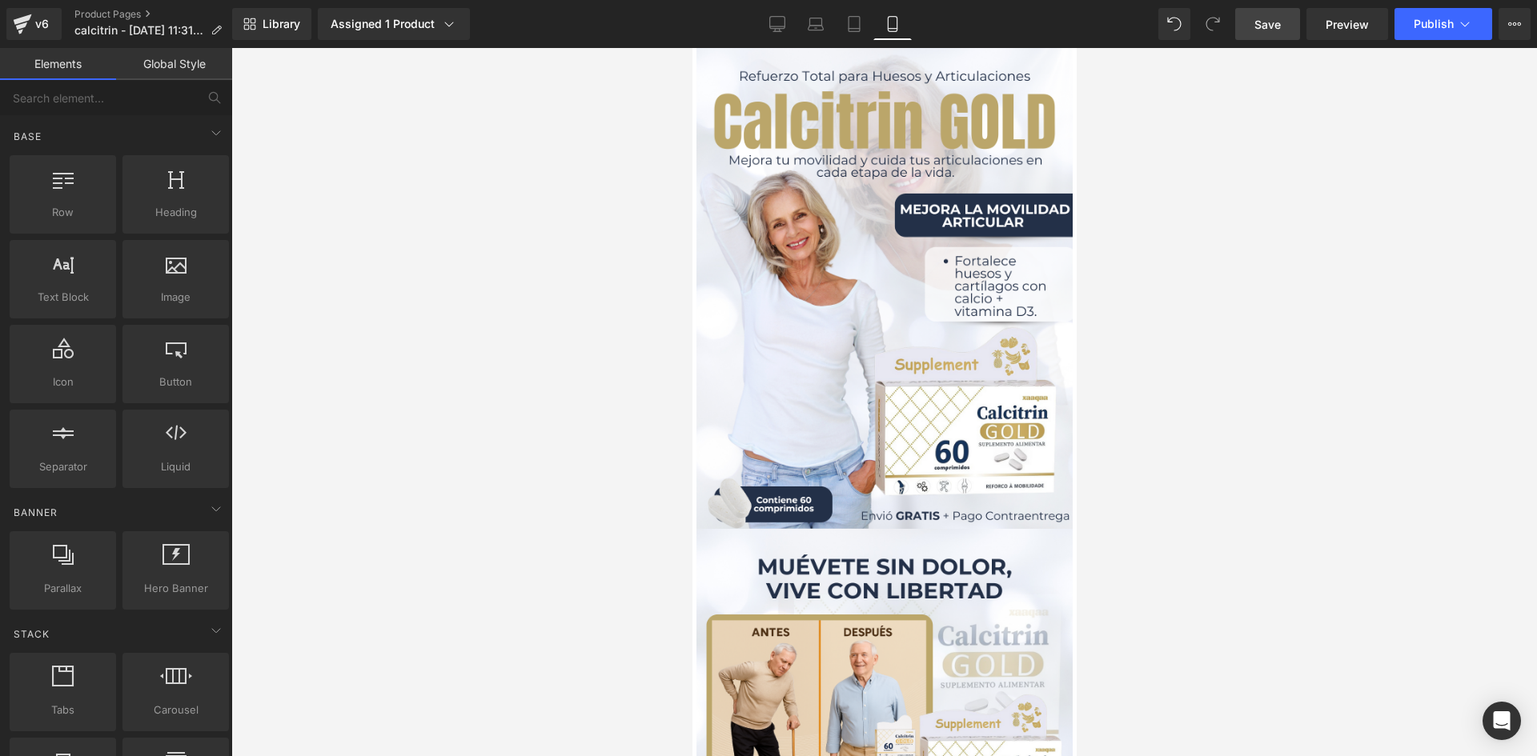
drag, startPoint x: 1069, startPoint y: 641, endPoint x: 1763, endPoint y: 85, distance: 889.4
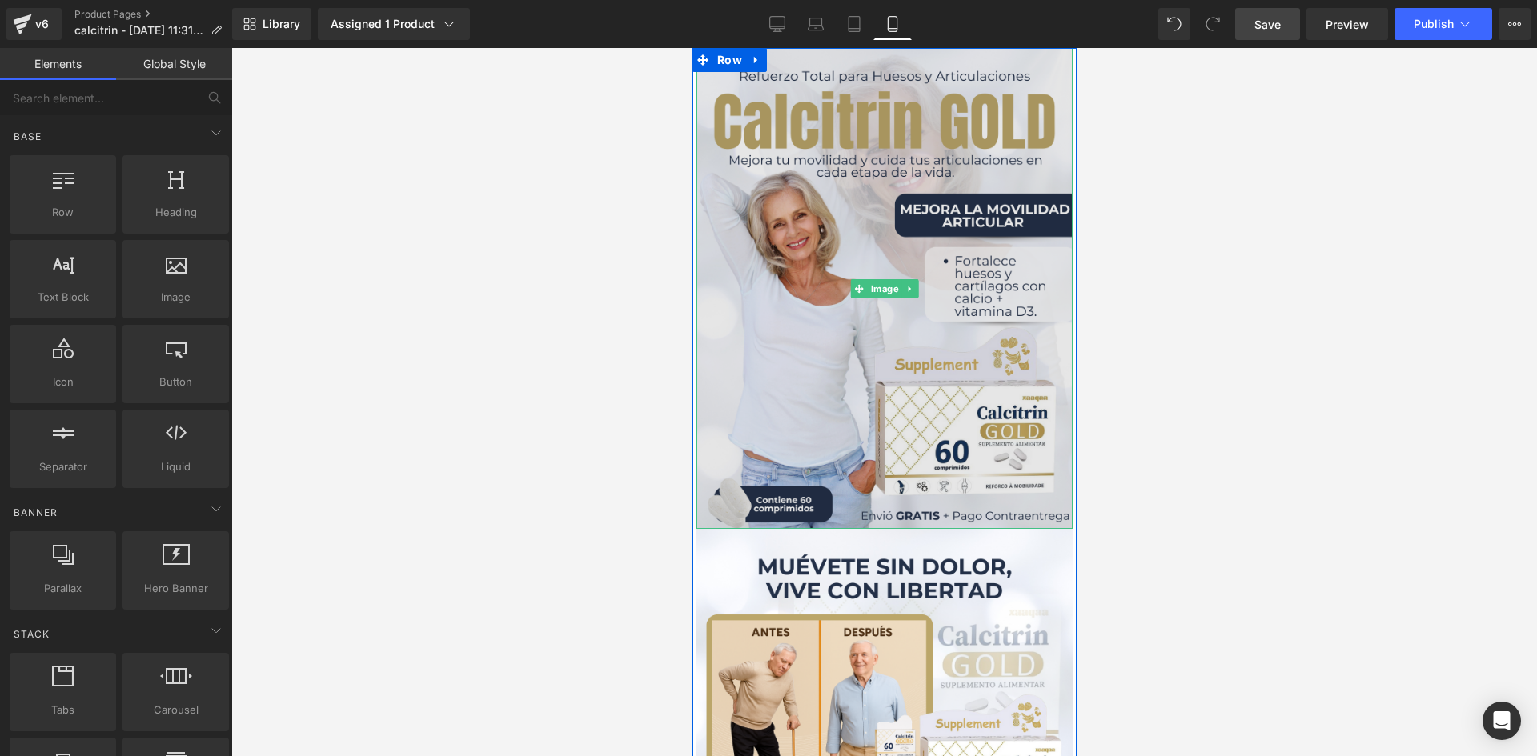
click at [971, 118] on img at bounding box center [884, 288] width 376 height 481
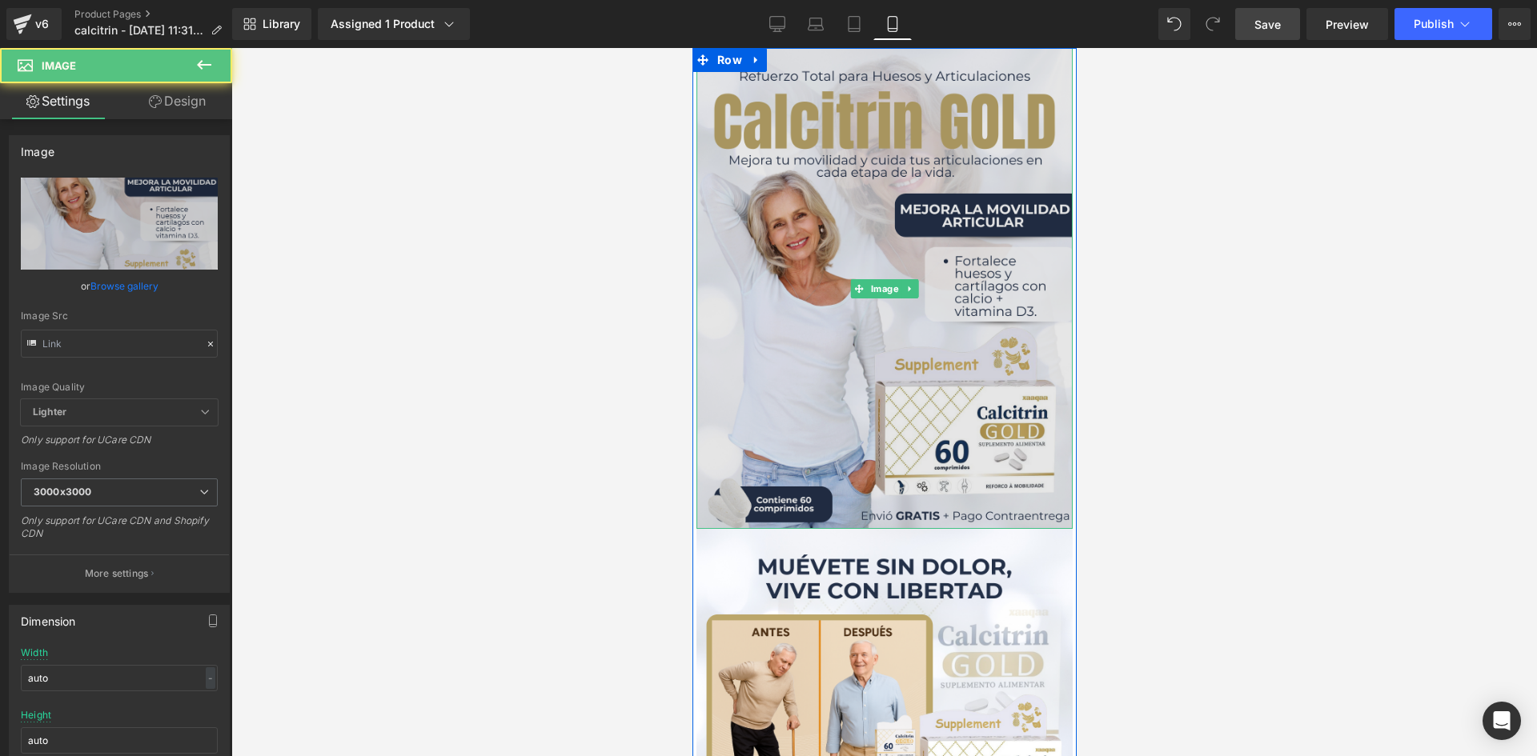
type input "[URL][DOMAIN_NAME]"
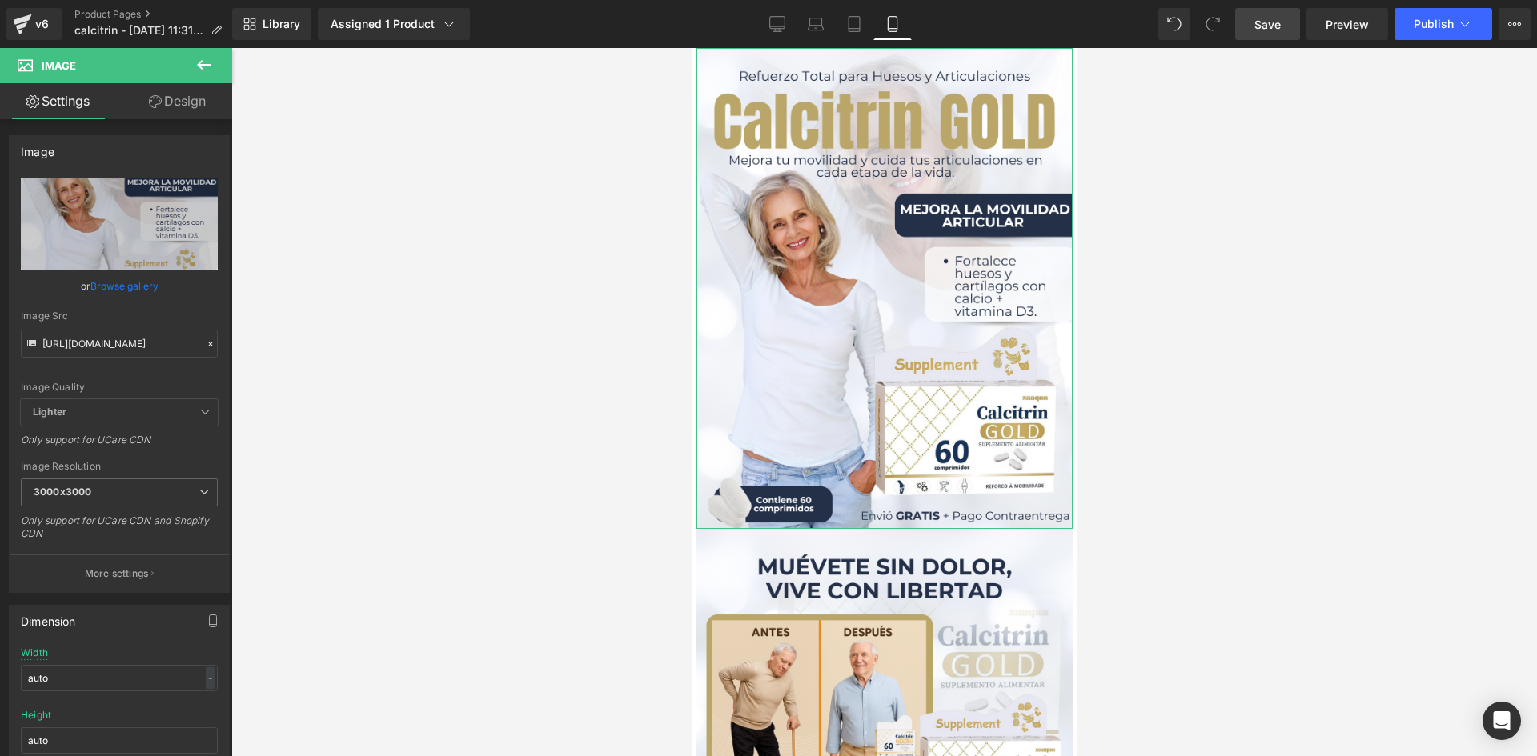
click at [196, 106] on link "Design" at bounding box center [177, 101] width 116 height 36
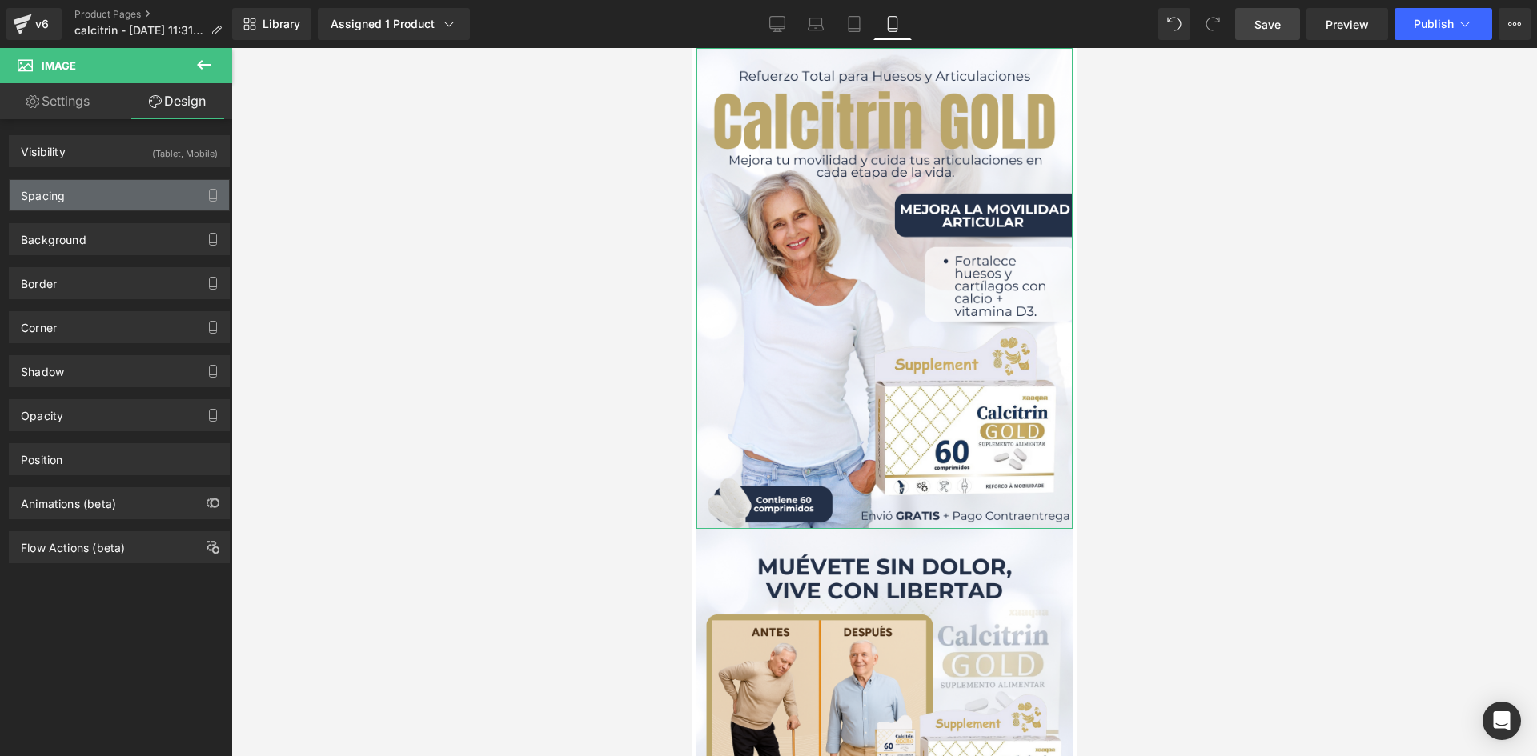
click at [138, 193] on div "Spacing" at bounding box center [119, 195] width 219 height 30
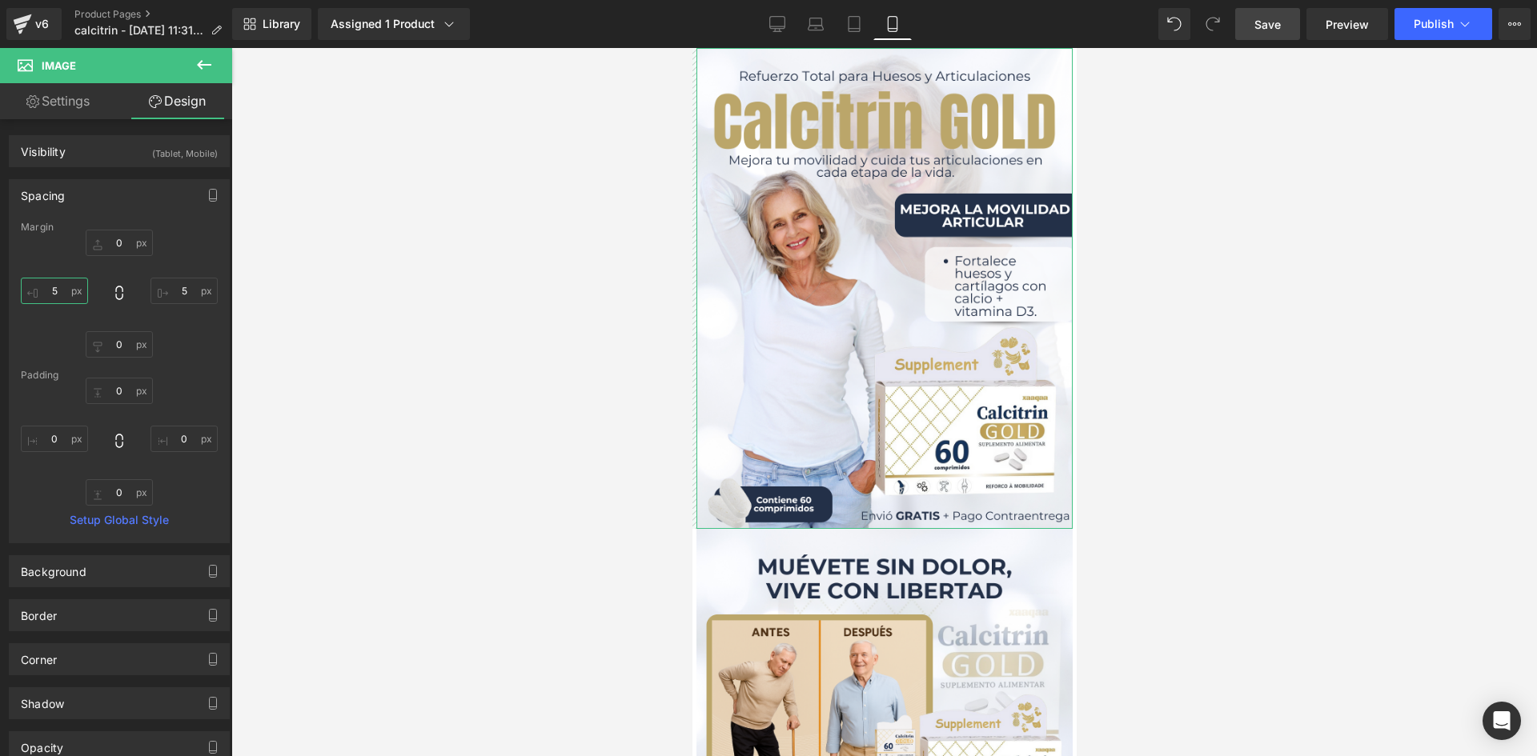
click at [58, 287] on input "5" at bounding box center [54, 291] width 67 height 26
type input "4"
click at [178, 289] on input "5" at bounding box center [183, 291] width 67 height 26
type input "4"
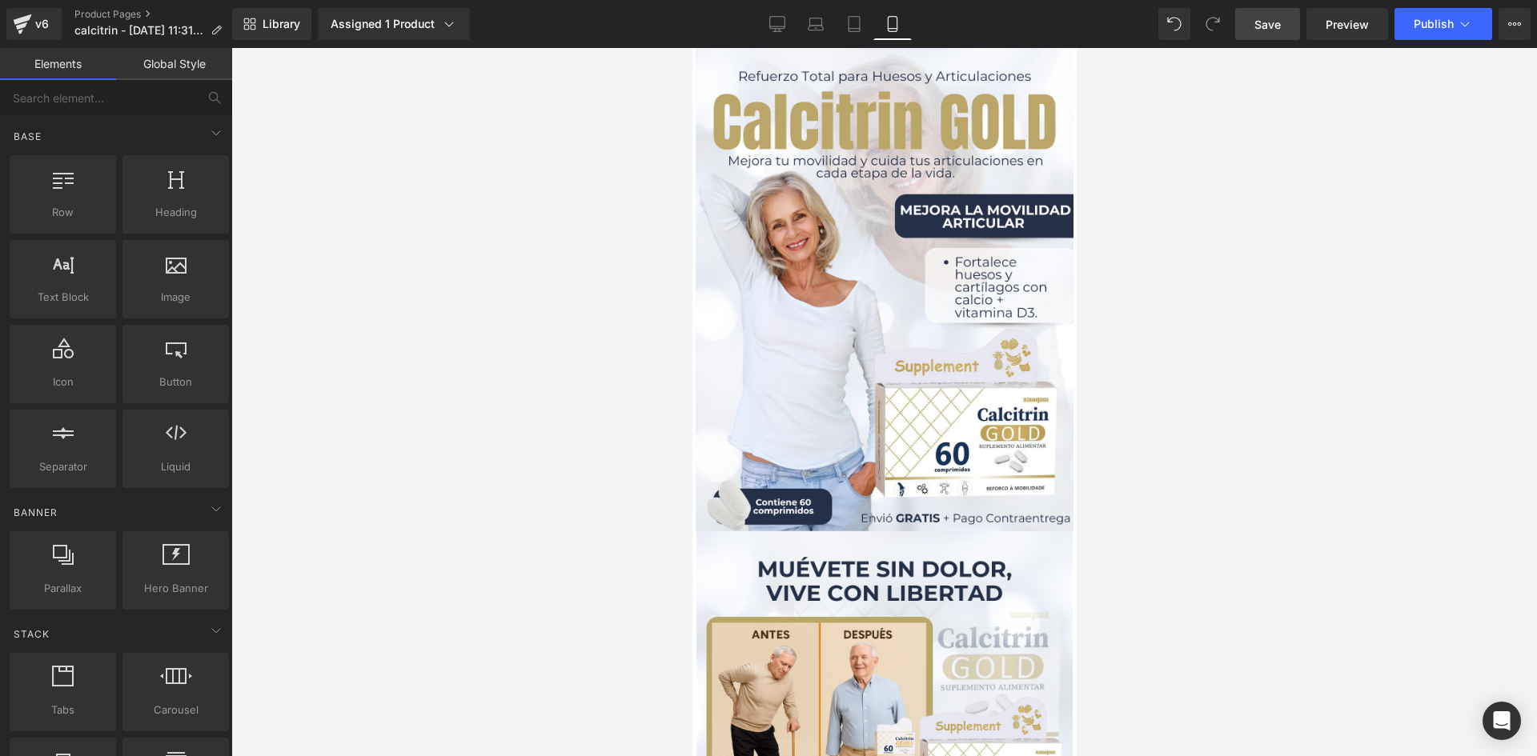
click at [302, 276] on div at bounding box center [884, 402] width 1306 height 708
click at [1280, 24] on span "Save" at bounding box center [1267, 24] width 26 height 17
click at [1446, 29] on span "Publish" at bounding box center [1434, 24] width 40 height 13
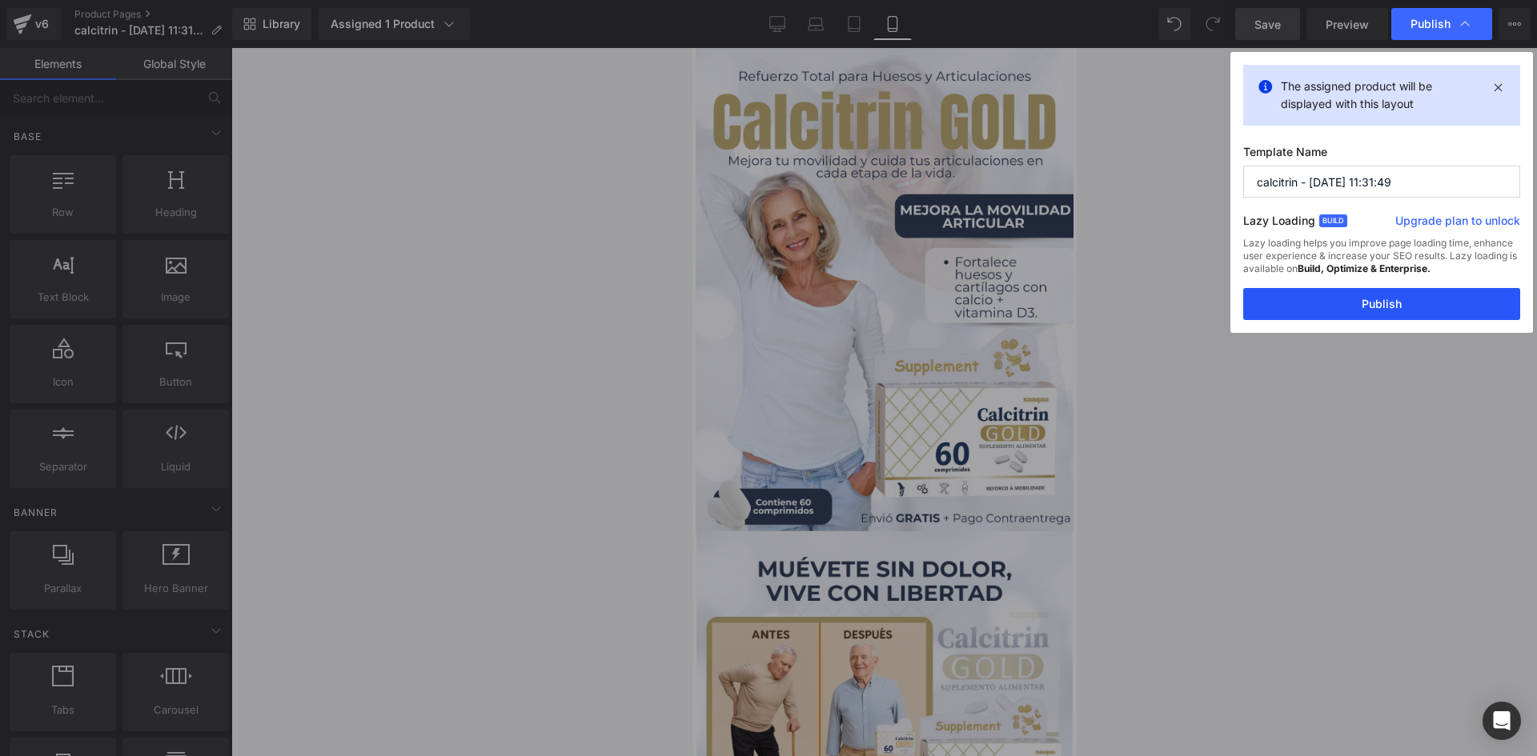
click at [1374, 295] on button "Publish" at bounding box center [1381, 304] width 277 height 32
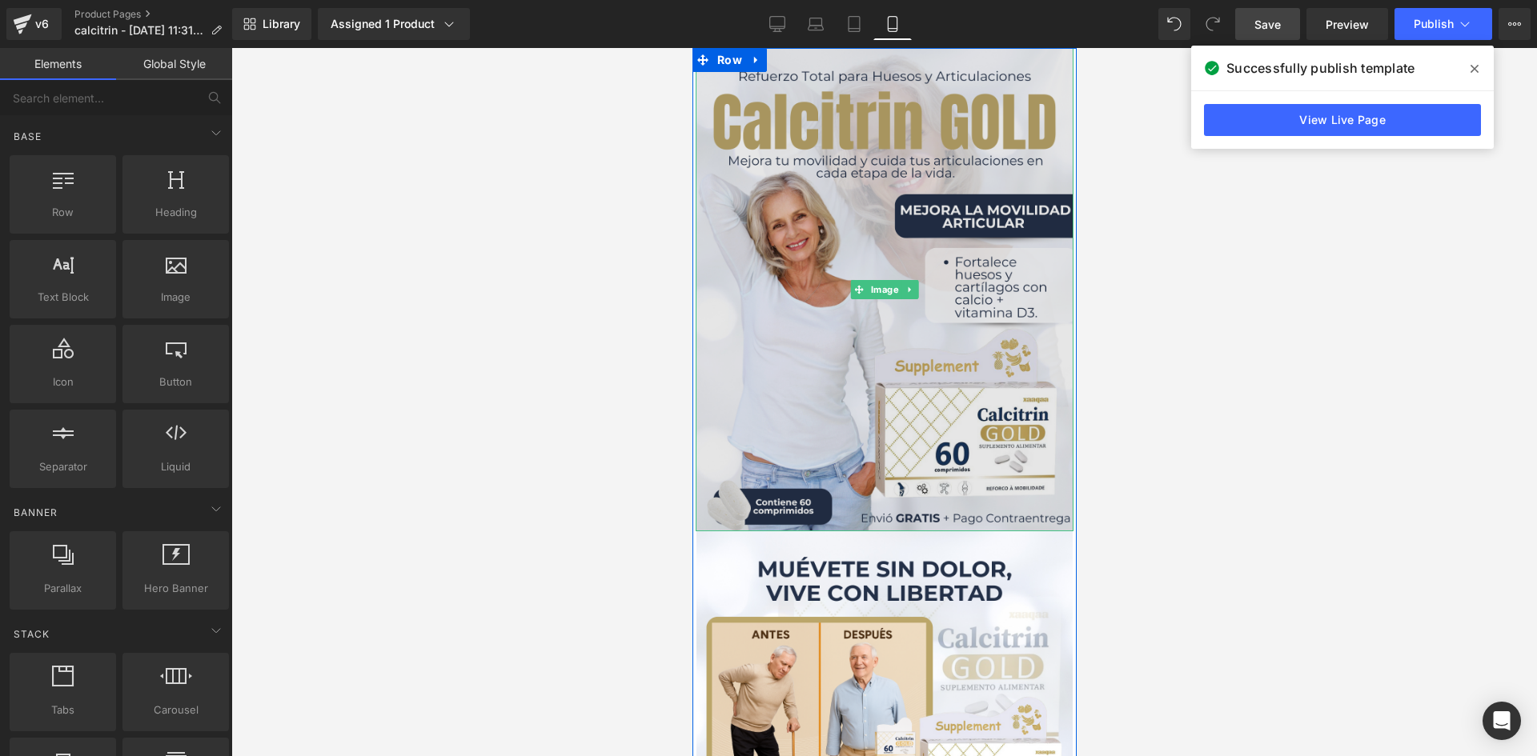
click at [885, 231] on img at bounding box center [884, 289] width 378 height 483
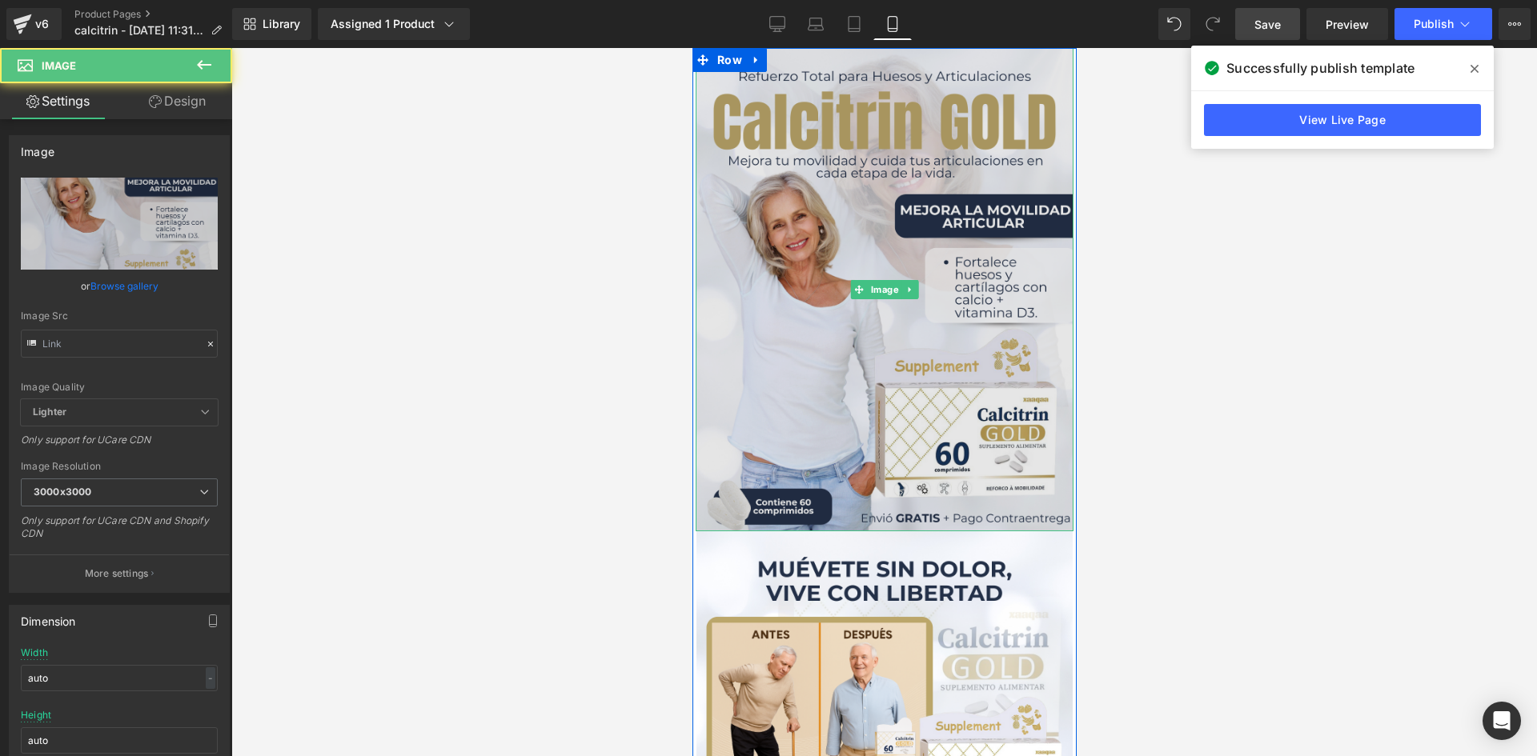
type input "[URL][DOMAIN_NAME]"
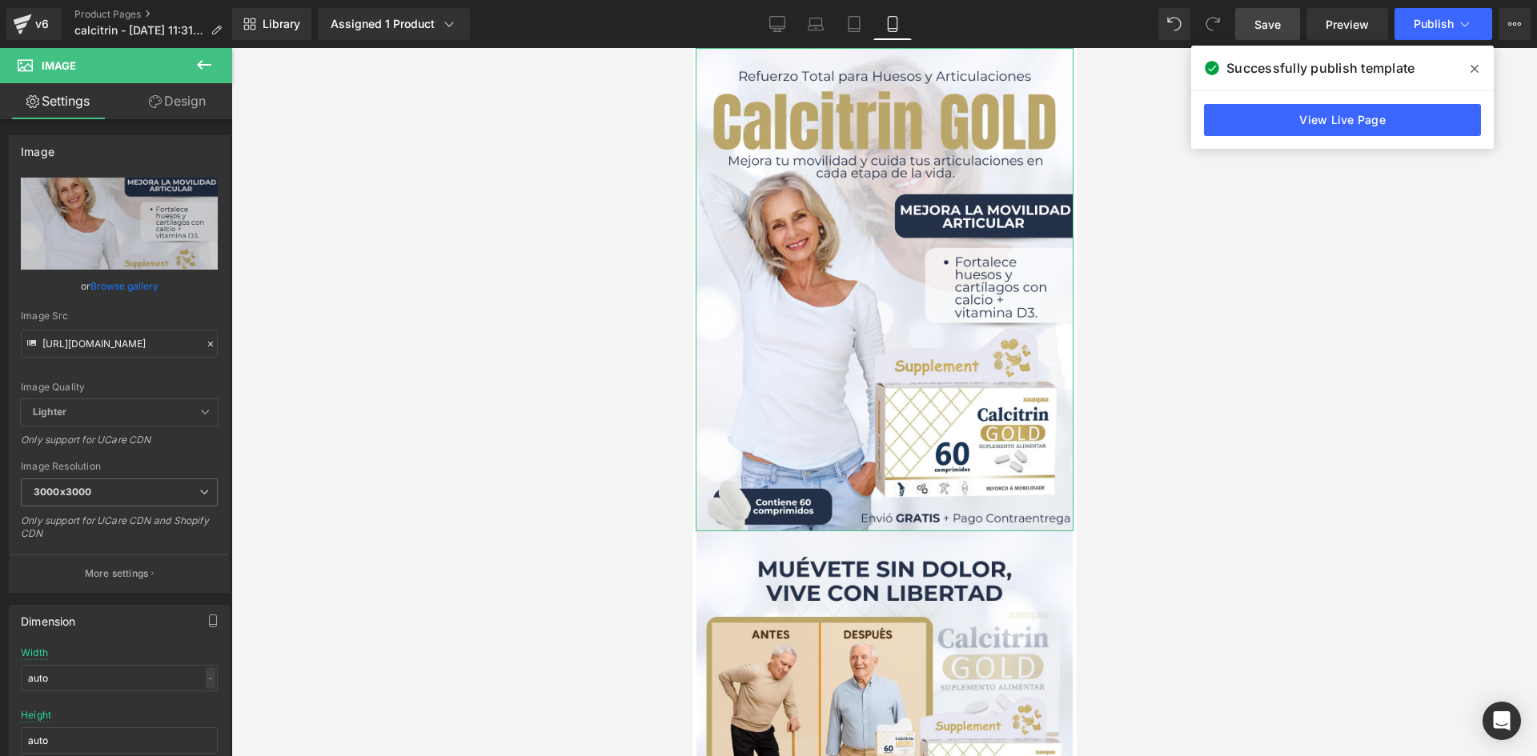
click at [192, 101] on link "Design" at bounding box center [177, 101] width 116 height 36
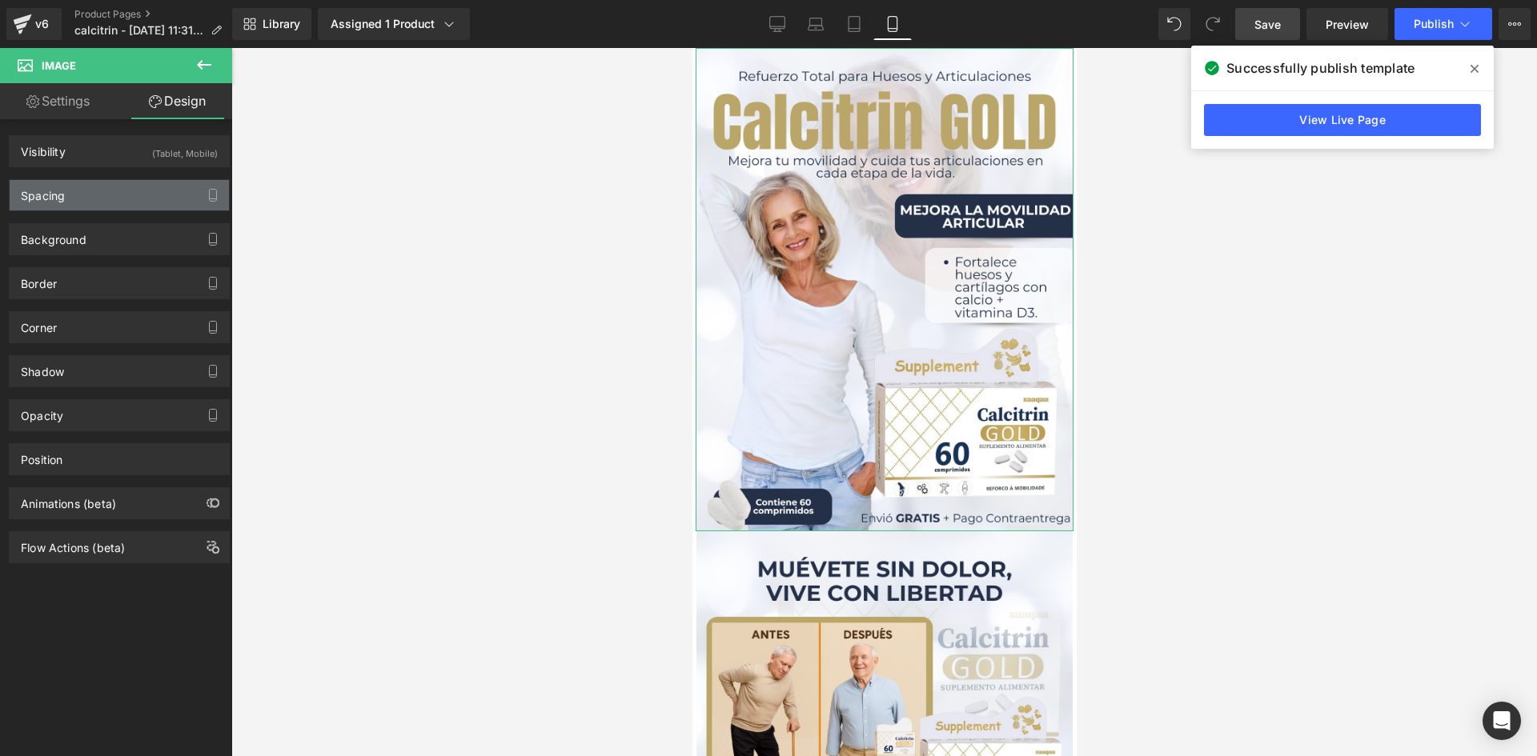
click at [127, 195] on div "Spacing" at bounding box center [119, 195] width 219 height 30
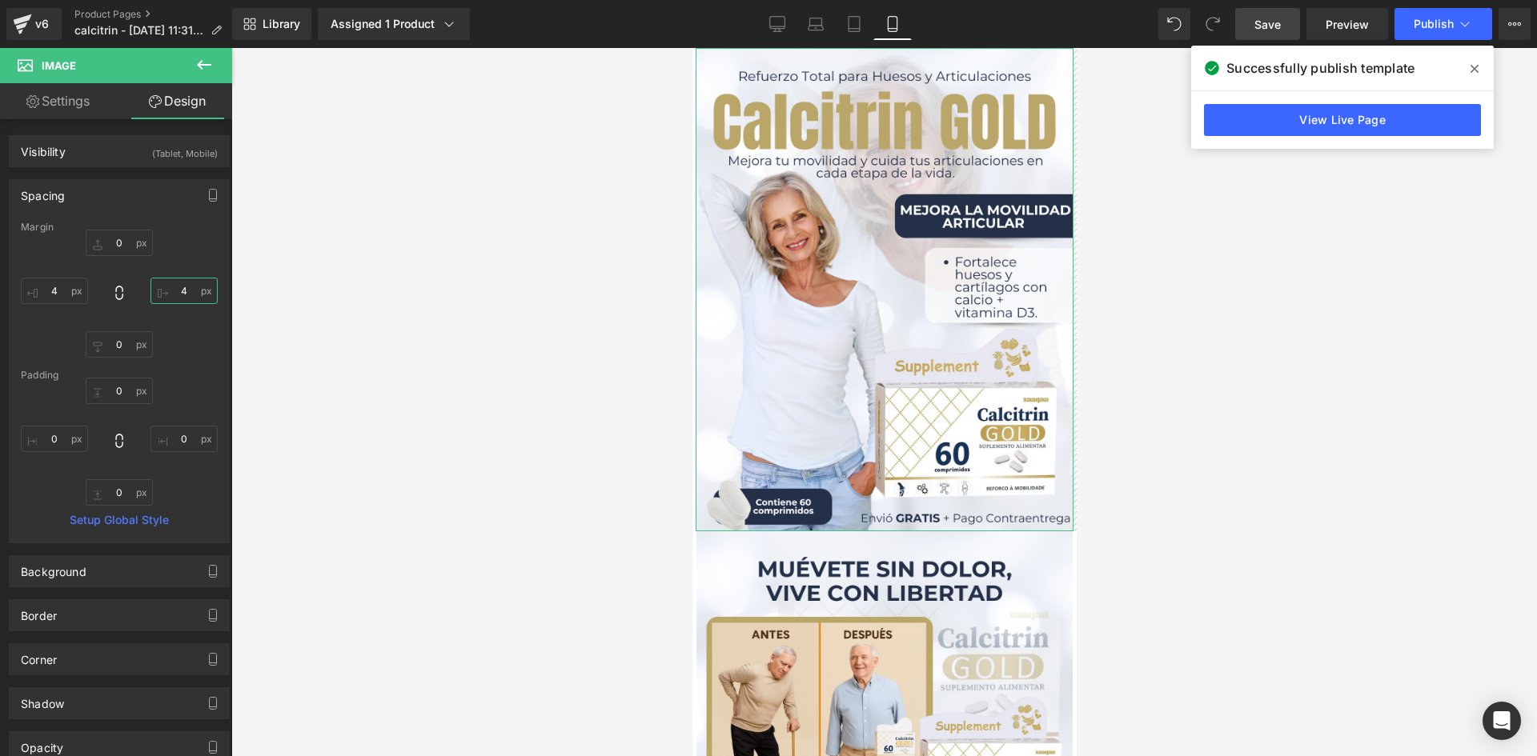
click at [184, 293] on input "4" at bounding box center [183, 291] width 67 height 26
type input "5"
click at [60, 297] on input "4" at bounding box center [54, 291] width 67 height 26
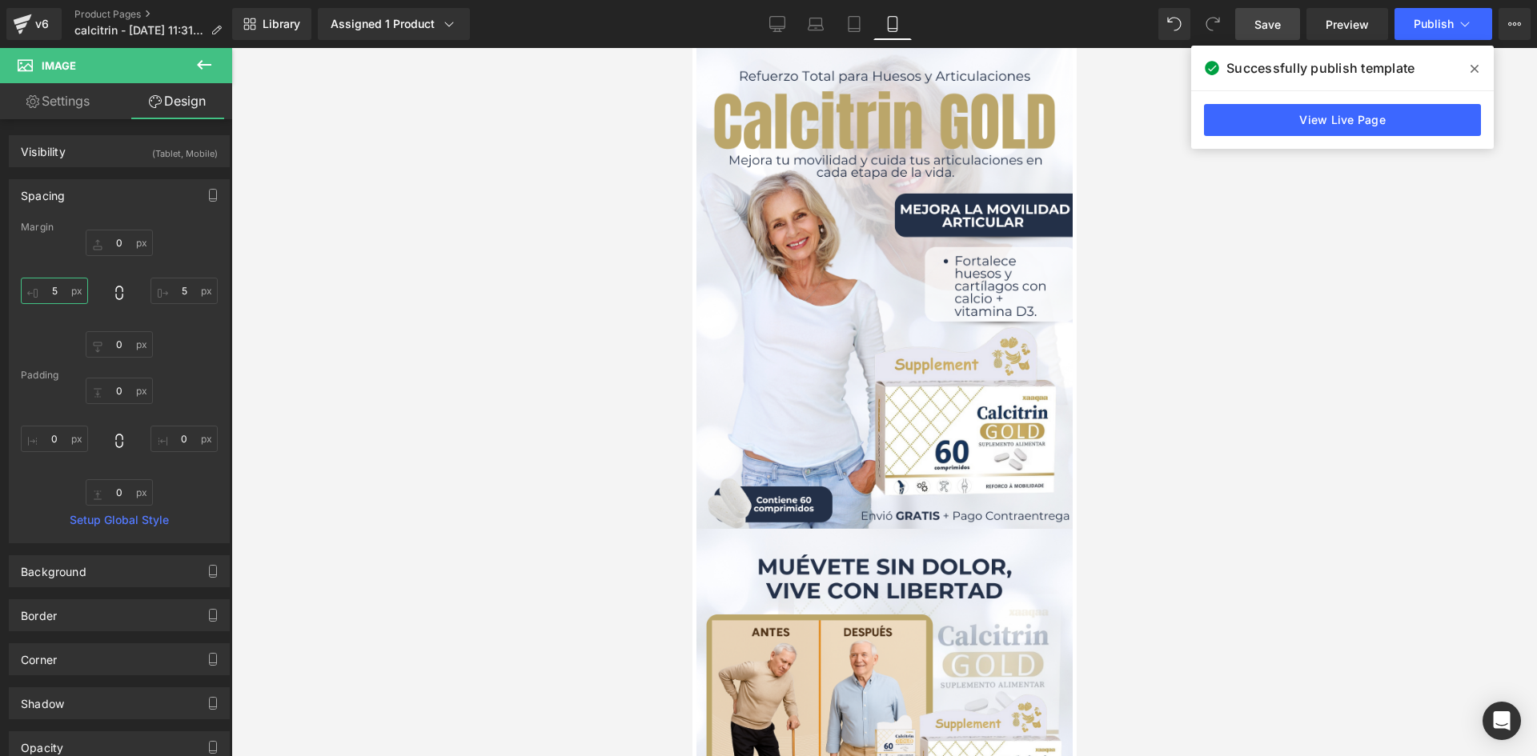
type input "5"
click at [1265, 21] on span "Save" at bounding box center [1267, 24] width 26 height 17
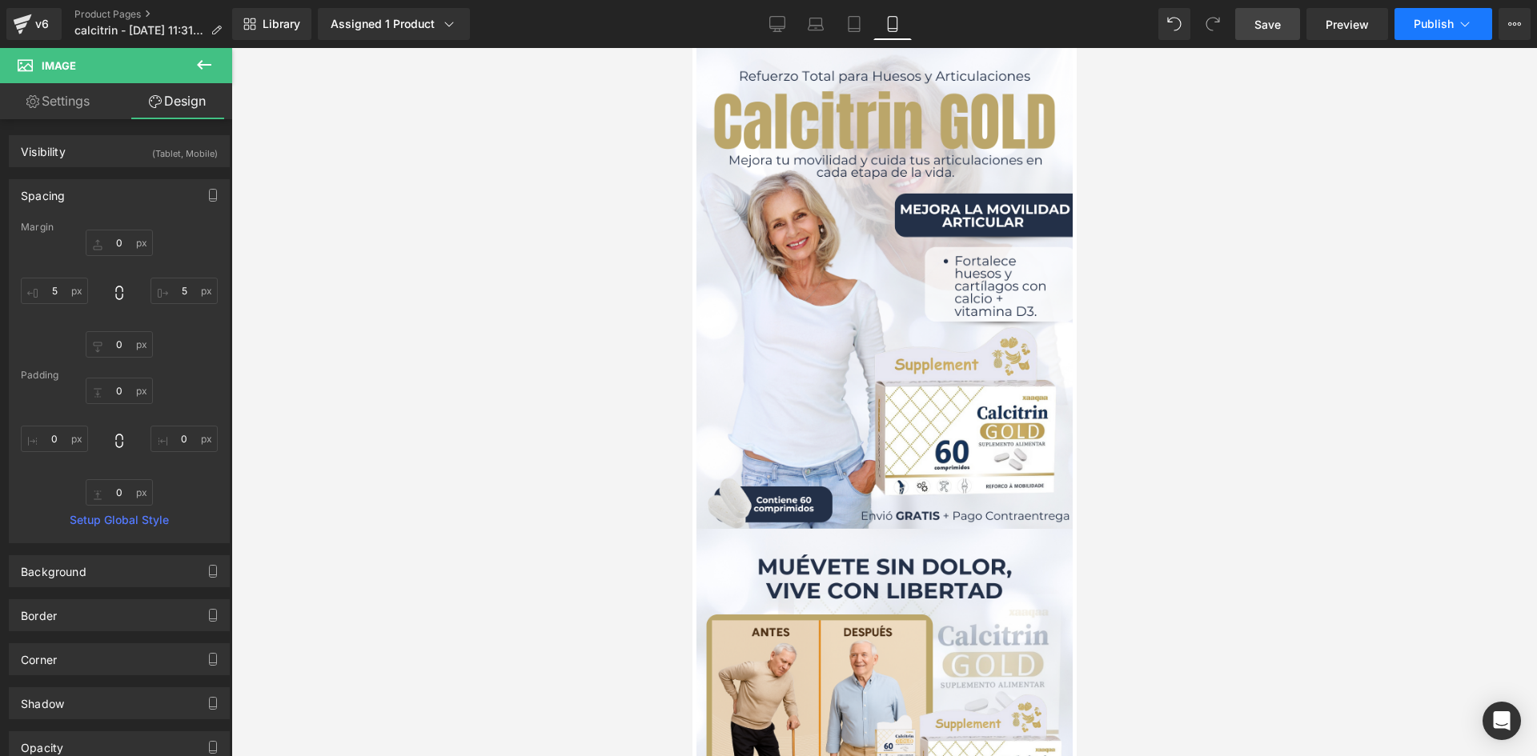
click at [1451, 25] on span "Publish" at bounding box center [1434, 24] width 40 height 13
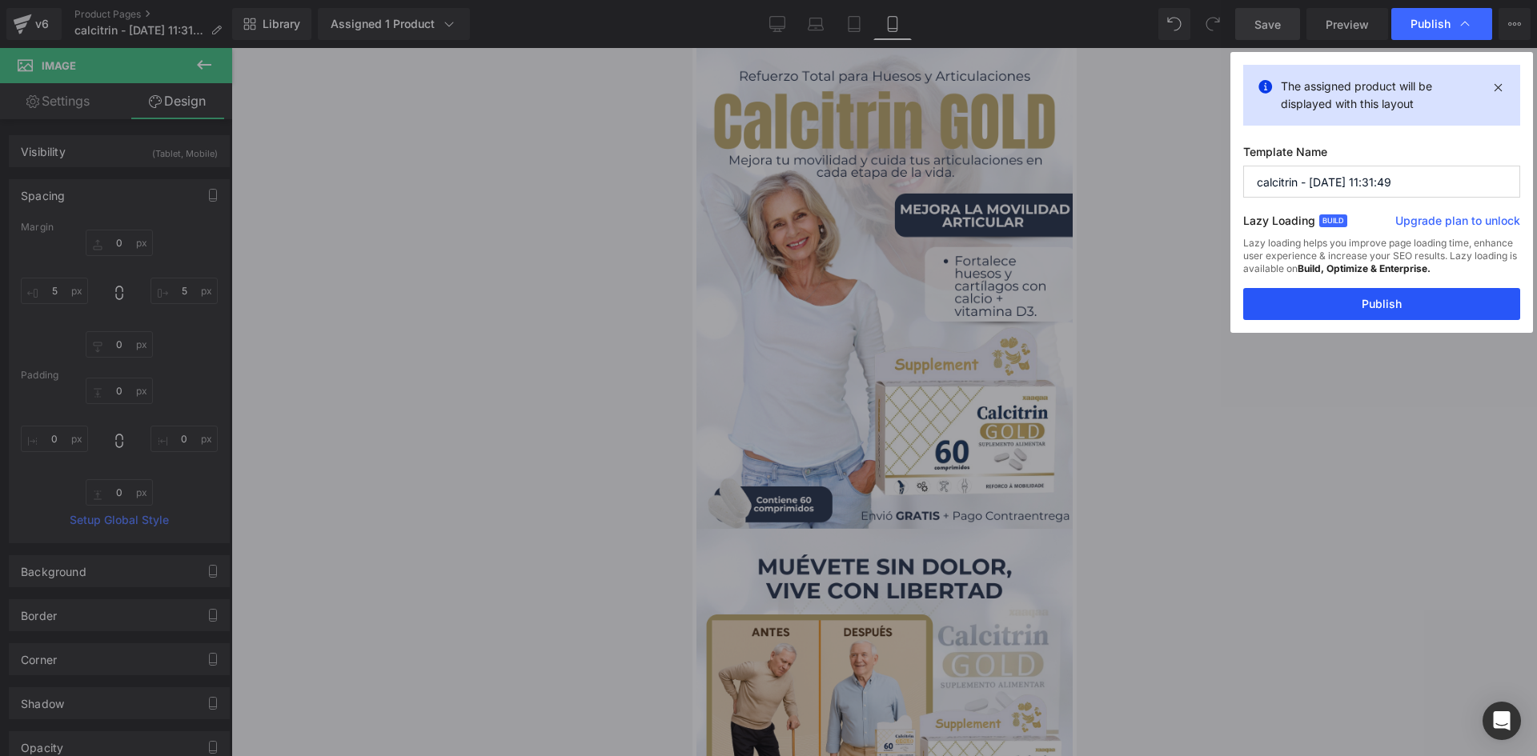
drag, startPoint x: 1377, startPoint y: 300, endPoint x: 333, endPoint y: 499, distance: 1062.5
click at [1377, 300] on button "Publish" at bounding box center [1381, 304] width 277 height 32
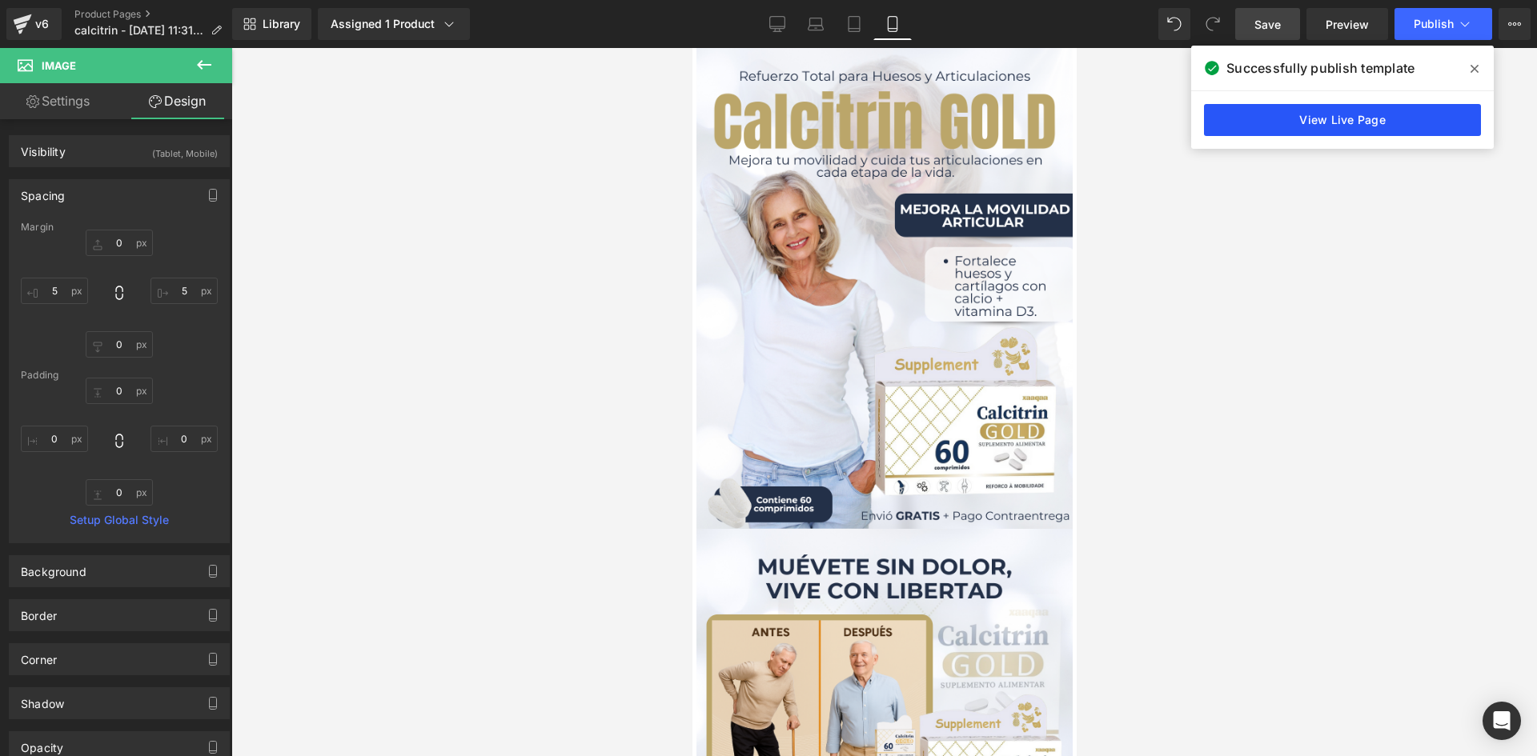
click at [1377, 118] on link "View Live Page" at bounding box center [1342, 120] width 277 height 32
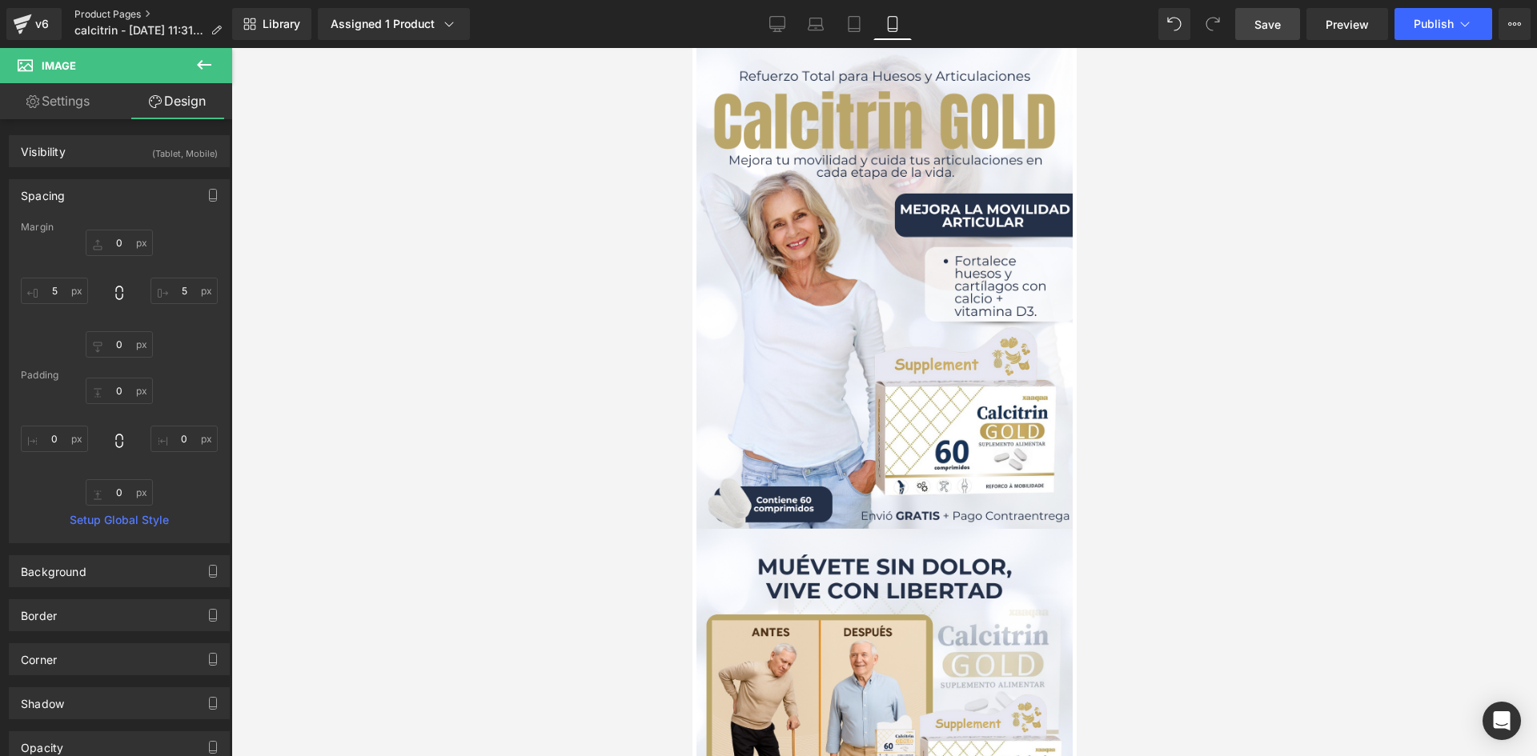
click at [114, 14] on link "Product Pages" at bounding box center [154, 14] width 160 height 13
